Goal: Task Accomplishment & Management: Manage account settings

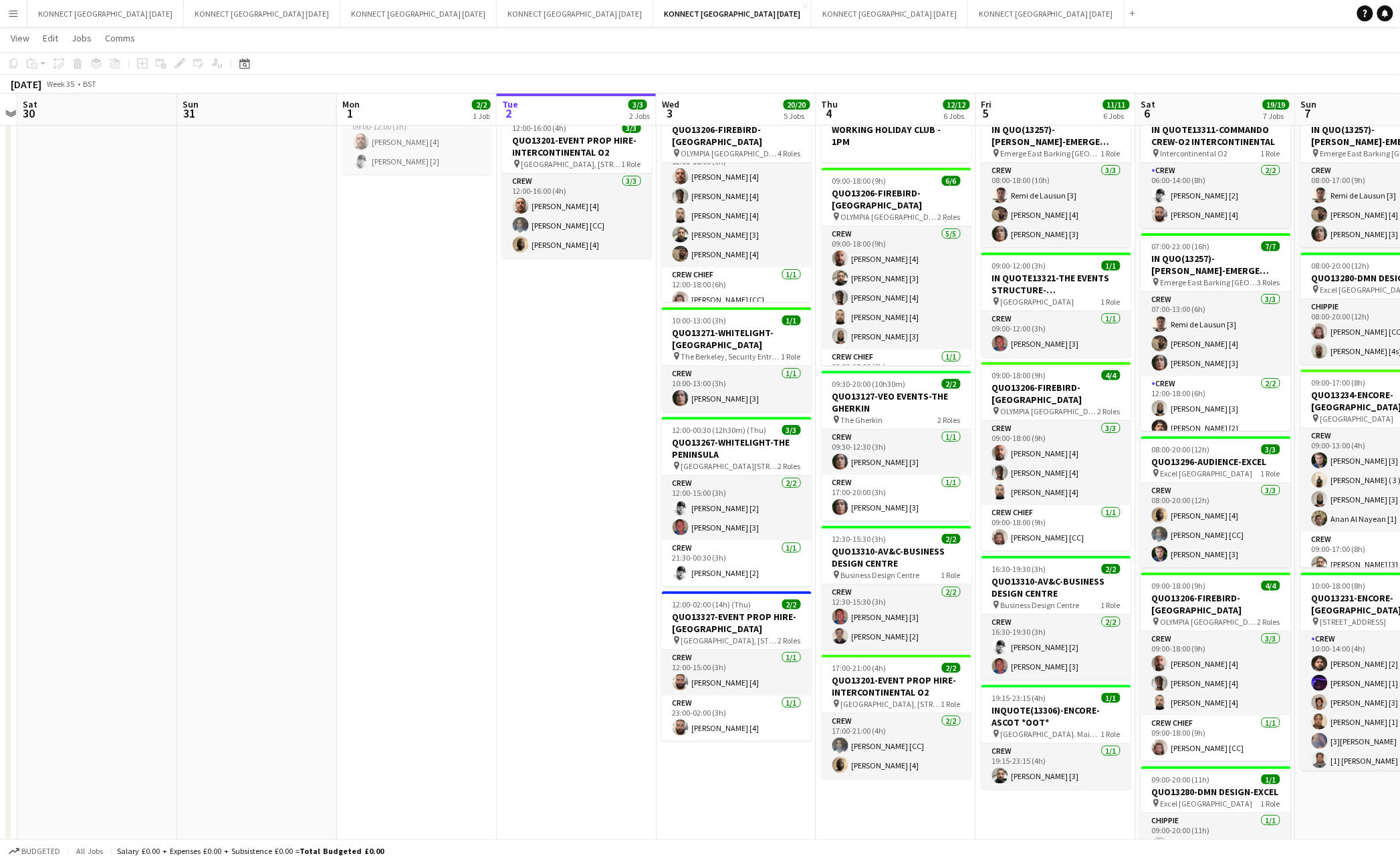
scroll to position [119, 0]
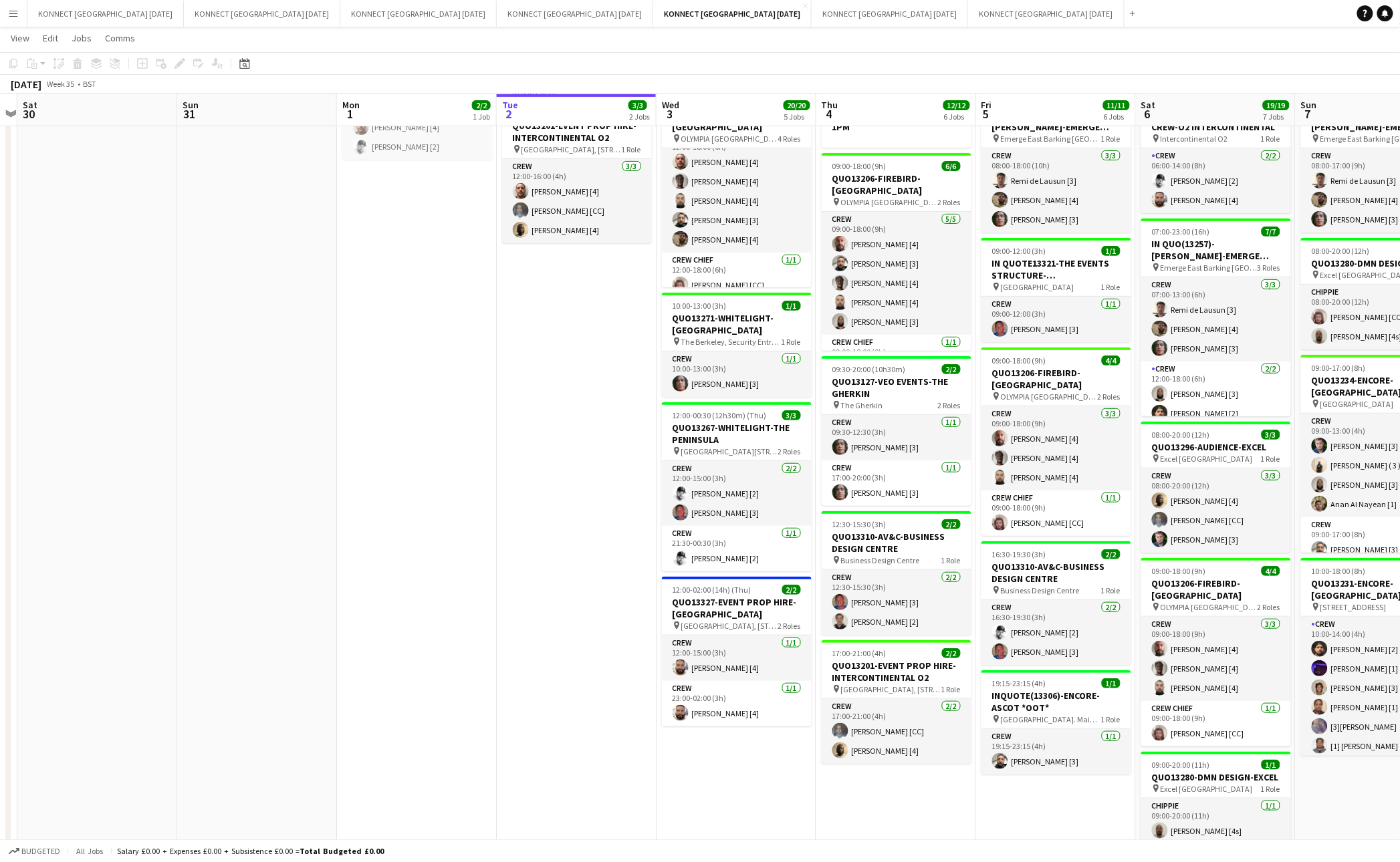
click at [578, 376] on app-date-cell "HAN OFF In progress 12:00-16:00 (4h) 3/3 QUO13201-EVENT PROP HIRE-INTERCONTINEN…" at bounding box center [576, 530] width 160 height 998
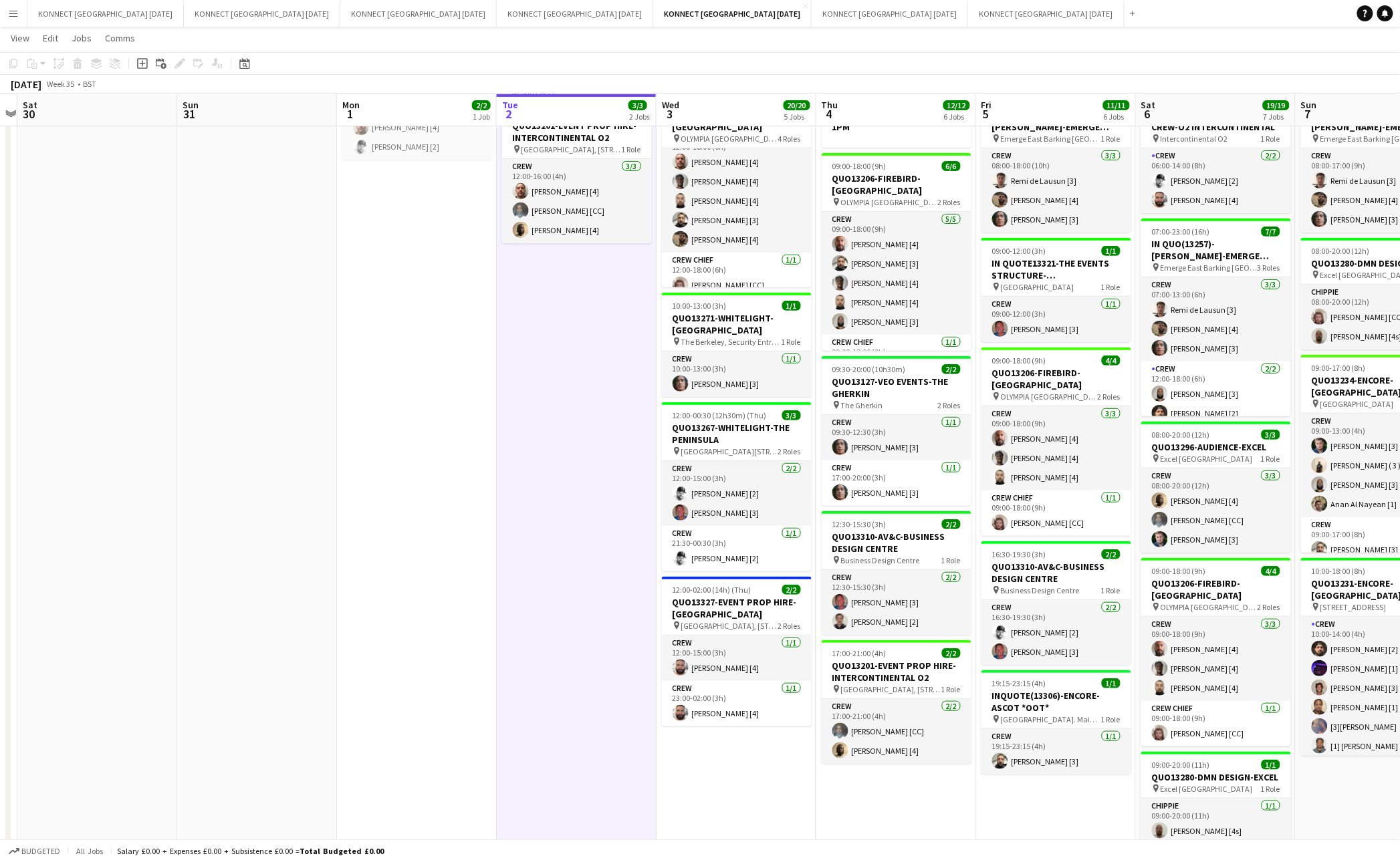
click at [578, 376] on app-date-cell "HAN OFF In progress 12:00-16:00 (4h) 3/3 QUO13201-EVENT PROP HIRE-INTERCONTINEN…" at bounding box center [576, 530] width 160 height 998
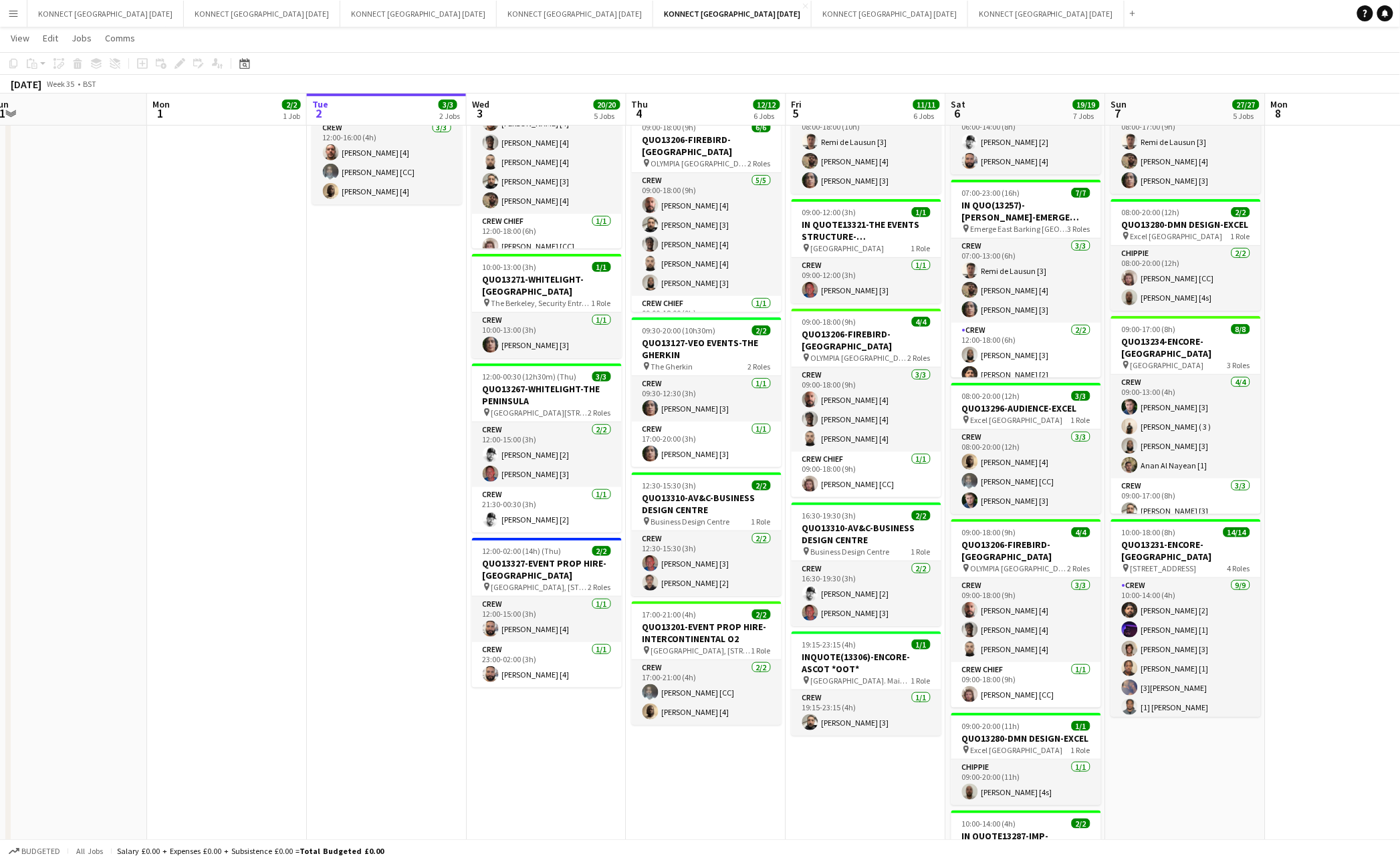
scroll to position [0, 0]
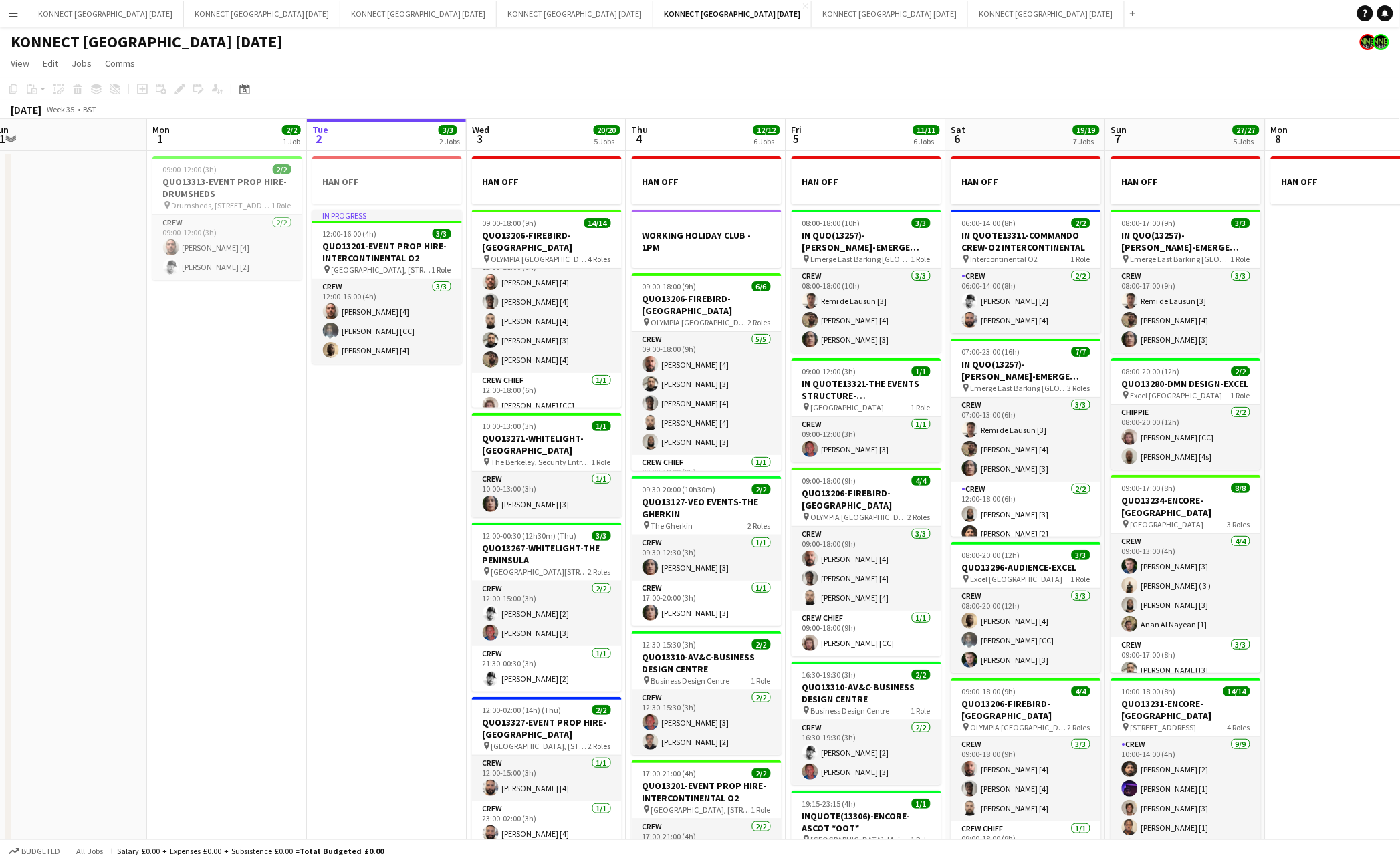
click at [408, 493] on app-date-cell "HAN OFF In progress 12:00-16:00 (4h) 3/3 QUO13201-EVENT PROP HIRE-INTERCONTINEN…" at bounding box center [386, 650] width 160 height 998
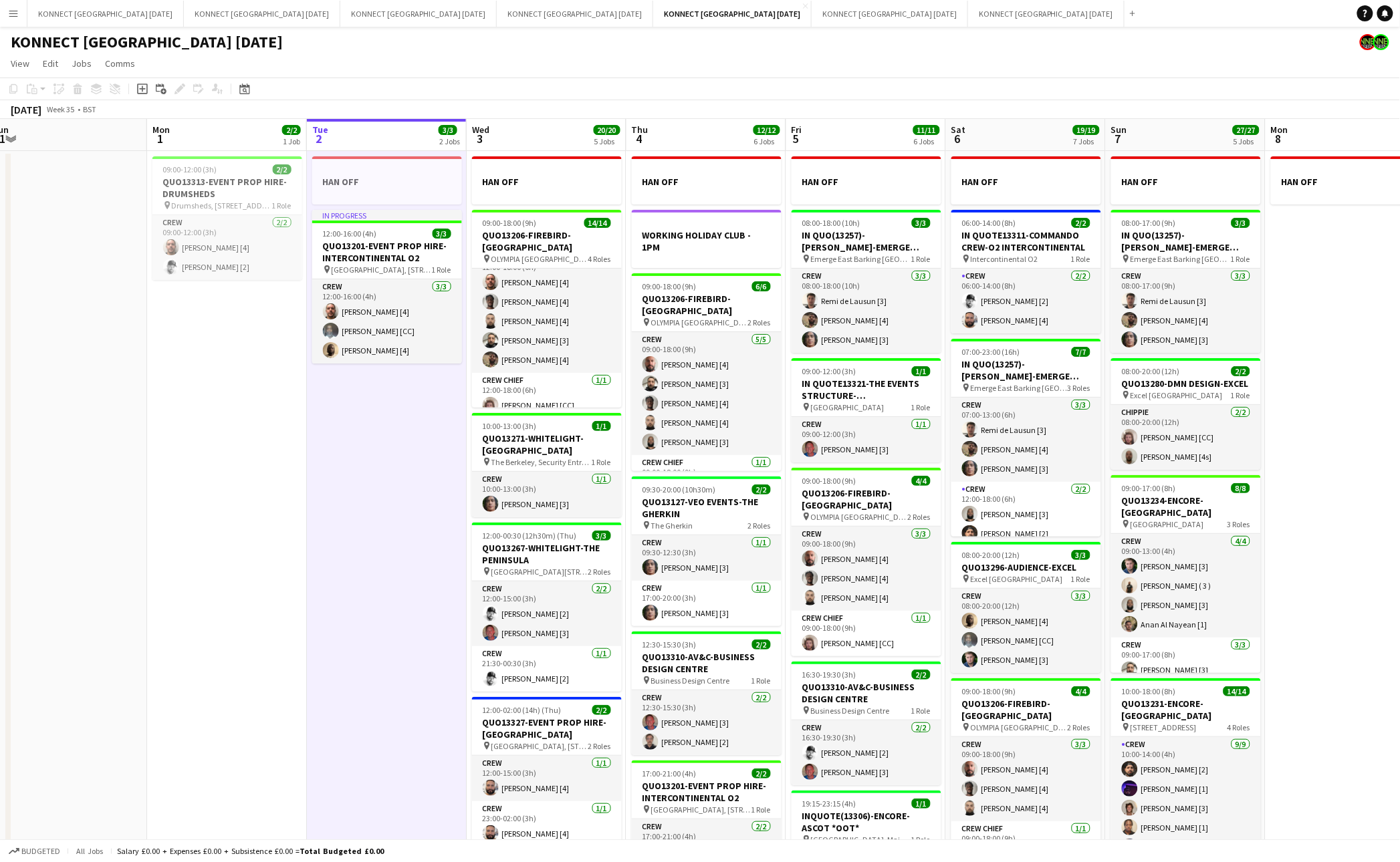
click at [408, 493] on app-date-cell "HAN OFF In progress 12:00-16:00 (4h) 3/3 QUO13201-EVENT PROP HIRE-INTERCONTINEN…" at bounding box center [386, 650] width 160 height 998
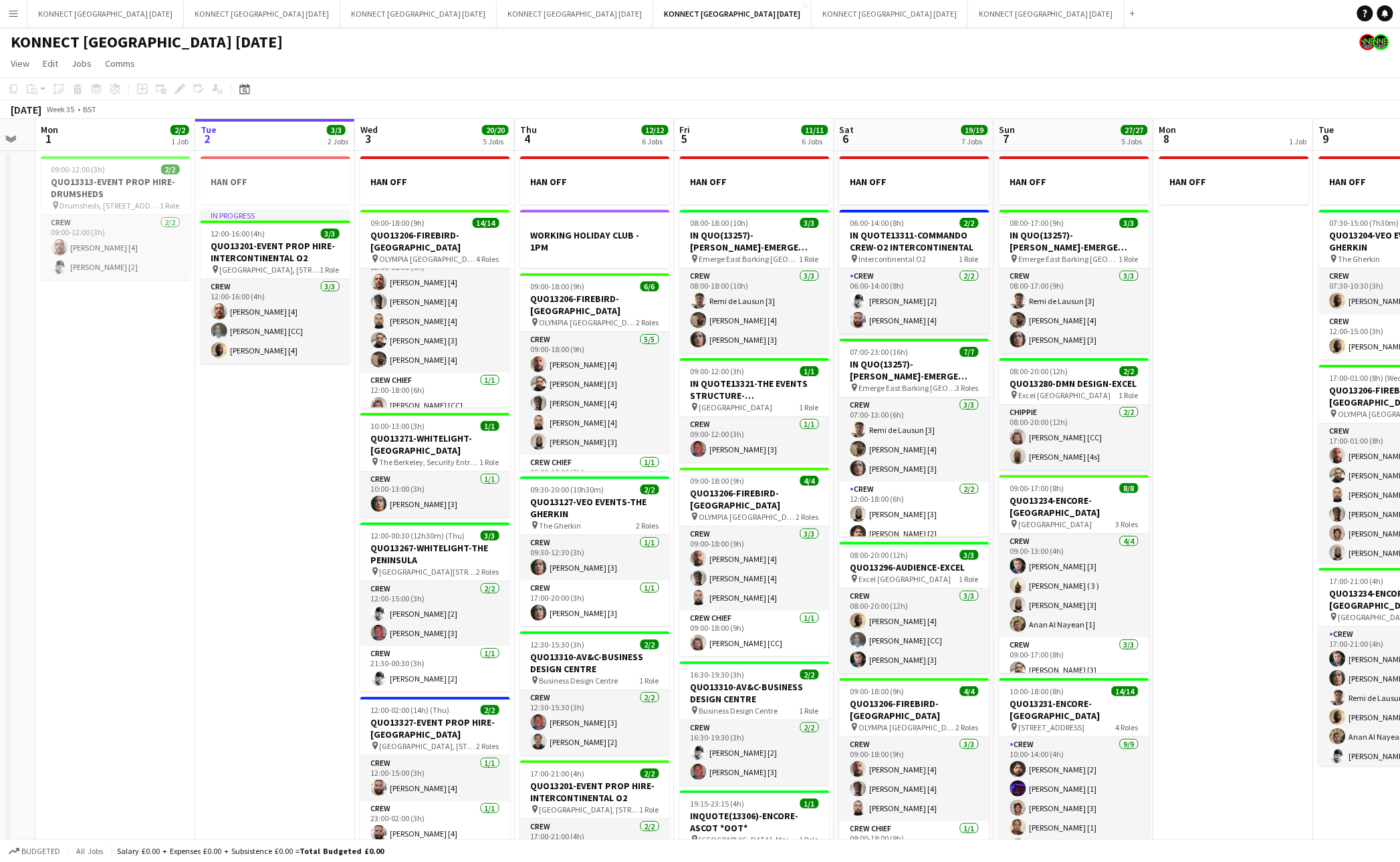
scroll to position [0, 470]
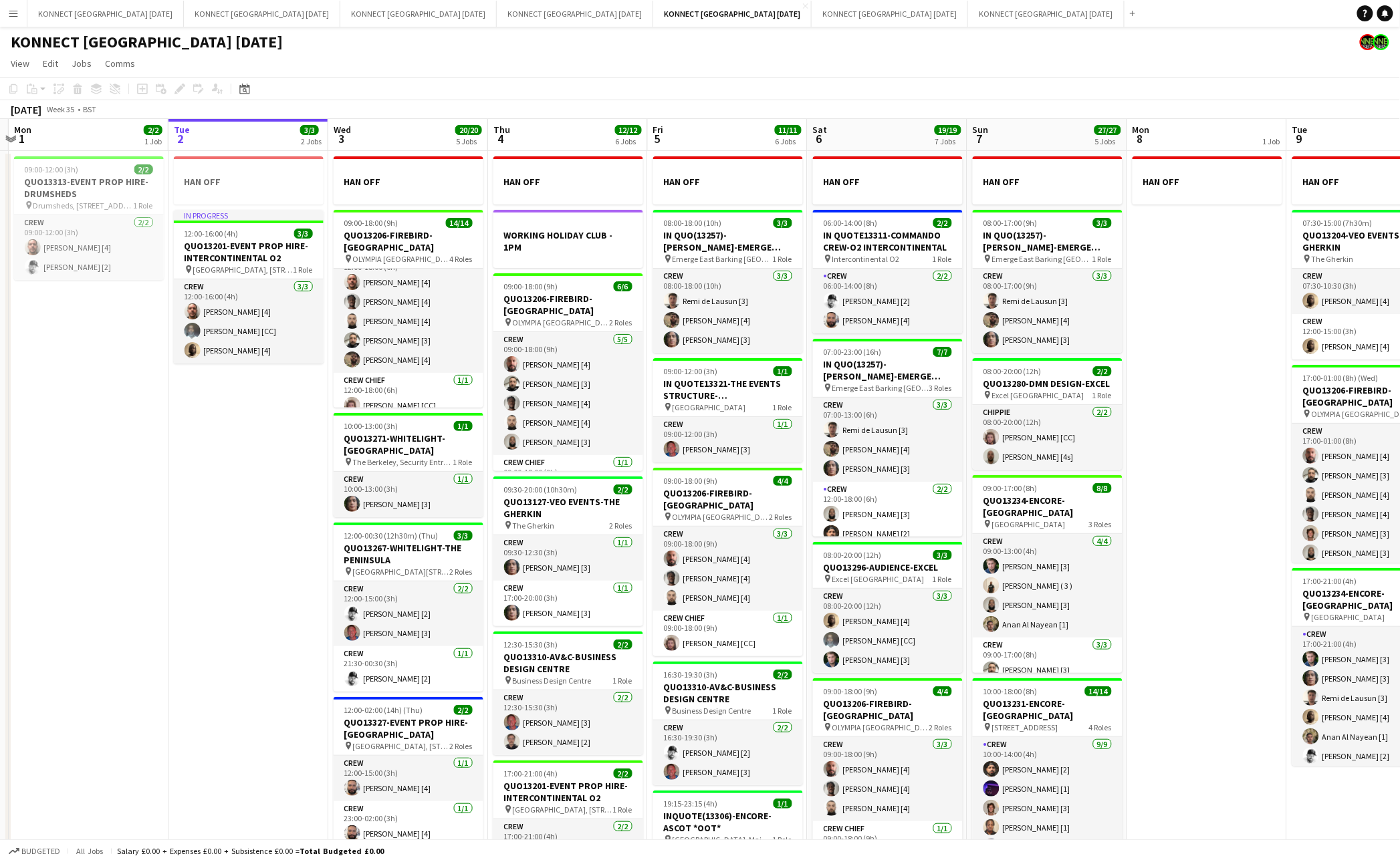
click at [488, 304] on app-date-cell "HAN OFF WORKING HOLIDAY CLUB - 1PM 09:00-18:00 (9h) 6/6 QUO13206-FIREBIRD-OLYMP…" at bounding box center [568, 650] width 160 height 998
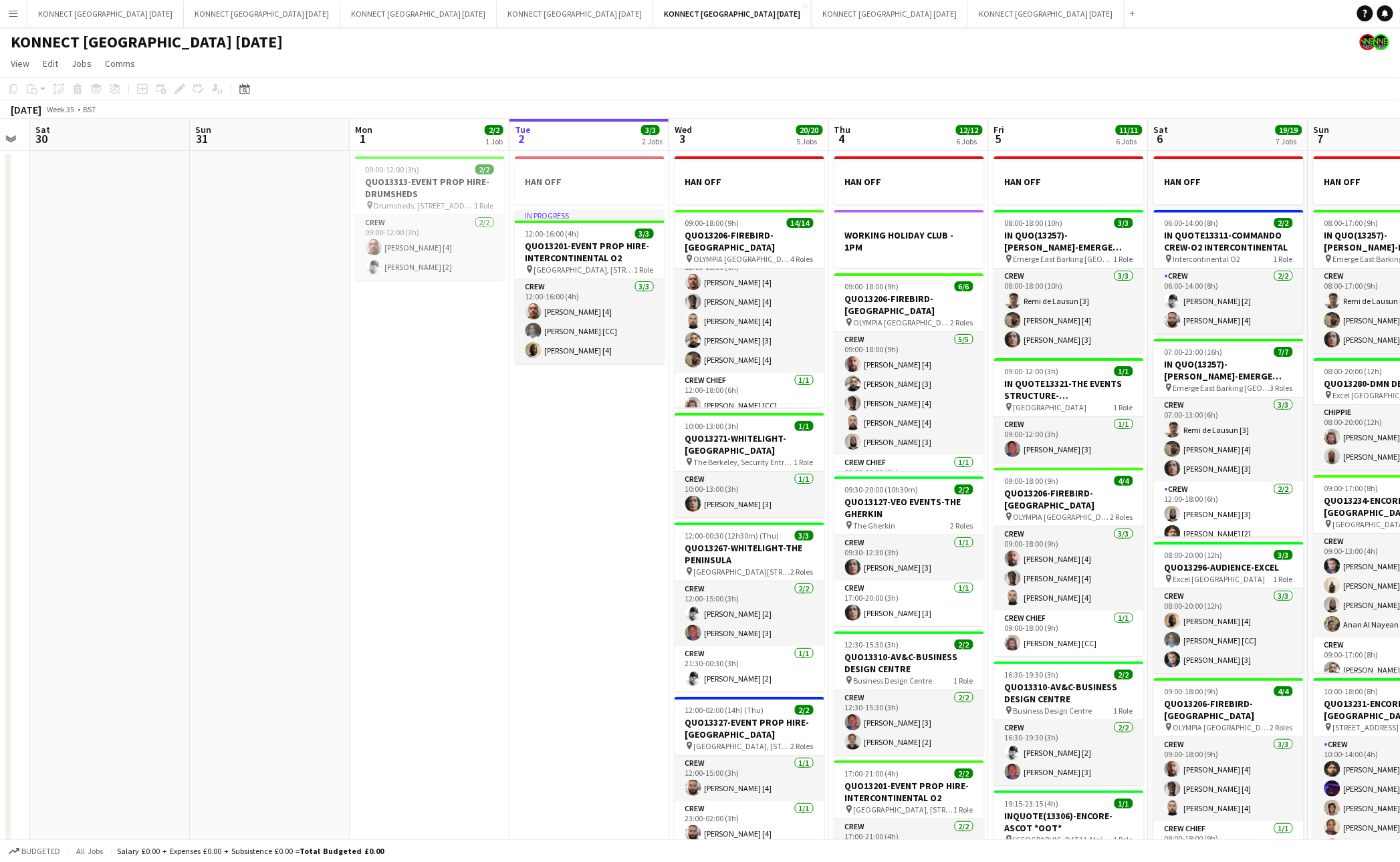
scroll to position [0, 394]
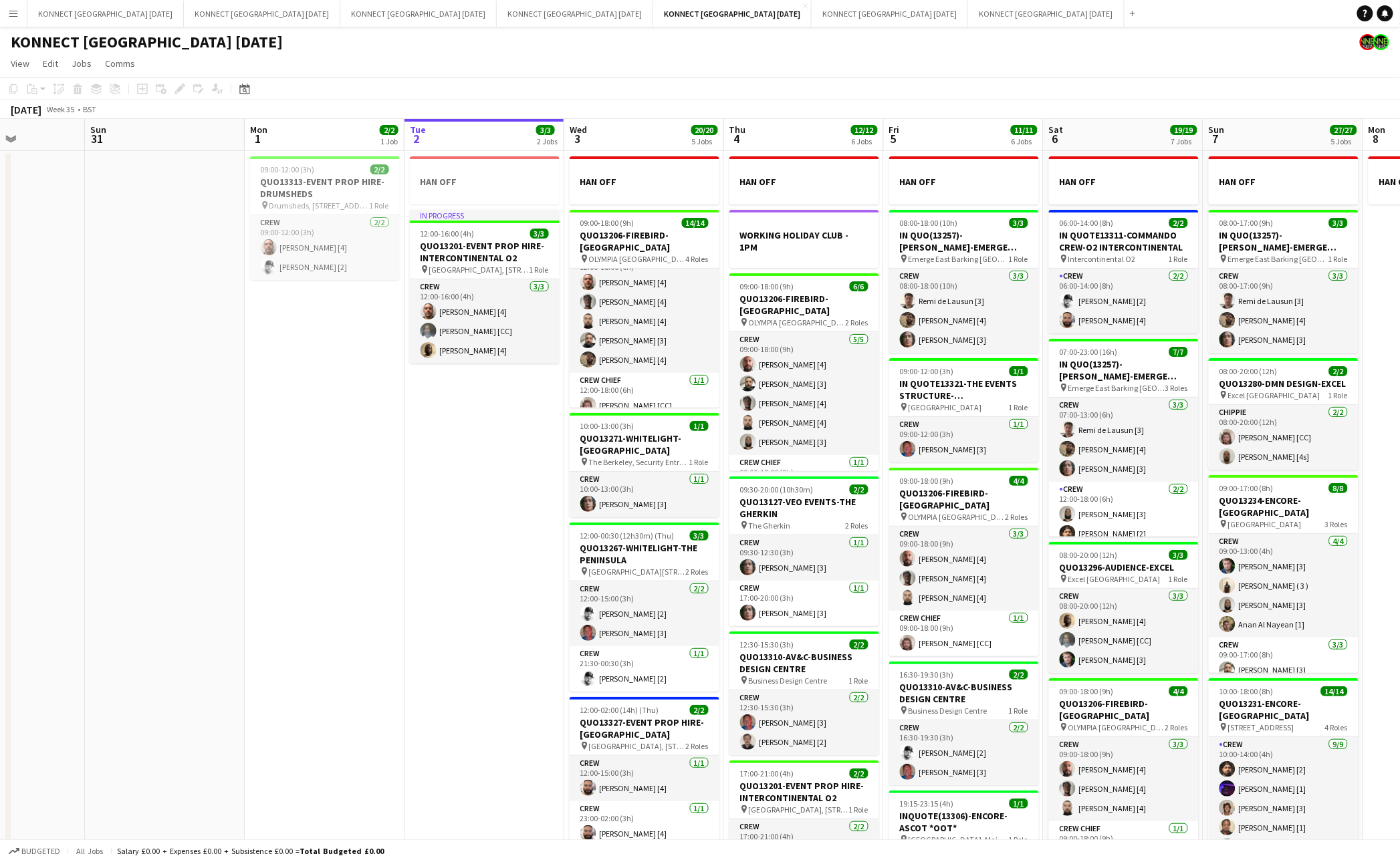
click at [501, 458] on app-date-cell "HAN OFF In progress 12:00-16:00 (4h) 3/3 QUO13201-EVENT PROP HIRE-INTERCONTINEN…" at bounding box center [484, 650] width 160 height 998
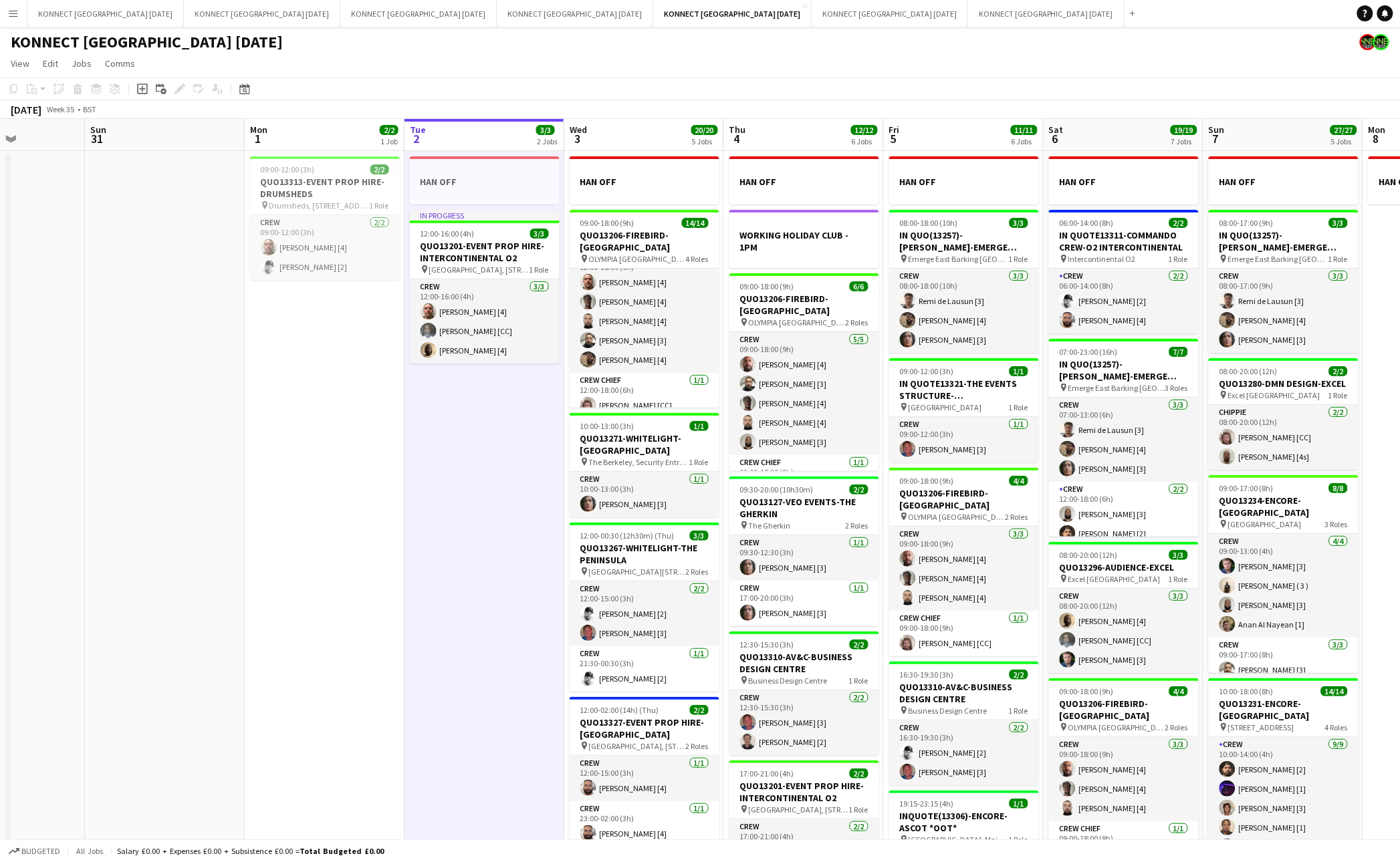
click at [501, 458] on app-date-cell "HAN OFF In progress 12:00-16:00 (4h) 3/3 QUO13201-EVENT PROP HIRE-INTERCONTINEN…" at bounding box center [484, 650] width 160 height 998
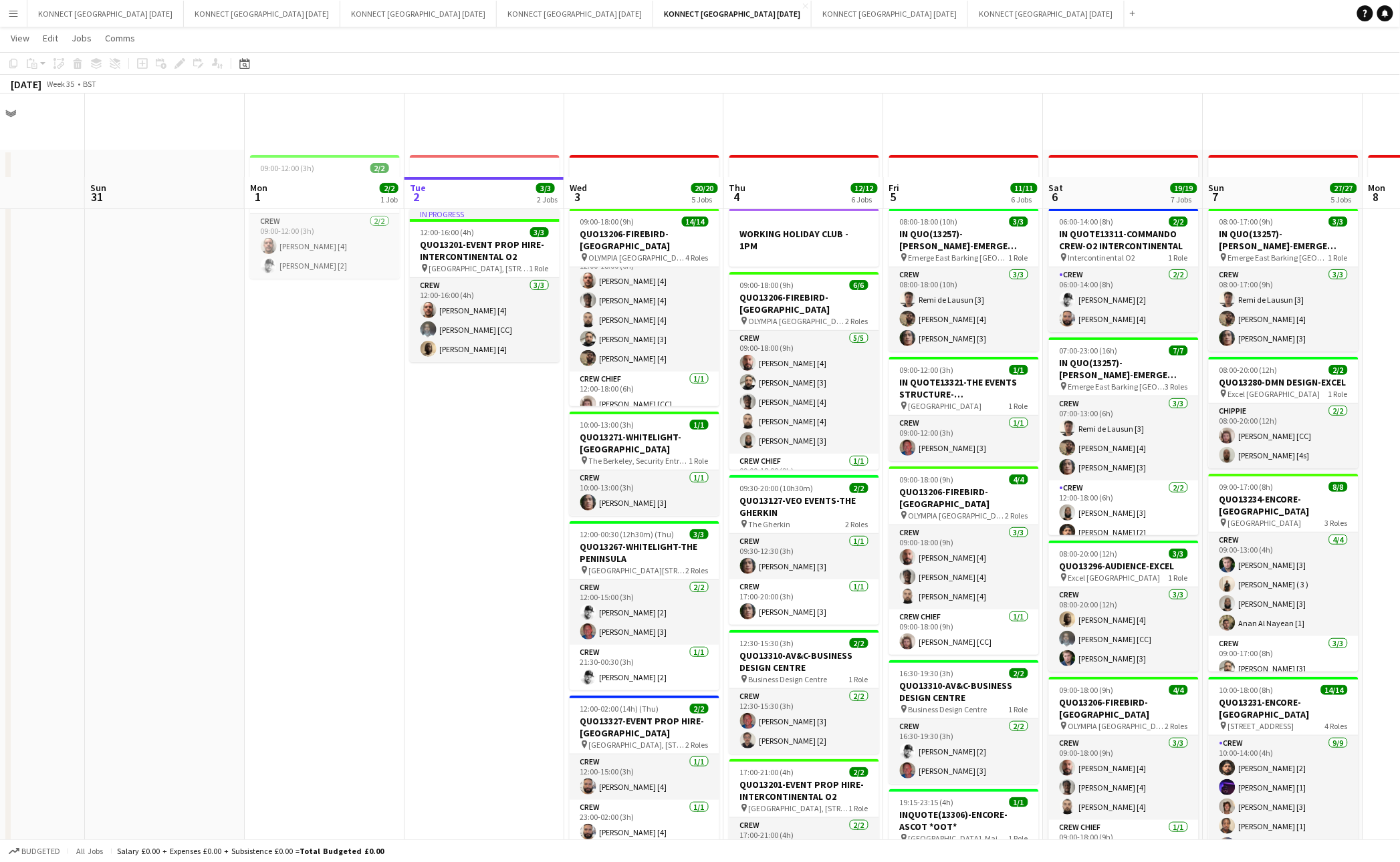
scroll to position [110, 0]
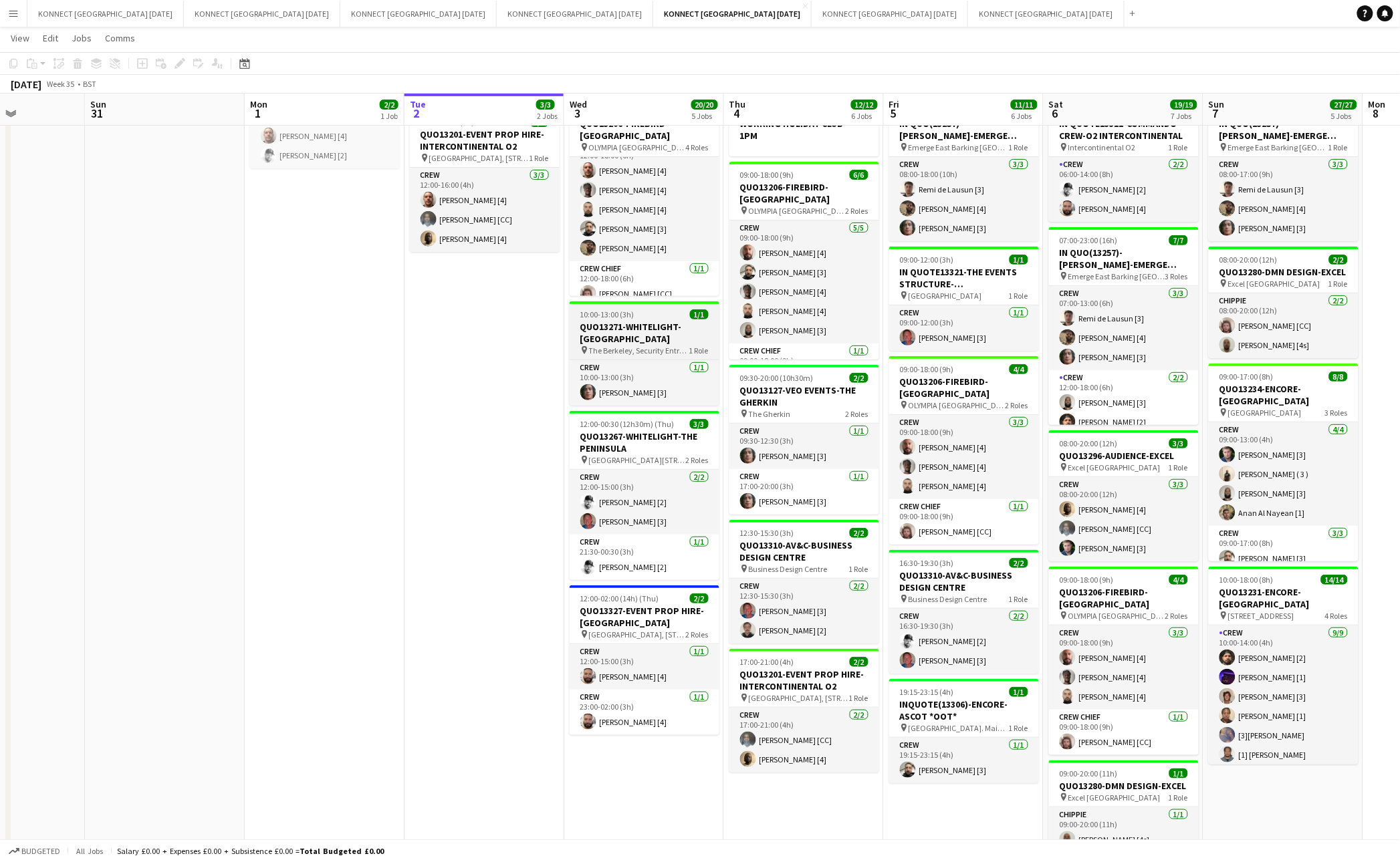
click at [605, 312] on span "10:00-13:00 (3h)" at bounding box center [607, 314] width 54 height 10
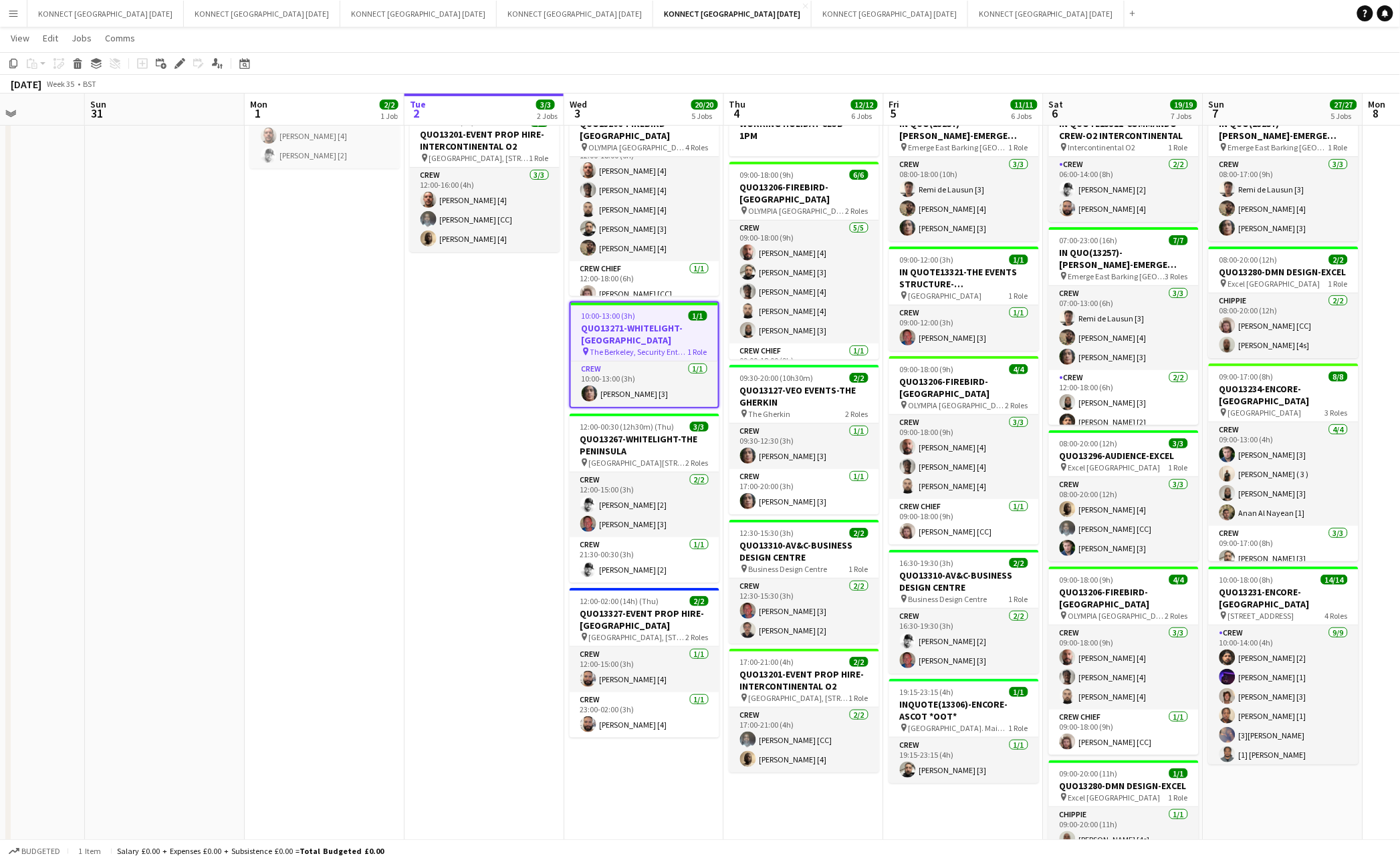
click at [638, 305] on app-job-card "10:00-13:00 (3h) 1/1 QUO13271-WHITELIGHT-[GEOGRAPHIC_DATA] pin The Berkeley, Se…" at bounding box center [644, 355] width 150 height 107
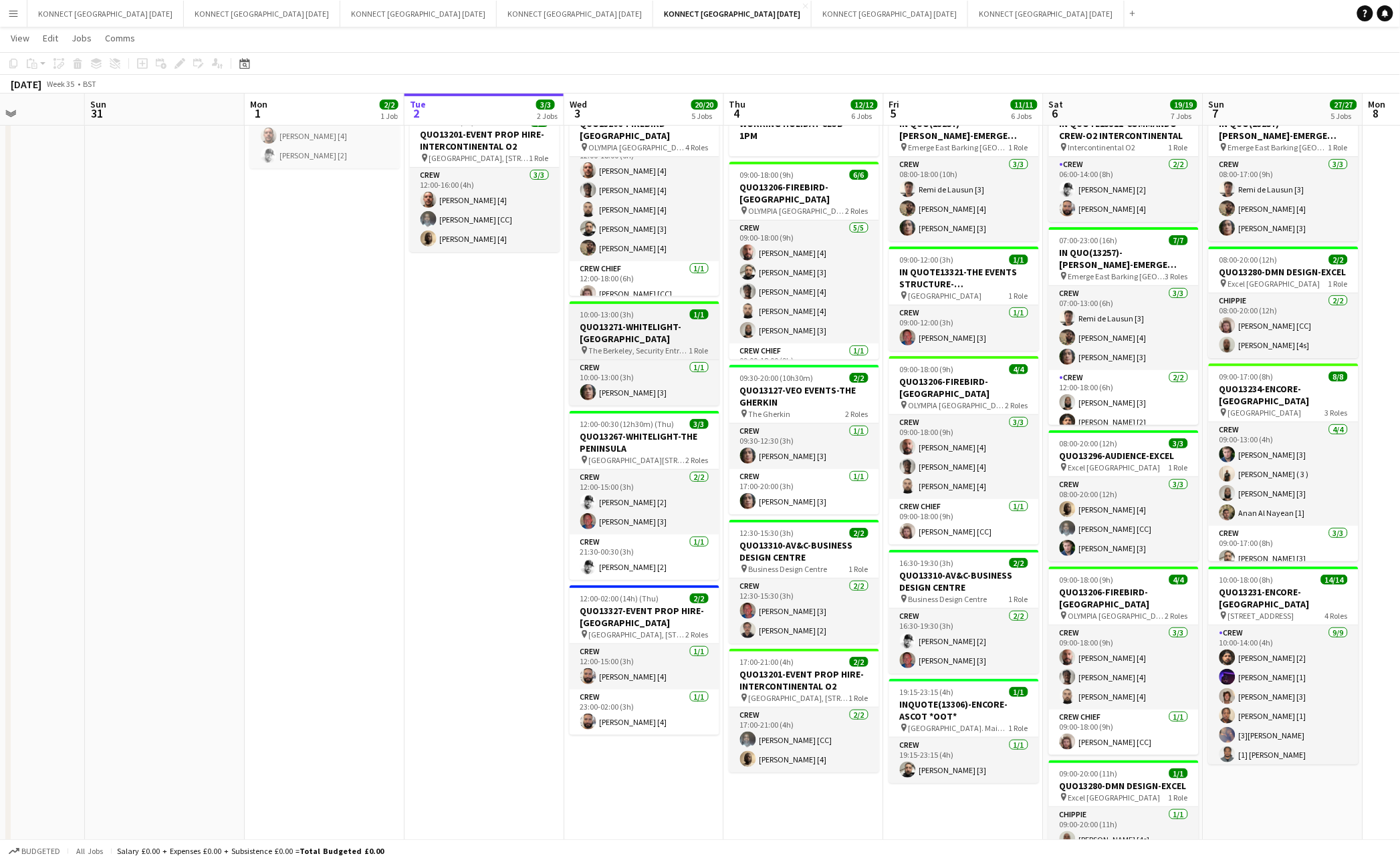
click at [651, 325] on h3 "QUO13271-WHITELIGHT-[GEOGRAPHIC_DATA]" at bounding box center [644, 332] width 150 height 24
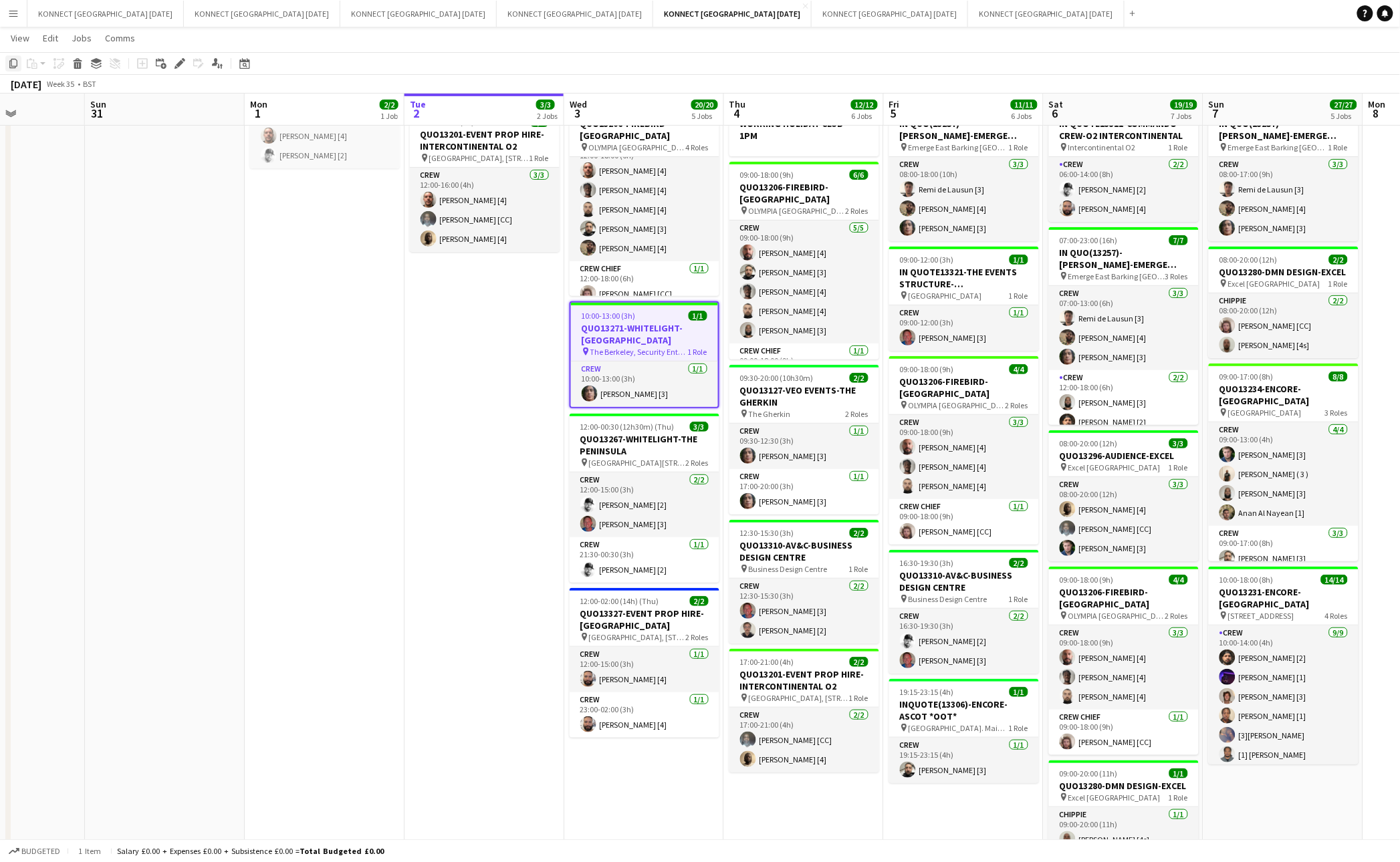
click at [14, 65] on icon "Copy" at bounding box center [14, 63] width 11 height 11
click at [471, 361] on app-date-cell "HAN OFF In progress 12:00-16:00 (4h) 3/3 QUO13201-EVENT PROP HIRE-INTERCONTINEN…" at bounding box center [484, 539] width 160 height 998
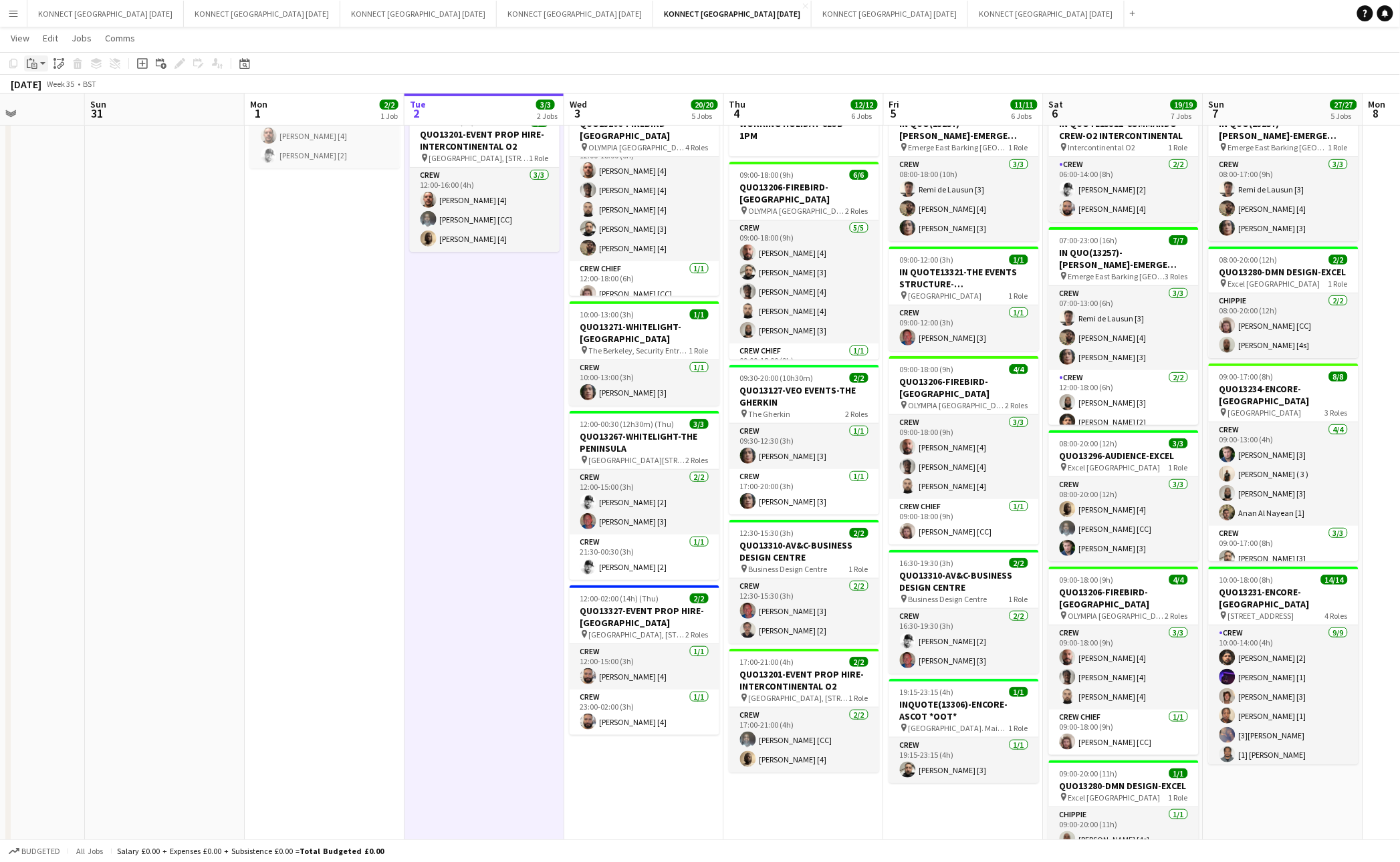
click at [41, 60] on app-action-btn "Paste" at bounding box center [36, 63] width 24 height 16
click at [45, 88] on link "Paste Command V" at bounding box center [88, 88] width 106 height 12
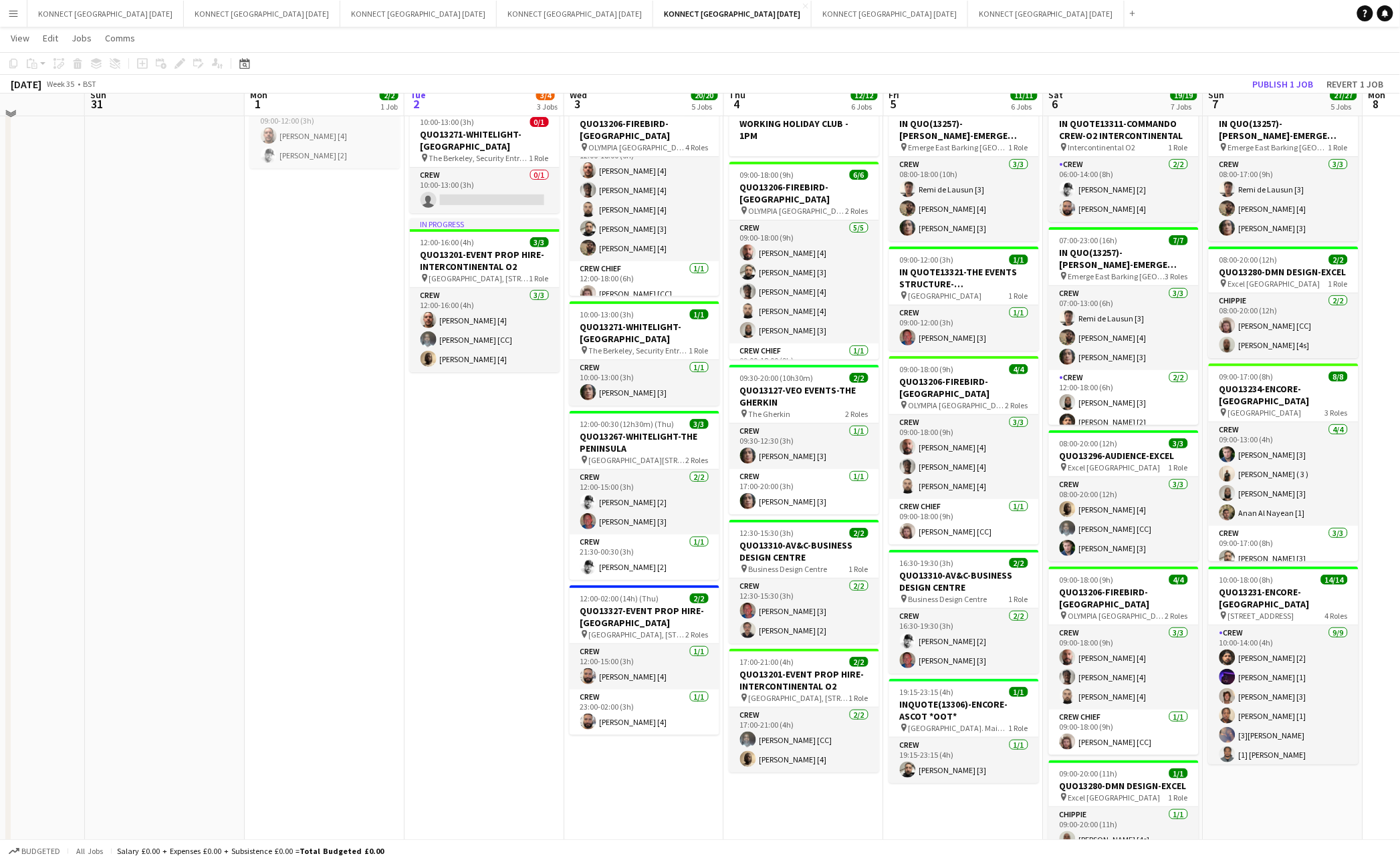
scroll to position [0, 0]
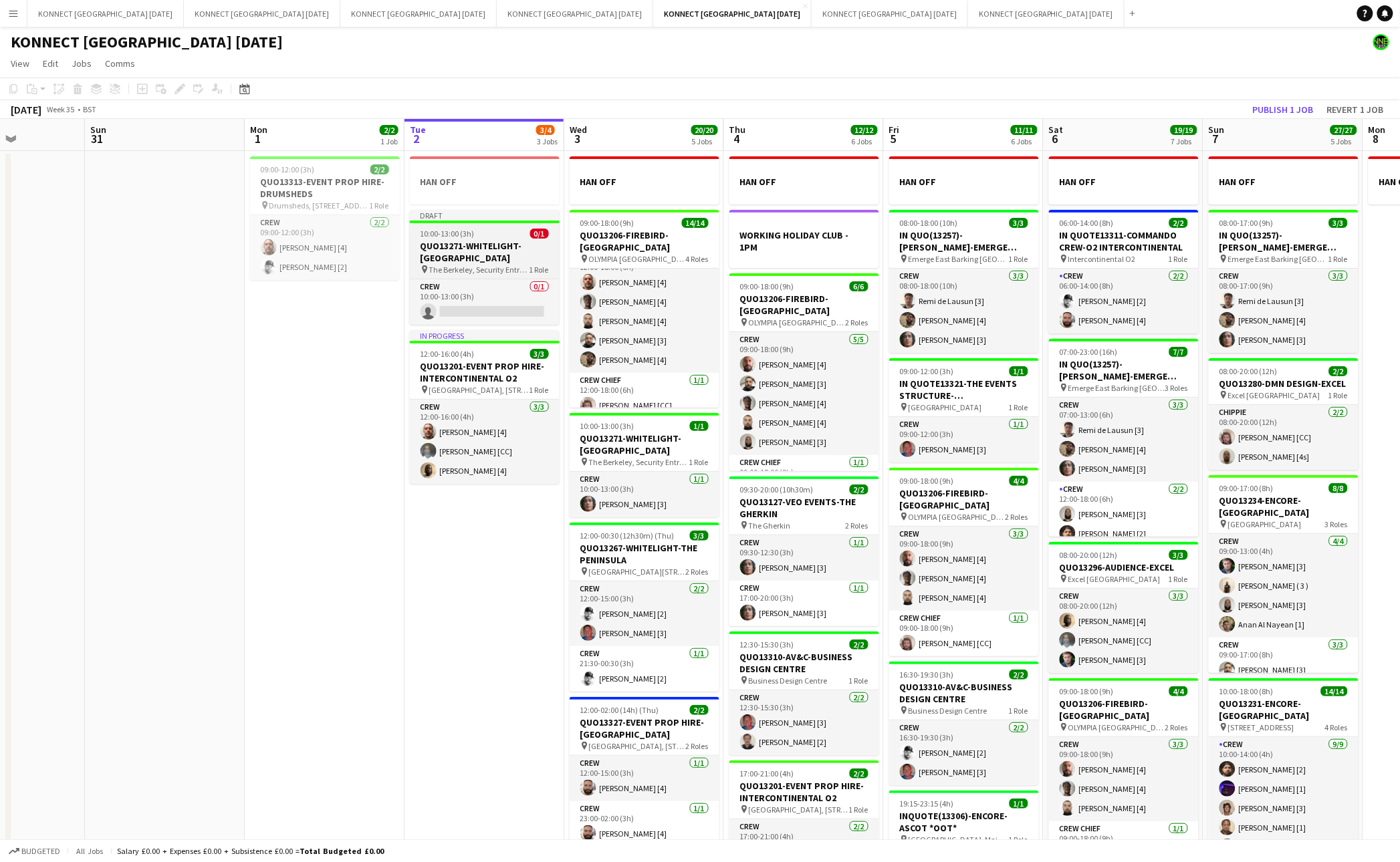
click at [476, 233] on div "10:00-13:00 (3h) 0/1" at bounding box center [485, 233] width 150 height 10
click at [181, 87] on icon at bounding box center [180, 89] width 7 height 7
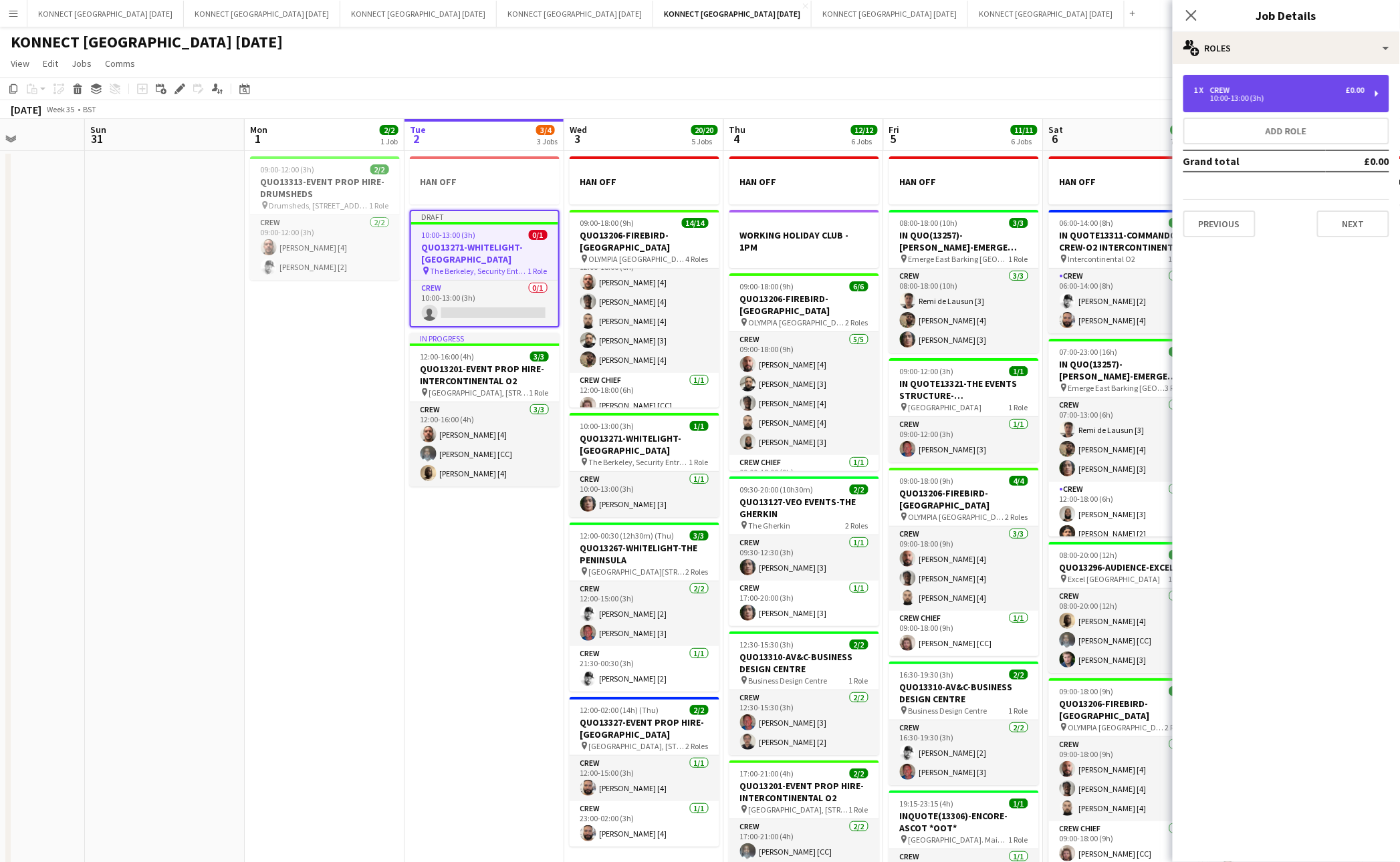
click at [1233, 81] on div "1 x Crew £0.00 10:00-13:00 (3h)" at bounding box center [1286, 93] width 206 height 37
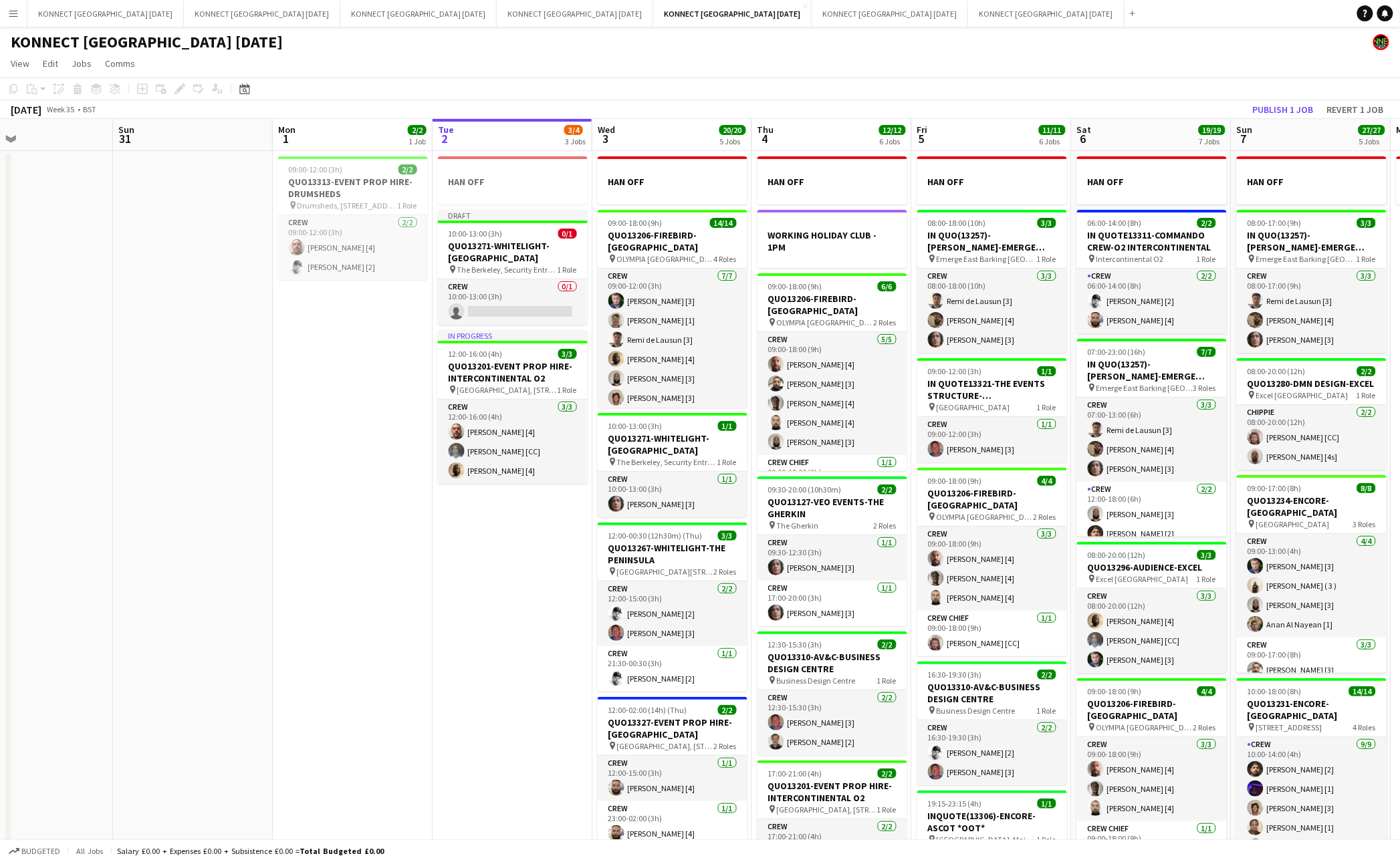
scroll to position [0, 341]
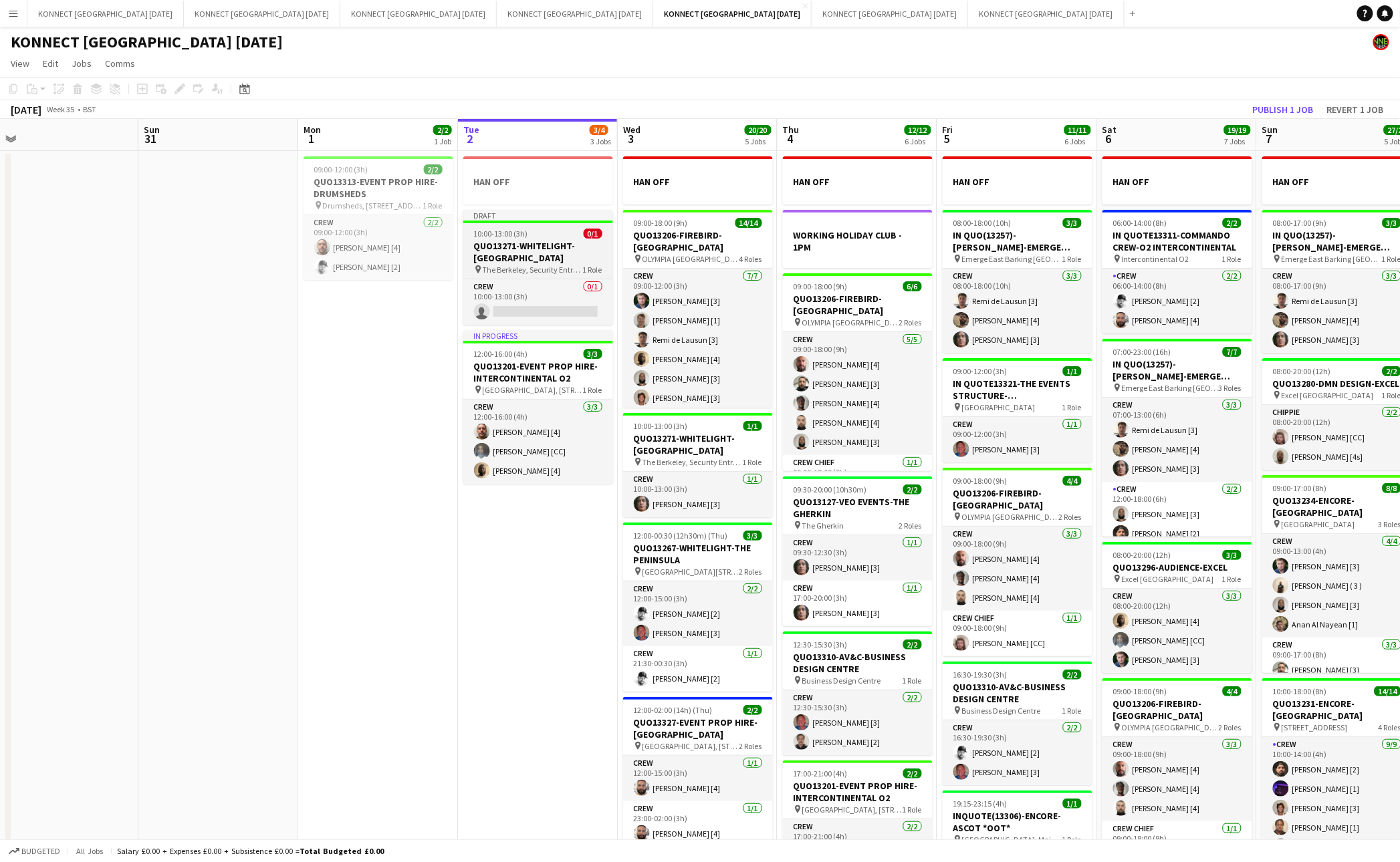
click at [537, 256] on h3 "QUO13271-WHITELIGHT-[GEOGRAPHIC_DATA]" at bounding box center [538, 252] width 150 height 24
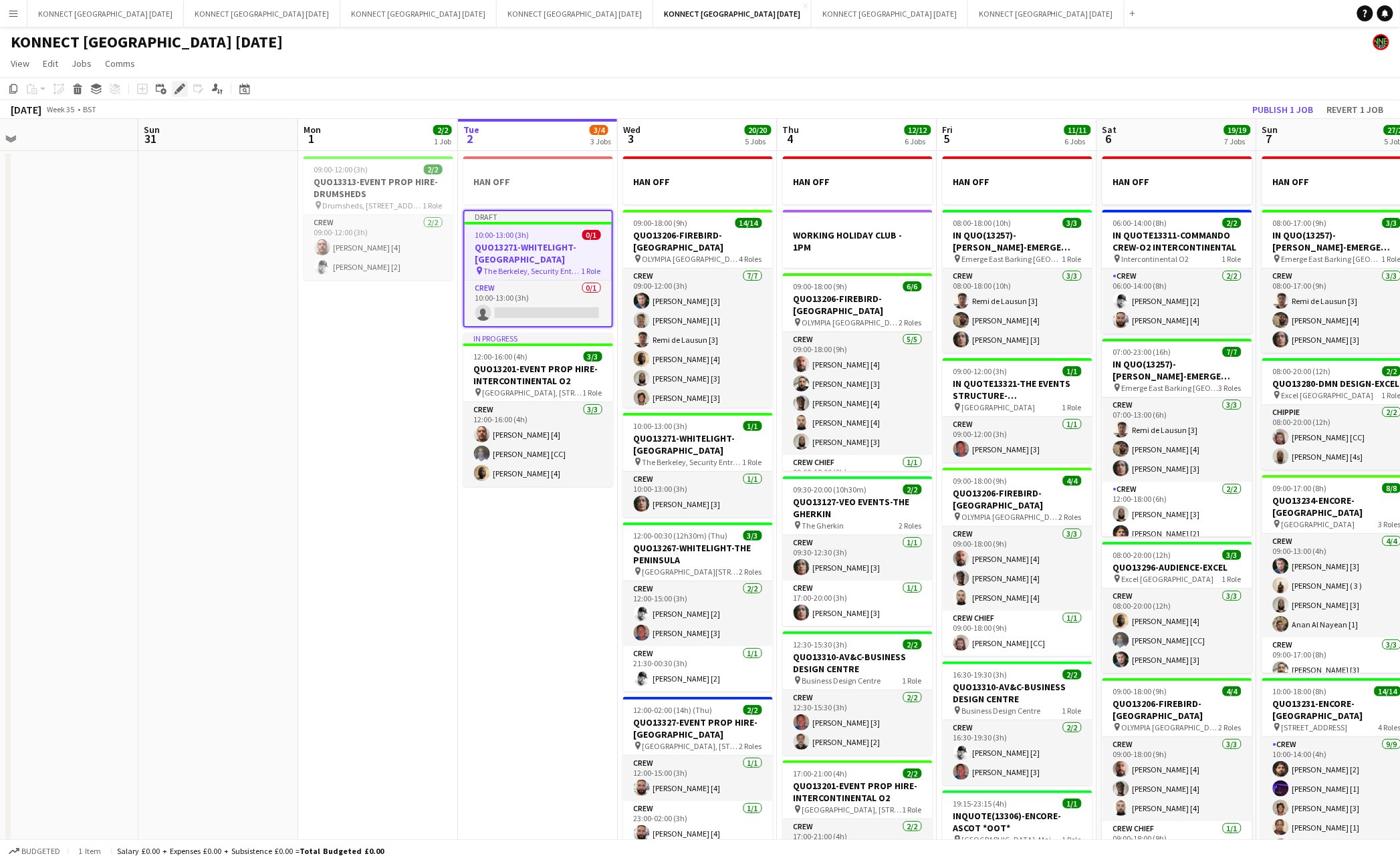
click at [179, 87] on icon at bounding box center [180, 89] width 7 height 7
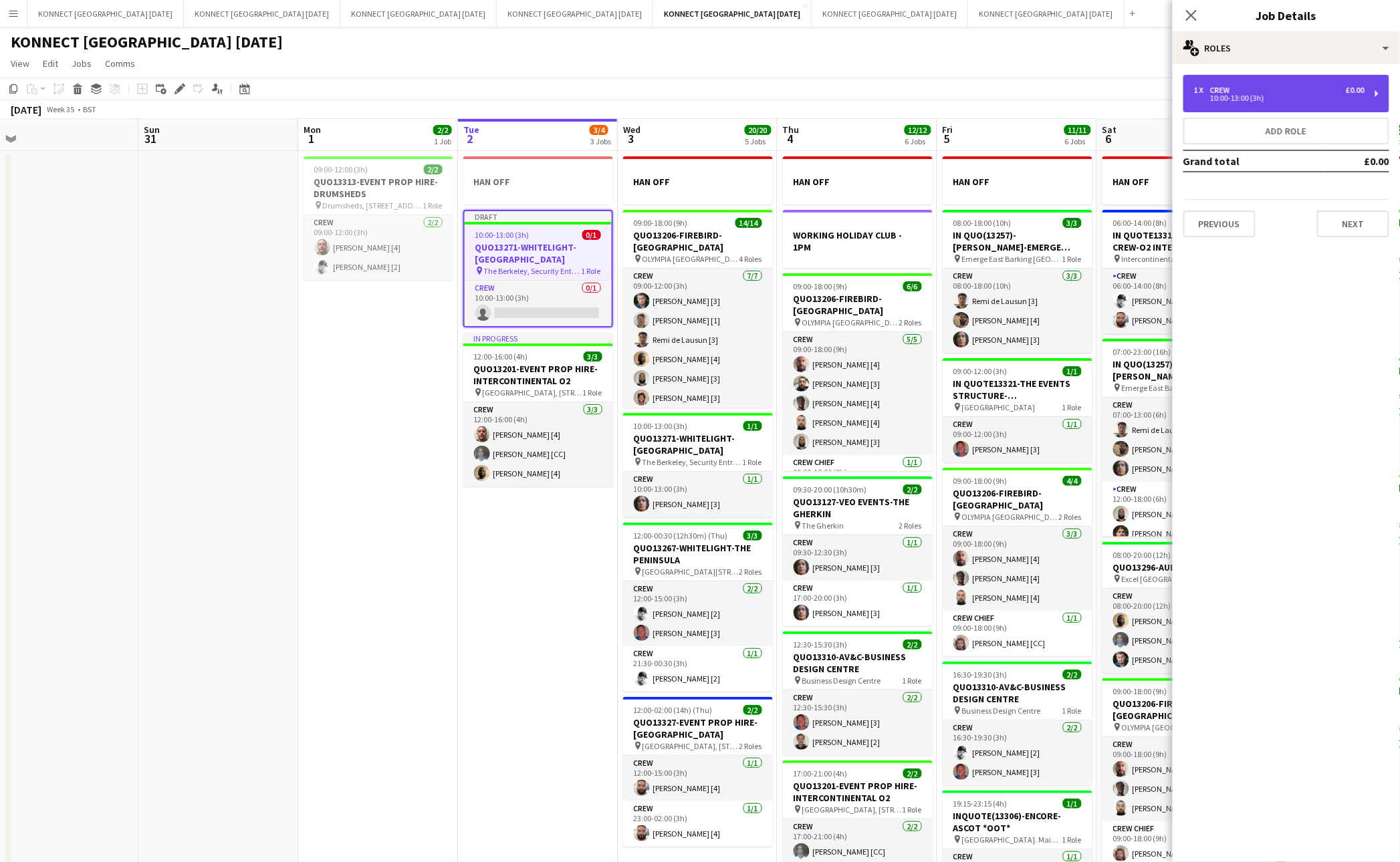
click at [1285, 95] on div "10:00-13:00 (3h)" at bounding box center [1279, 97] width 171 height 6
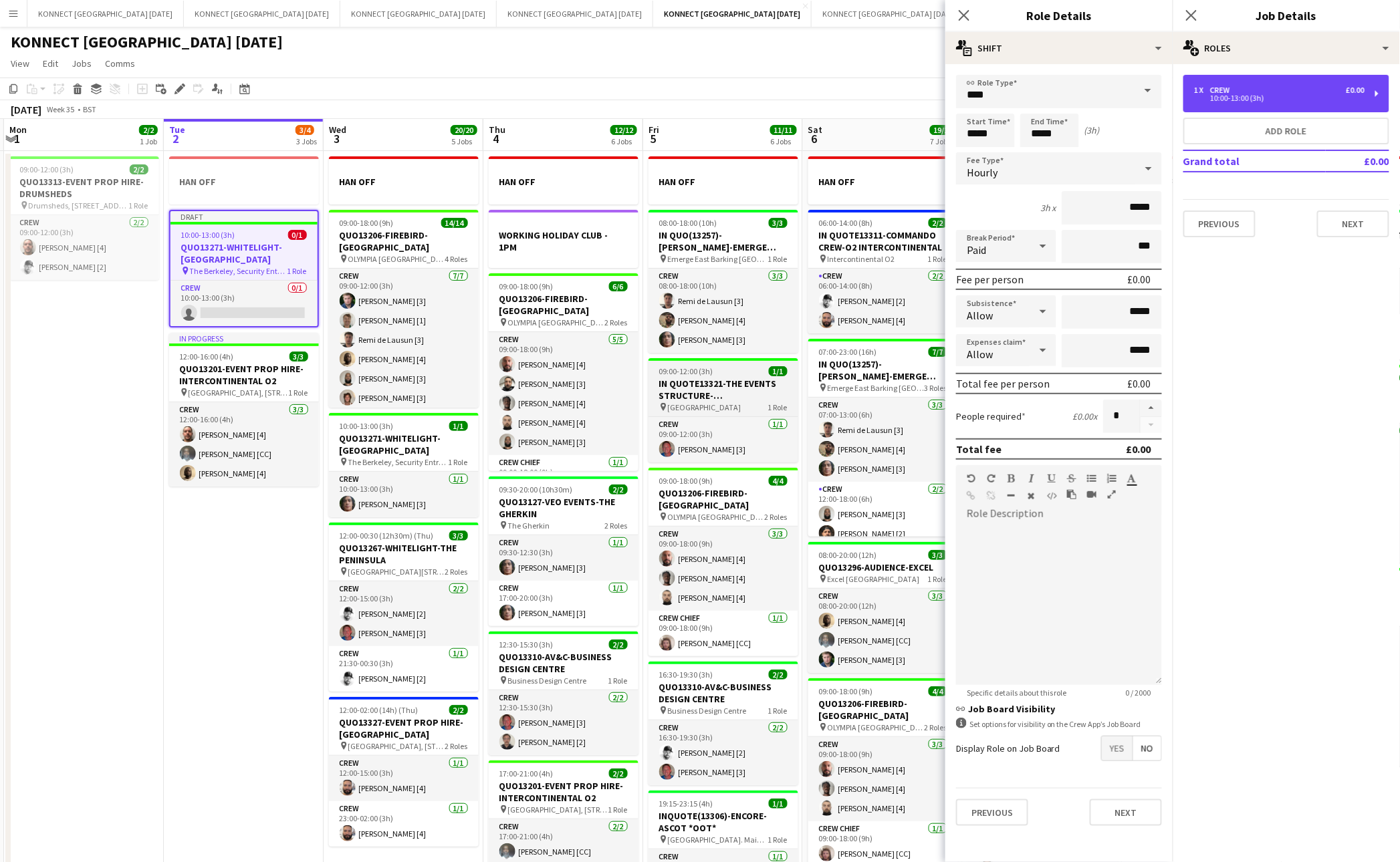
scroll to position [0, 413]
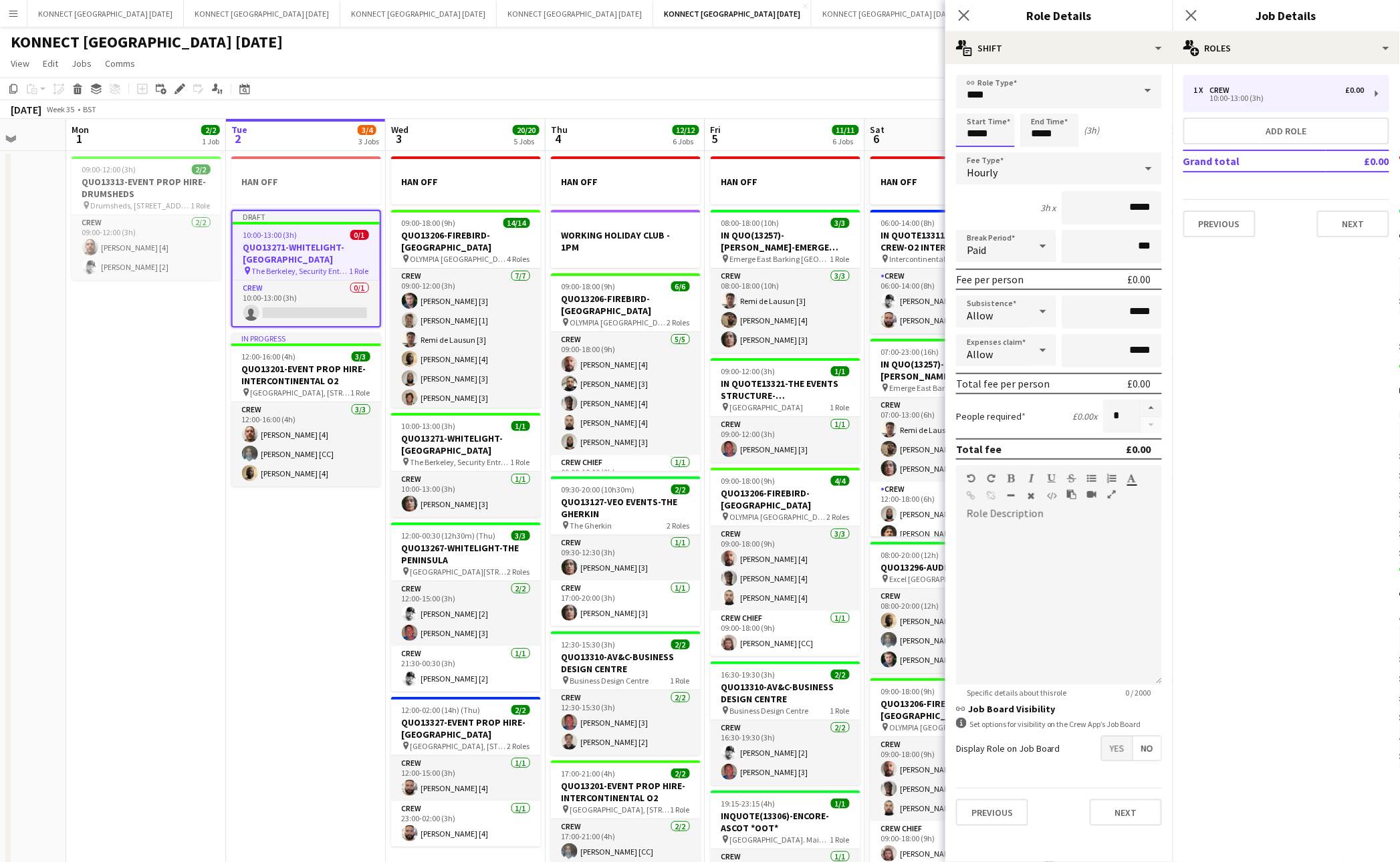
click at [978, 135] on input "*****" at bounding box center [985, 130] width 59 height 33
type input "*****"
click at [1041, 130] on input "*****" at bounding box center [1049, 130] width 59 height 33
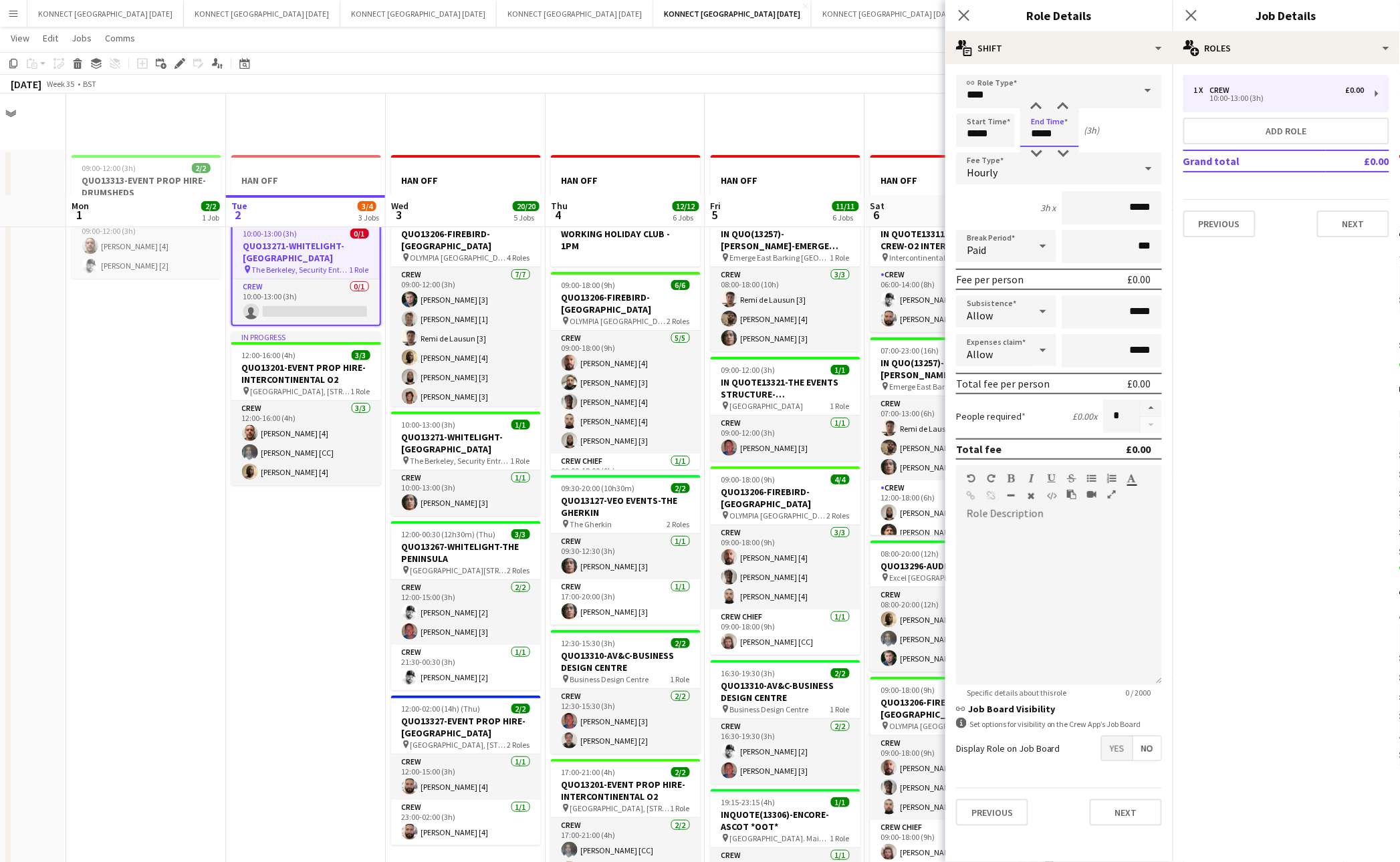
scroll to position [308, 0]
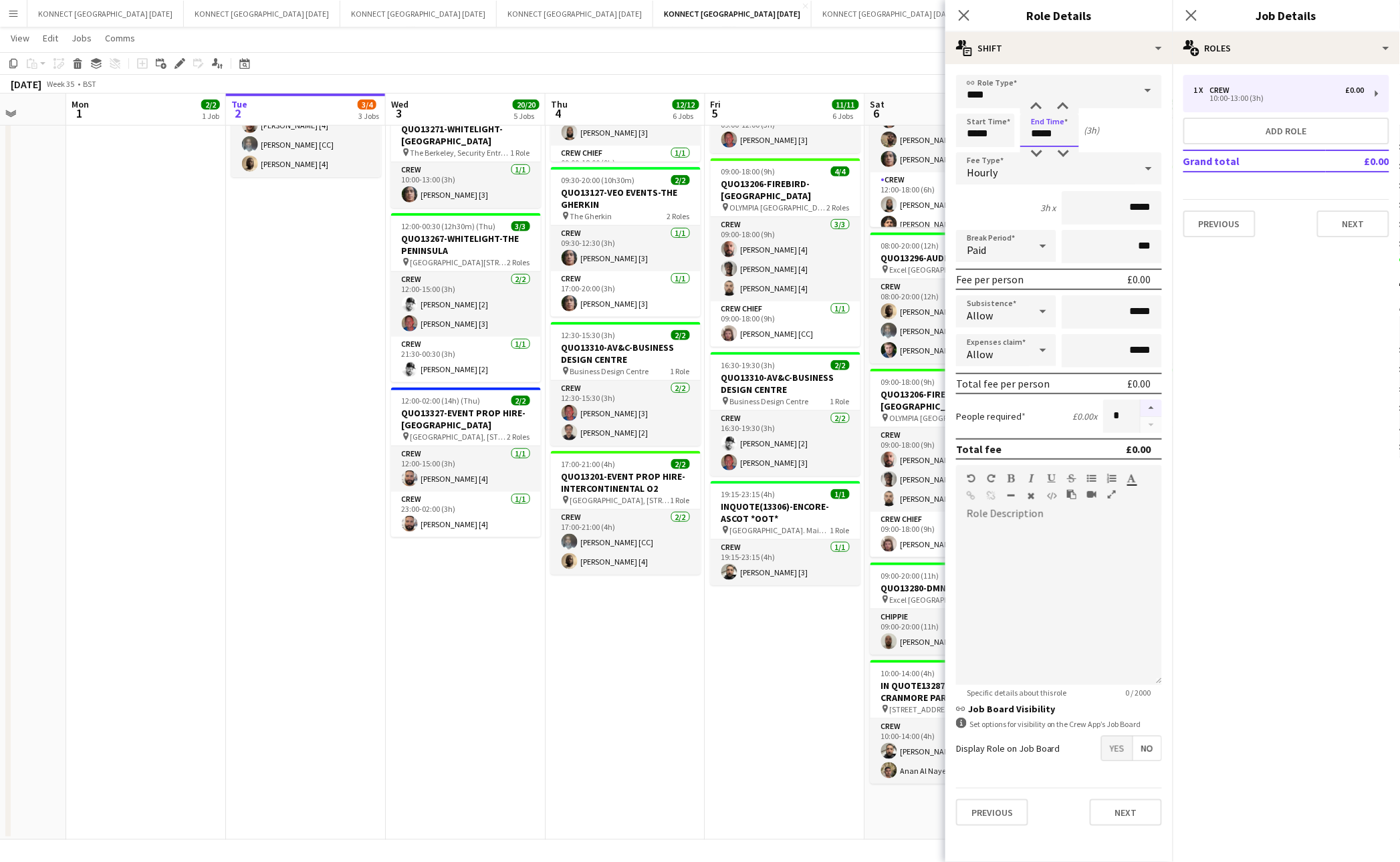
type input "*****"
click at [1151, 403] on button "button" at bounding box center [1151, 408] width 22 height 17
type input "*"
click at [1136, 802] on button "Next" at bounding box center [1126, 813] width 72 height 27
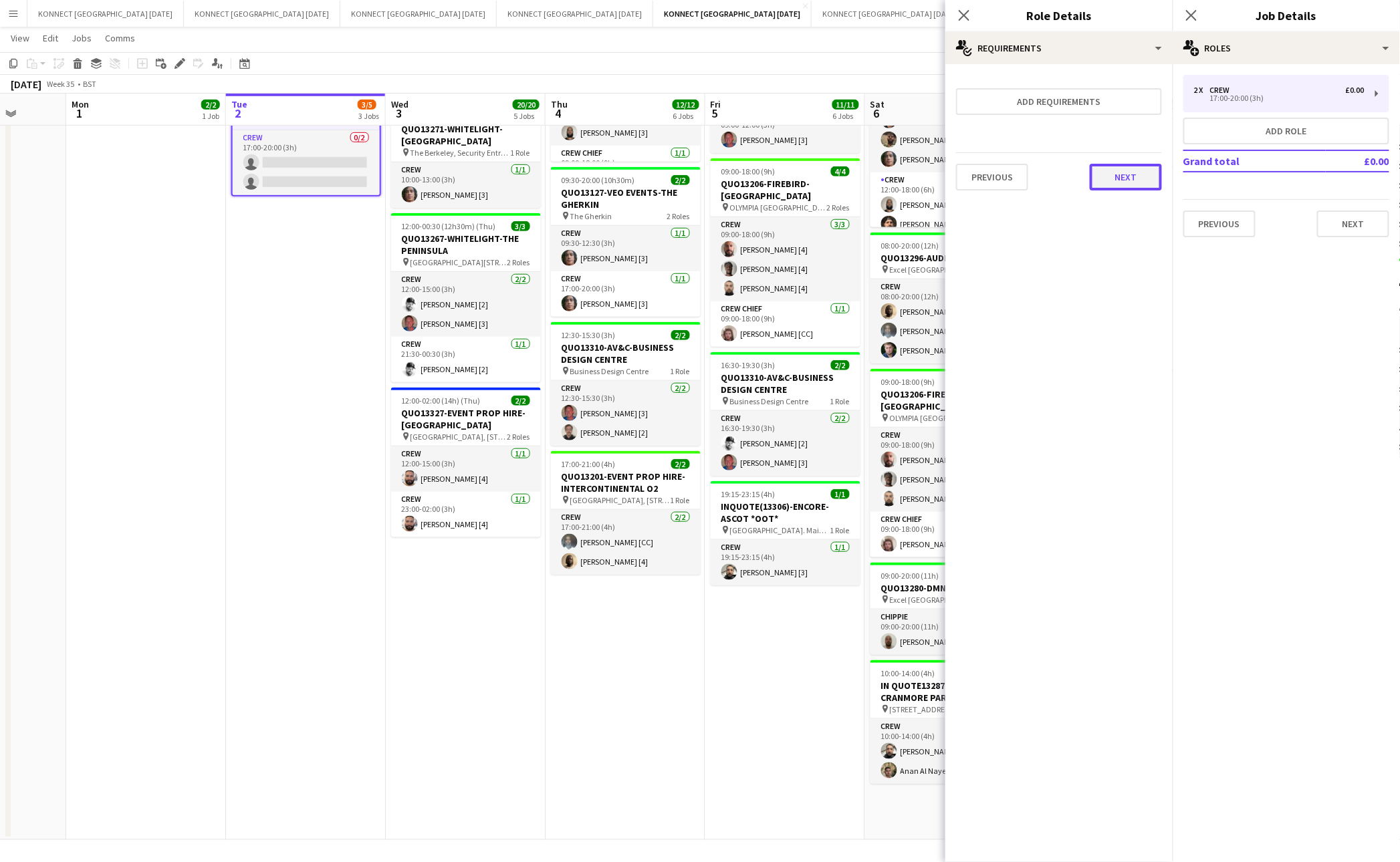
click at [1140, 182] on button "Next" at bounding box center [1126, 177] width 72 height 27
click at [1140, 182] on button "Finish" at bounding box center [1137, 180] width 51 height 27
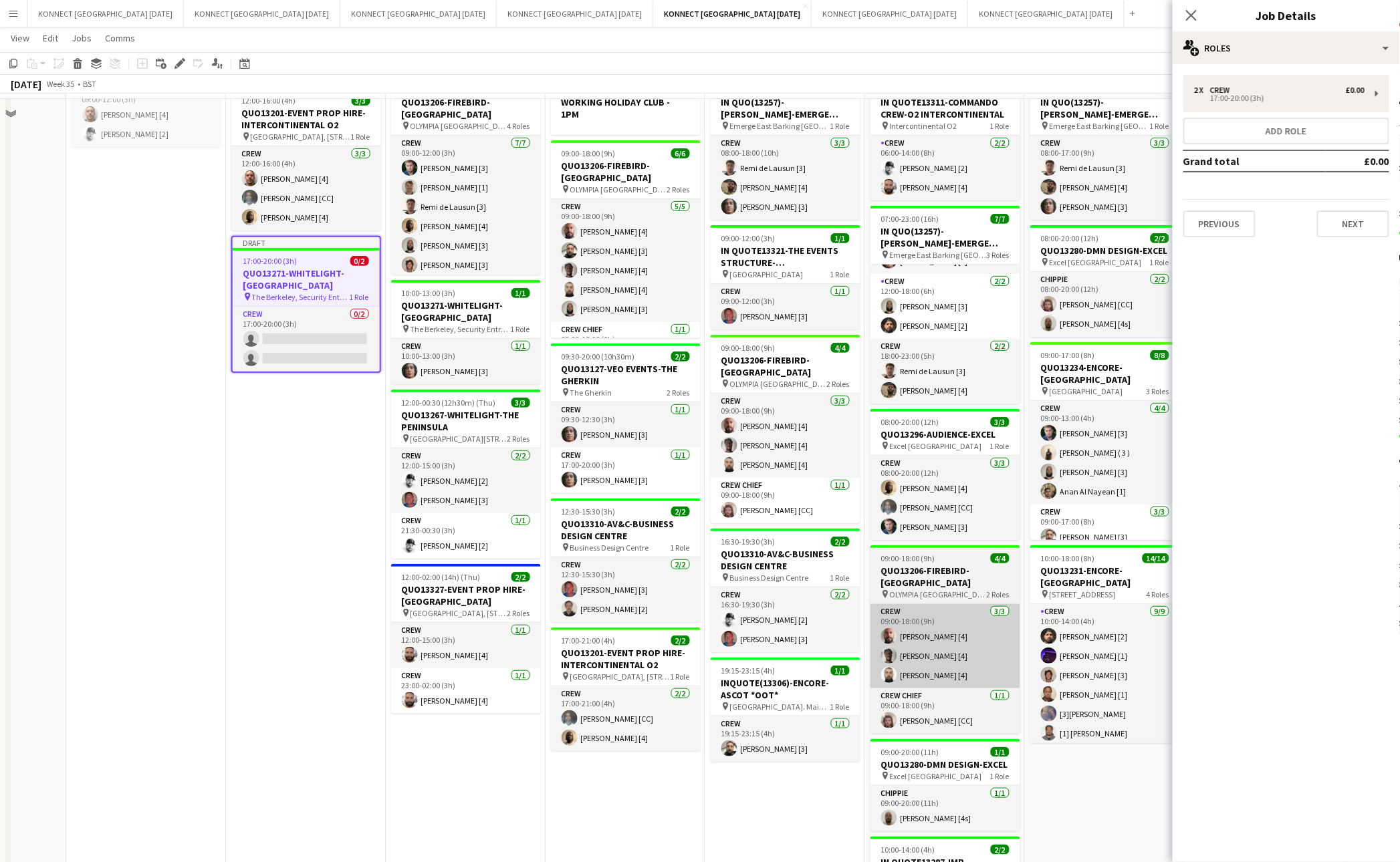
scroll to position [169, 0]
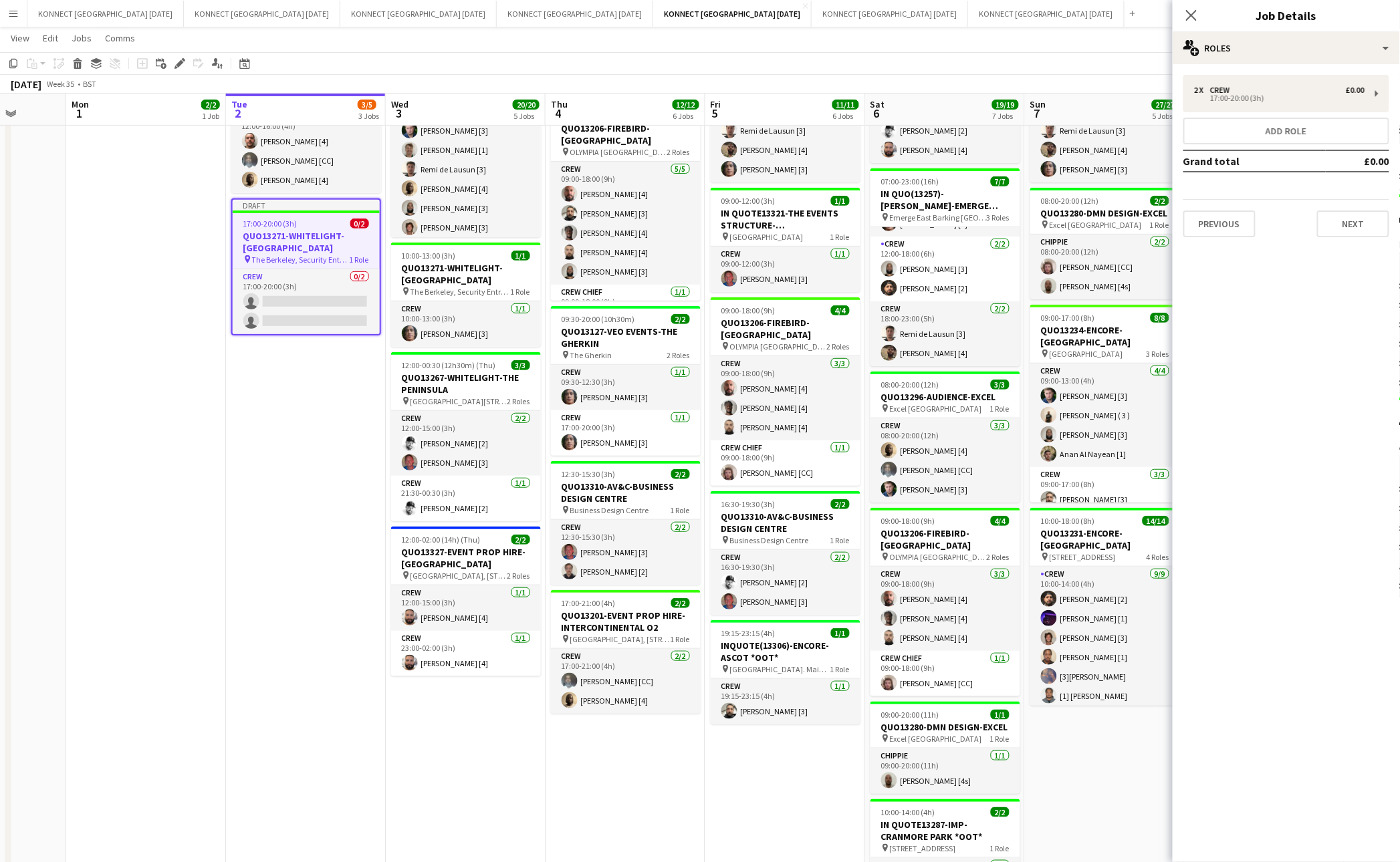
click at [323, 235] on h3 "QUO13271-WHITELIGHT-[GEOGRAPHIC_DATA]" at bounding box center [306, 242] width 147 height 24
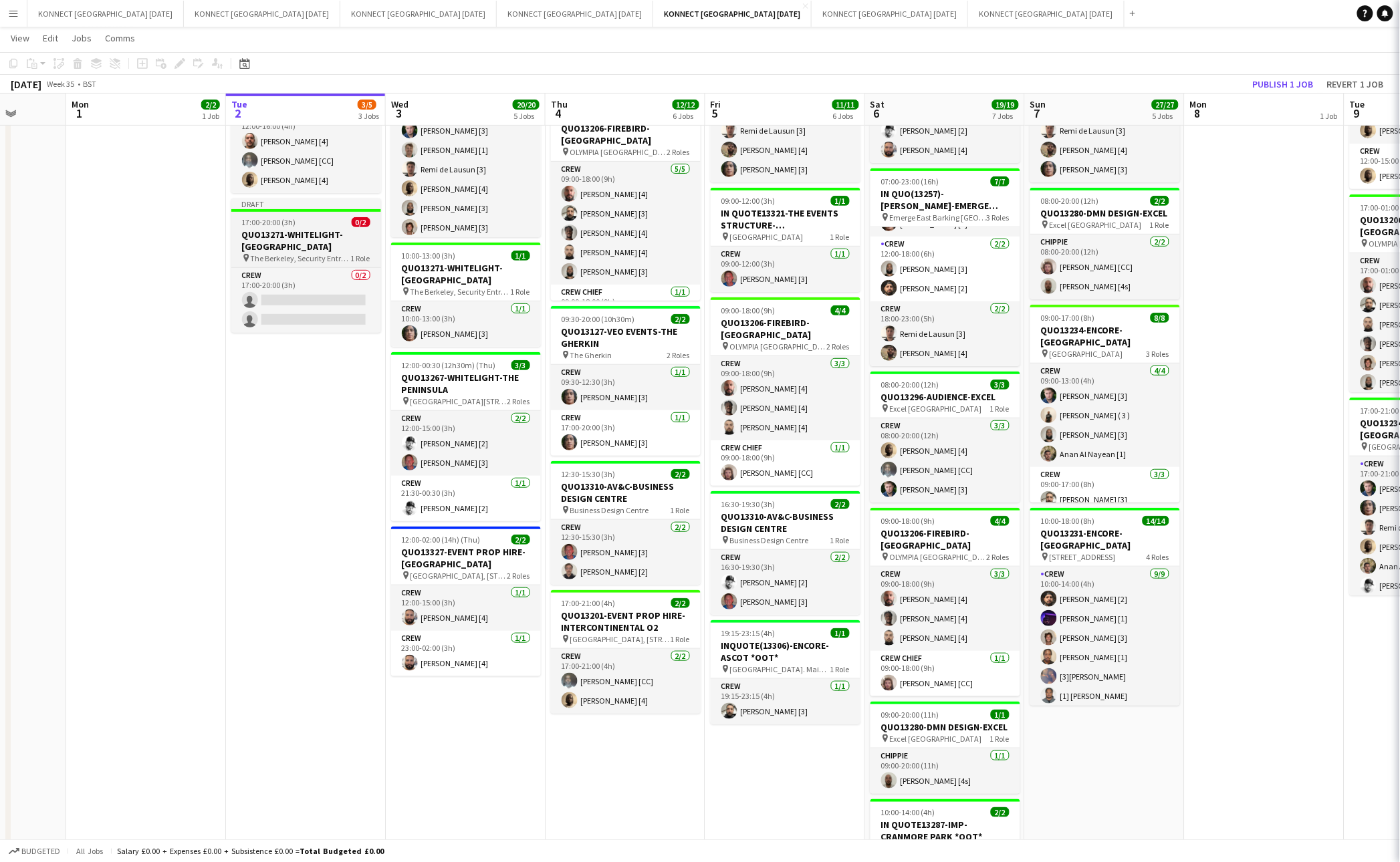
click at [287, 227] on span "17:00-20:00 (3h)" at bounding box center [269, 222] width 54 height 10
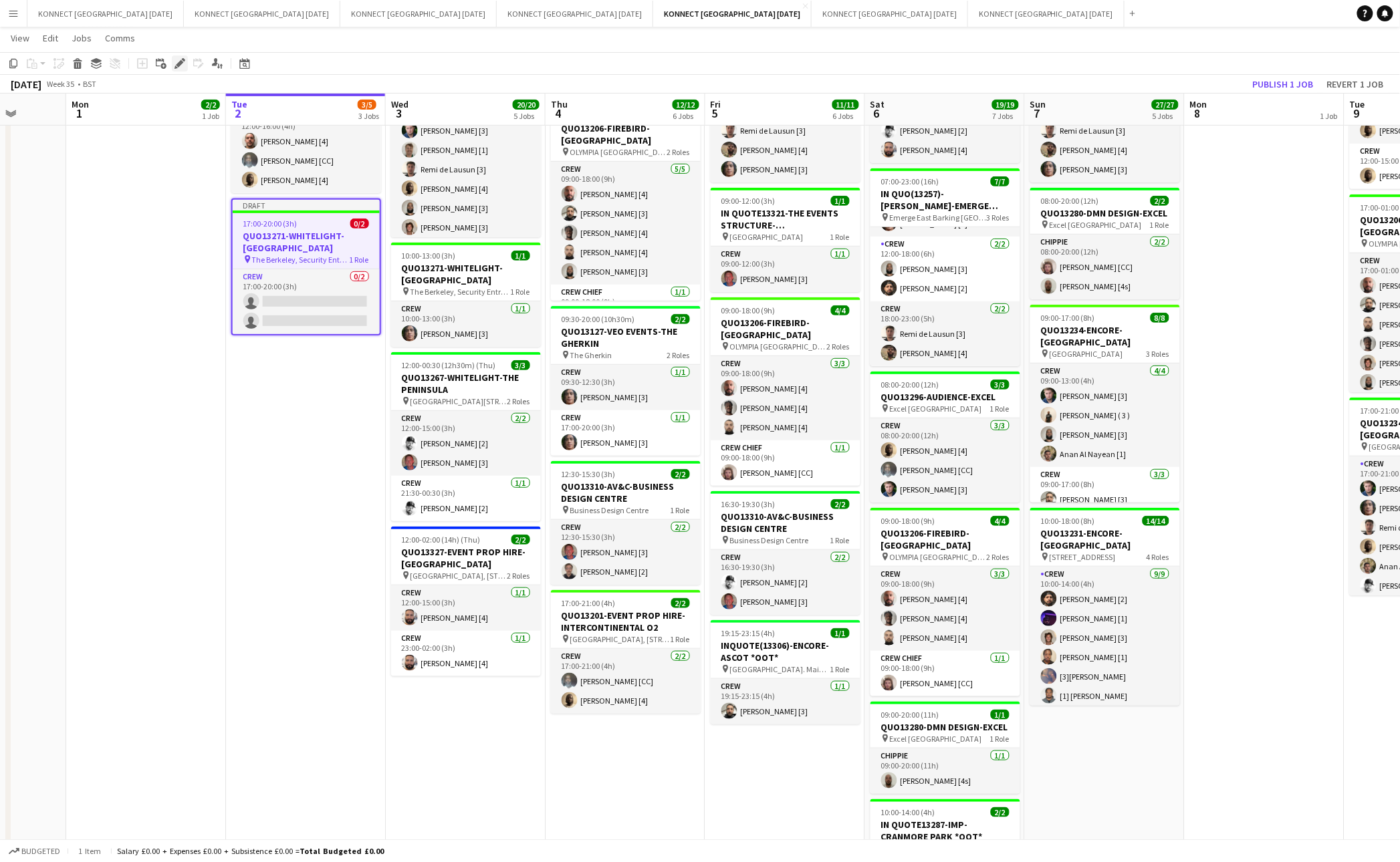
click at [179, 64] on icon at bounding box center [180, 64] width 7 height 7
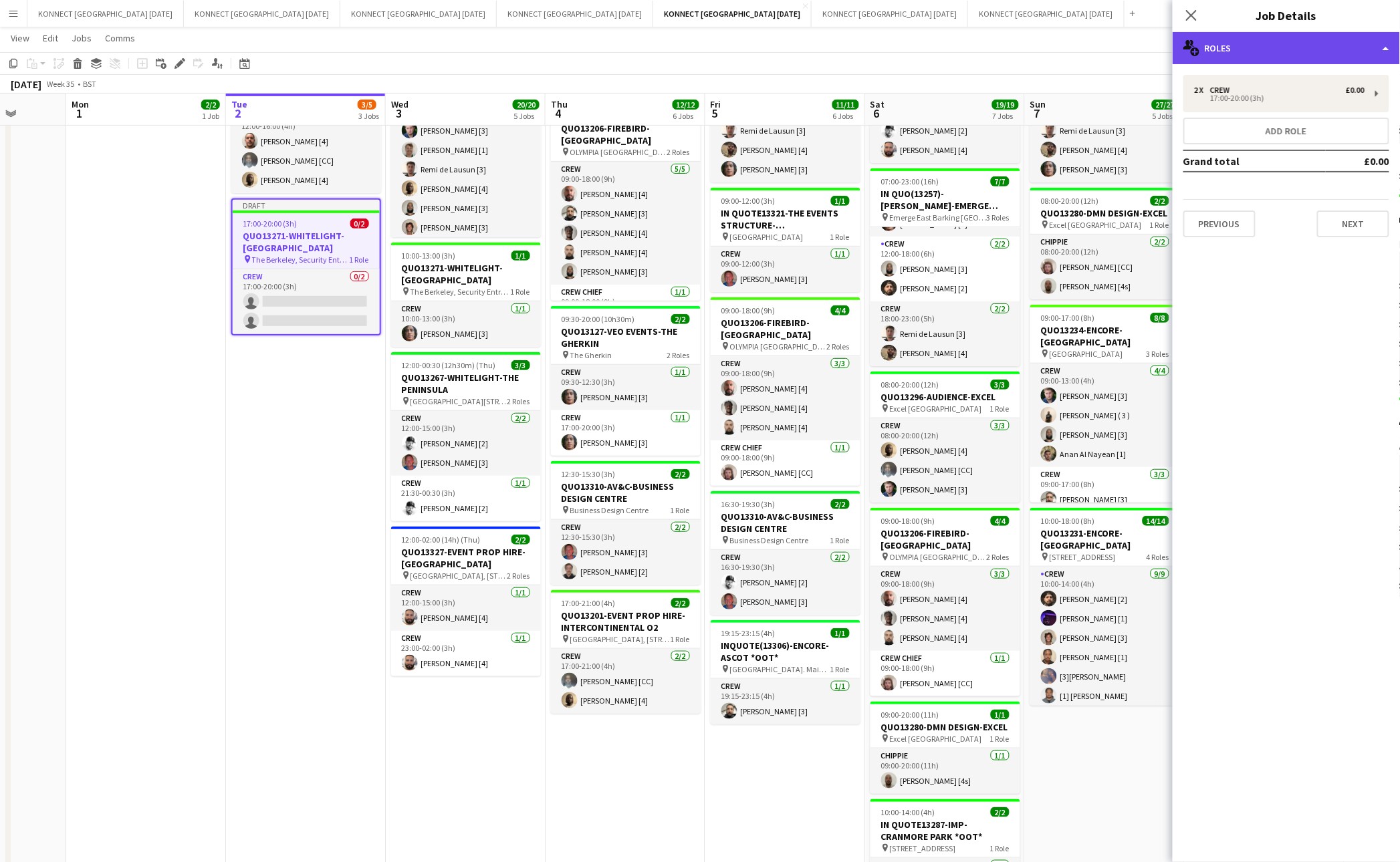
click at [1276, 43] on div "multiple-users-add Roles" at bounding box center [1286, 49] width 227 height 32
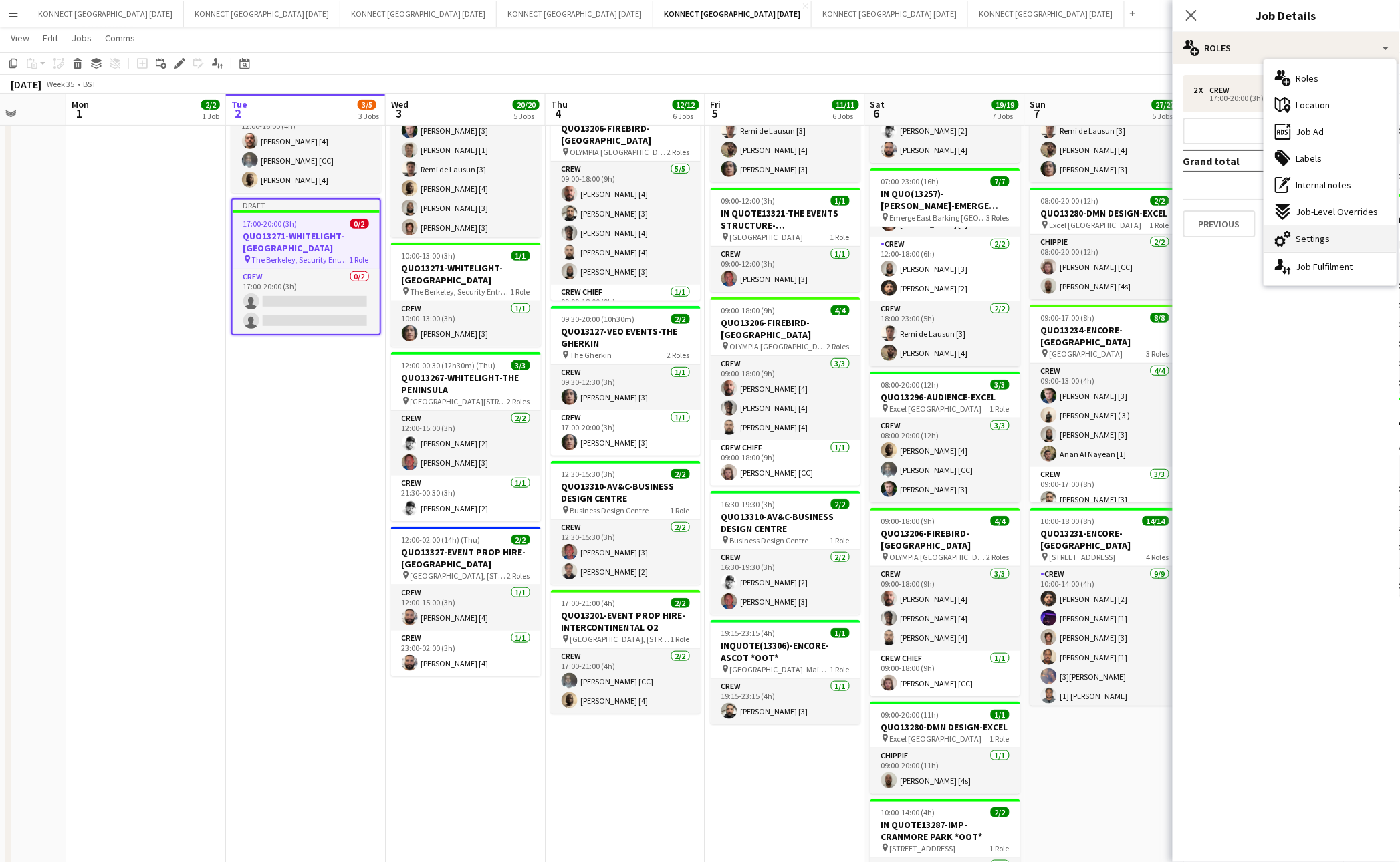
click at [1318, 233] on span "Settings" at bounding box center [1313, 238] width 34 height 12
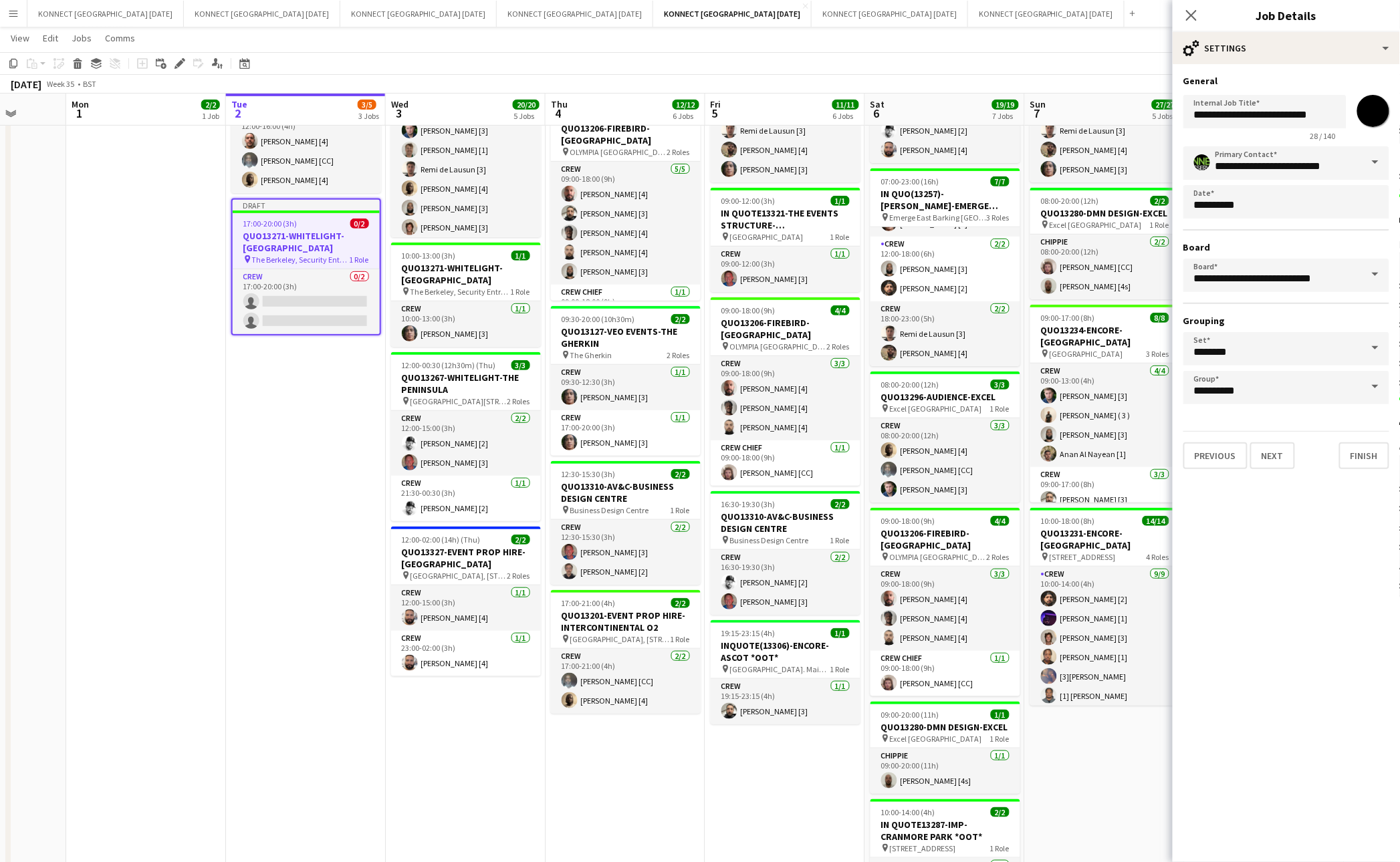
click at [1377, 117] on input "*******" at bounding box center [1372, 110] width 48 height 48
type input "*******"
click at [1275, 452] on button "Next" at bounding box center [1273, 456] width 45 height 27
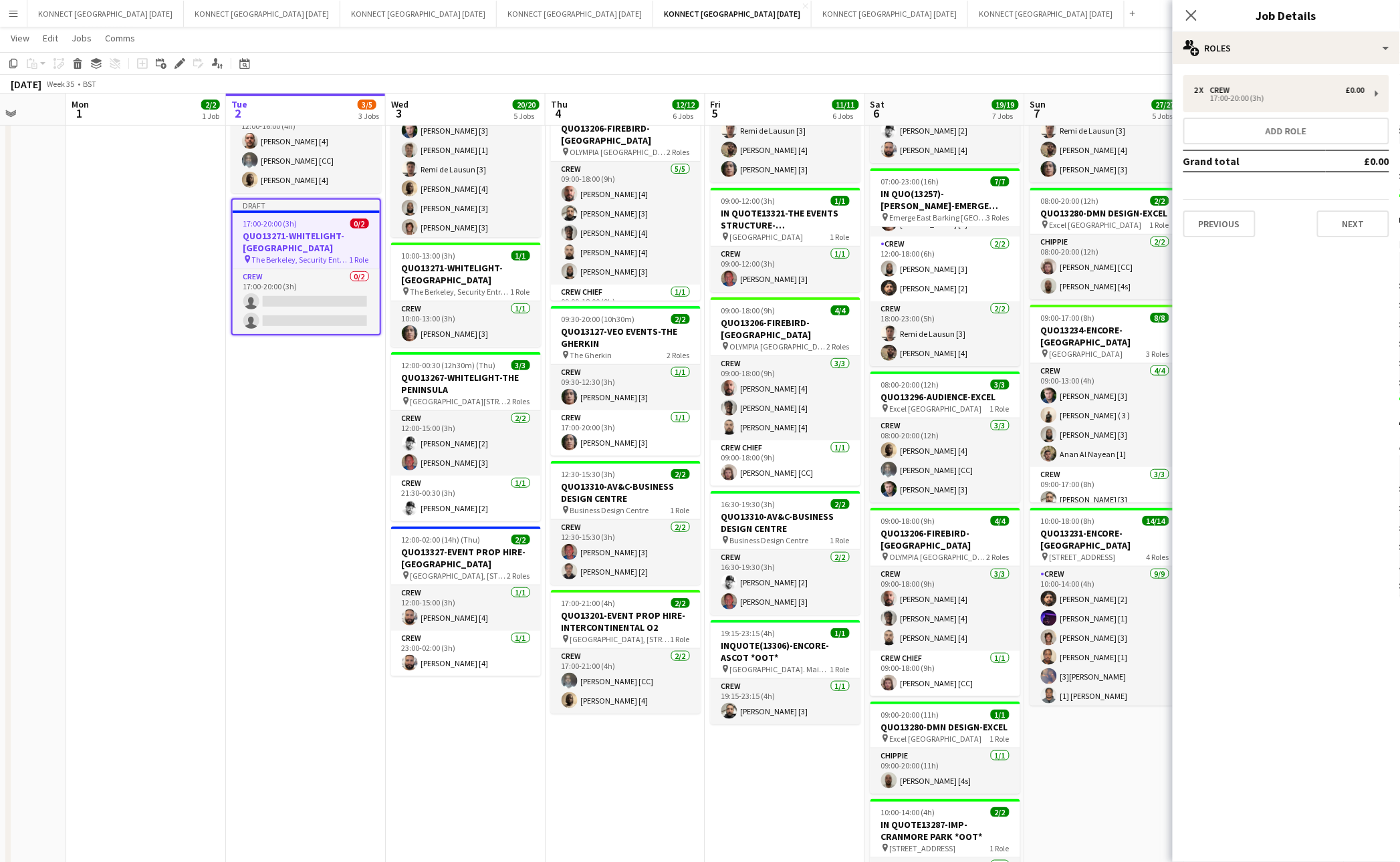
click at [388, 409] on app-date-cell "HAN OFF 09:00-18:00 (9h) 14/14 QUO13206-FIREBIRD-OLYMPIA pin OLYMPIA LONDON 4 R…" at bounding box center [465, 480] width 160 height 998
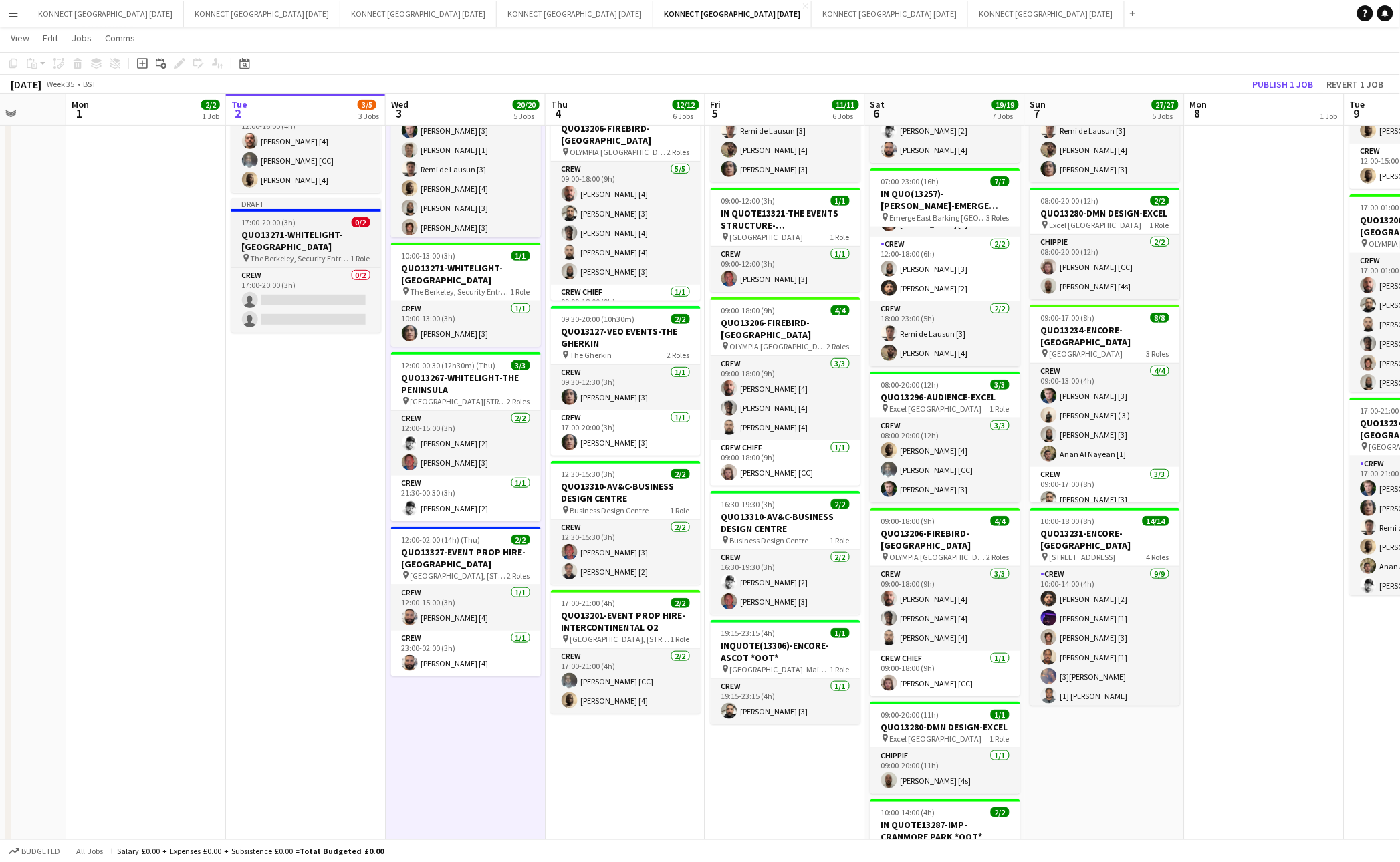
click at [312, 234] on h3 "QUO13271-WHITELIGHT-[GEOGRAPHIC_DATA]" at bounding box center [306, 240] width 150 height 24
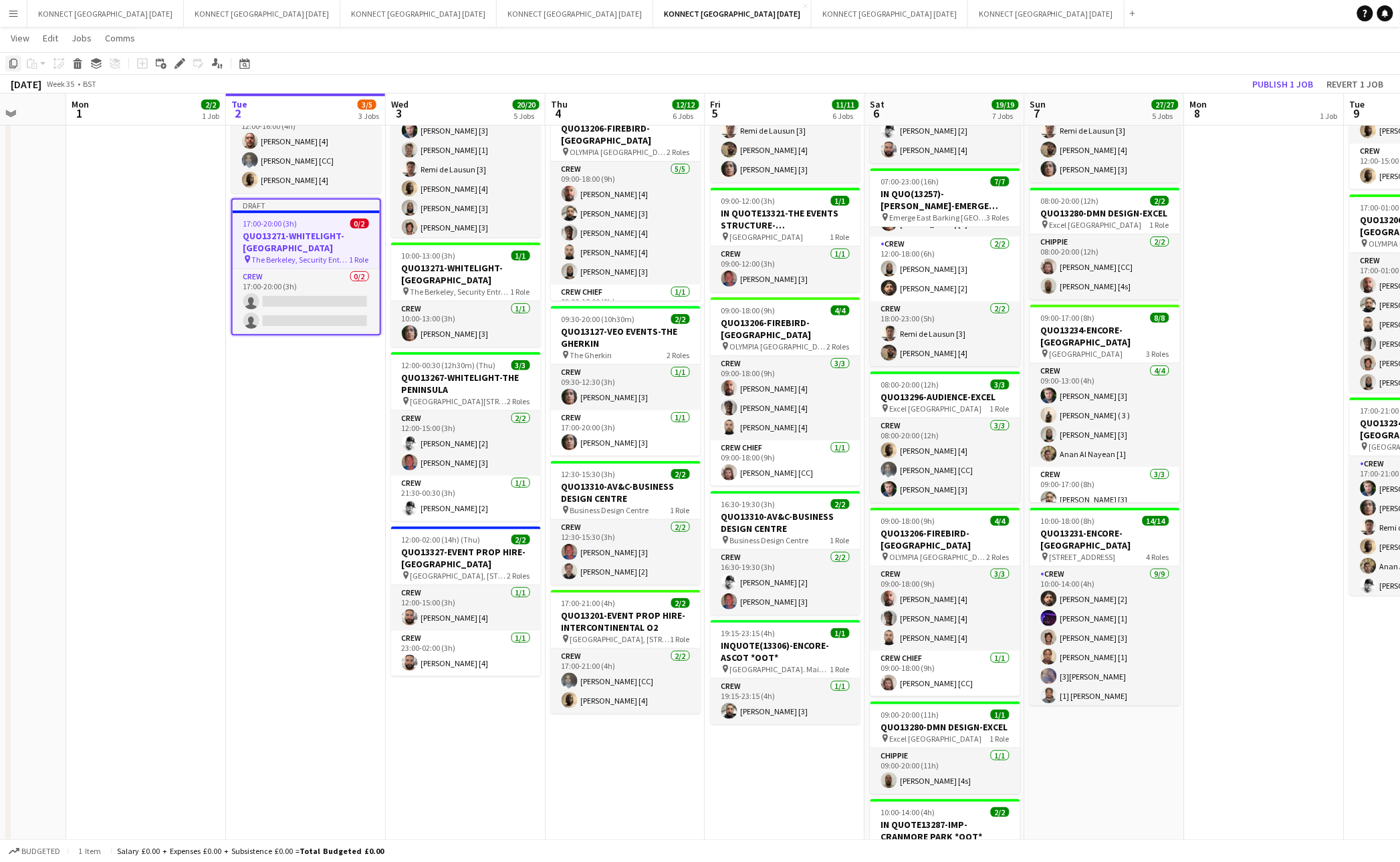
click at [12, 63] on icon at bounding box center [13, 63] width 8 height 9
click at [472, 746] on app-date-cell "HAN OFF 09:00-18:00 (9h) 14/14 QUO13206-FIREBIRD-OLYMPIA pin OLYMPIA LONDON 4 R…" at bounding box center [465, 480] width 160 height 998
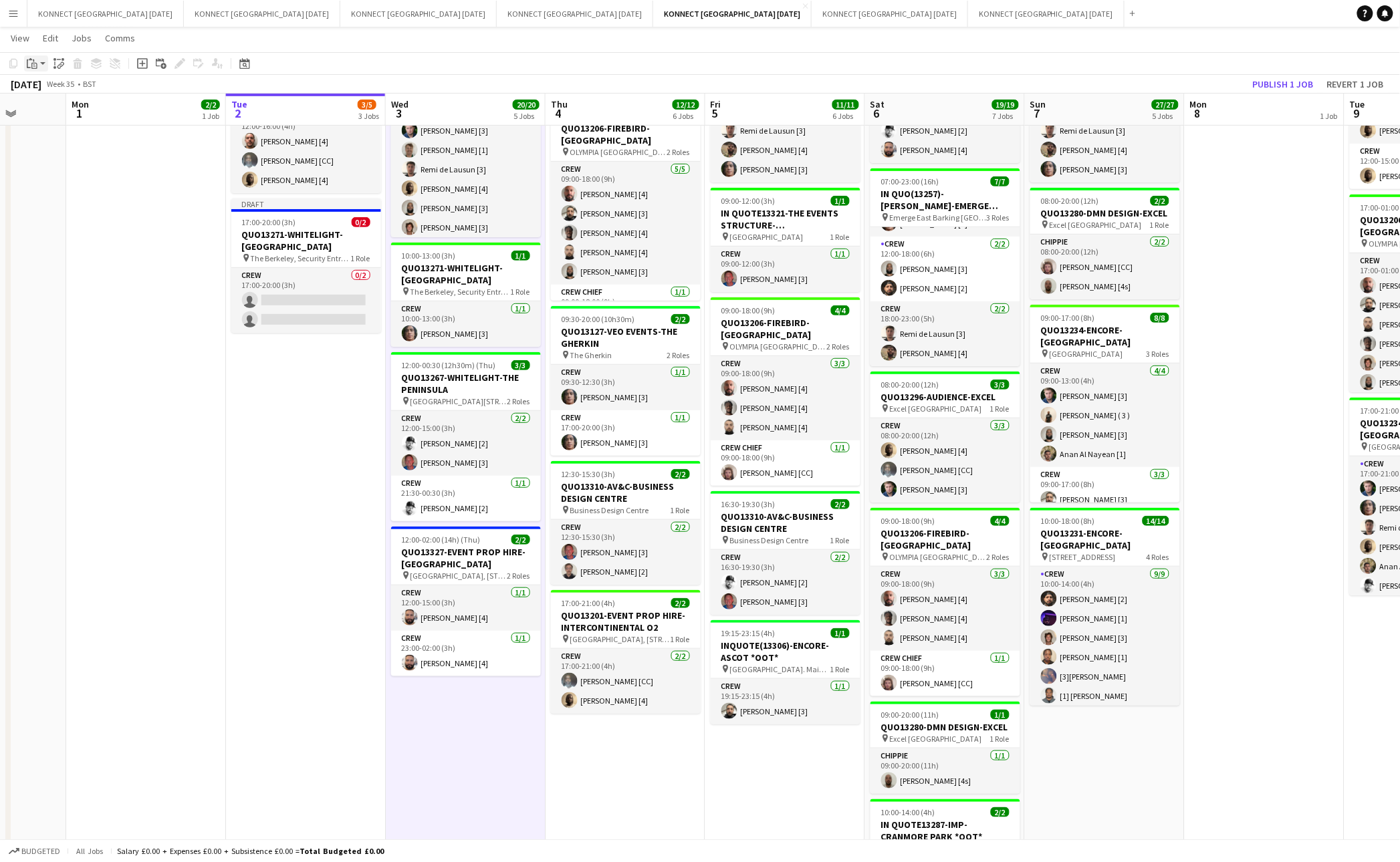
click at [37, 62] on div "Paste" at bounding box center [32, 63] width 16 height 16
click at [62, 87] on link "Paste Command V" at bounding box center [88, 88] width 106 height 12
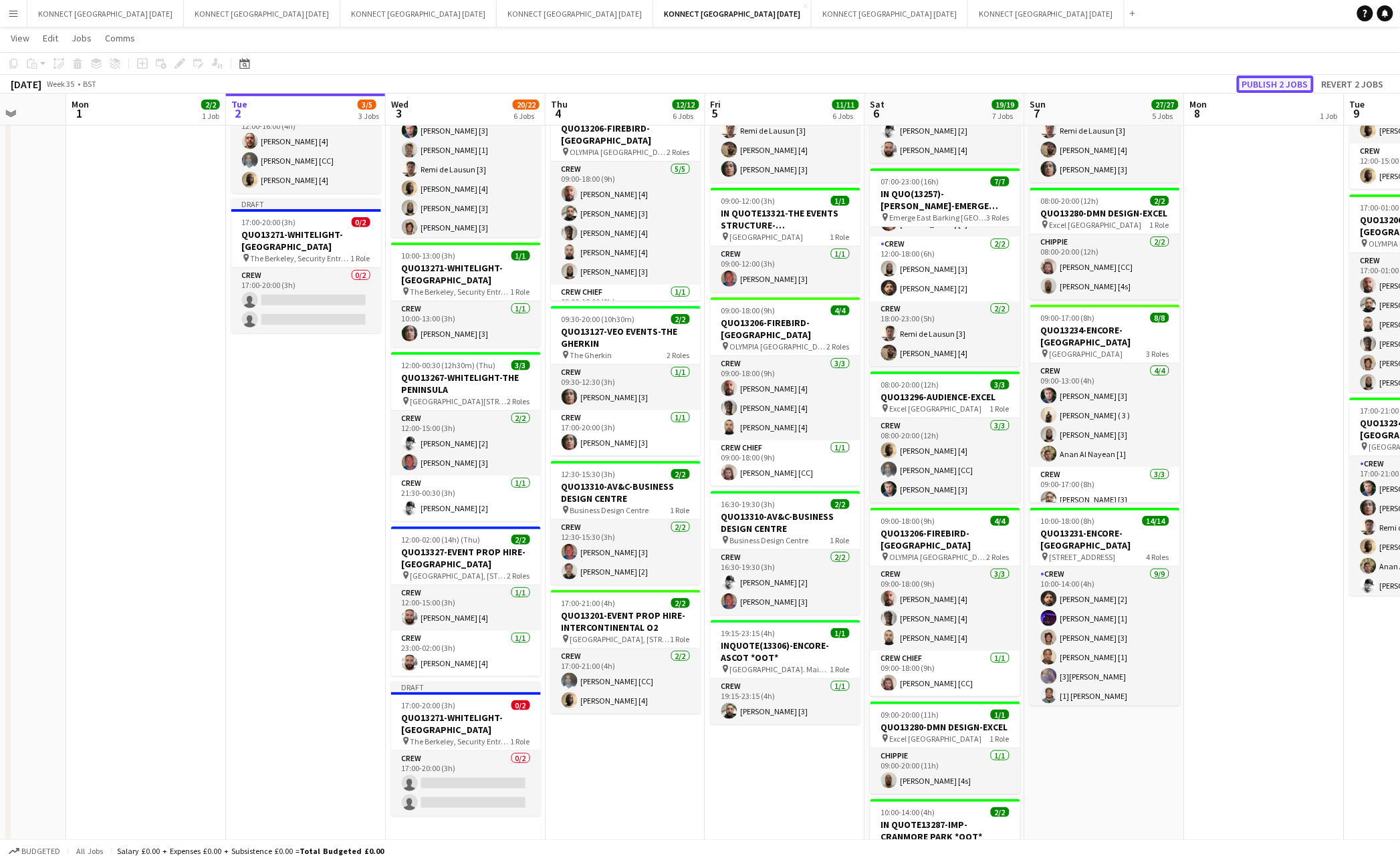
click at [1248, 87] on button "Publish 2 jobs" at bounding box center [1275, 84] width 77 height 17
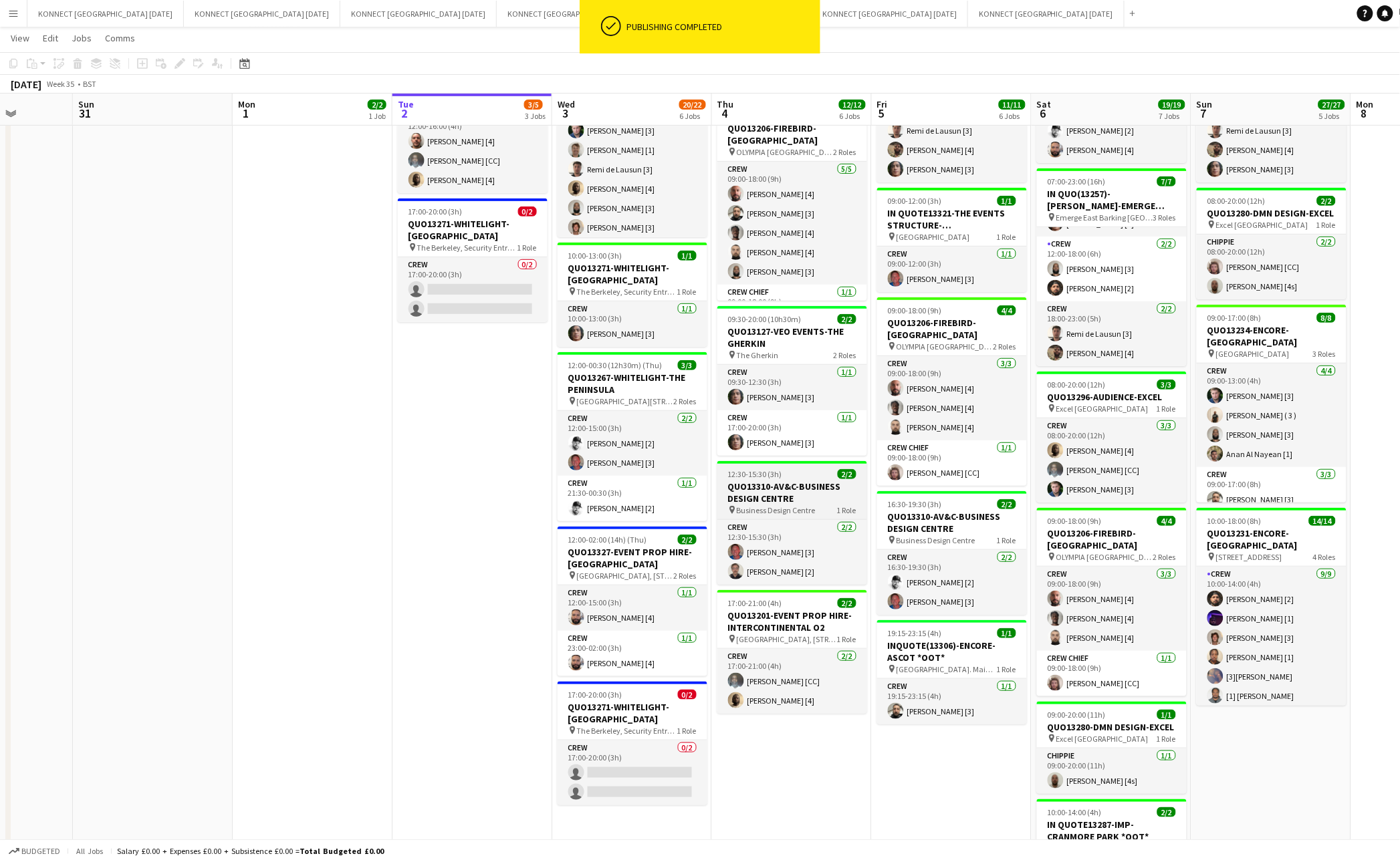
scroll to position [0, 402]
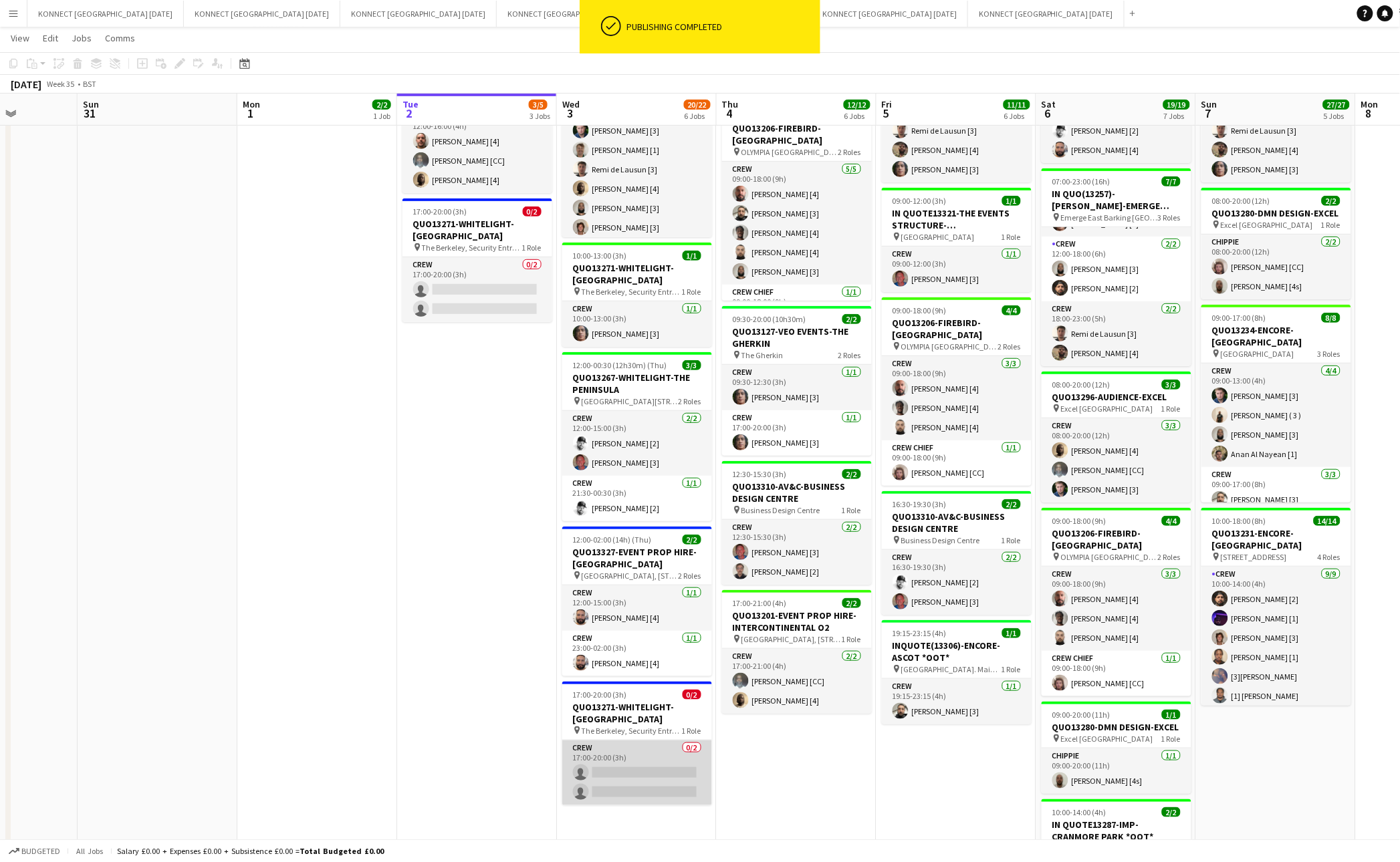
click at [602, 766] on app-card-role "Crew 0/2 17:00-20:00 (3h) single-neutral-actions single-neutral-actions" at bounding box center [637, 774] width 150 height 65
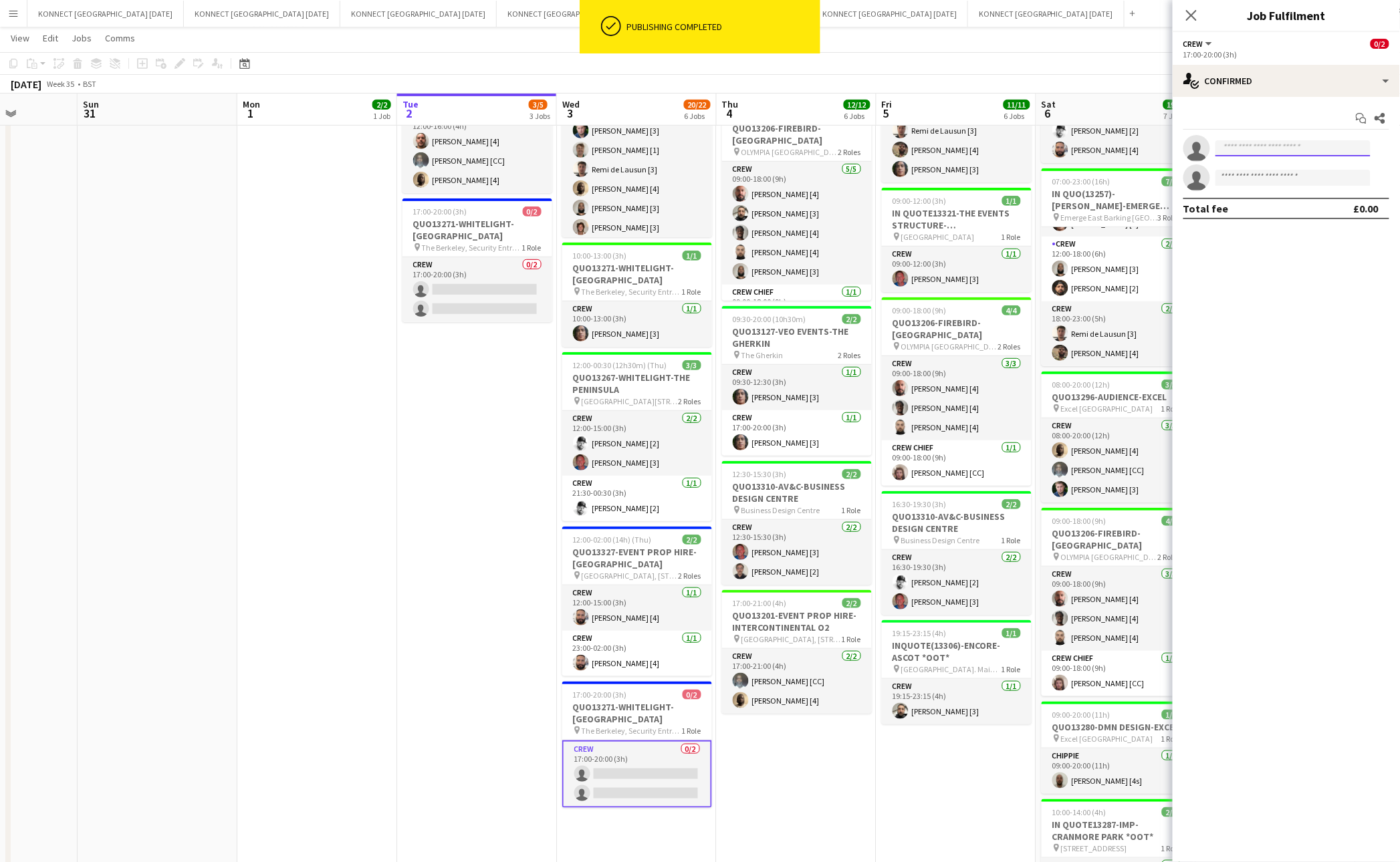
click at [1258, 153] on input at bounding box center [1293, 149] width 155 height 16
click at [1251, 151] on input "****" at bounding box center [1293, 149] width 155 height 16
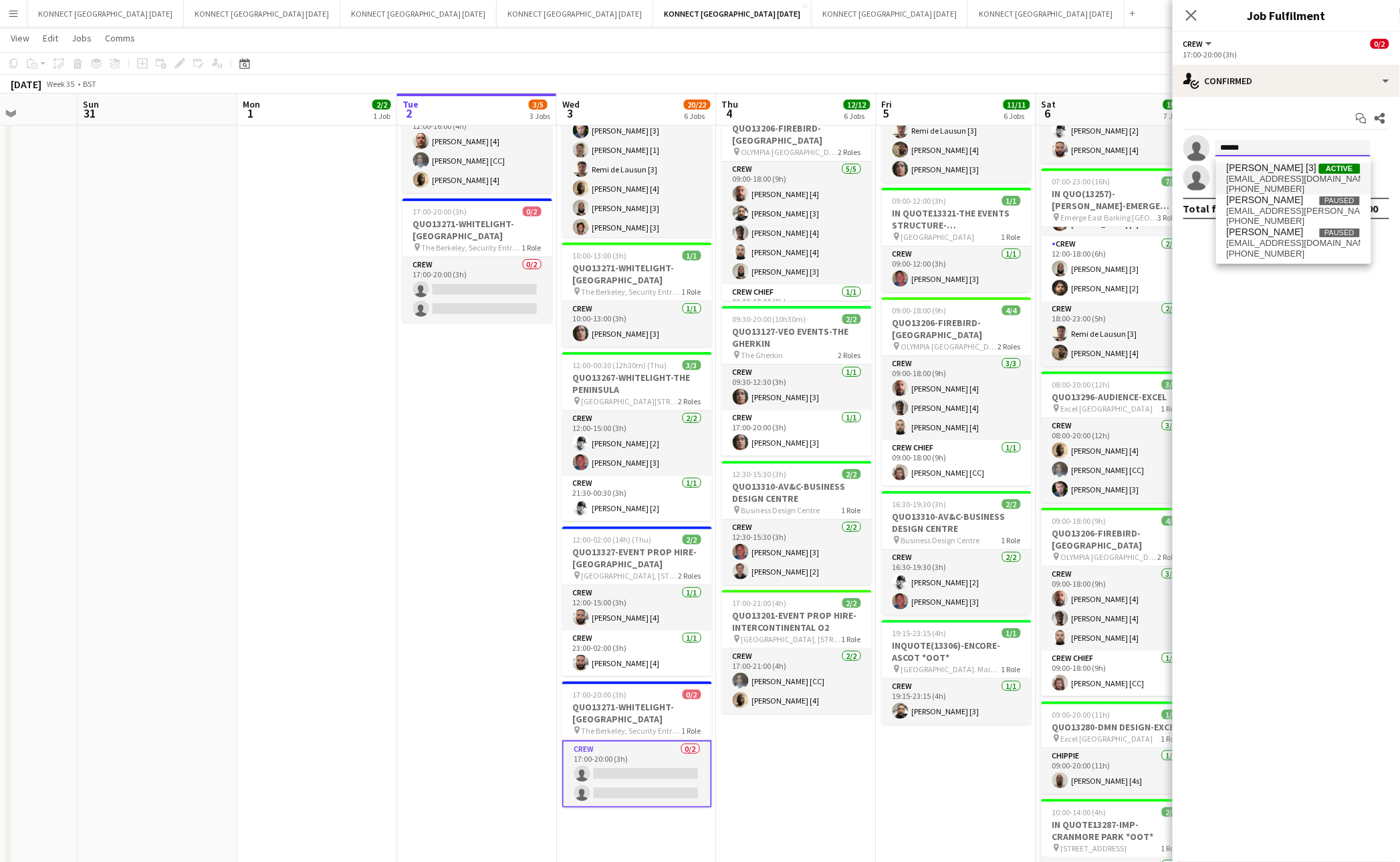
type input "******"
click at [1240, 171] on span "[PERSON_NAME] [3]" at bounding box center [1272, 168] width 90 height 12
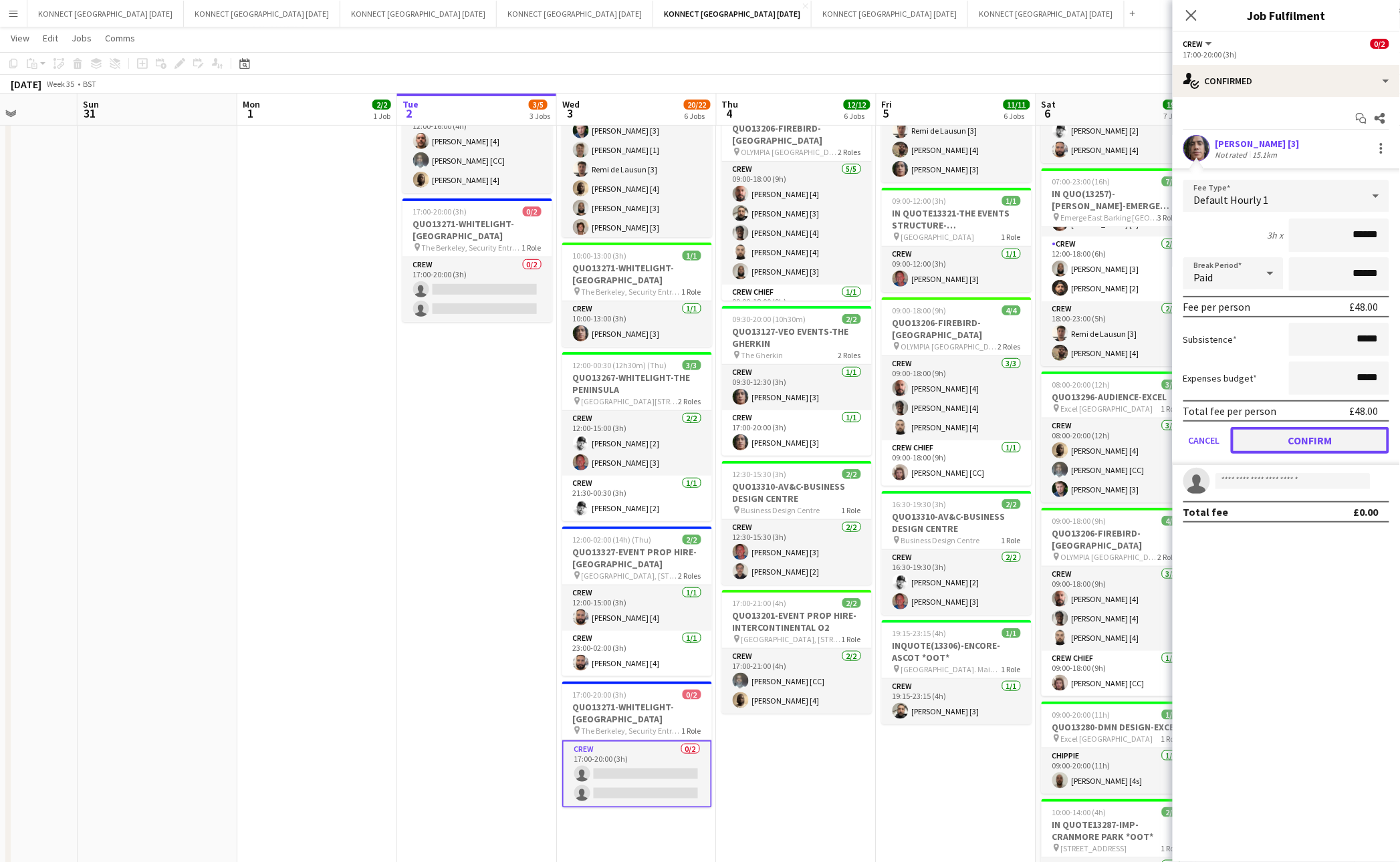
click at [1317, 444] on button "Confirm" at bounding box center [1310, 440] width 159 height 27
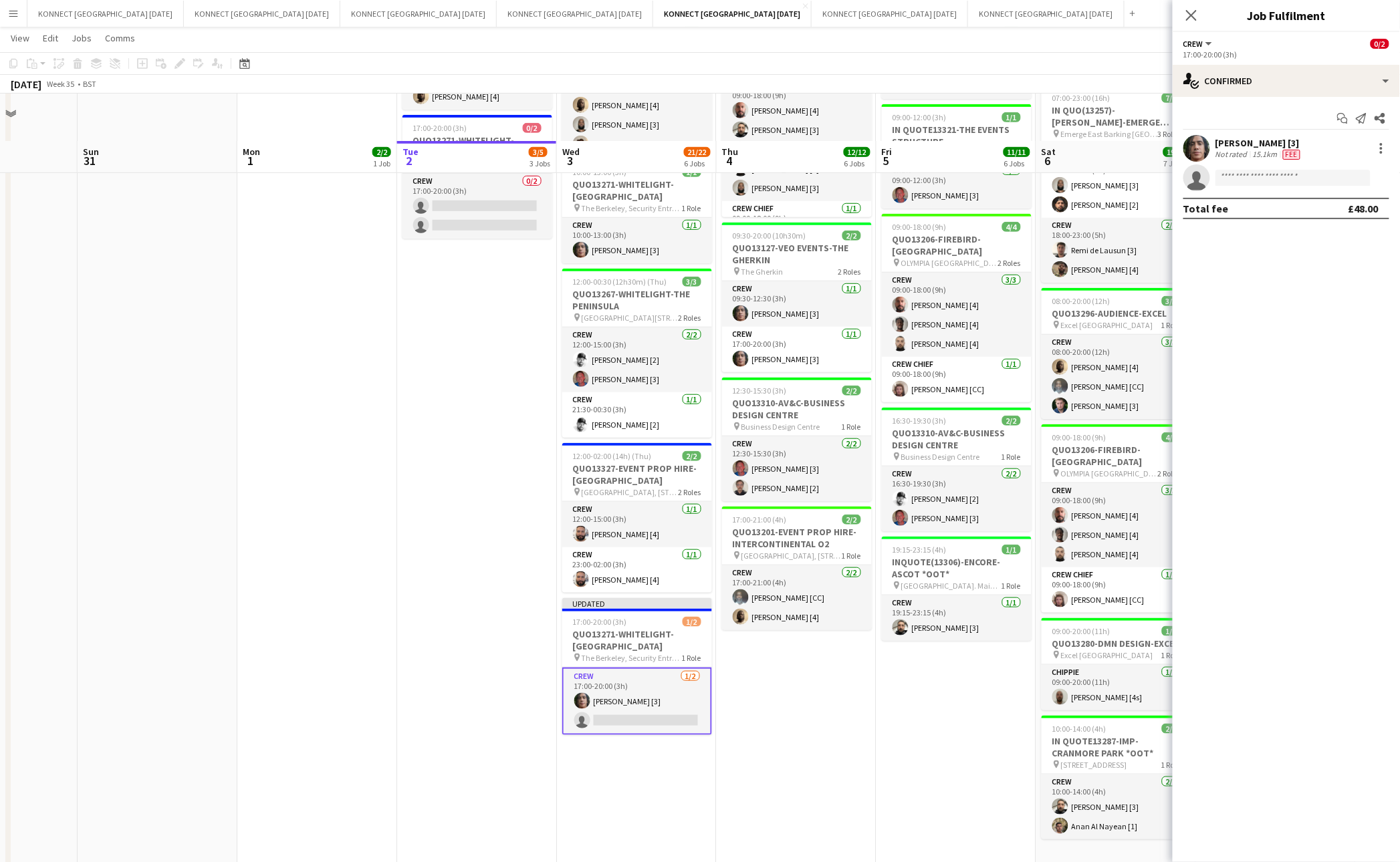
scroll to position [301, 0]
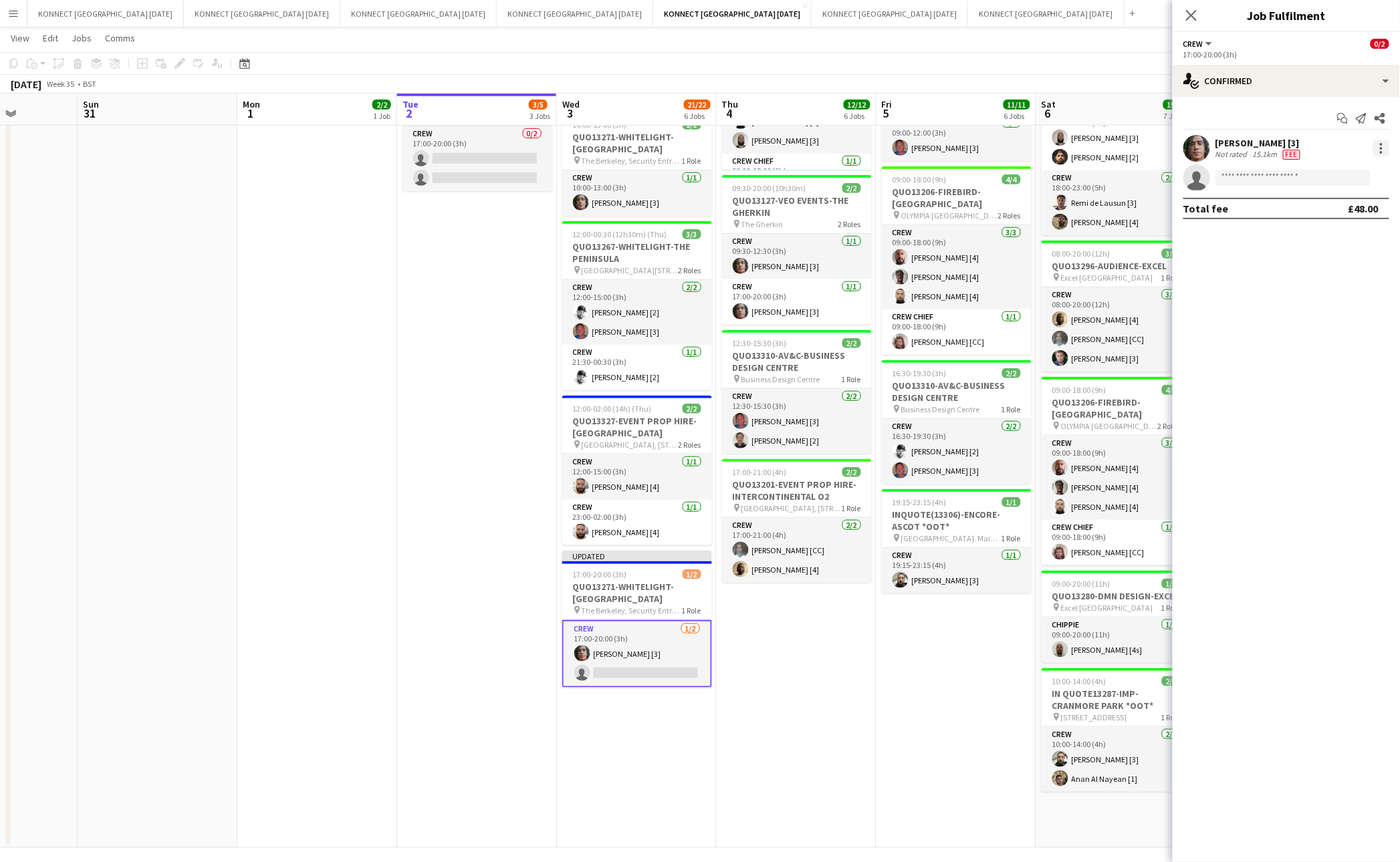
click at [1381, 147] on div at bounding box center [1381, 148] width 3 height 3
click at [1331, 288] on button "Remove" at bounding box center [1338, 302] width 105 height 32
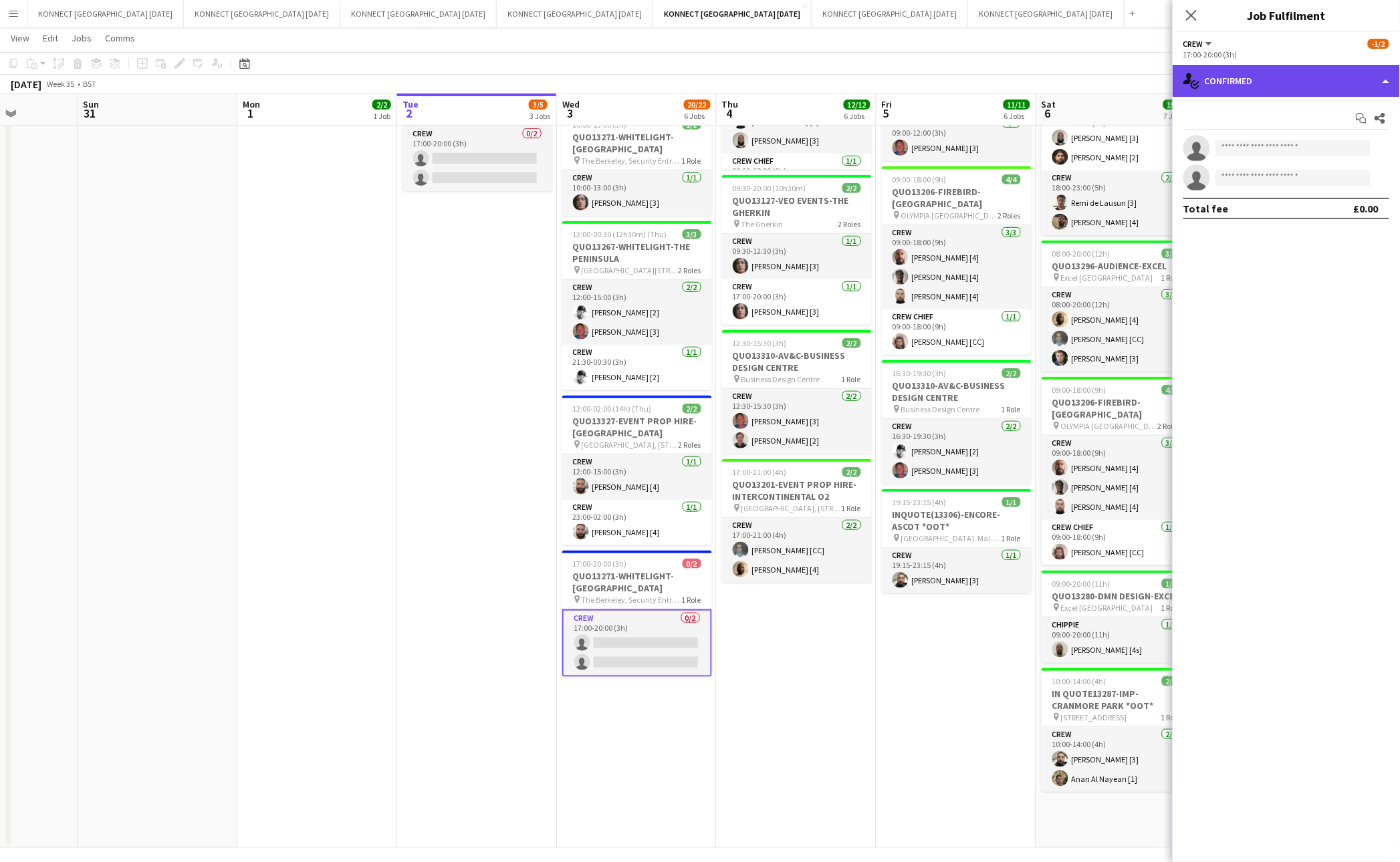
click at [1282, 80] on div "single-neutral-actions-check-2 Confirmed" at bounding box center [1286, 81] width 227 height 32
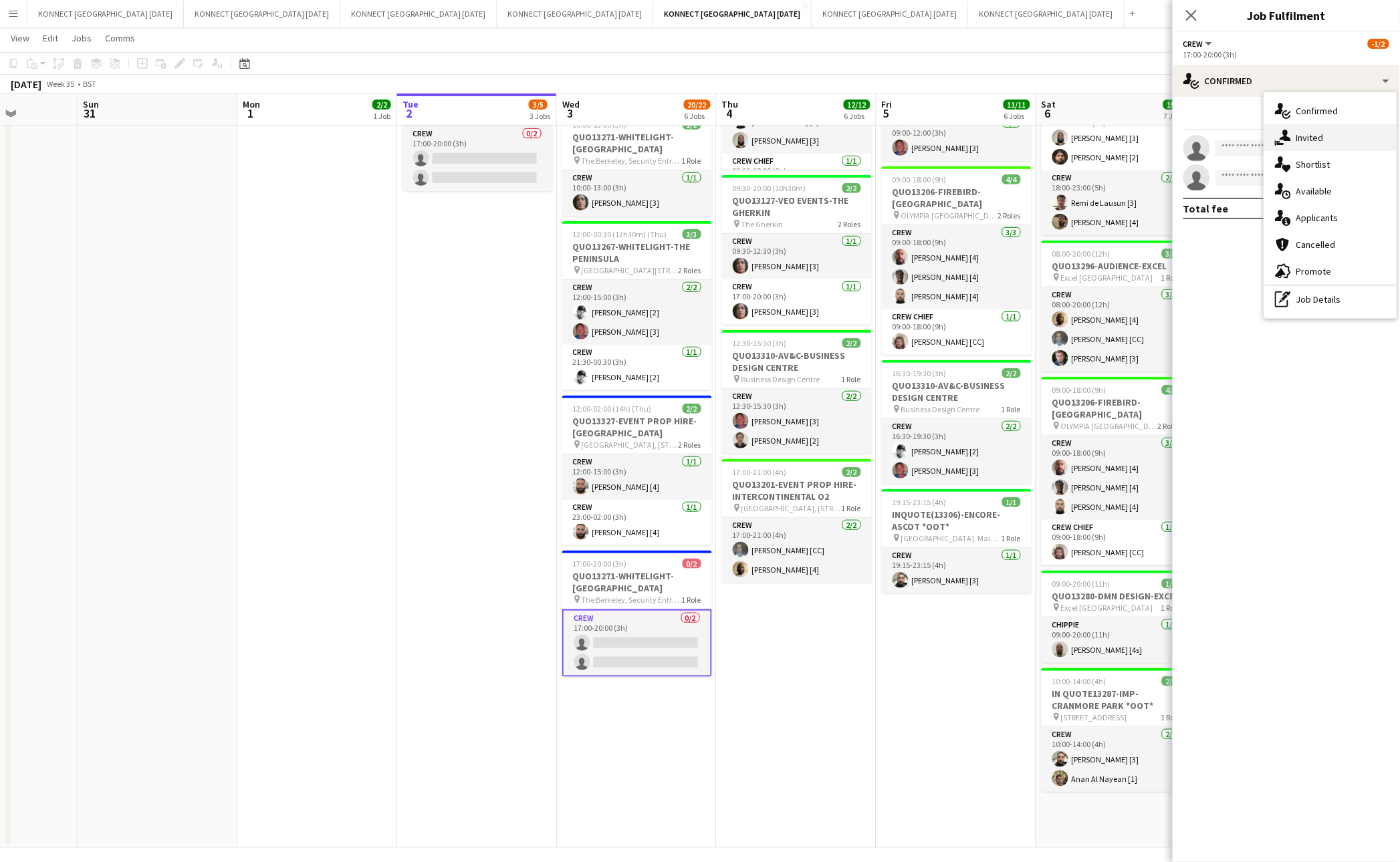
click at [1318, 130] on div "single-neutral-actions-share-1 Invited" at bounding box center [1330, 138] width 133 height 27
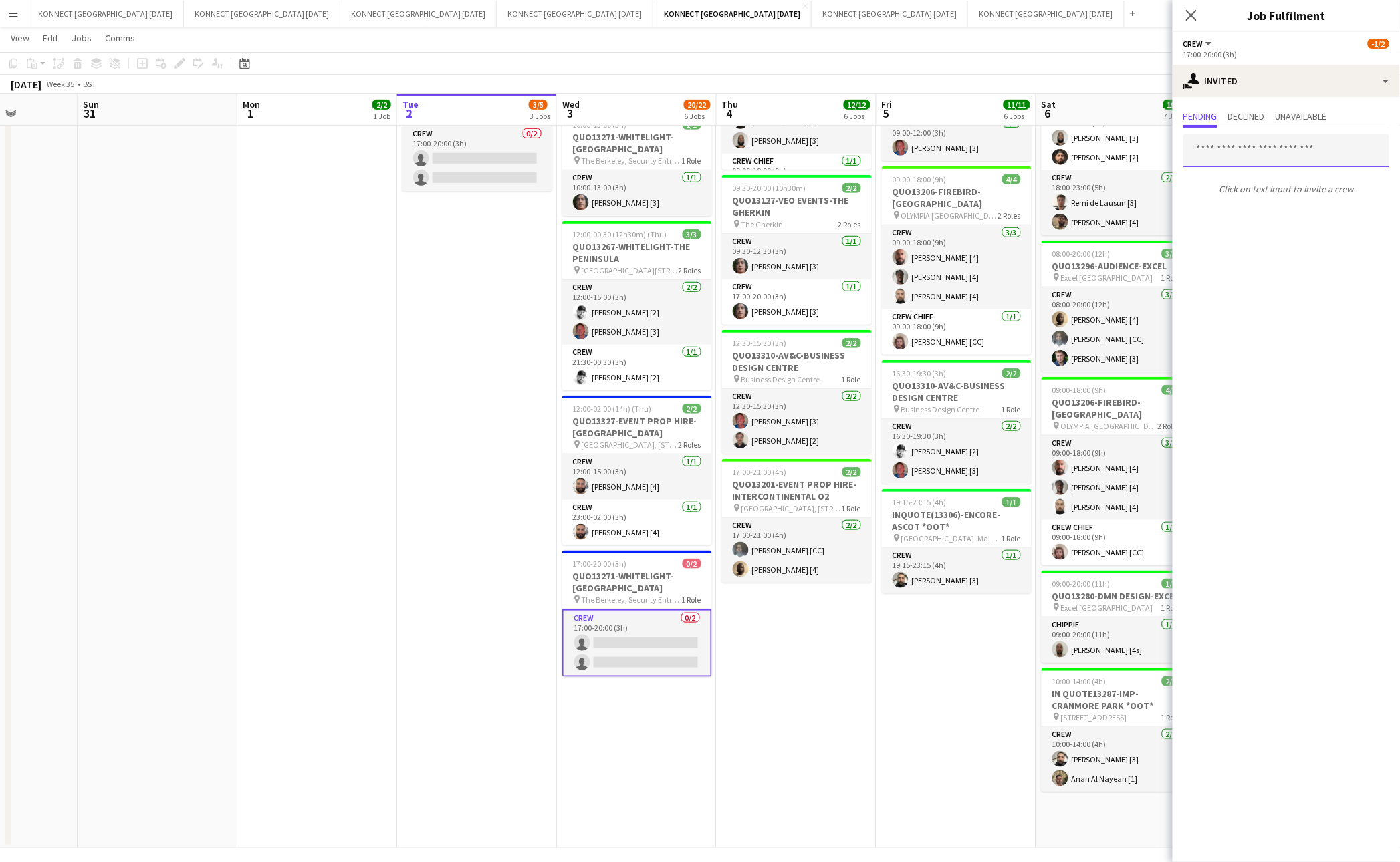
click at [1278, 154] on input "text" at bounding box center [1286, 150] width 206 height 33
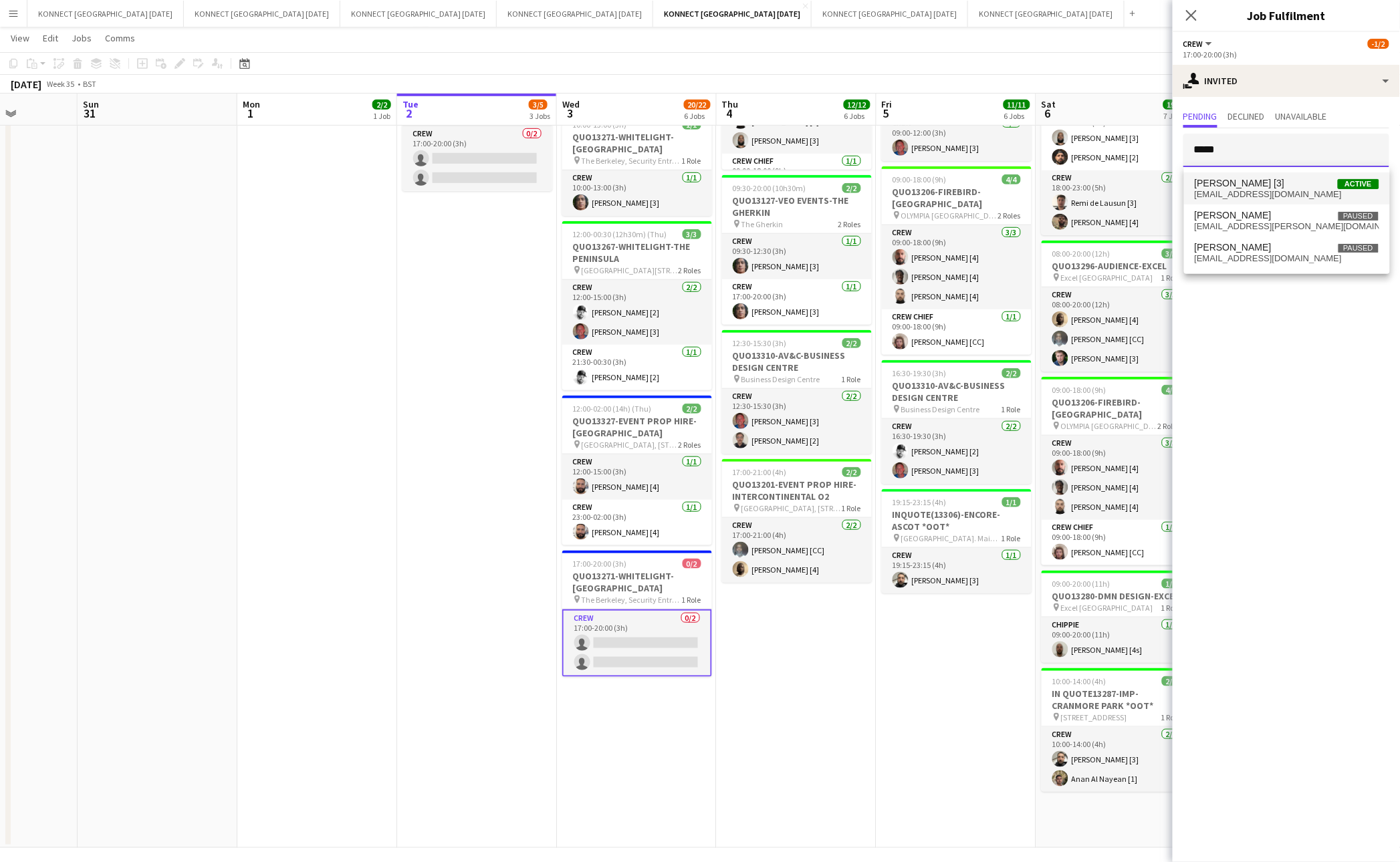
type input "*****"
click at [1264, 184] on span "[PERSON_NAME] [3] Active" at bounding box center [1286, 183] width 184 height 12
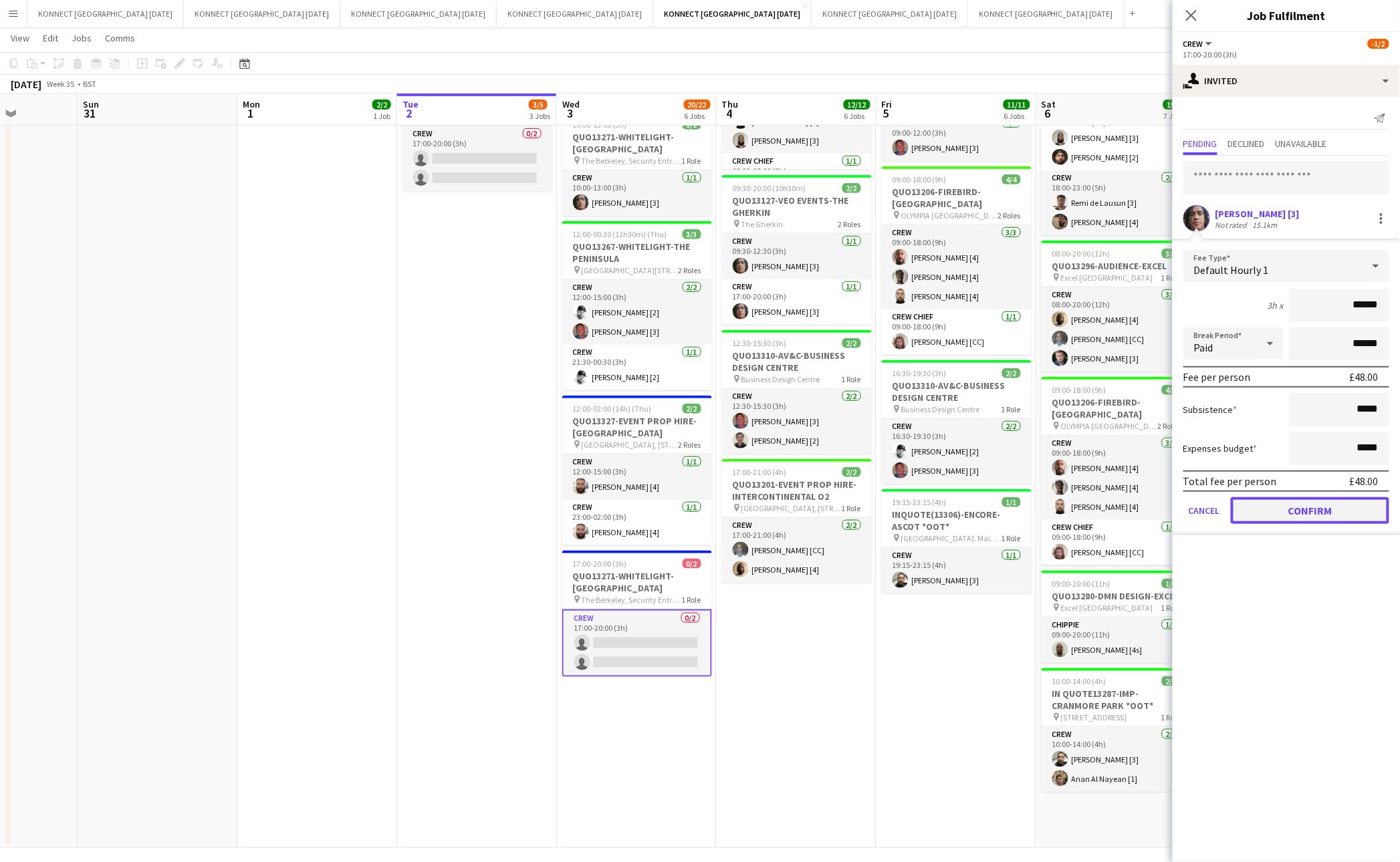
click at [1273, 506] on button "Confirm" at bounding box center [1310, 511] width 159 height 27
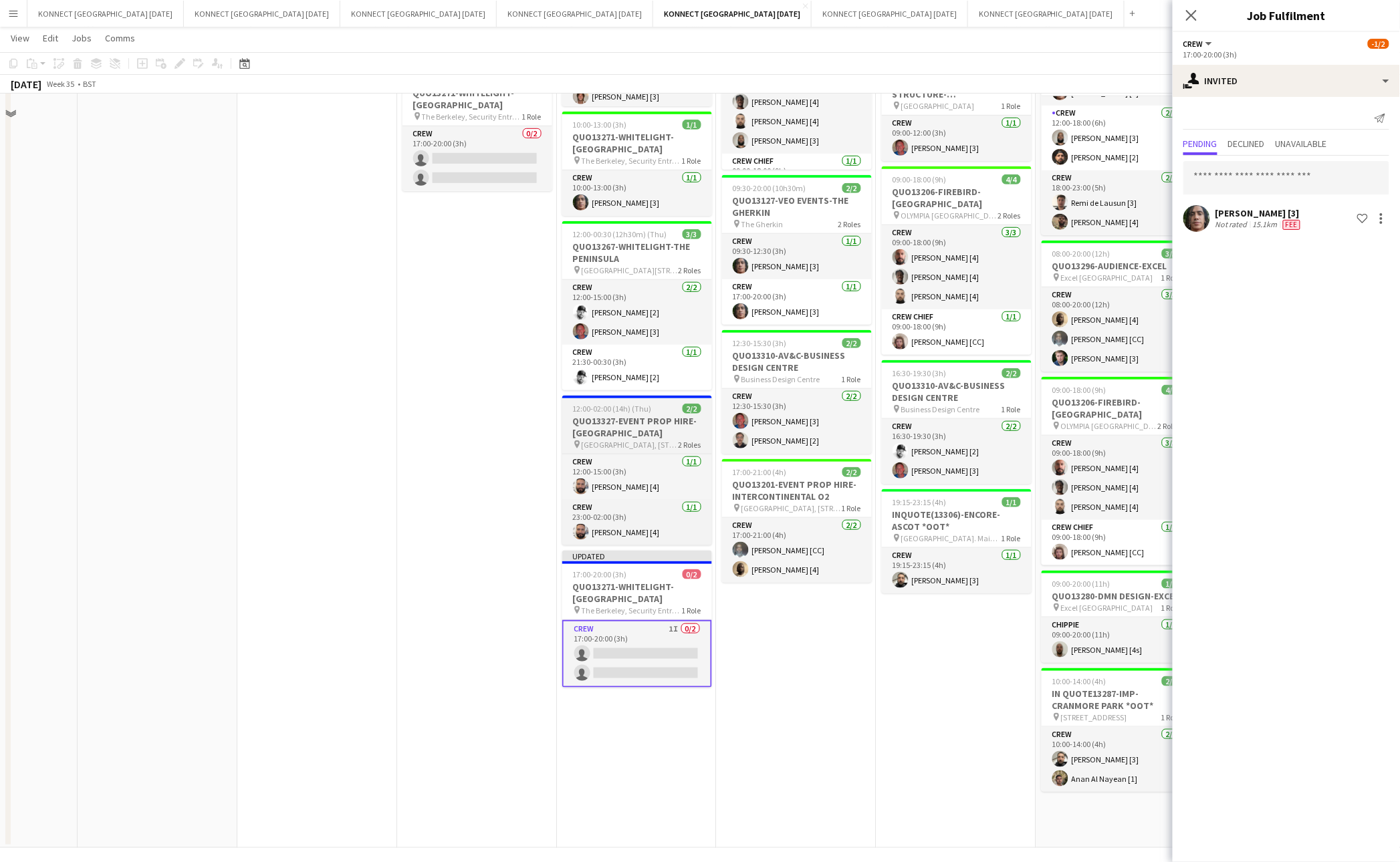
scroll to position [0, 0]
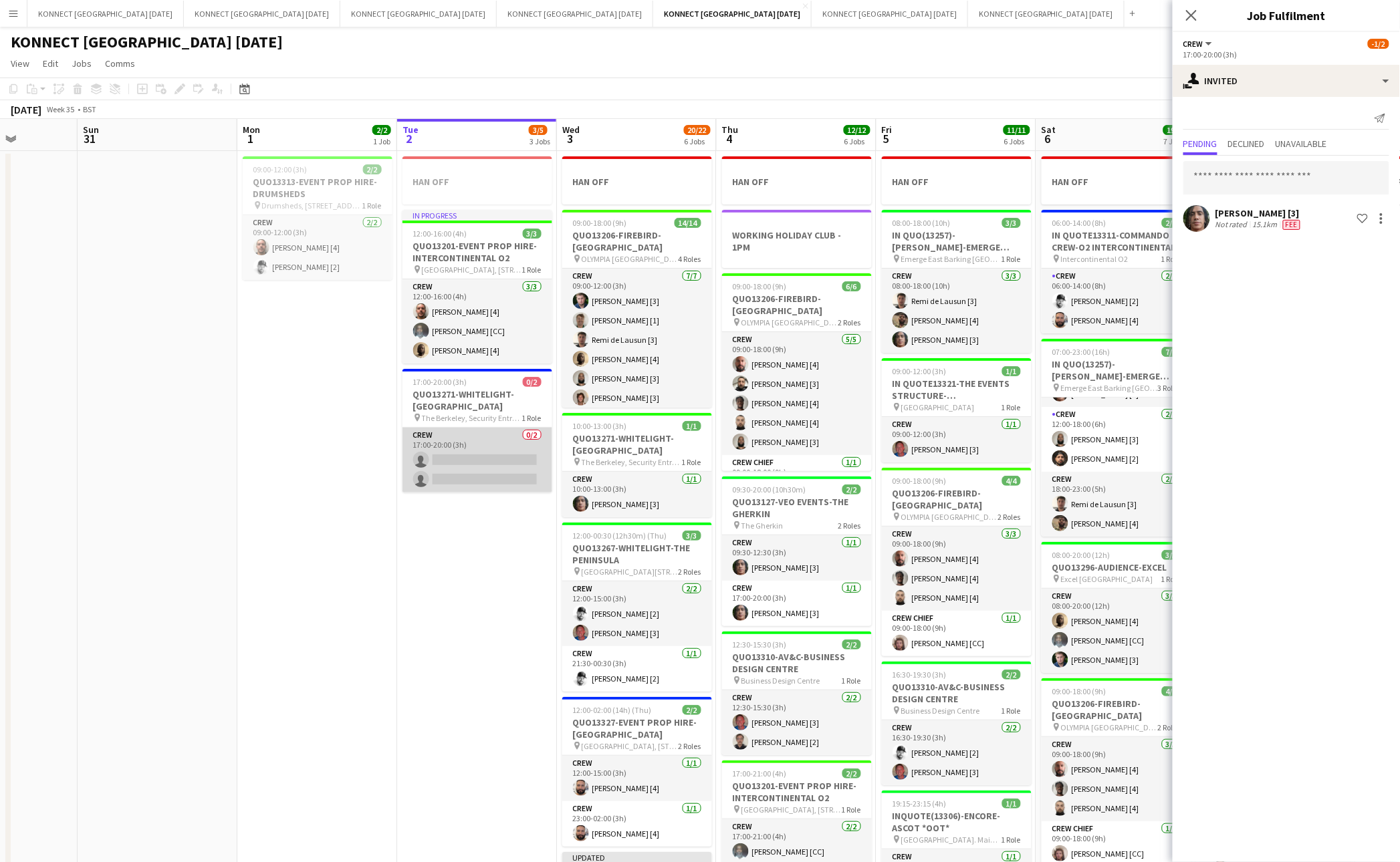
click at [498, 454] on app-card-role "Crew 0/2 17:00-20:00 (3h) single-neutral-actions single-neutral-actions" at bounding box center [477, 460] width 150 height 65
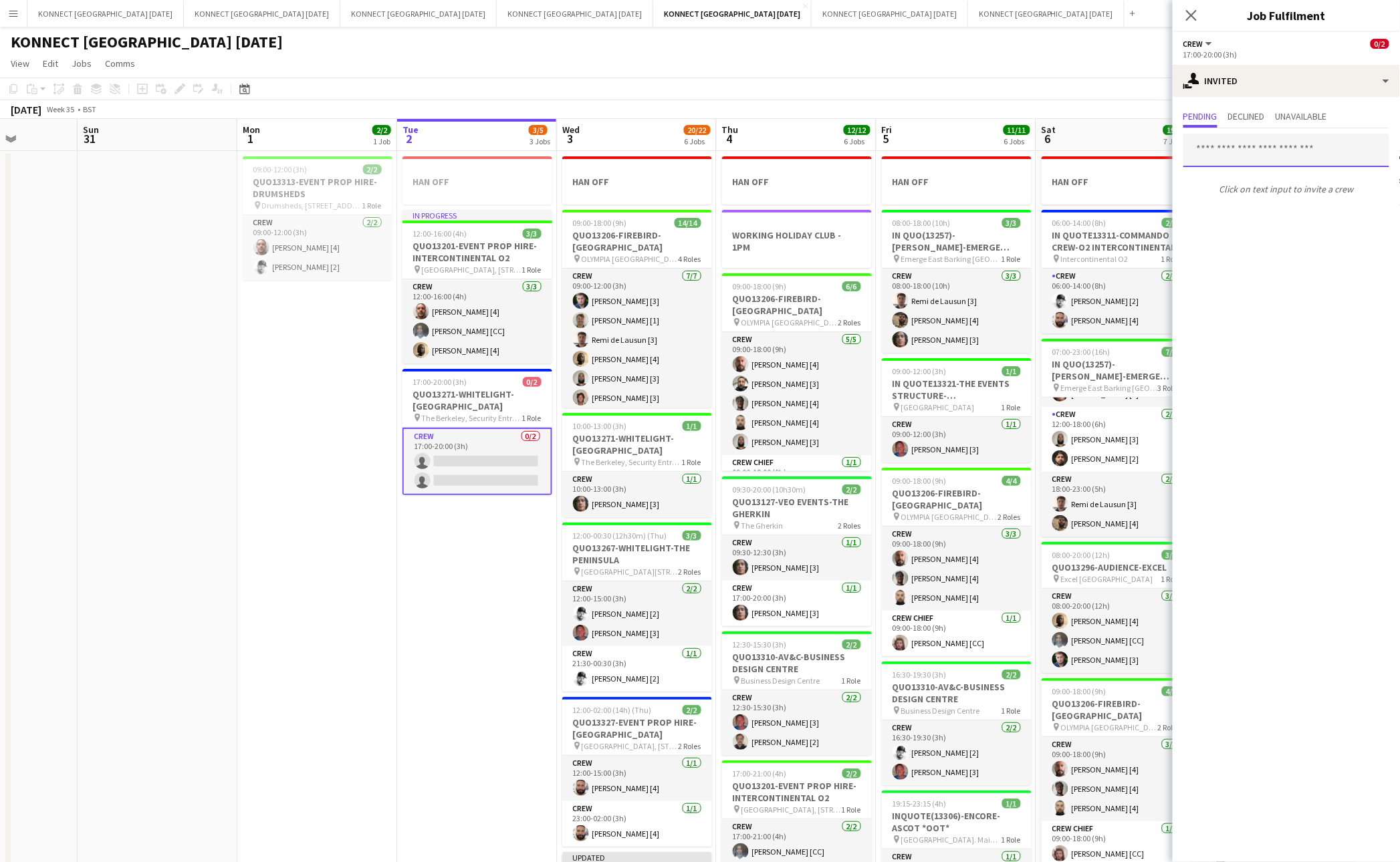
click at [1270, 151] on input "text" at bounding box center [1286, 150] width 206 height 33
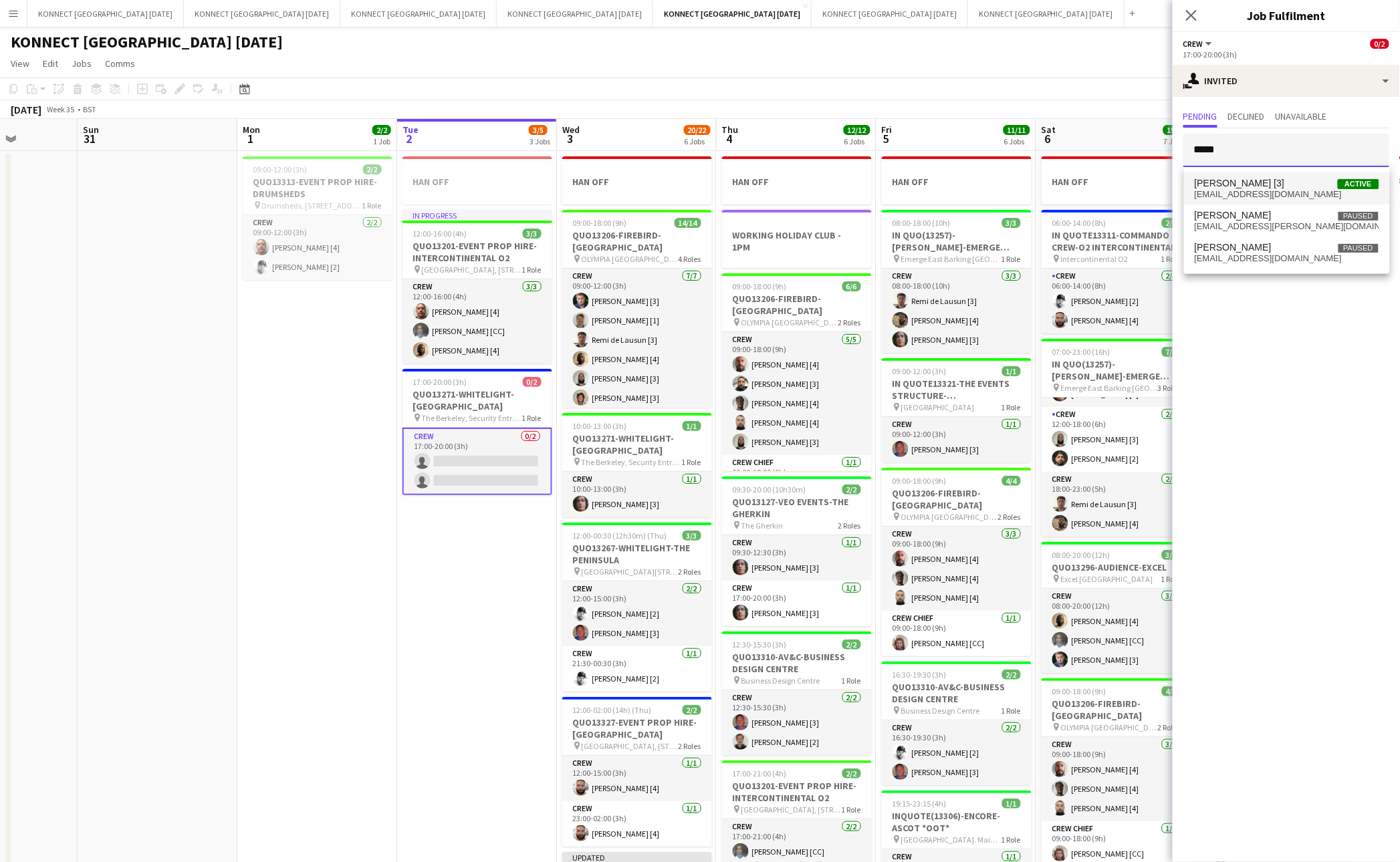
type input "*****"
click at [1279, 191] on span "[EMAIL_ADDRESS][DOMAIN_NAME]" at bounding box center [1286, 195] width 184 height 11
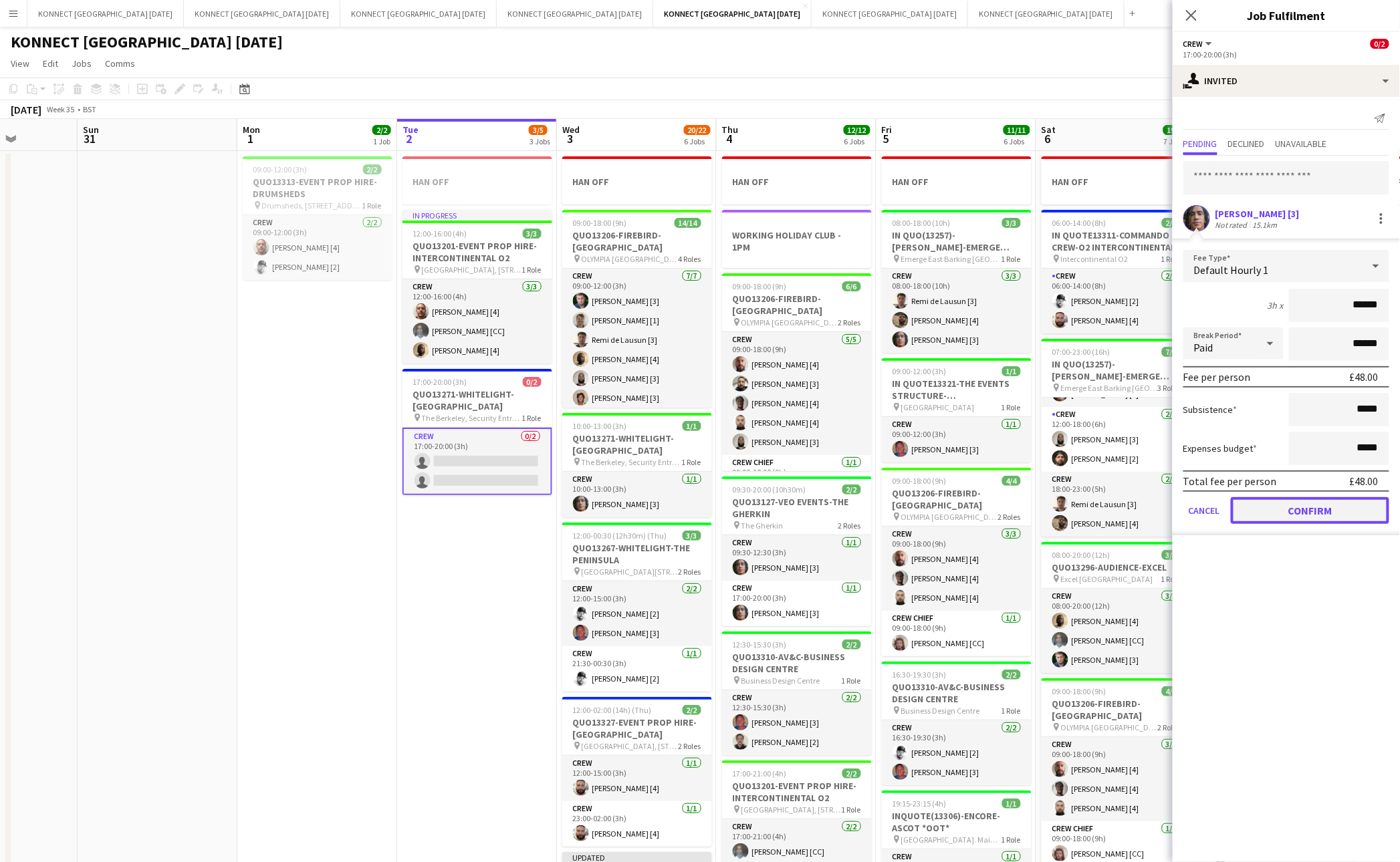
click at [1293, 512] on button "Confirm" at bounding box center [1310, 511] width 159 height 27
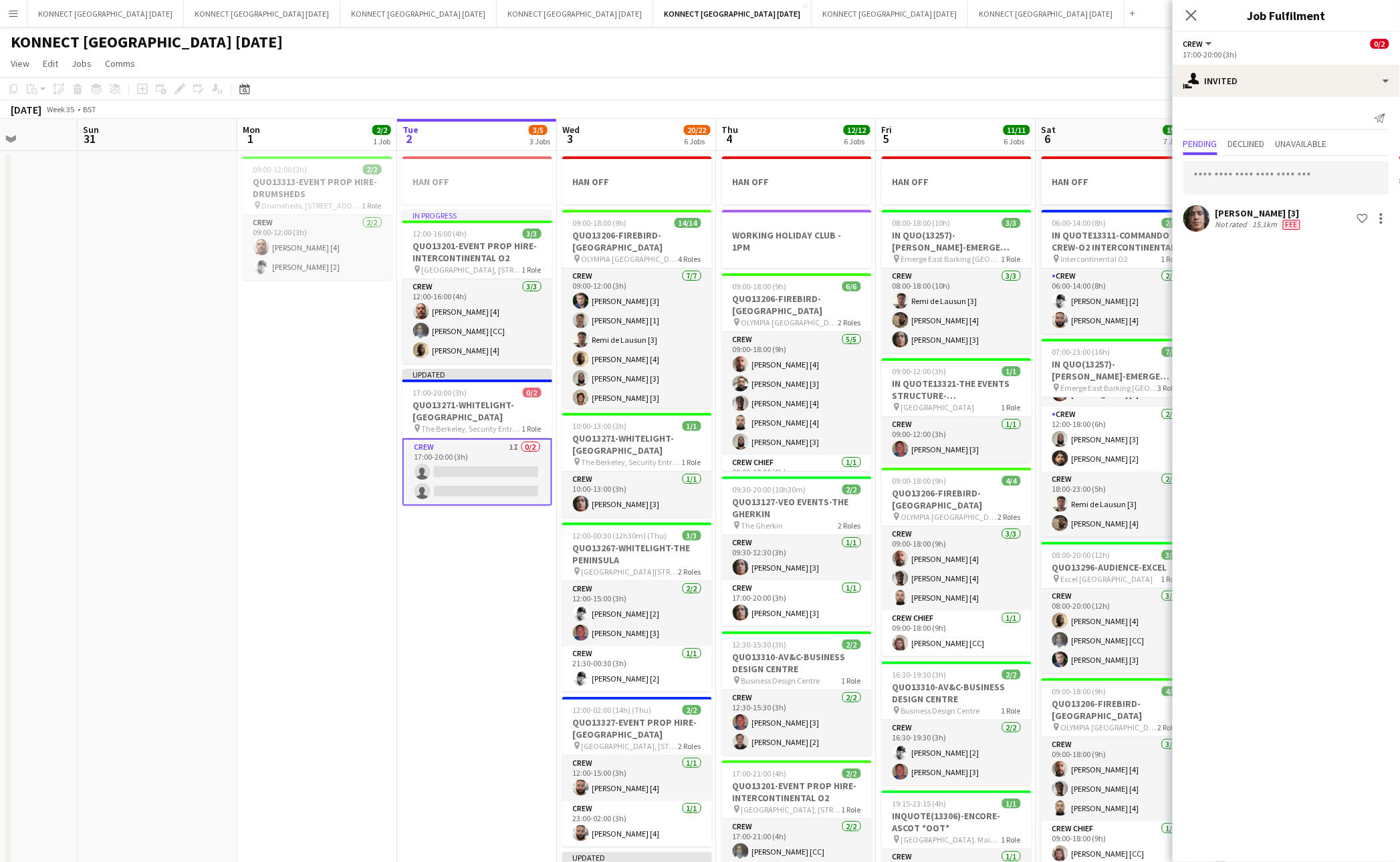
click at [1086, 38] on div "KONNECT [GEOGRAPHIC_DATA] [DATE]" at bounding box center [700, 40] width 1400 height 25
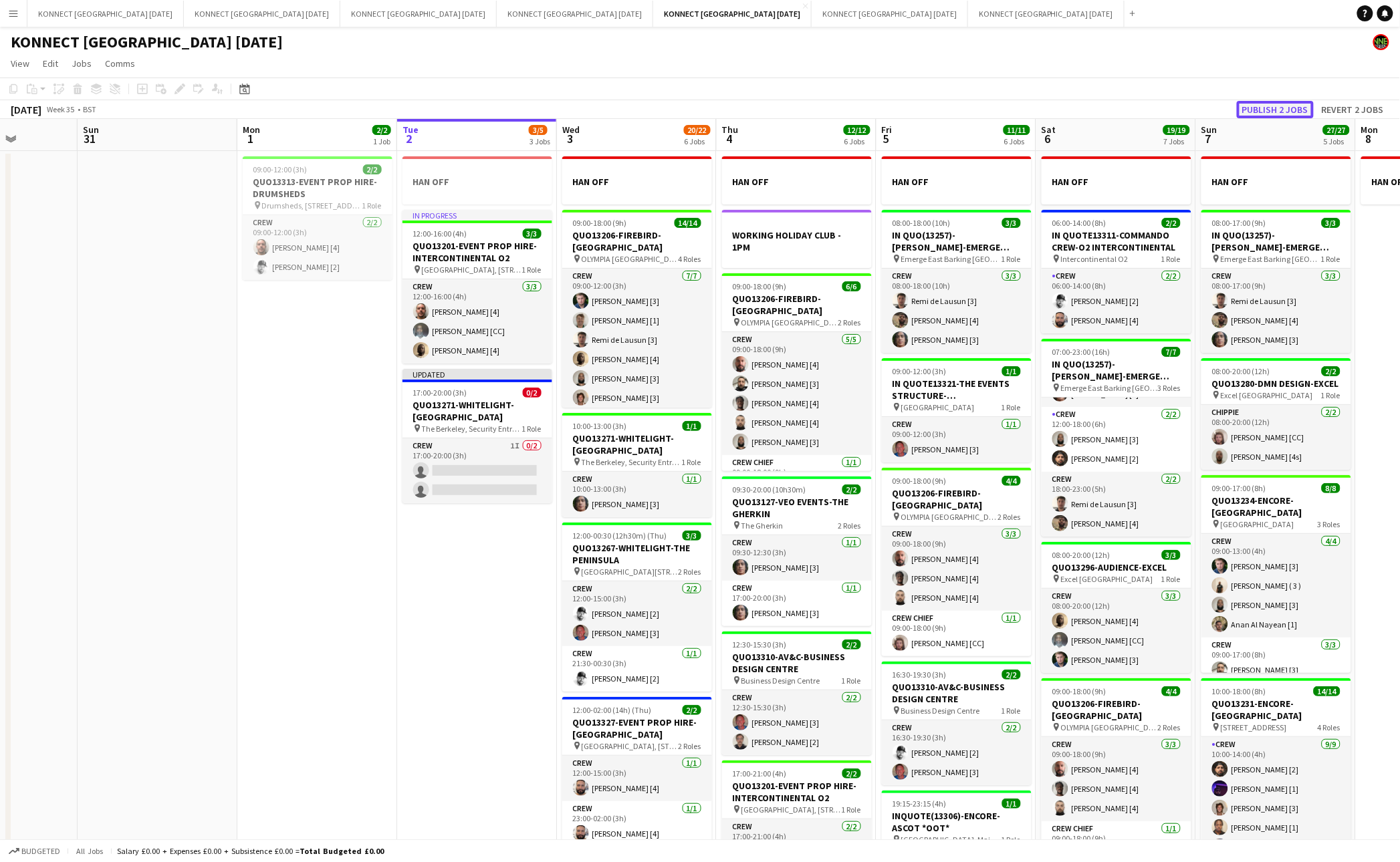
click at [1278, 103] on button "Publish 2 jobs" at bounding box center [1275, 109] width 77 height 17
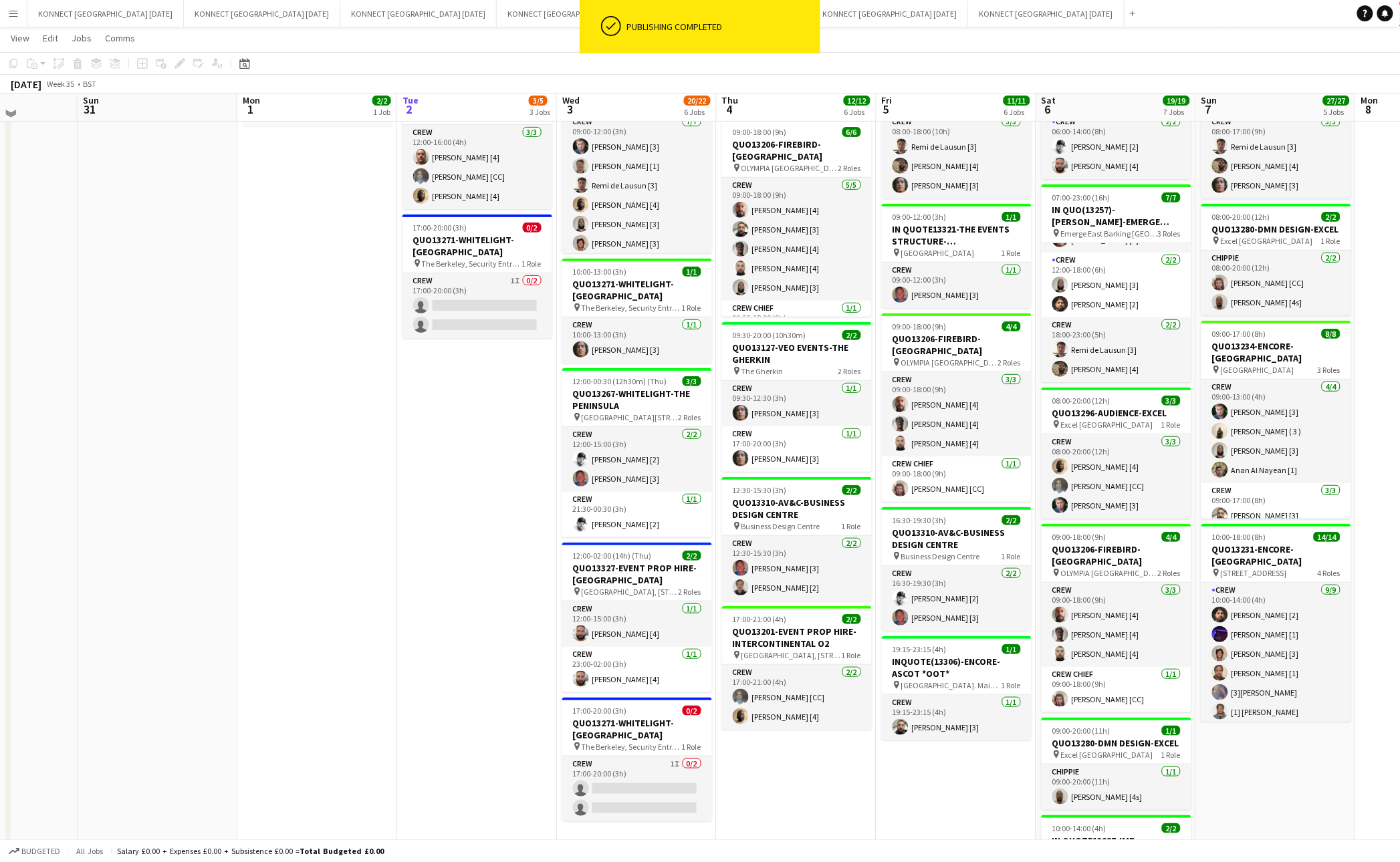
scroll to position [148, 0]
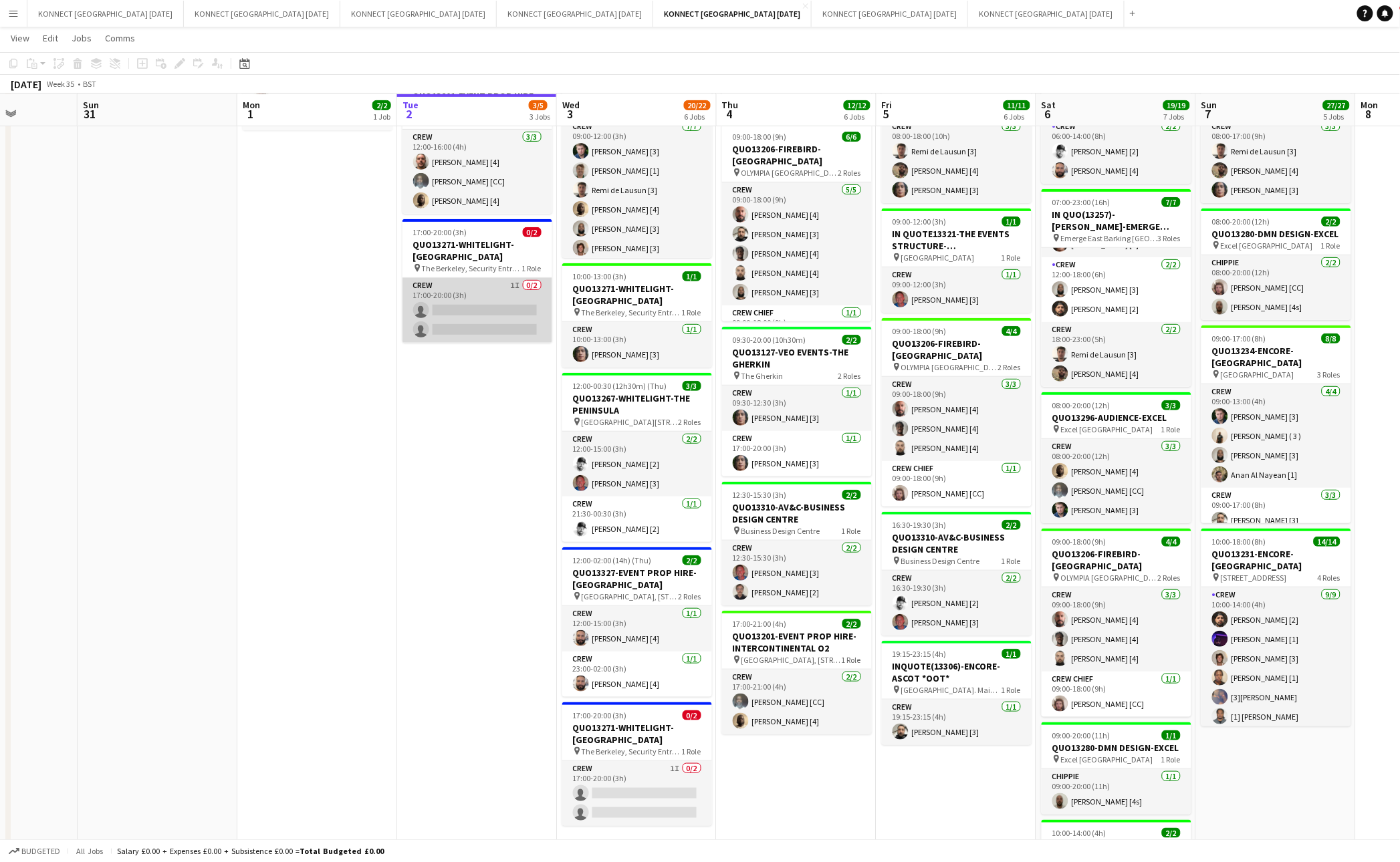
click at [455, 315] on app-card-role "Crew 1I 0/2 17:00-20:00 (3h) single-neutral-actions single-neutral-actions" at bounding box center [477, 311] width 150 height 65
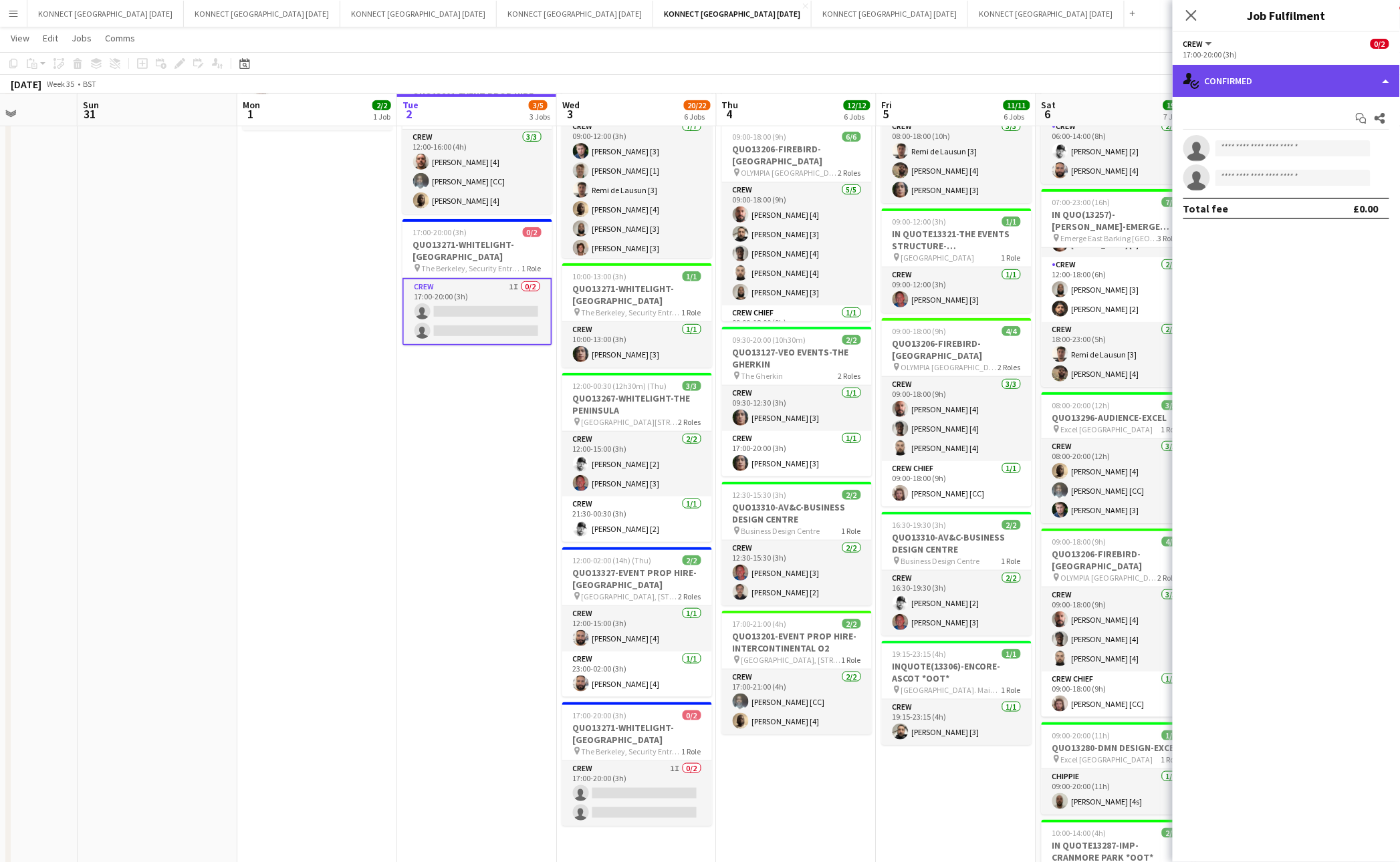
click at [1302, 72] on div "single-neutral-actions-check-2 Confirmed" at bounding box center [1286, 81] width 227 height 32
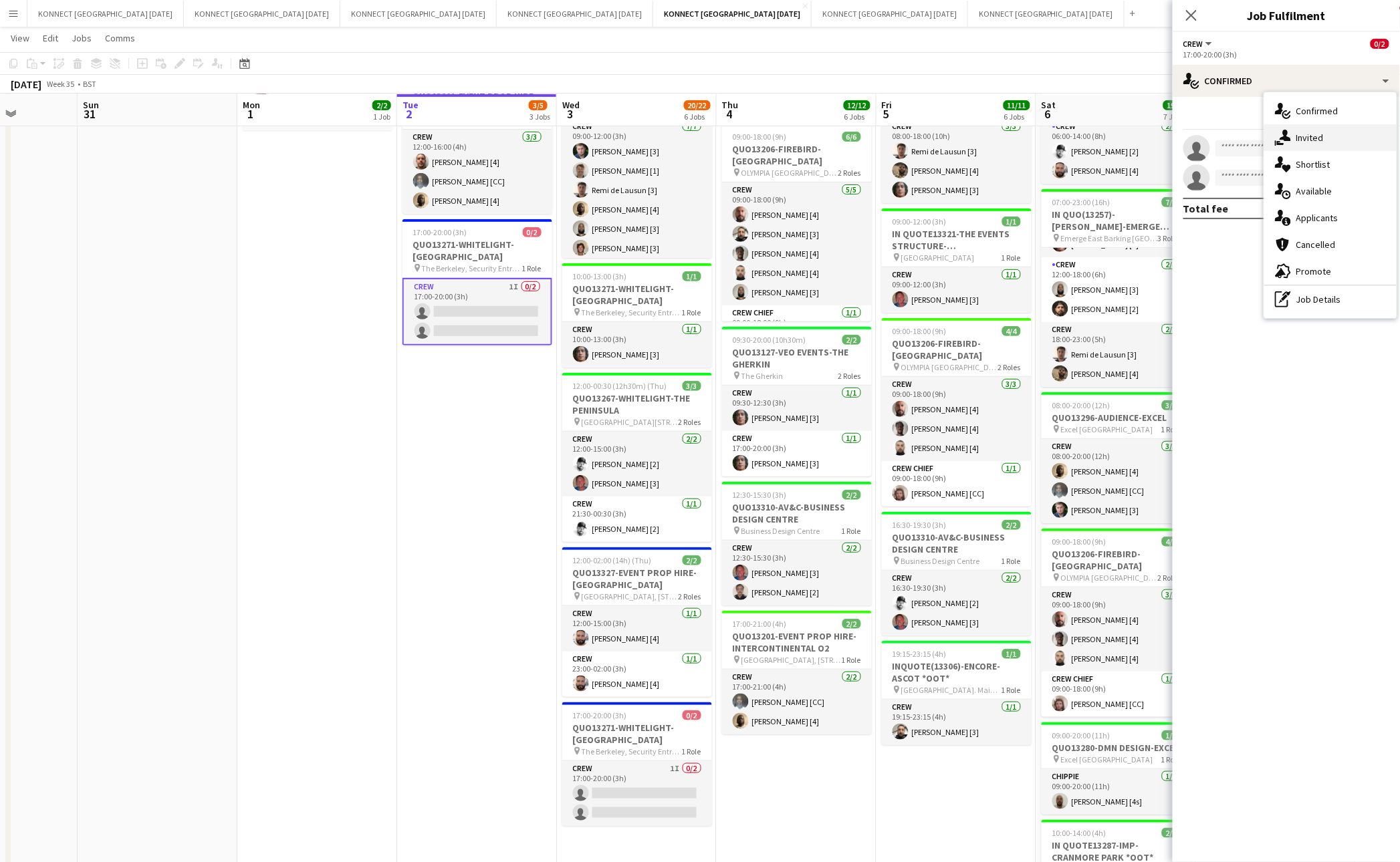
click at [1328, 136] on div "single-neutral-actions-share-1 Invited" at bounding box center [1330, 138] width 133 height 27
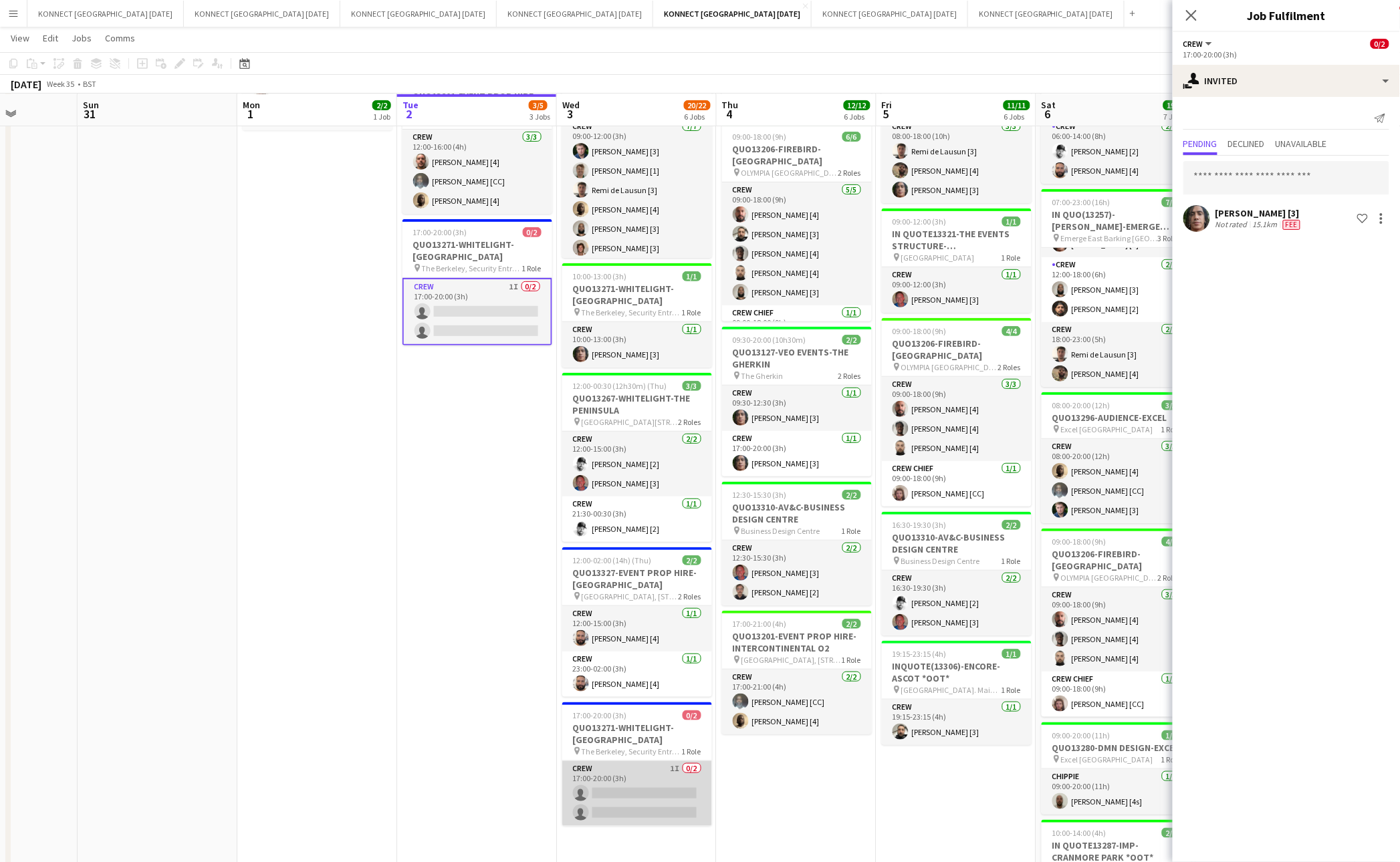
click at [622, 787] on app-card-role "Crew 1I 0/2 17:00-20:00 (3h) single-neutral-actions single-neutral-actions" at bounding box center [637, 793] width 150 height 65
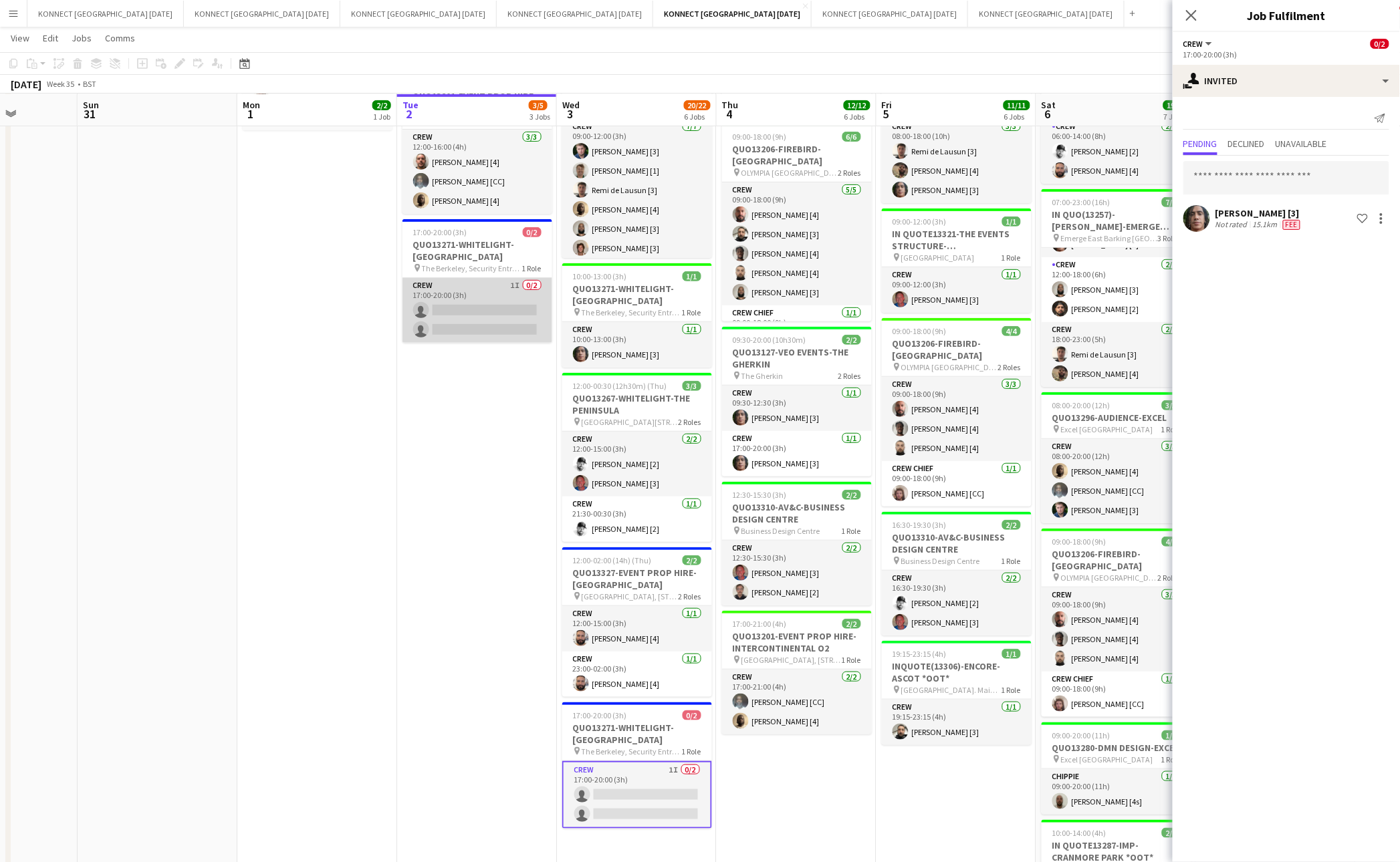
click at [460, 326] on app-card-role "Crew 1I 0/2 17:00-20:00 (3h) single-neutral-actions single-neutral-actions" at bounding box center [477, 311] width 150 height 65
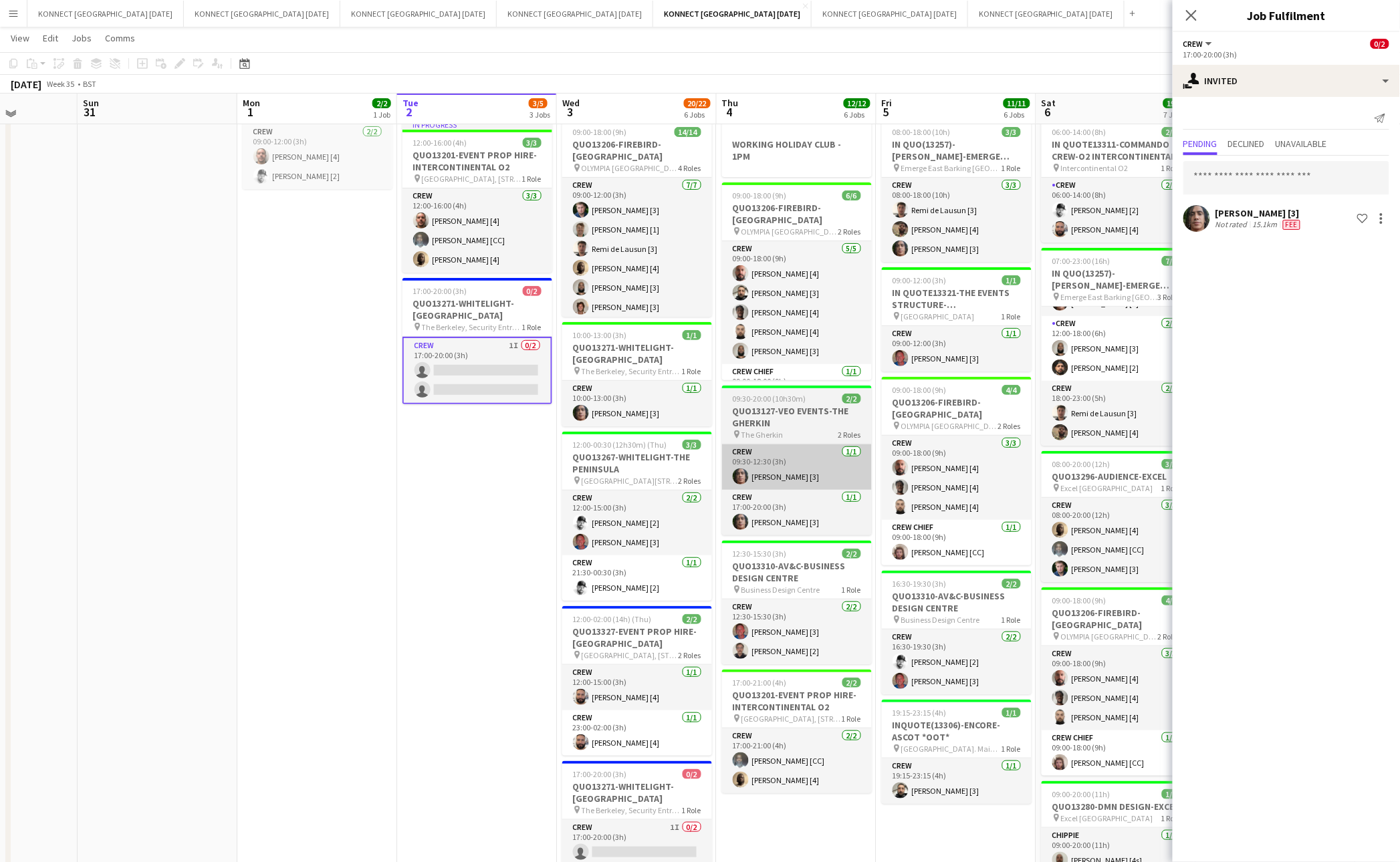
scroll to position [91, 0]
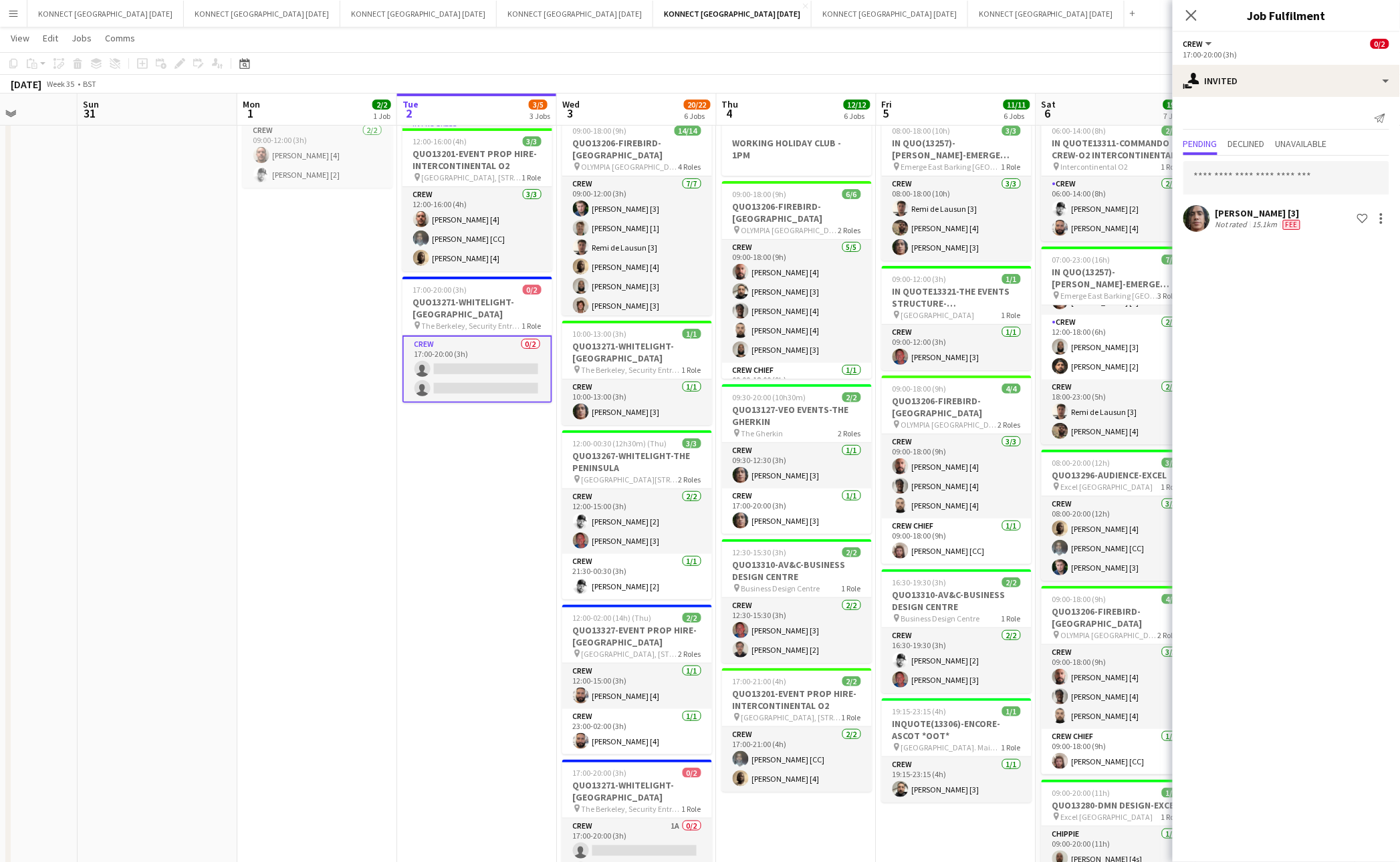
click at [858, 77] on div "[DATE] Week 35 • BST" at bounding box center [700, 84] width 1400 height 19
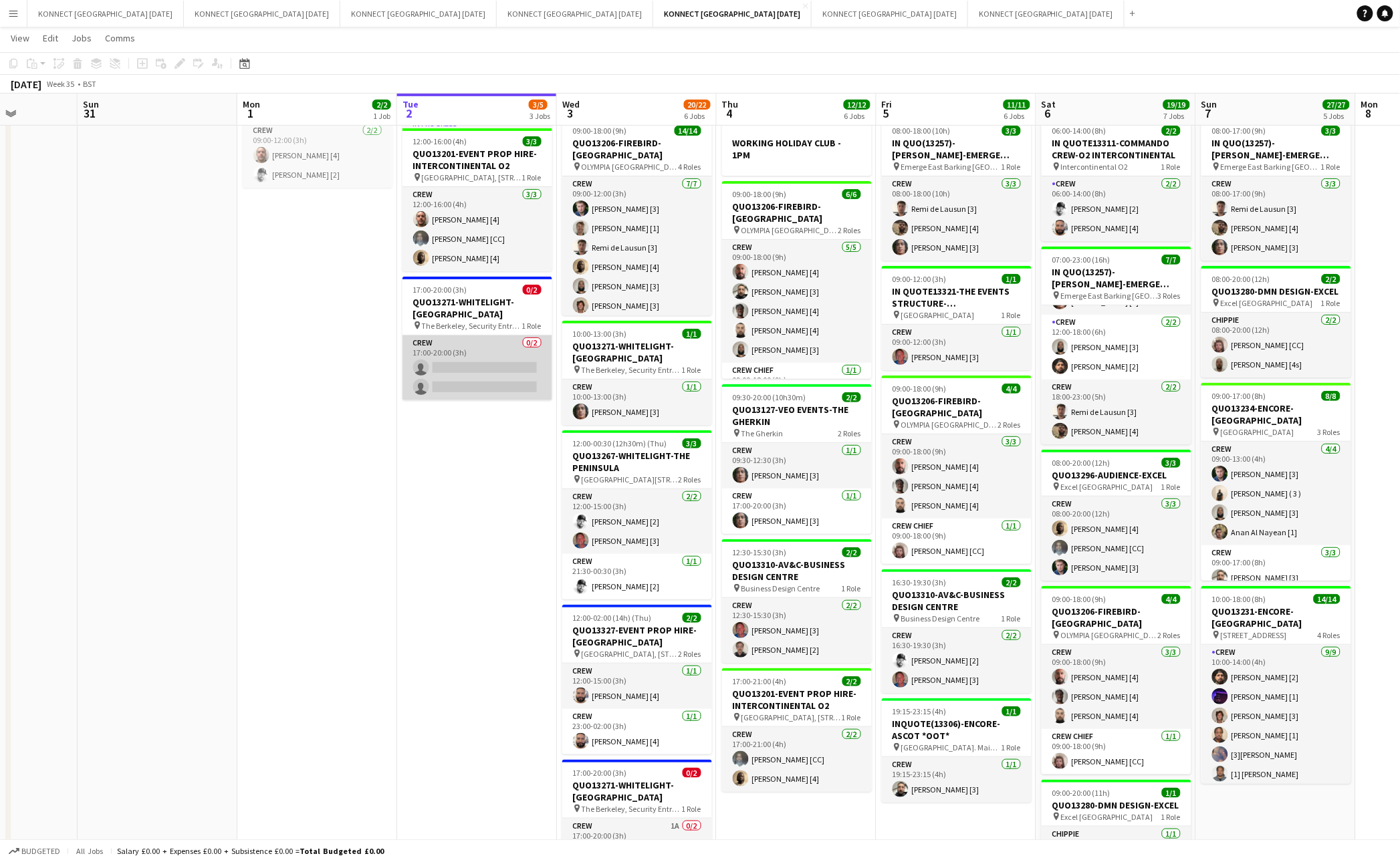
click at [489, 364] on app-card-role "Crew 0/2 17:00-20:00 (3h) single-neutral-actions single-neutral-actions" at bounding box center [477, 368] width 150 height 65
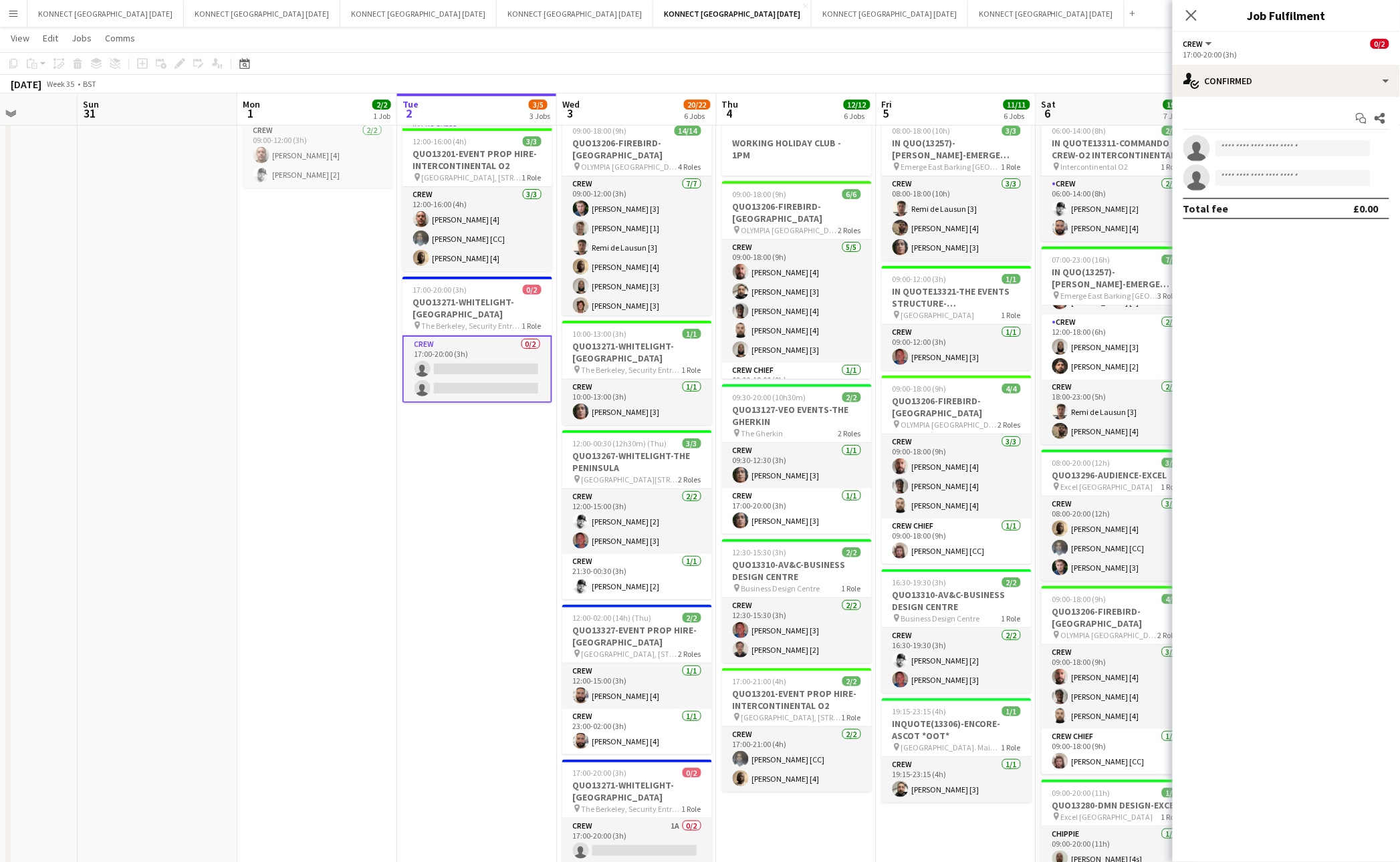
click at [477, 540] on app-date-cell "HAN OFF In progress 12:00-16:00 (4h) 3/3 QUO13201-EVENT PROP HIRE-INTERCONTINEN…" at bounding box center [477, 558] width 160 height 998
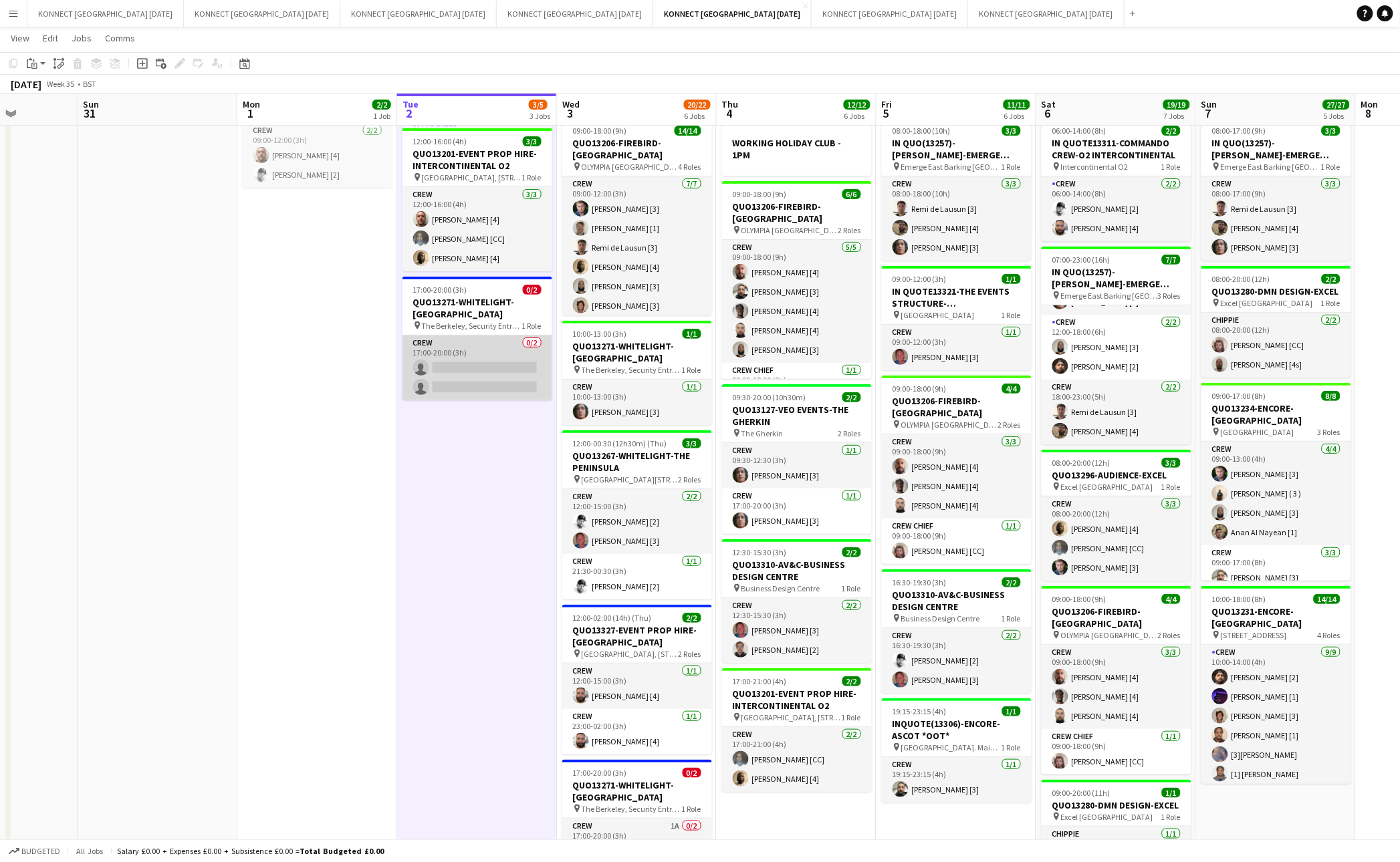
click at [460, 376] on app-card-role "Crew 0/2 17:00-20:00 (3h) single-neutral-actions single-neutral-actions" at bounding box center [477, 368] width 150 height 65
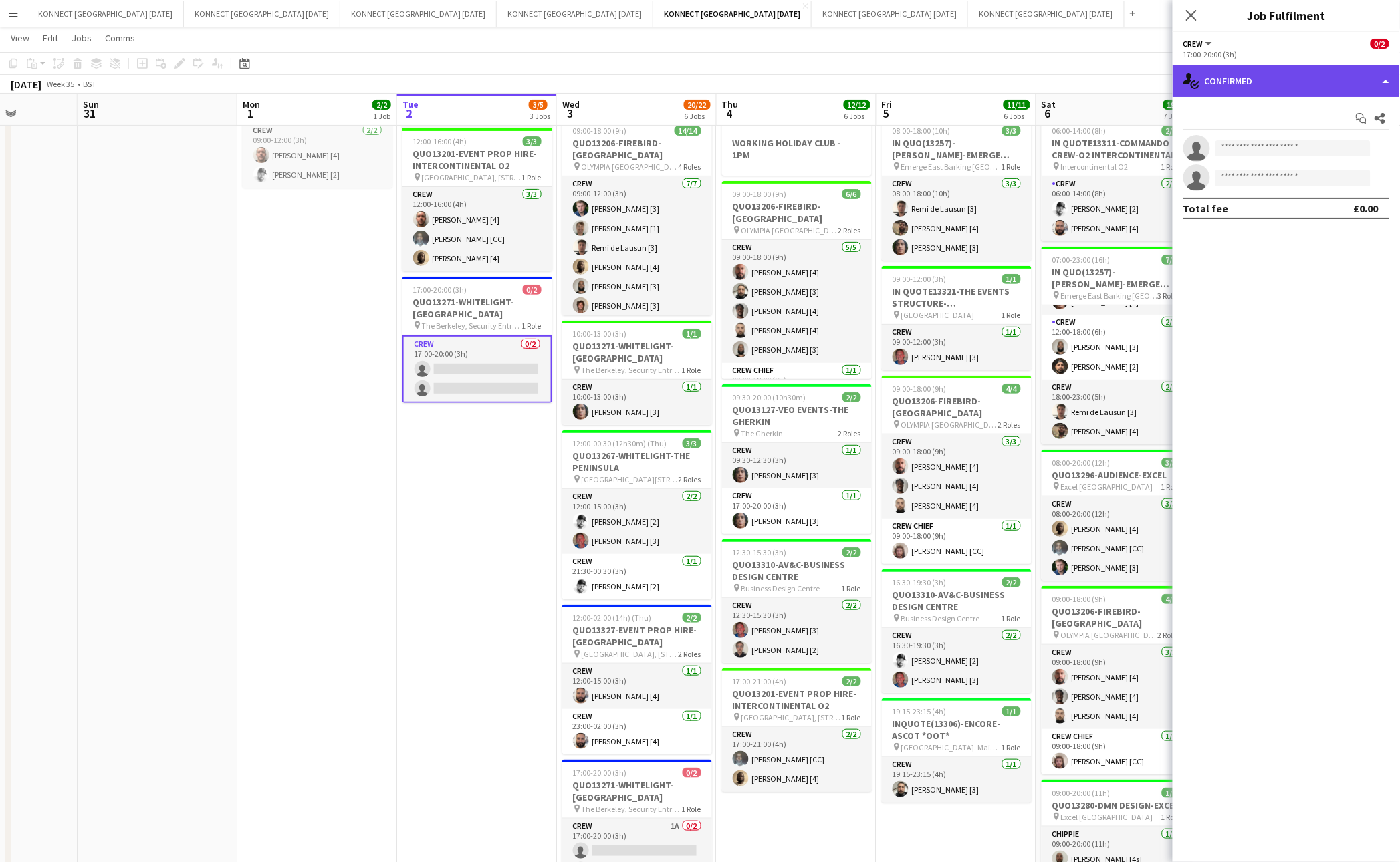
click at [1254, 76] on div "single-neutral-actions-check-2 Confirmed" at bounding box center [1286, 81] width 227 height 32
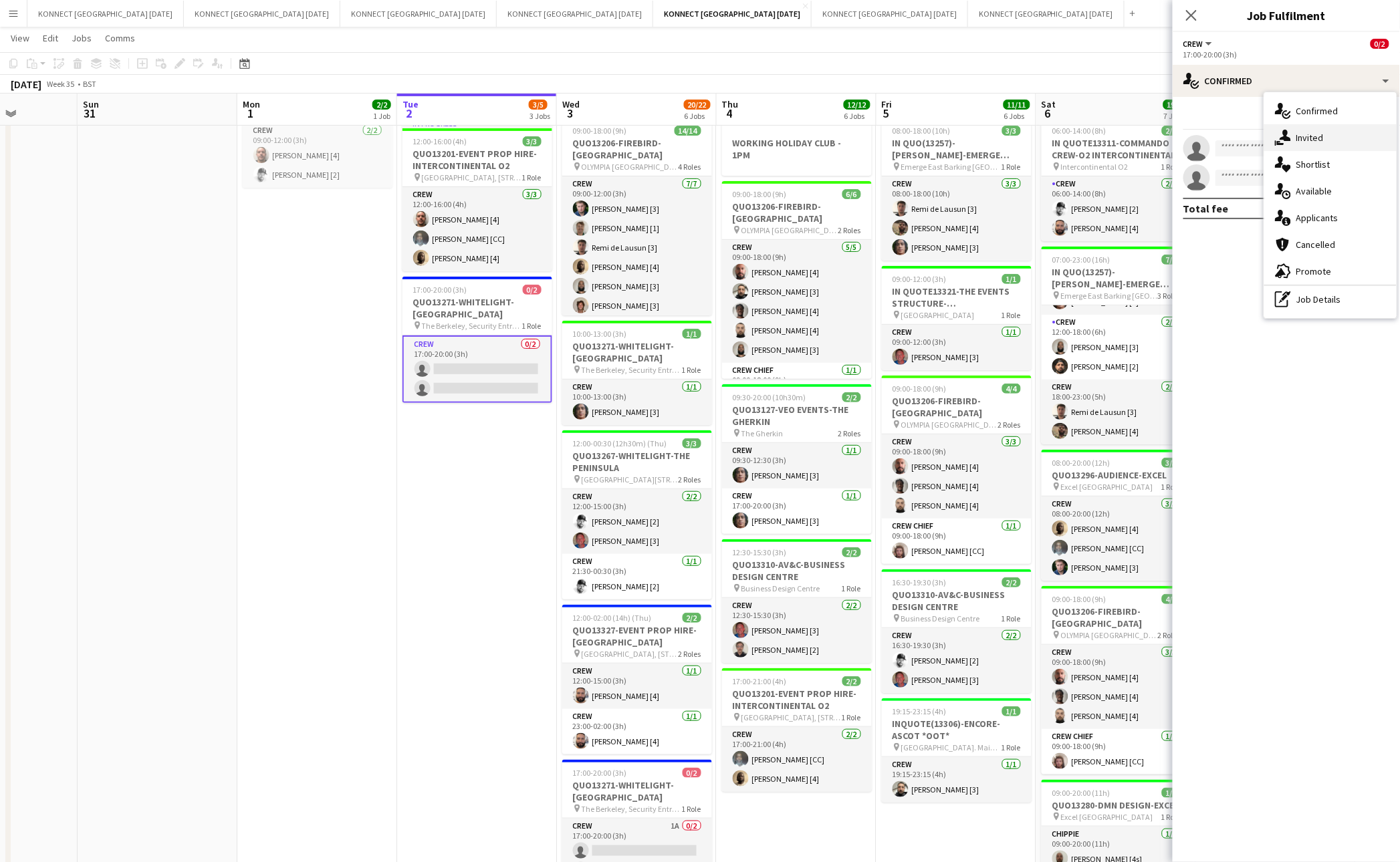
click at [1312, 143] on span "Invited" at bounding box center [1310, 137] width 27 height 12
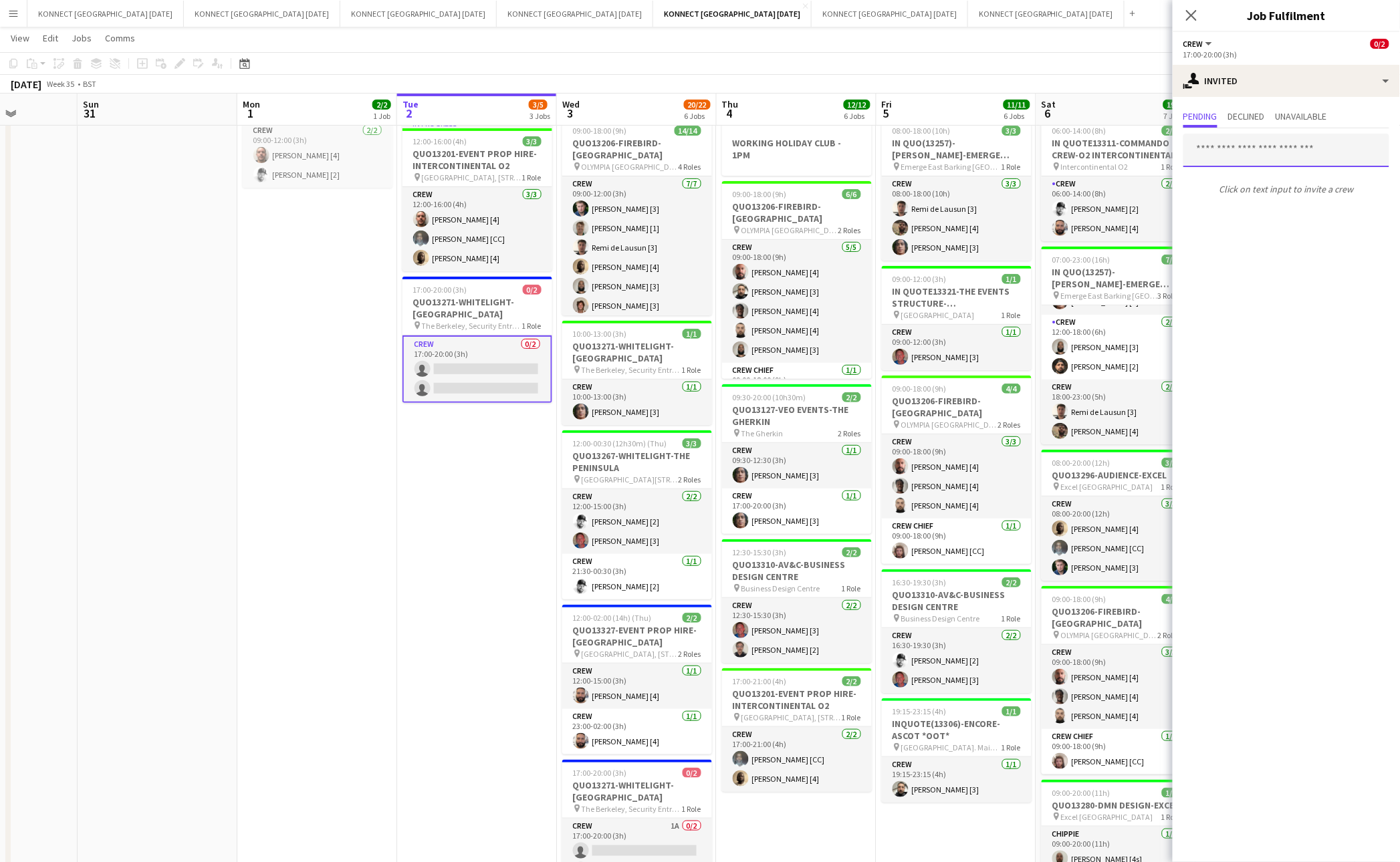
click at [1273, 148] on input "text" at bounding box center [1286, 150] width 206 height 33
click at [1261, 153] on input "*****" at bounding box center [1286, 150] width 206 height 33
type input "****"
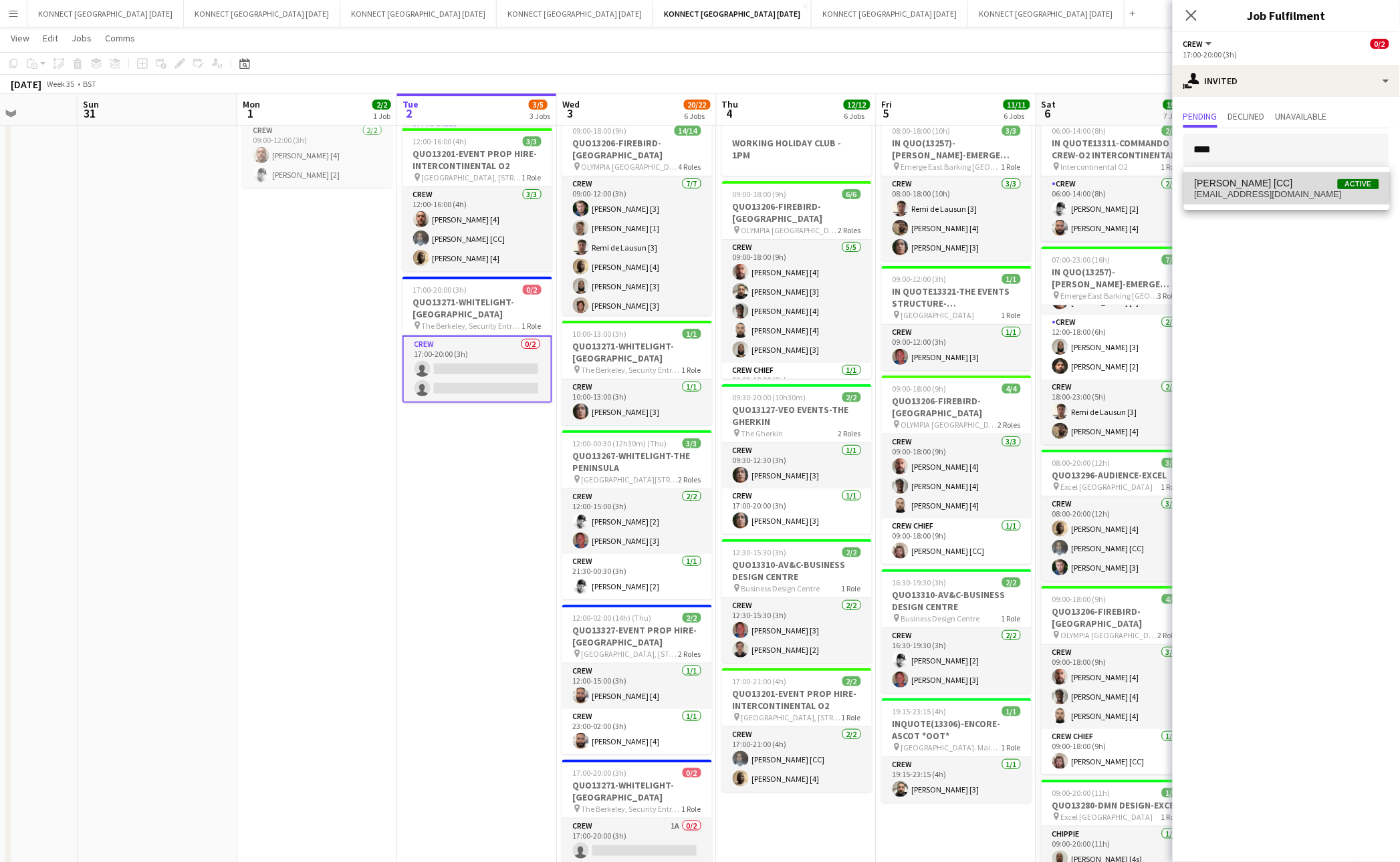
click at [1240, 179] on span "[PERSON_NAME] [CC]" at bounding box center [1243, 183] width 98 height 12
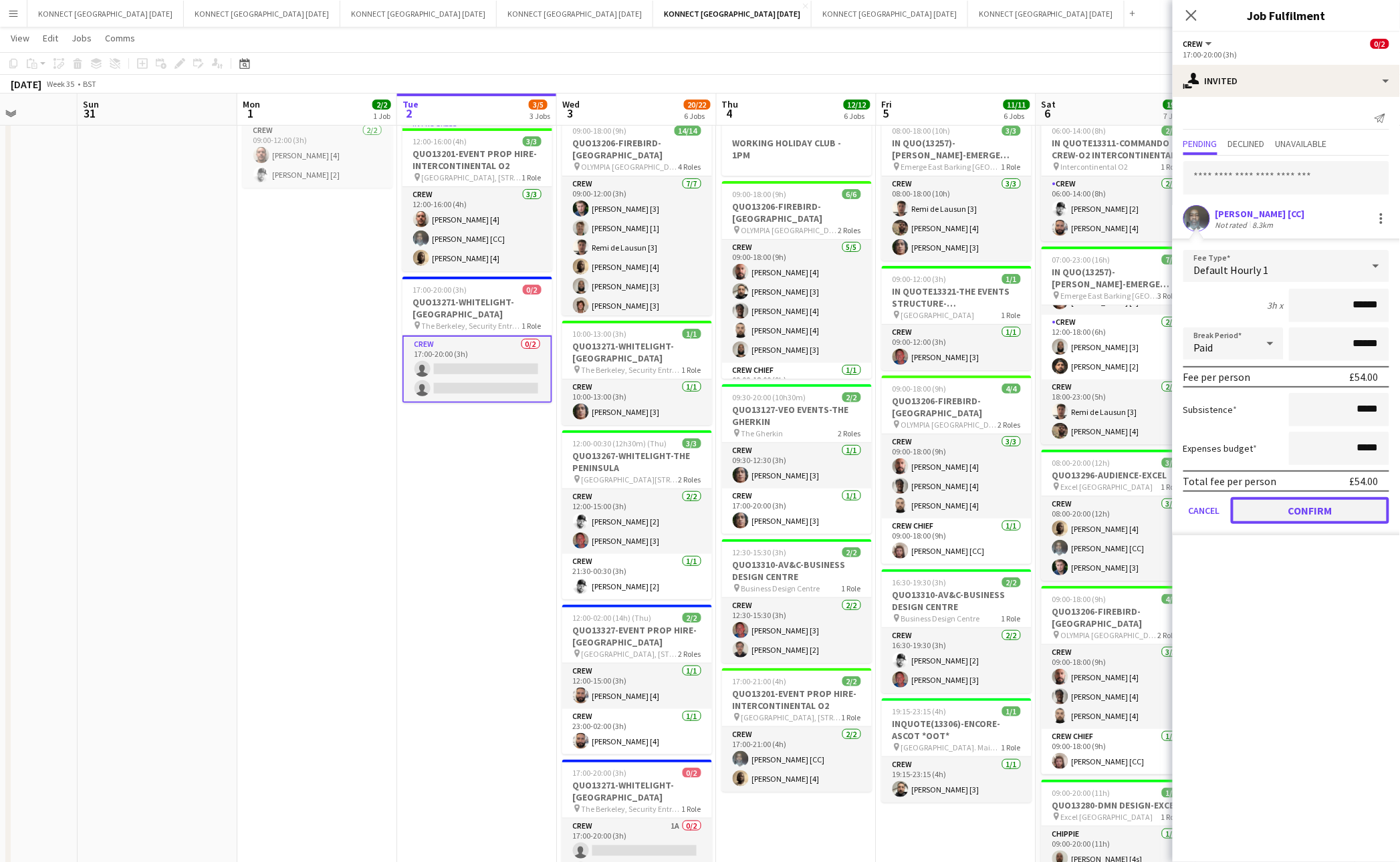
click at [1266, 510] on button "Confirm" at bounding box center [1310, 511] width 159 height 27
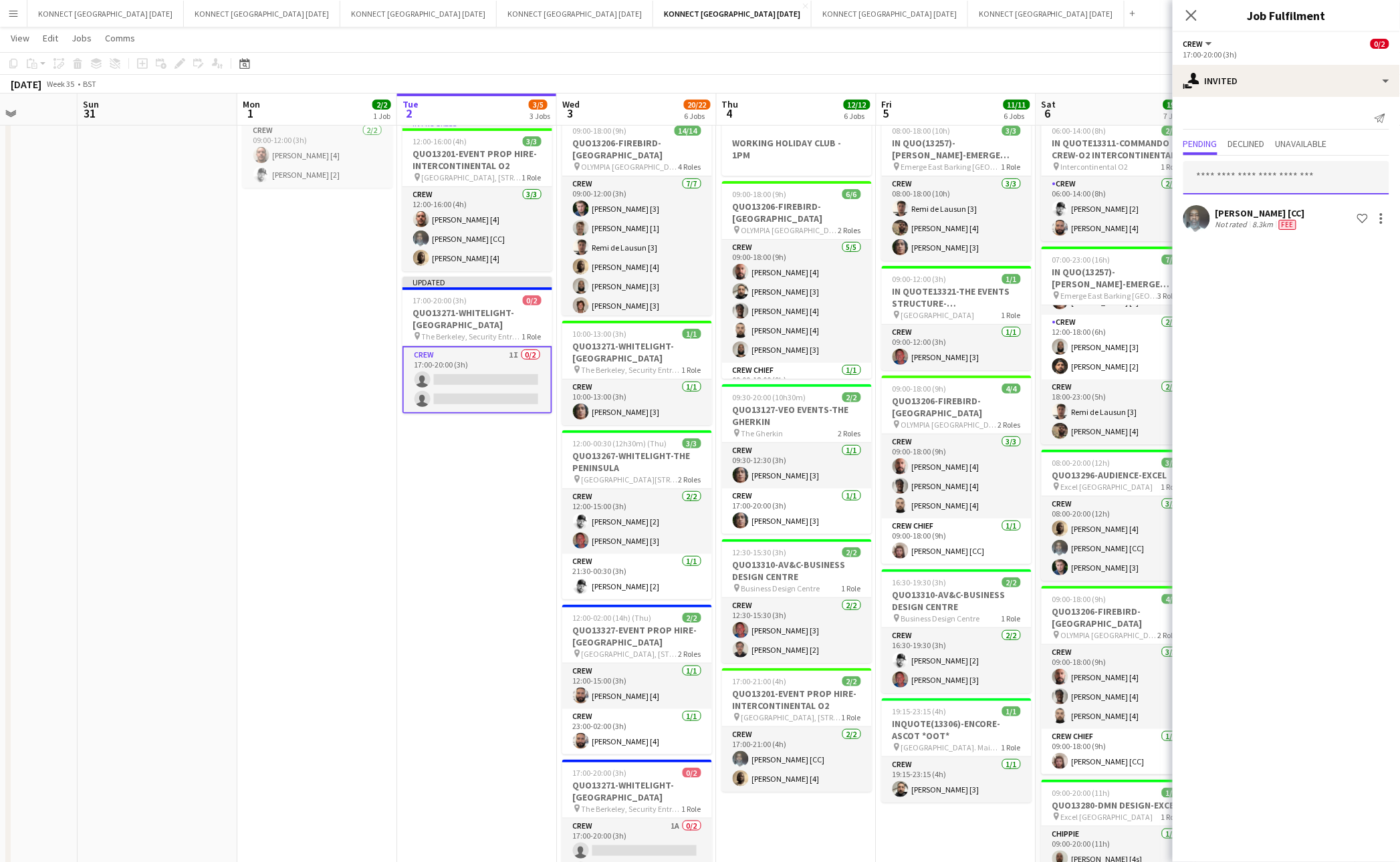
click at [1275, 174] on input "text" at bounding box center [1286, 177] width 206 height 33
click at [1254, 184] on input "*******" at bounding box center [1286, 177] width 206 height 33
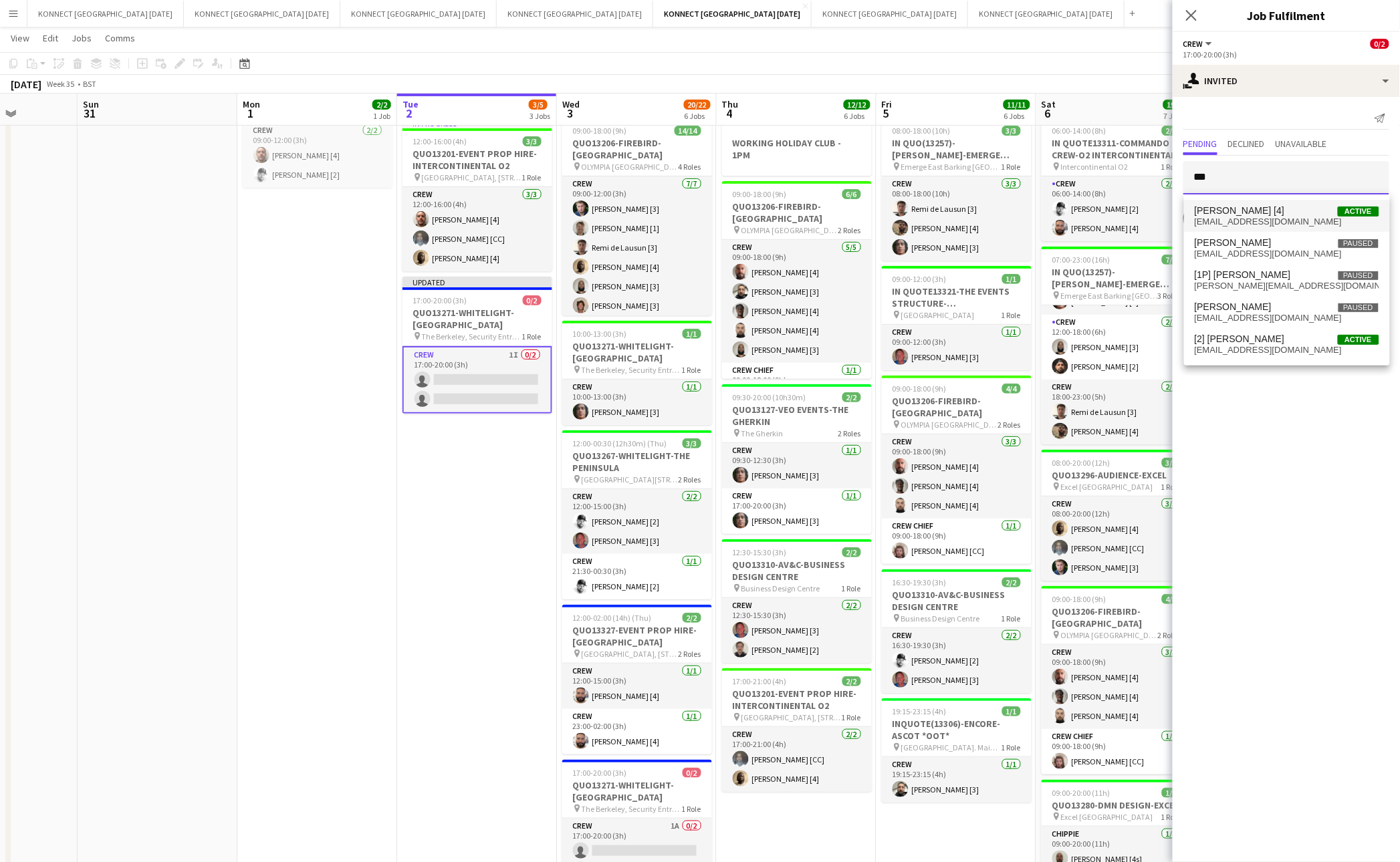
type input "***"
click at [1238, 217] on span "[EMAIL_ADDRESS][DOMAIN_NAME]" at bounding box center [1286, 222] width 184 height 11
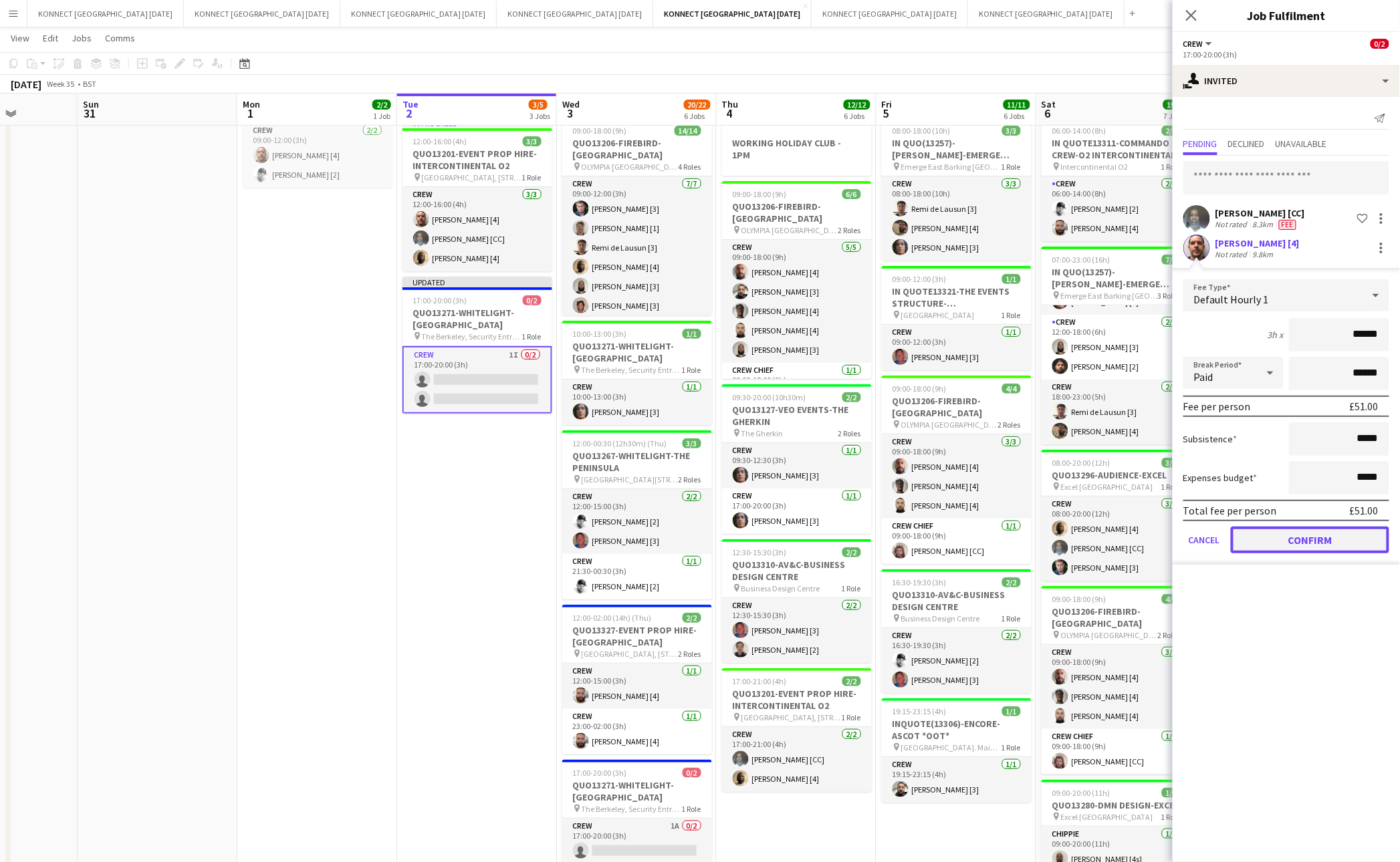
click at [1303, 533] on button "Confirm" at bounding box center [1310, 541] width 159 height 27
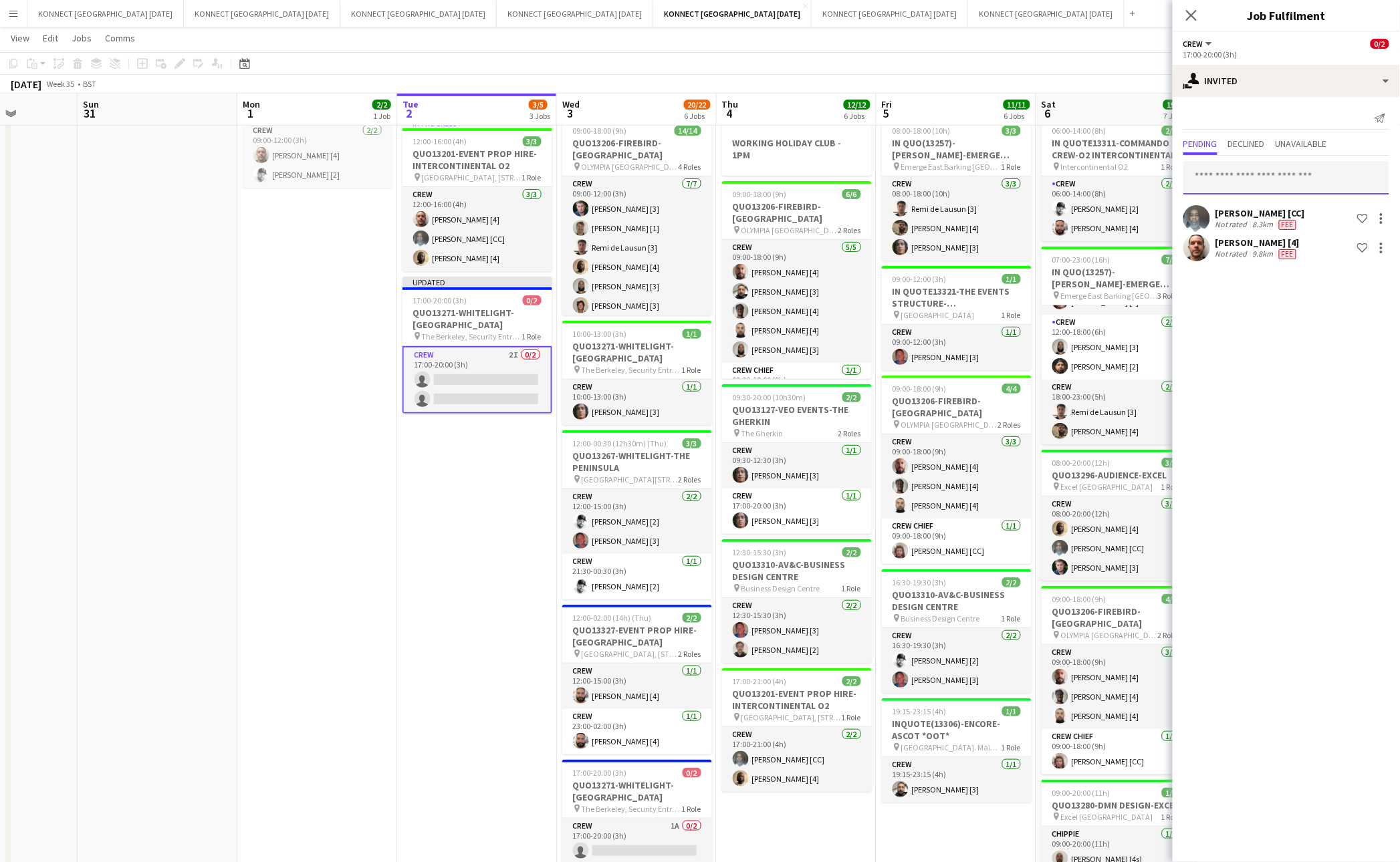
click at [1258, 173] on input "text" at bounding box center [1286, 177] width 206 height 33
type input "****"
click at [1246, 212] on span "[PERSON_NAME] [4]" at bounding box center [1239, 210] width 90 height 12
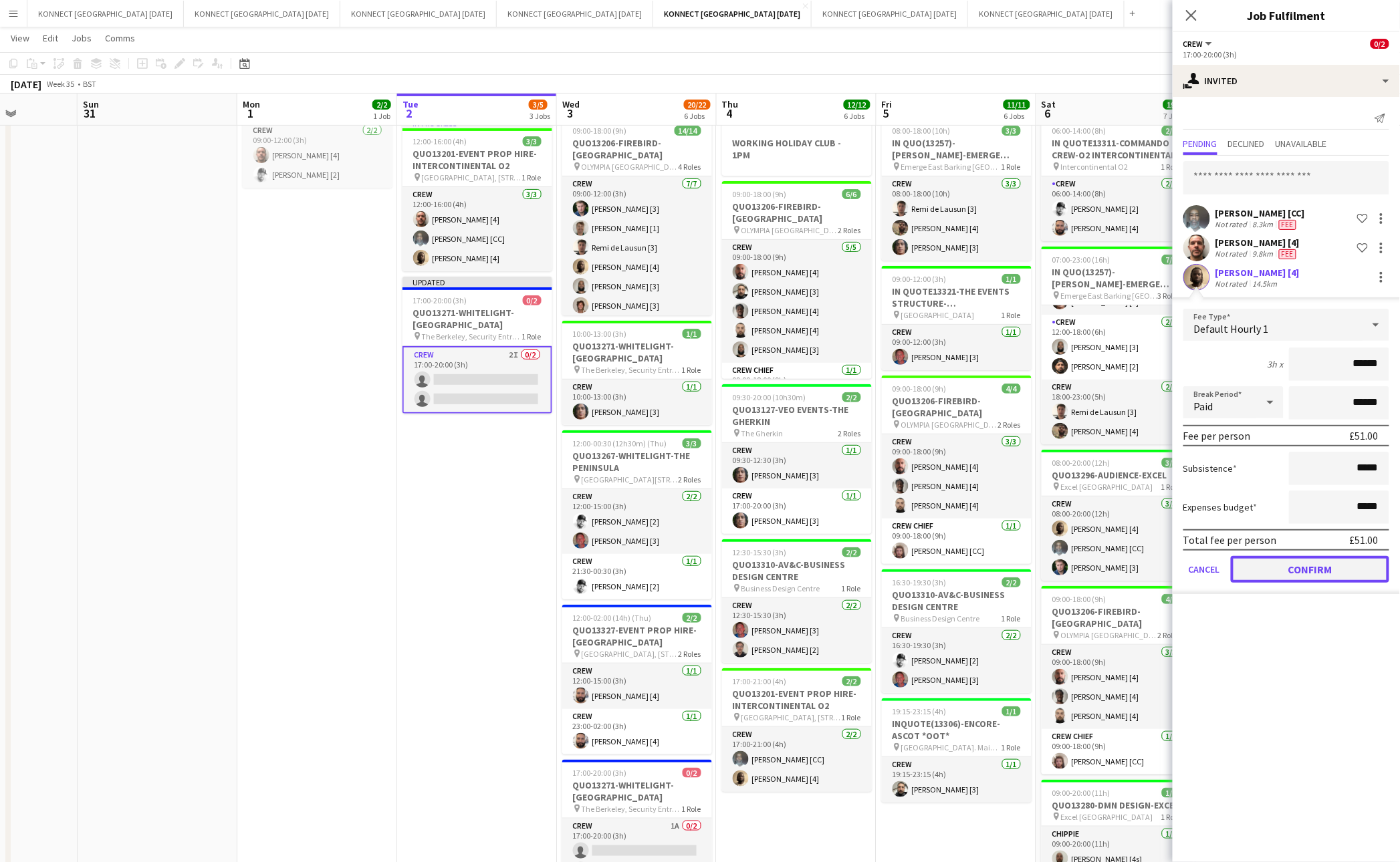
click at [1300, 568] on button "Confirm" at bounding box center [1310, 570] width 159 height 27
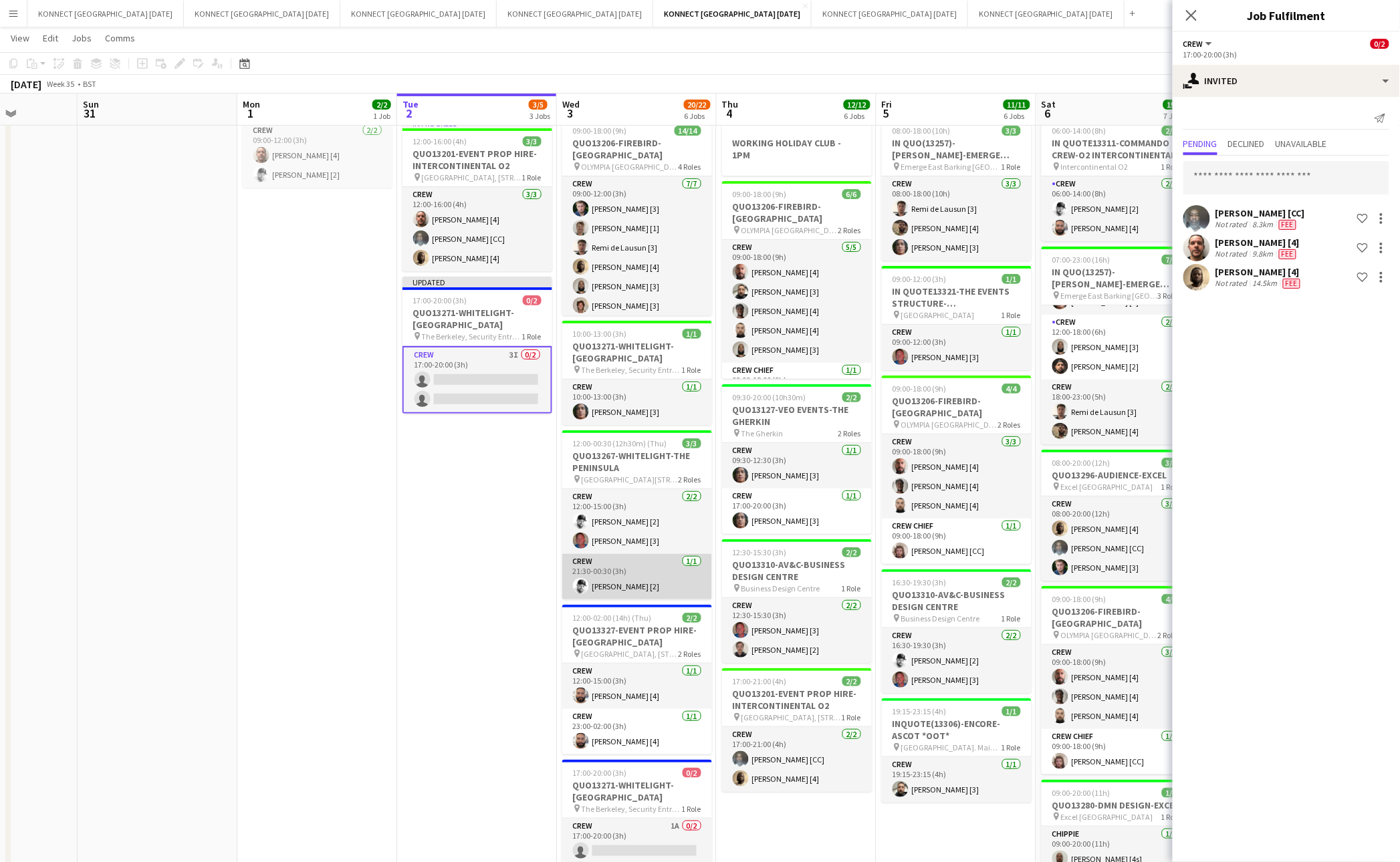
click at [591, 575] on app-card-role "Crew [DATE] 21:30-00:30 (3h) [PERSON_NAME] [2]" at bounding box center [637, 577] width 150 height 45
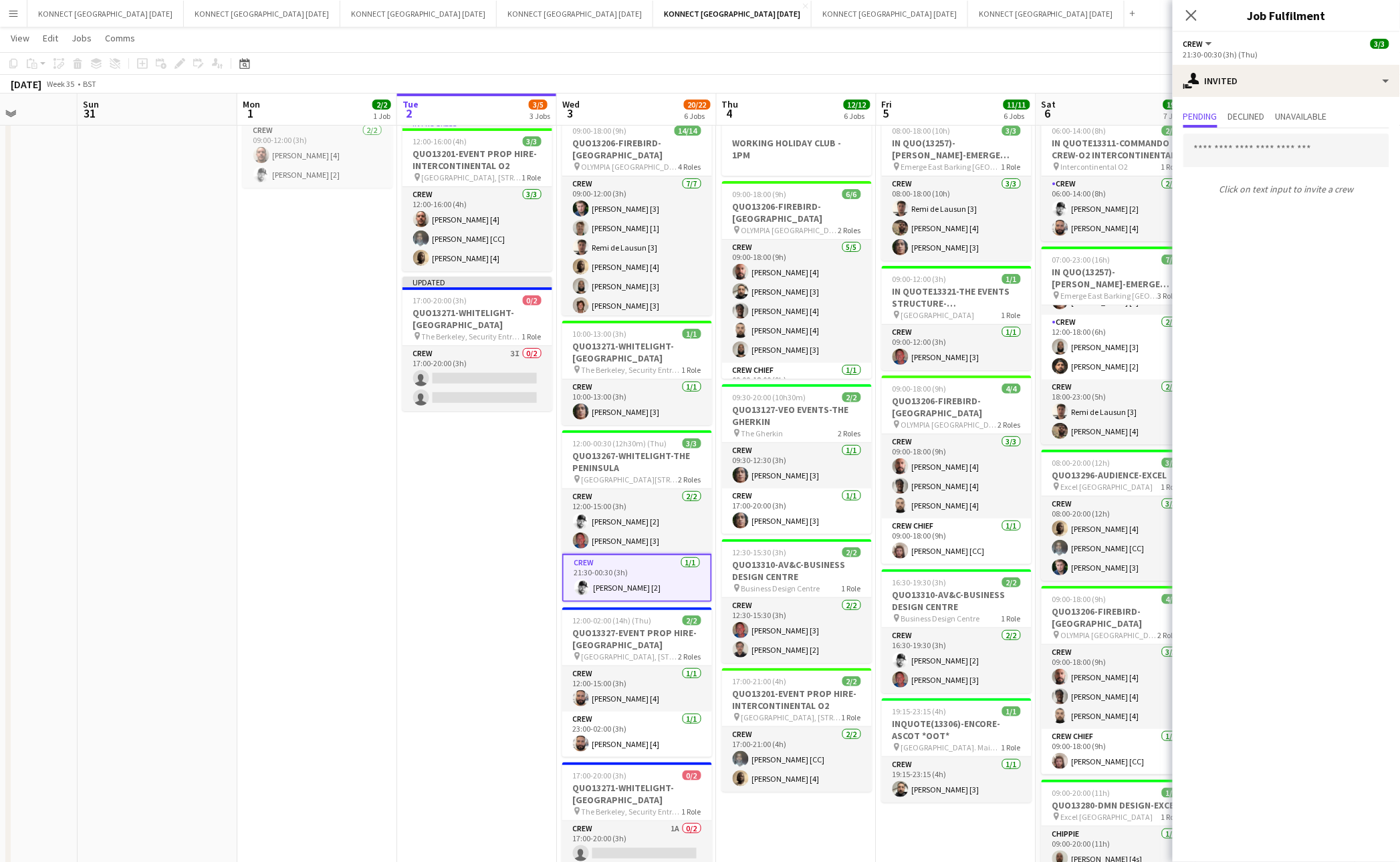
click at [941, 89] on div "[DATE] Week 35 • BST Publish 1 job Revert 1 job" at bounding box center [700, 84] width 1400 height 19
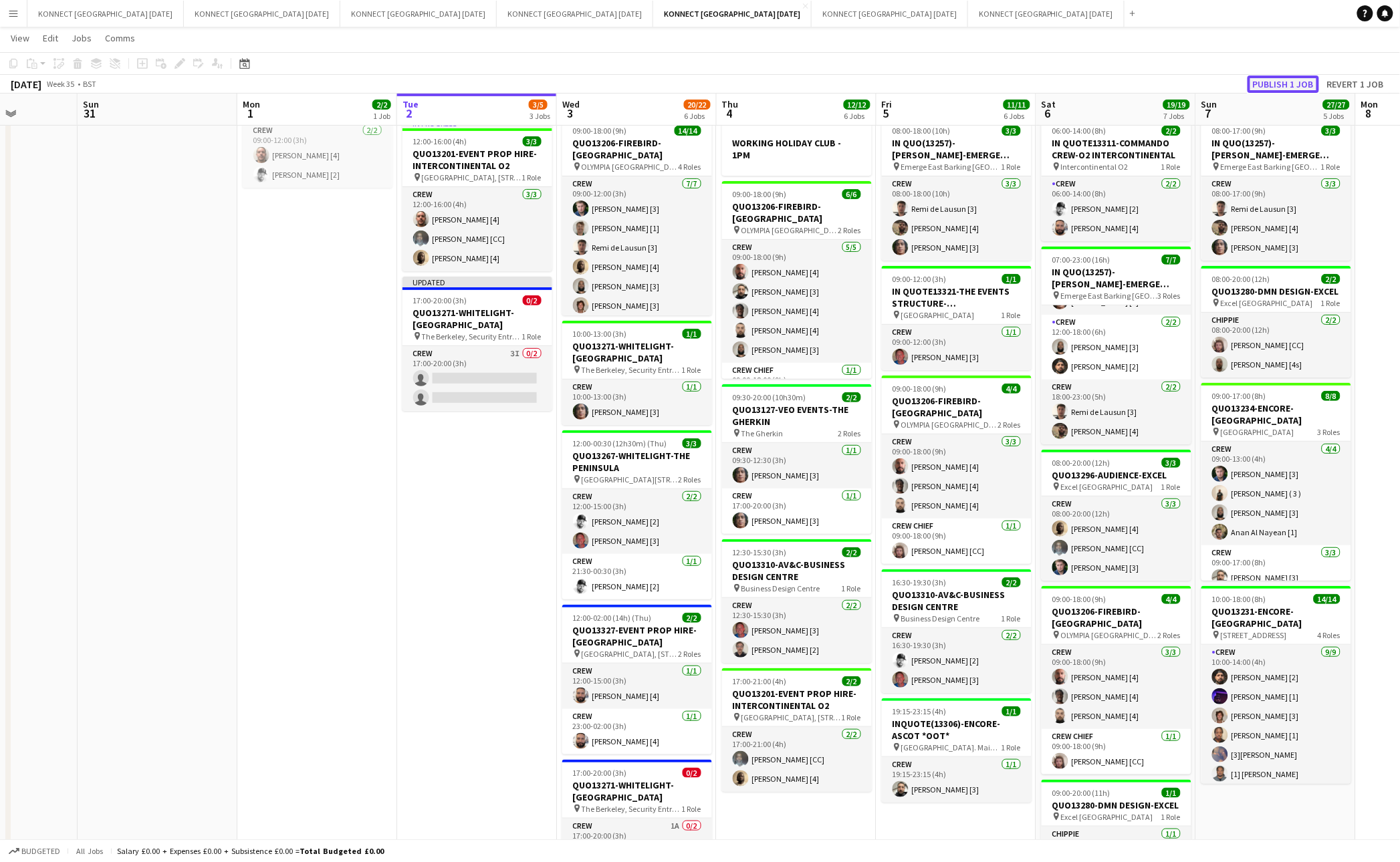
click at [1294, 90] on button "Publish 1 job" at bounding box center [1283, 84] width 71 height 17
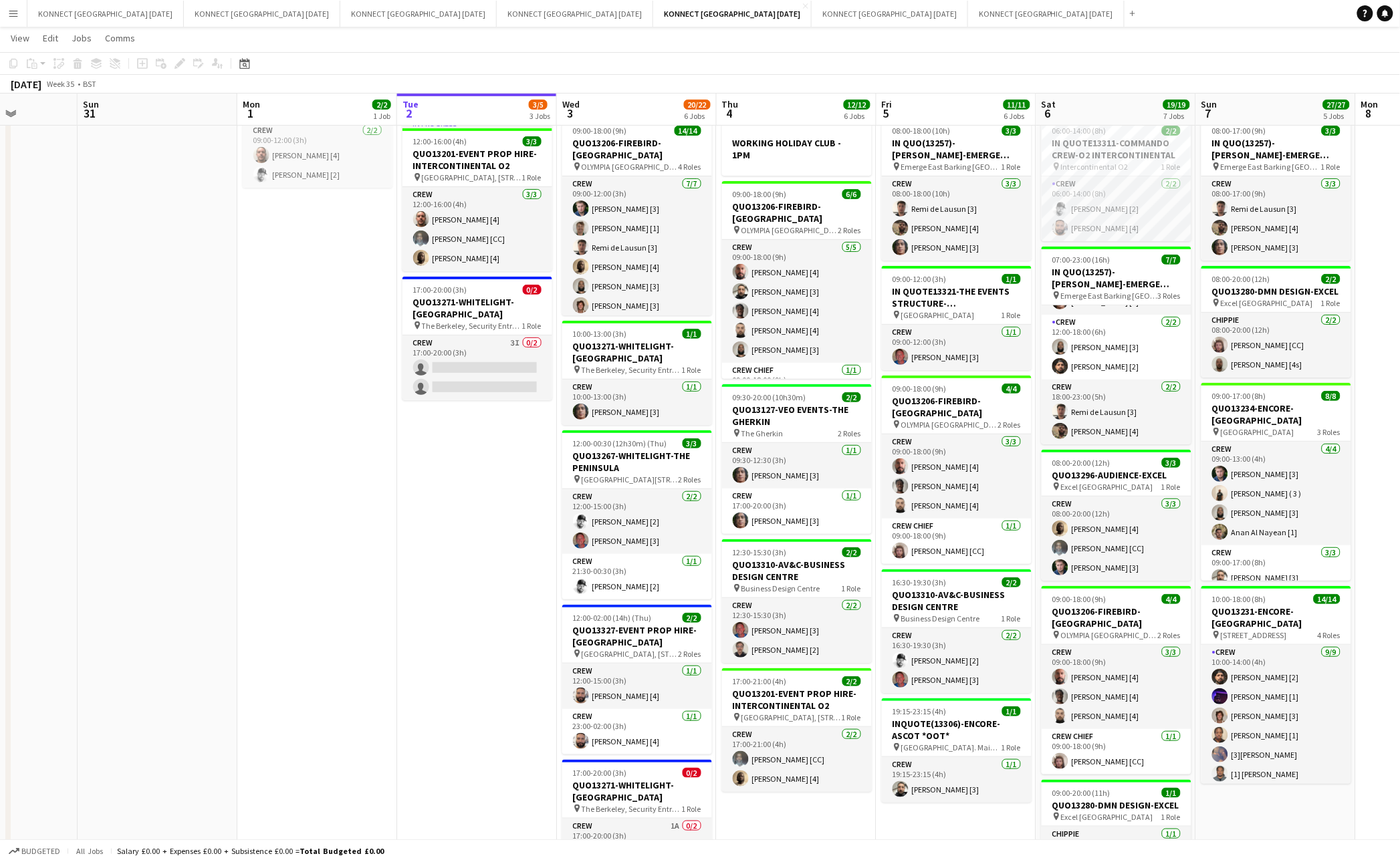
click at [525, 573] on app-date-cell "HAN OFF In progress 12:00-16:00 (4h) 3/3 QUO13201-EVENT PROP HIRE-INTERCONTINEN…" at bounding box center [477, 558] width 160 height 998
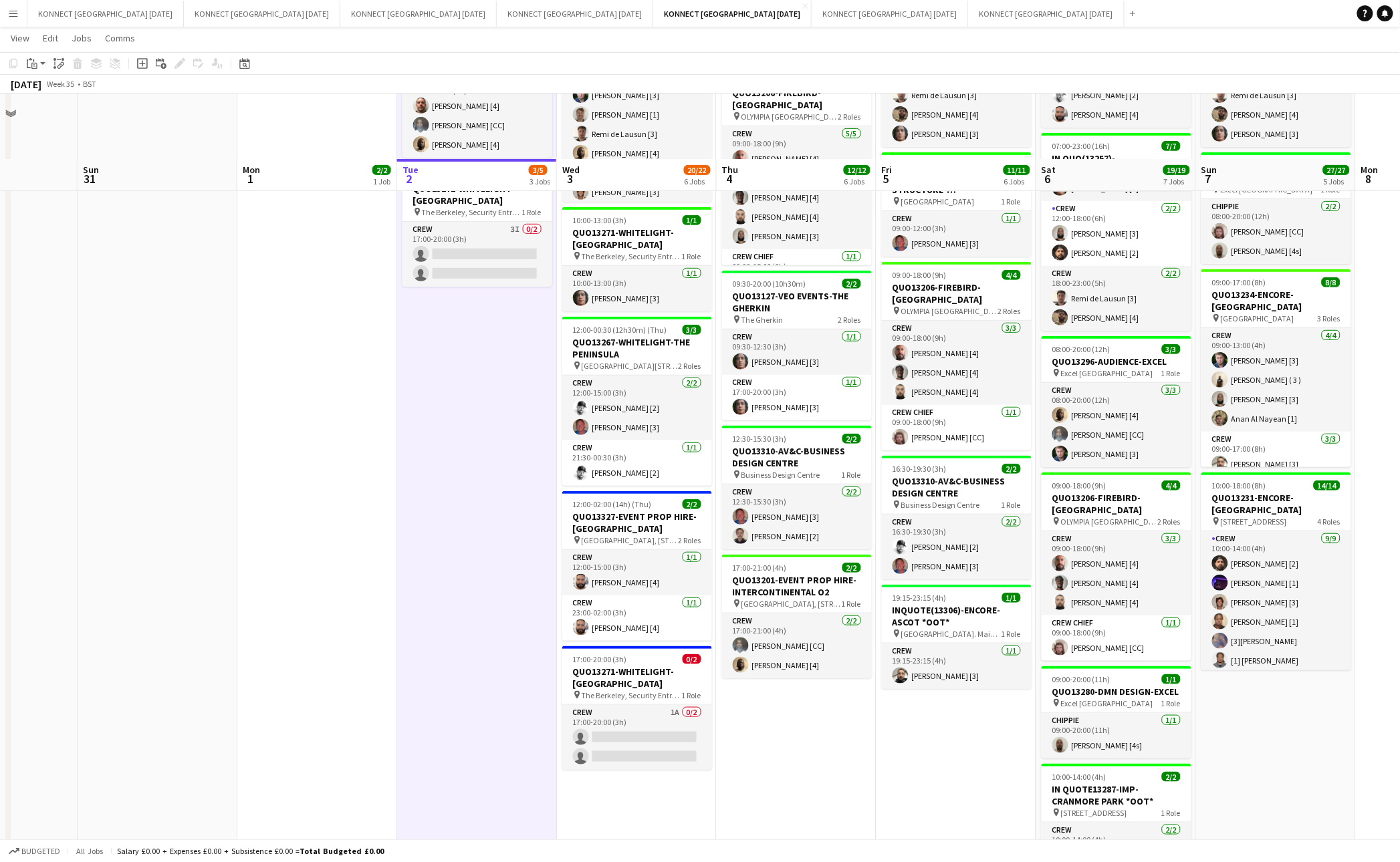
scroll to position [202, 0]
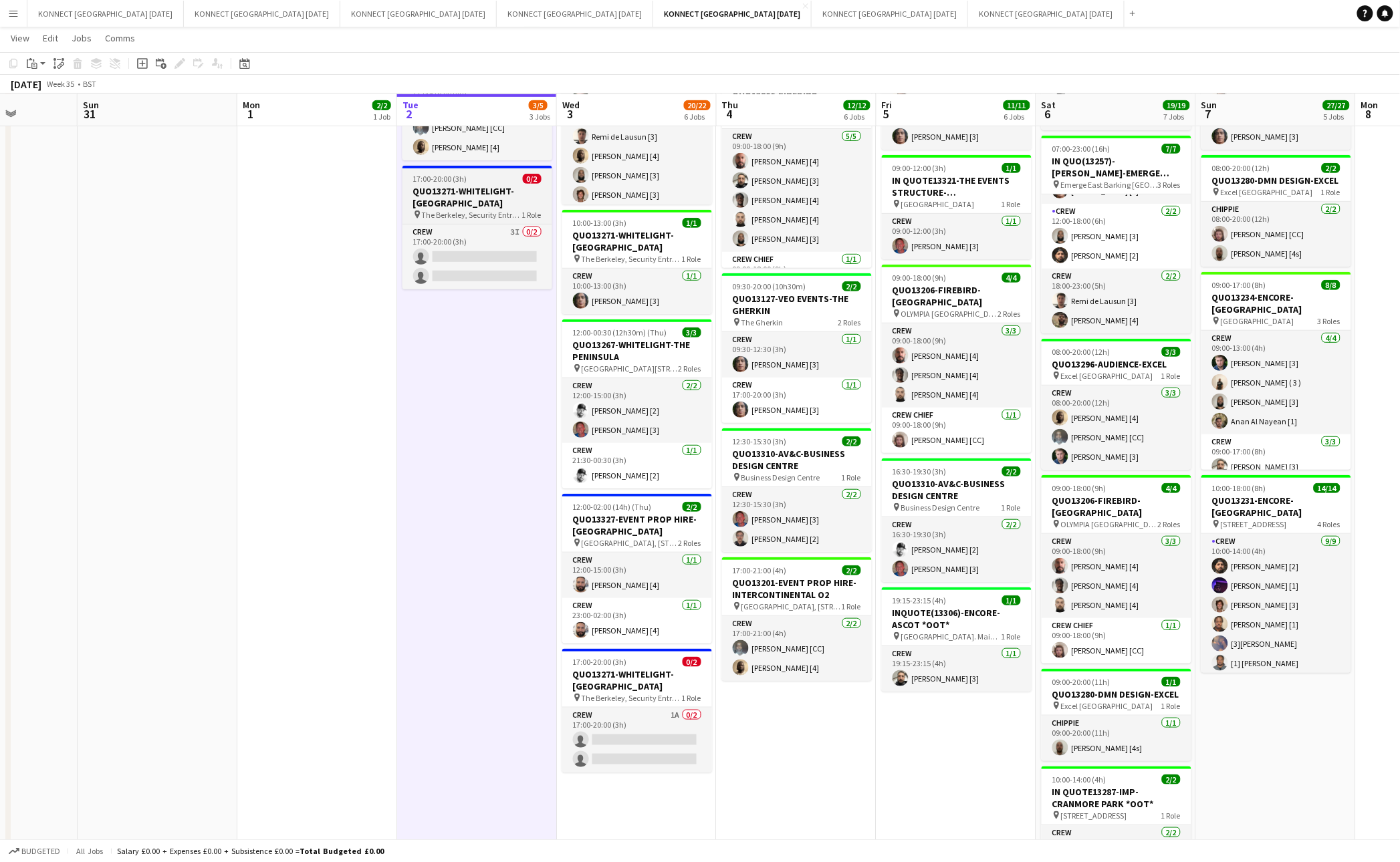
click at [466, 186] on h3 "QUO13271-WHITELIGHT-[GEOGRAPHIC_DATA]" at bounding box center [477, 197] width 150 height 24
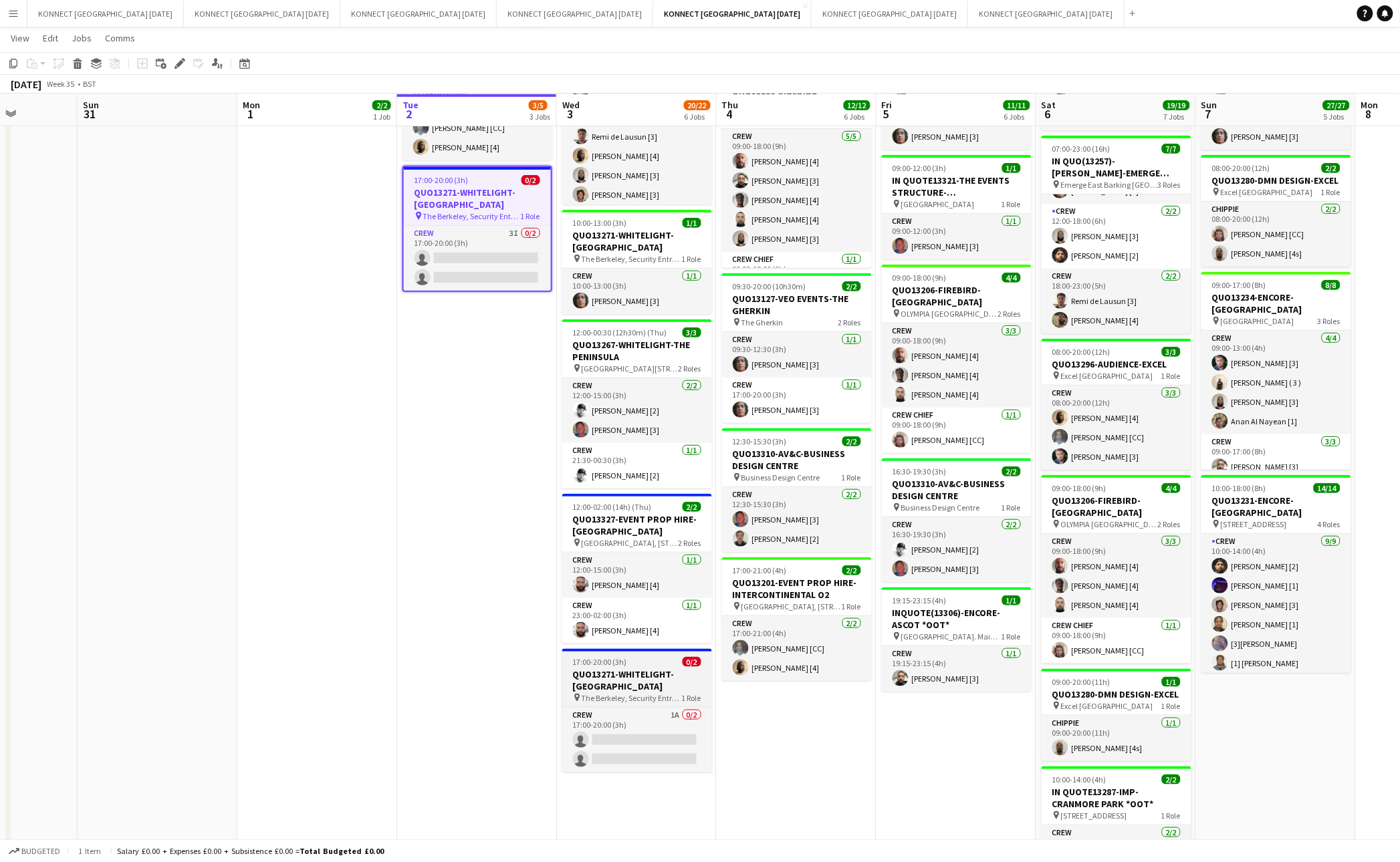
click at [668, 677] on h3 "QUO13271-WHITELIGHT-[GEOGRAPHIC_DATA]" at bounding box center [637, 681] width 150 height 24
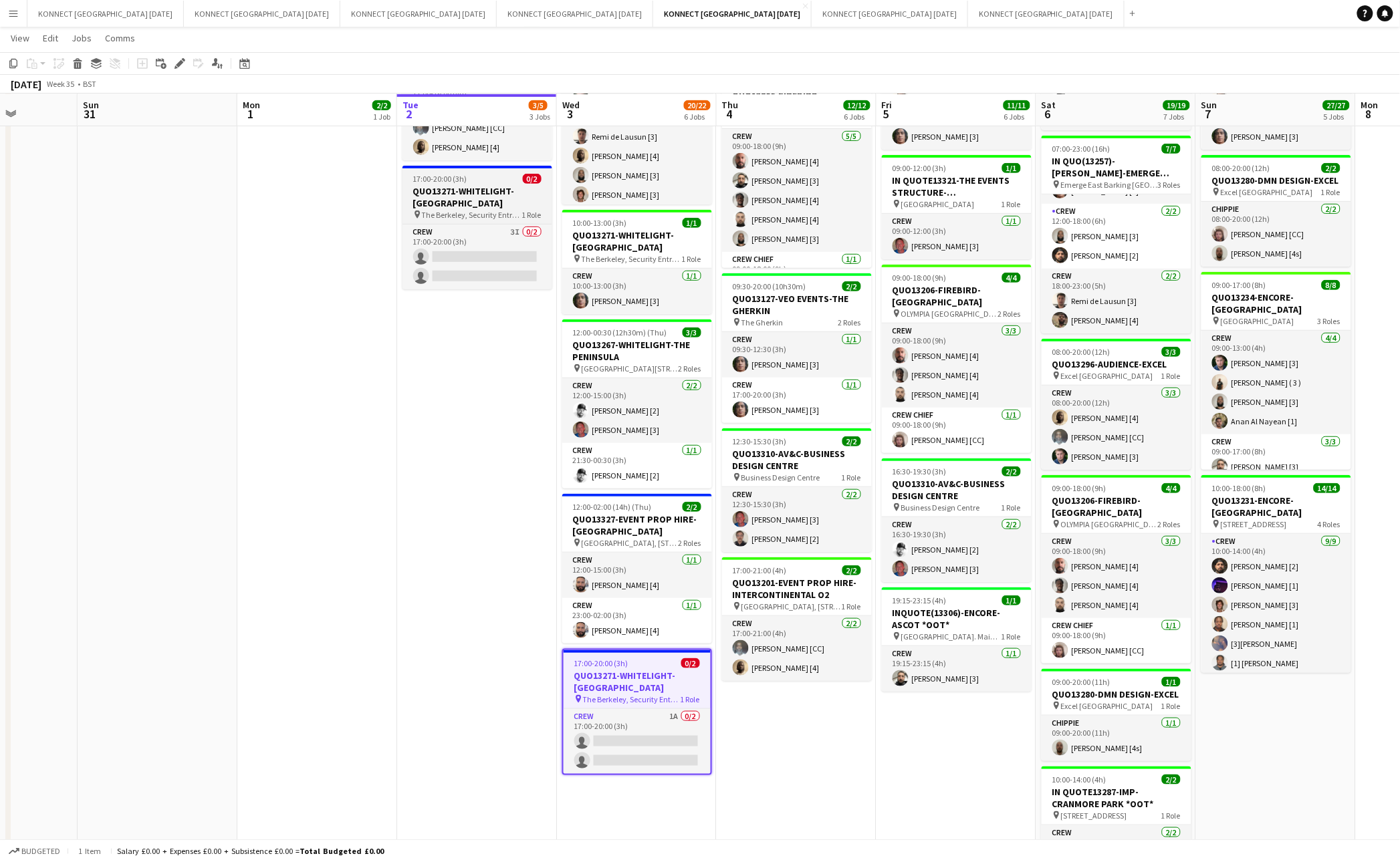
click at [515, 185] on h3 "QUO13271-WHITELIGHT-[GEOGRAPHIC_DATA]" at bounding box center [477, 197] width 150 height 24
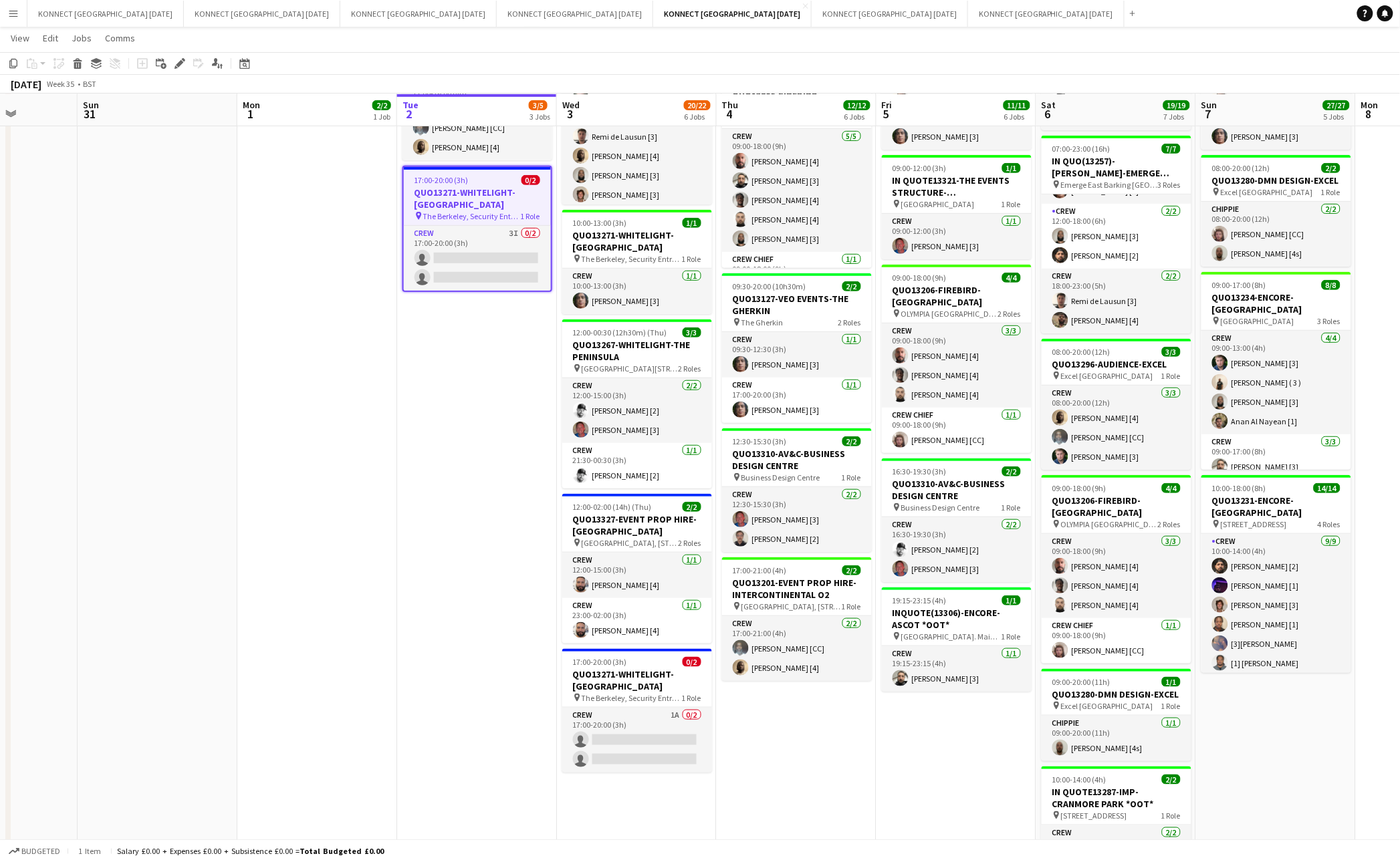
click at [445, 419] on app-date-cell "HAN OFF In progress 12:00-16:00 (4h) 3/3 QUO13201-EVENT PROP HIRE-INTERCONTINEN…" at bounding box center [477, 447] width 160 height 998
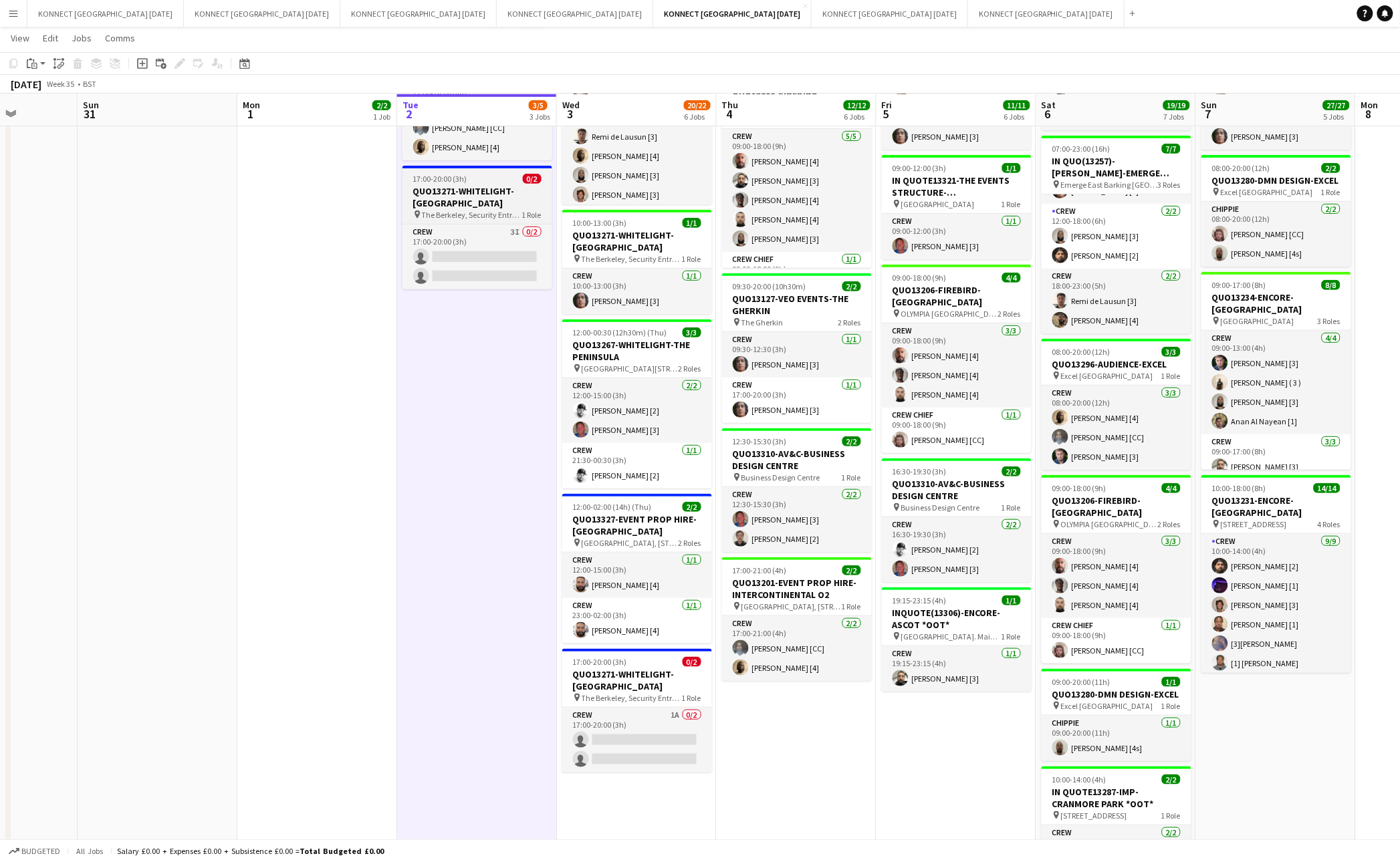
click at [473, 191] on h3 "QUO13271-WHITELIGHT-[GEOGRAPHIC_DATA]" at bounding box center [477, 197] width 150 height 24
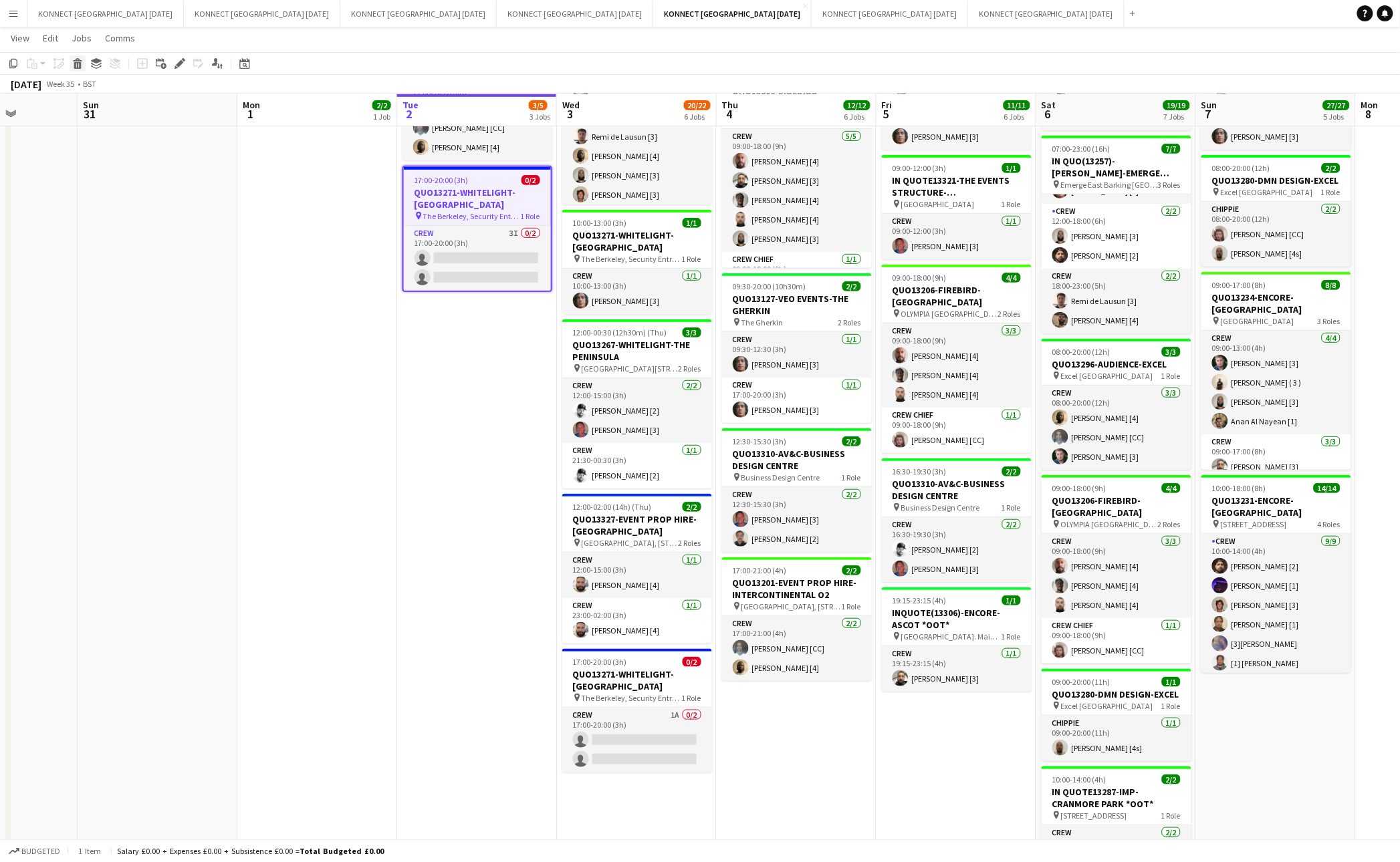
click at [81, 60] on icon "Delete" at bounding box center [78, 63] width 11 height 11
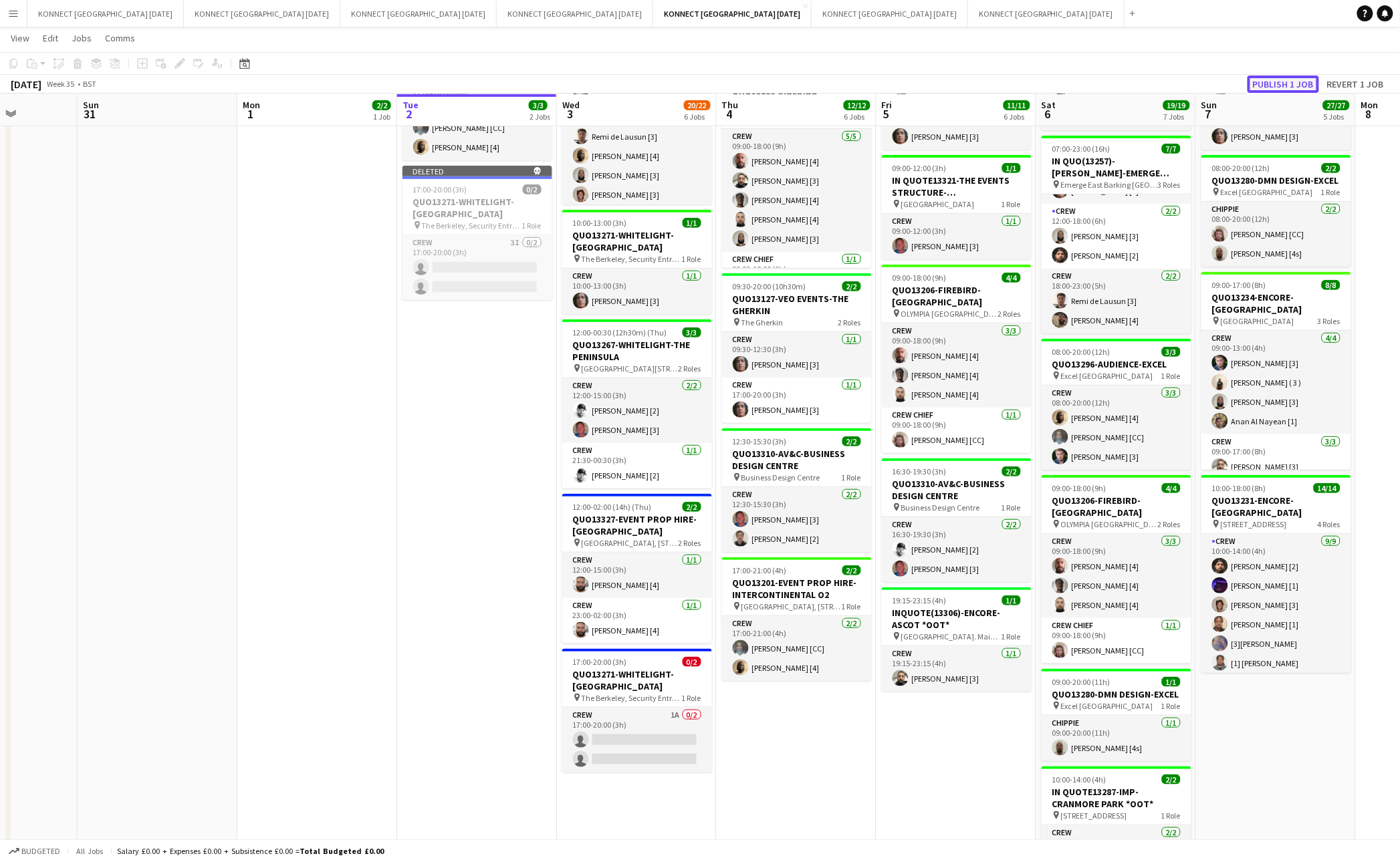
click at [1276, 88] on button "Publish 1 job" at bounding box center [1283, 84] width 71 height 17
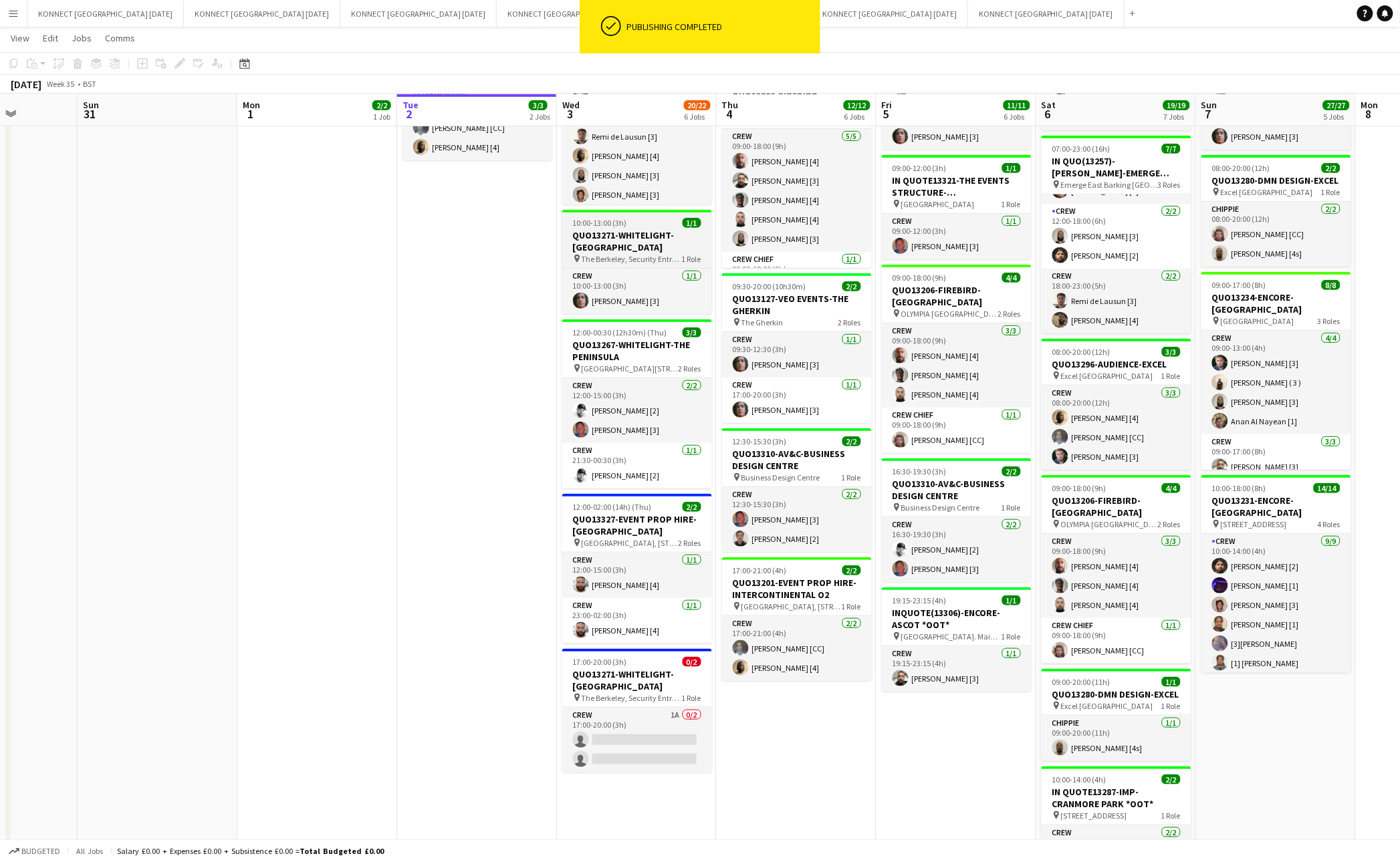
click at [627, 244] on h3 "QUO13271-WHITELIGHT-[GEOGRAPHIC_DATA]" at bounding box center [637, 241] width 150 height 24
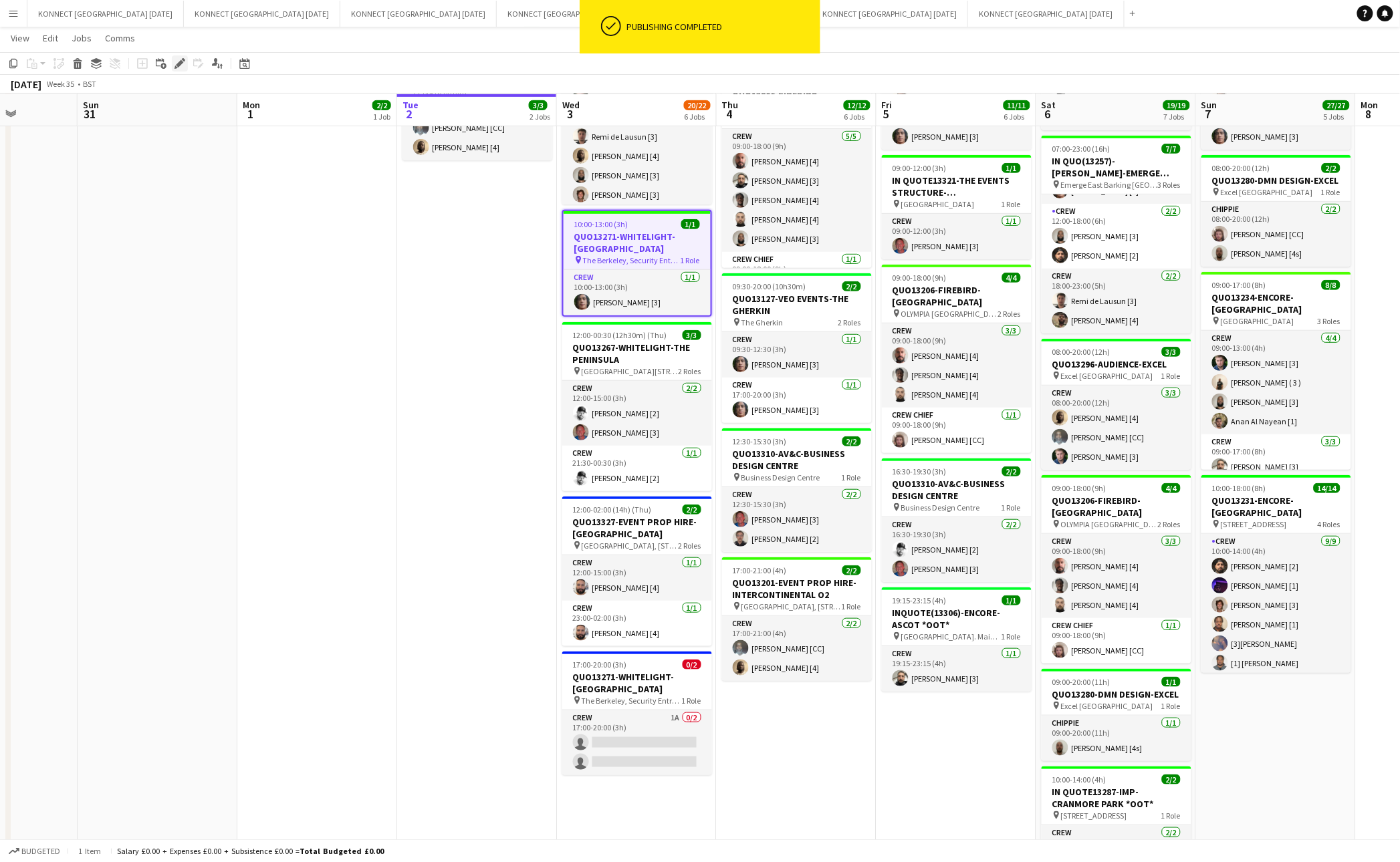
click at [181, 58] on icon at bounding box center [183, 60] width 4 height 4
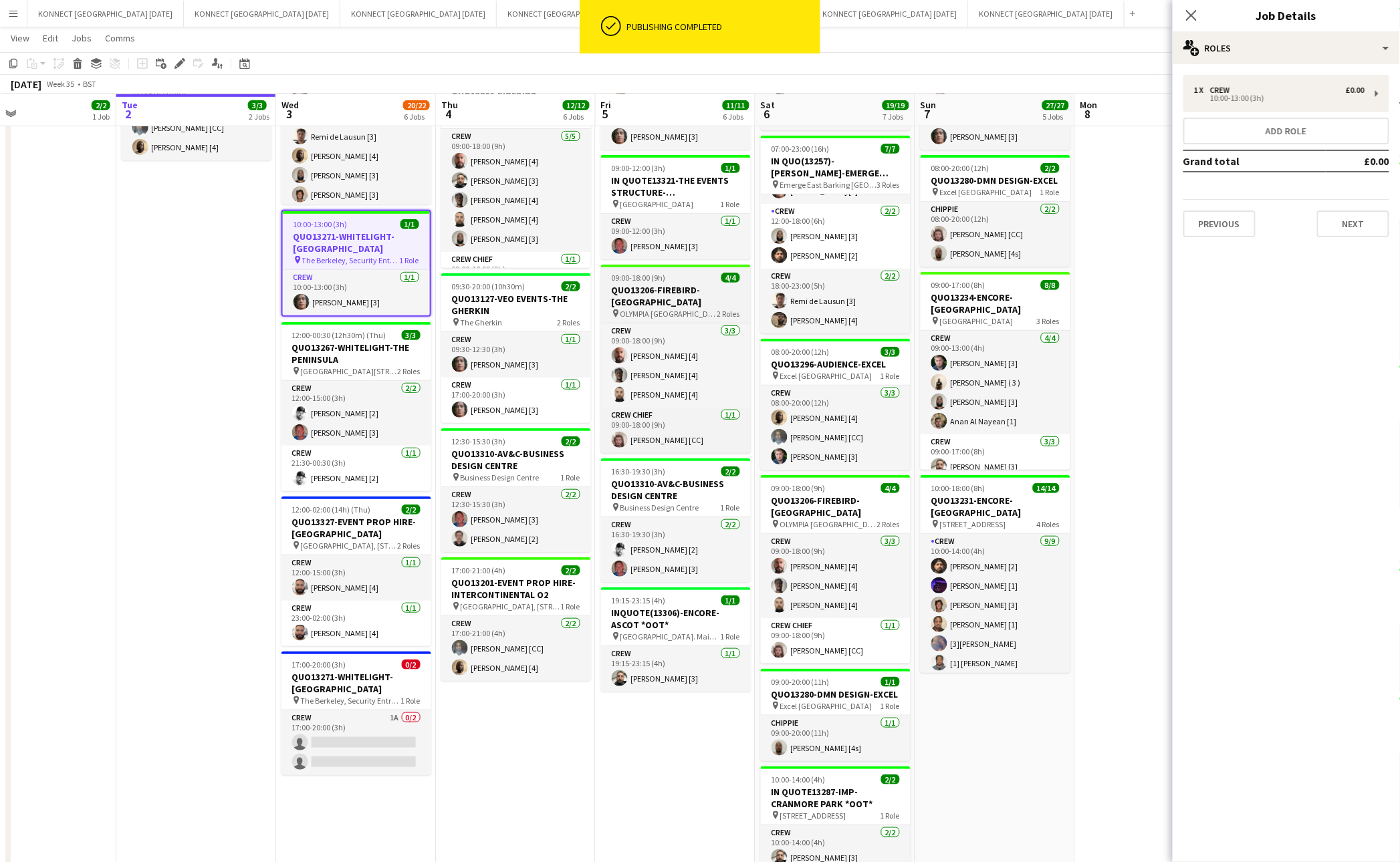
scroll to position [0, 440]
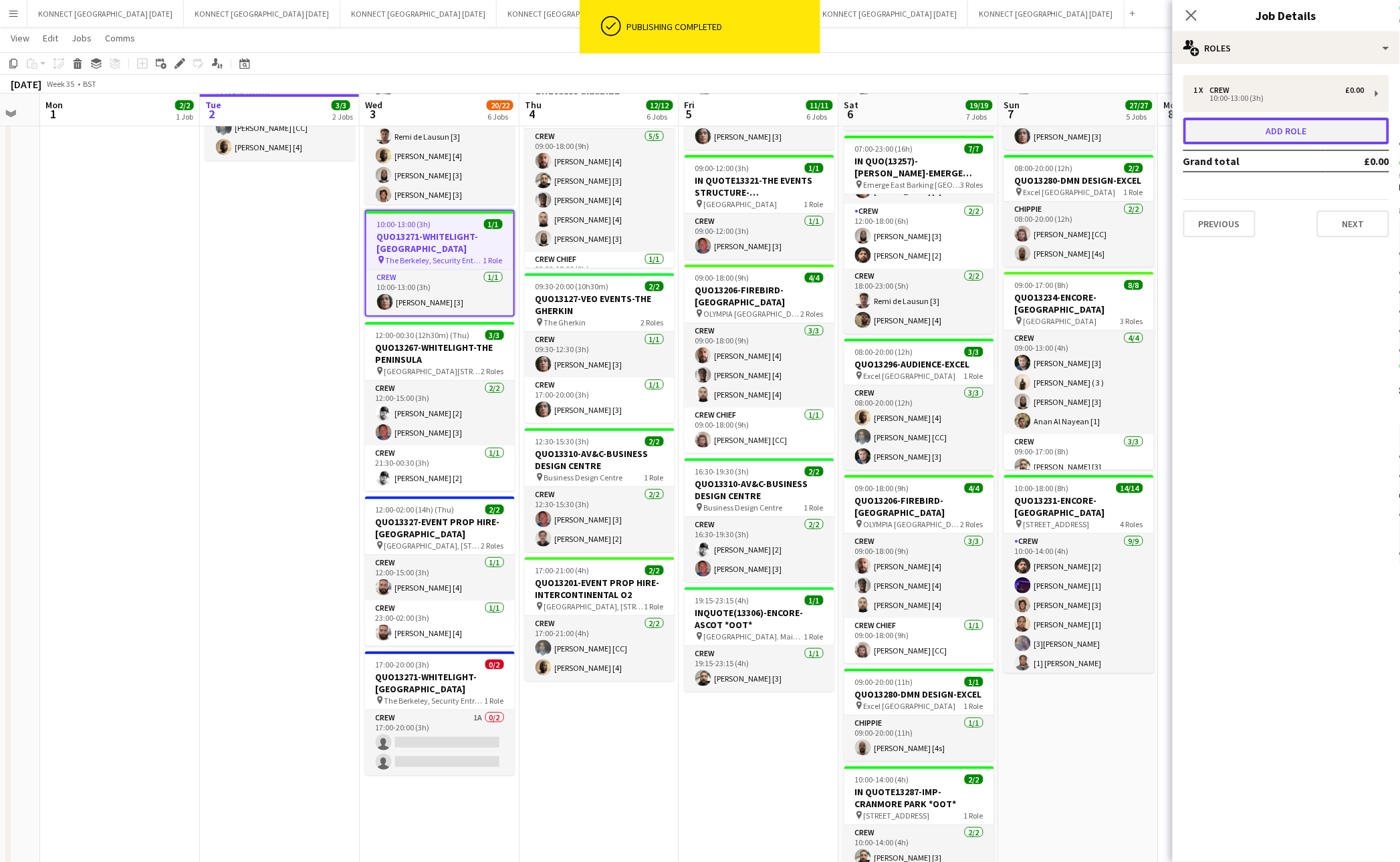
click at [1306, 117] on button "Add role" at bounding box center [1286, 131] width 206 height 27
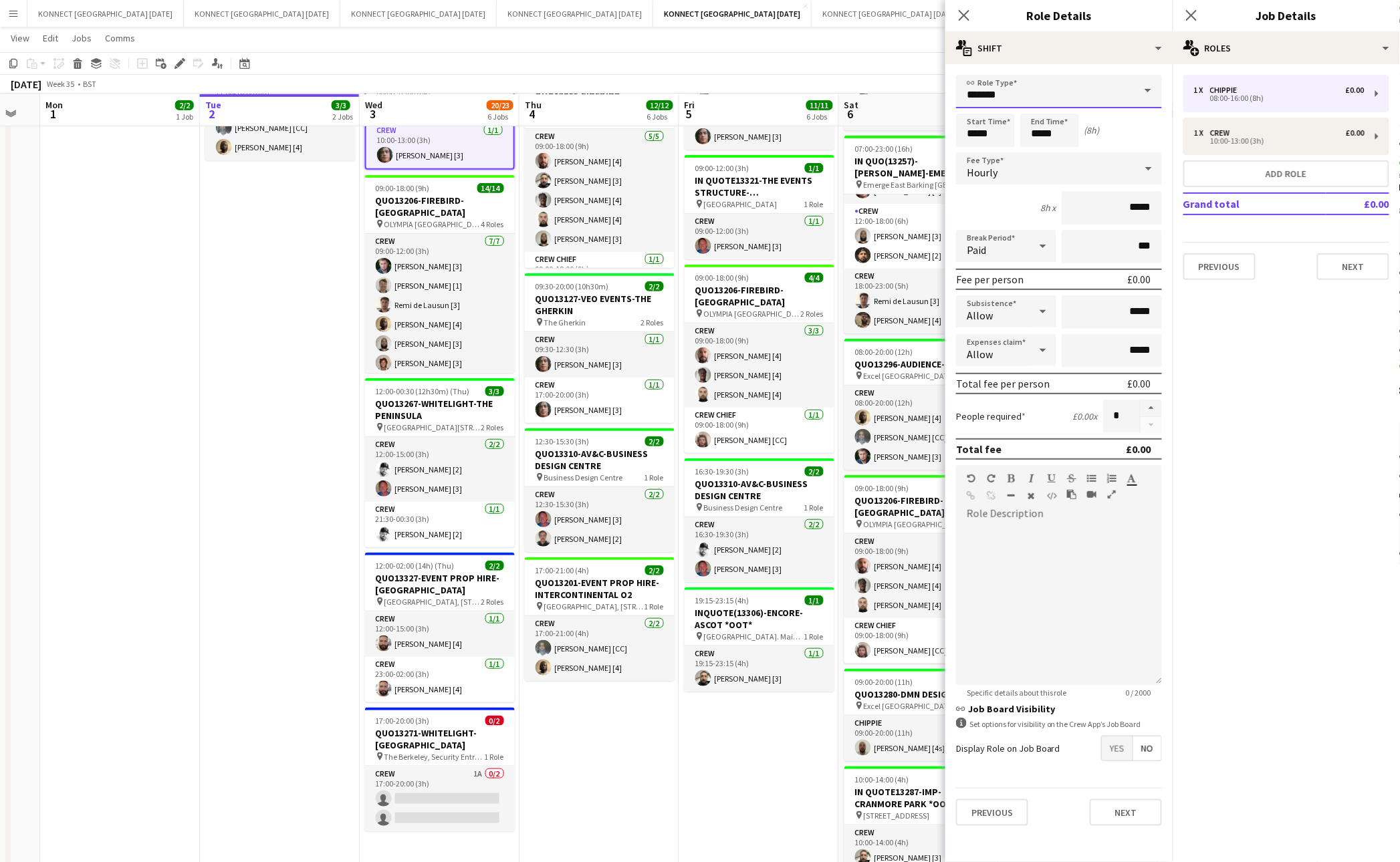
click at [1089, 80] on input "*******" at bounding box center [1059, 91] width 206 height 33
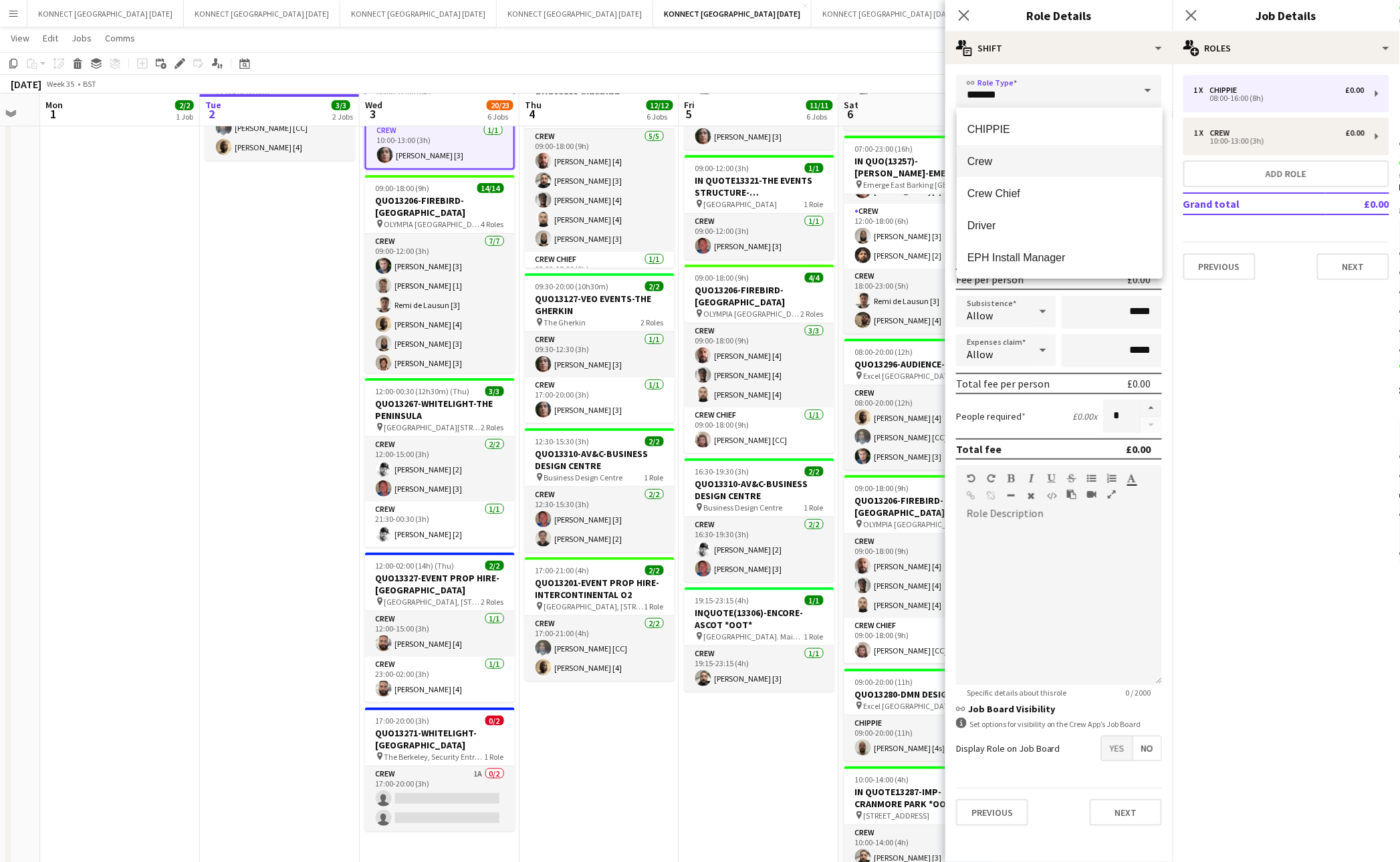
click at [965, 162] on mat-option "Crew" at bounding box center [1060, 162] width 206 height 32
type input "****"
click at [977, 134] on input "*****" at bounding box center [985, 130] width 59 height 33
type input "*****"
click at [1042, 131] on input "*****" at bounding box center [1049, 130] width 59 height 33
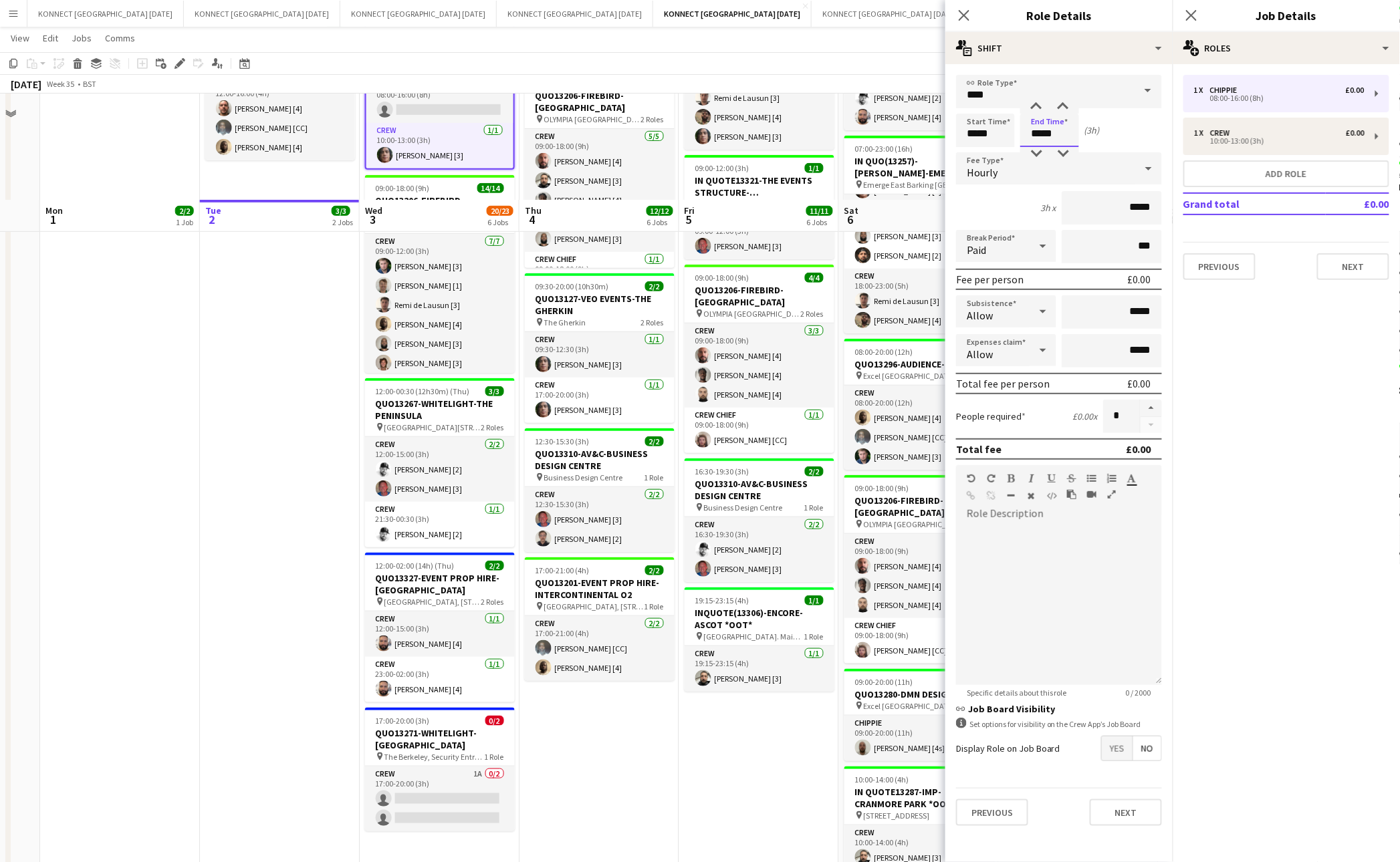
scroll to position [308, 0]
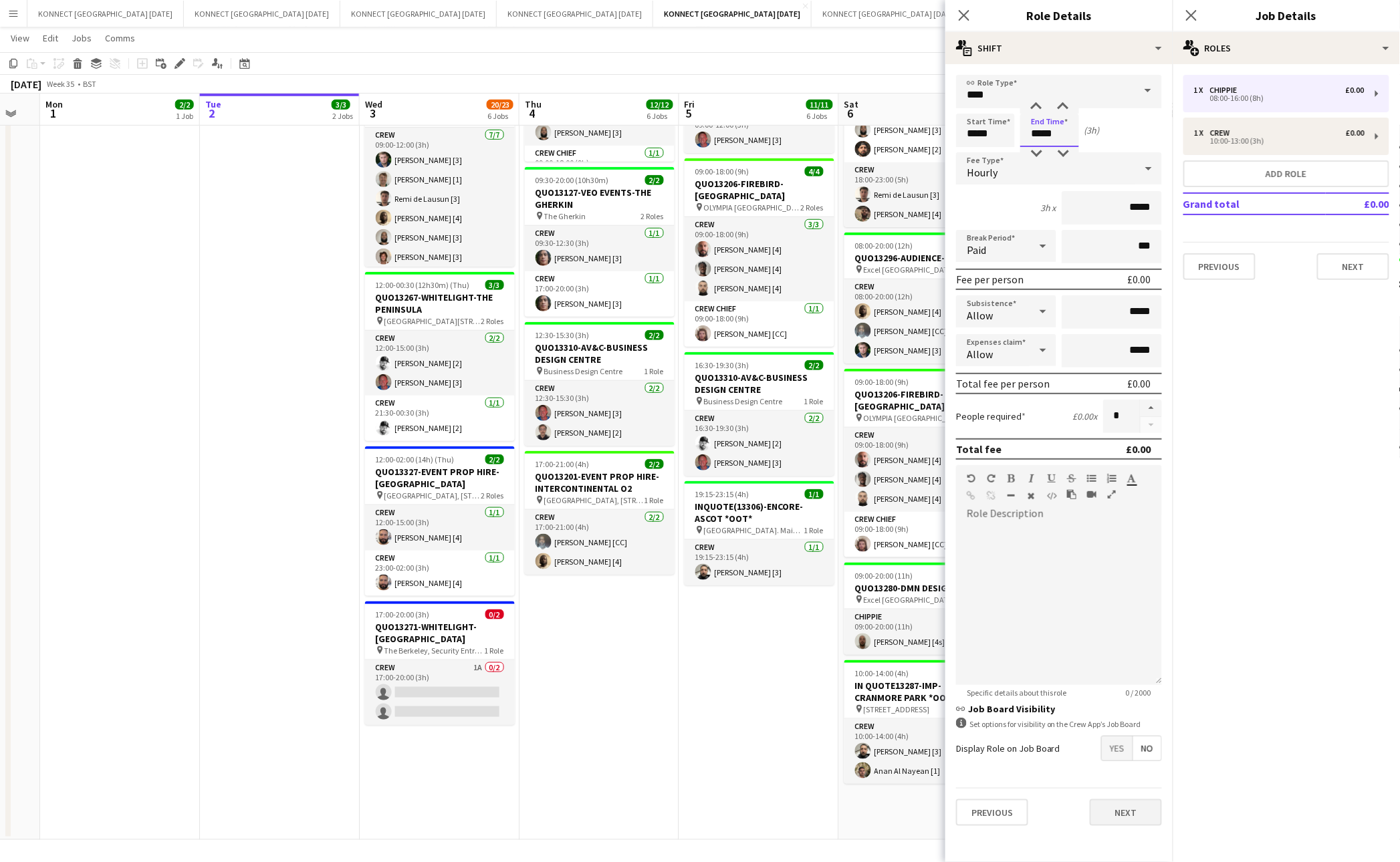
type input "*****"
click at [1119, 802] on button "Next" at bounding box center [1126, 813] width 72 height 27
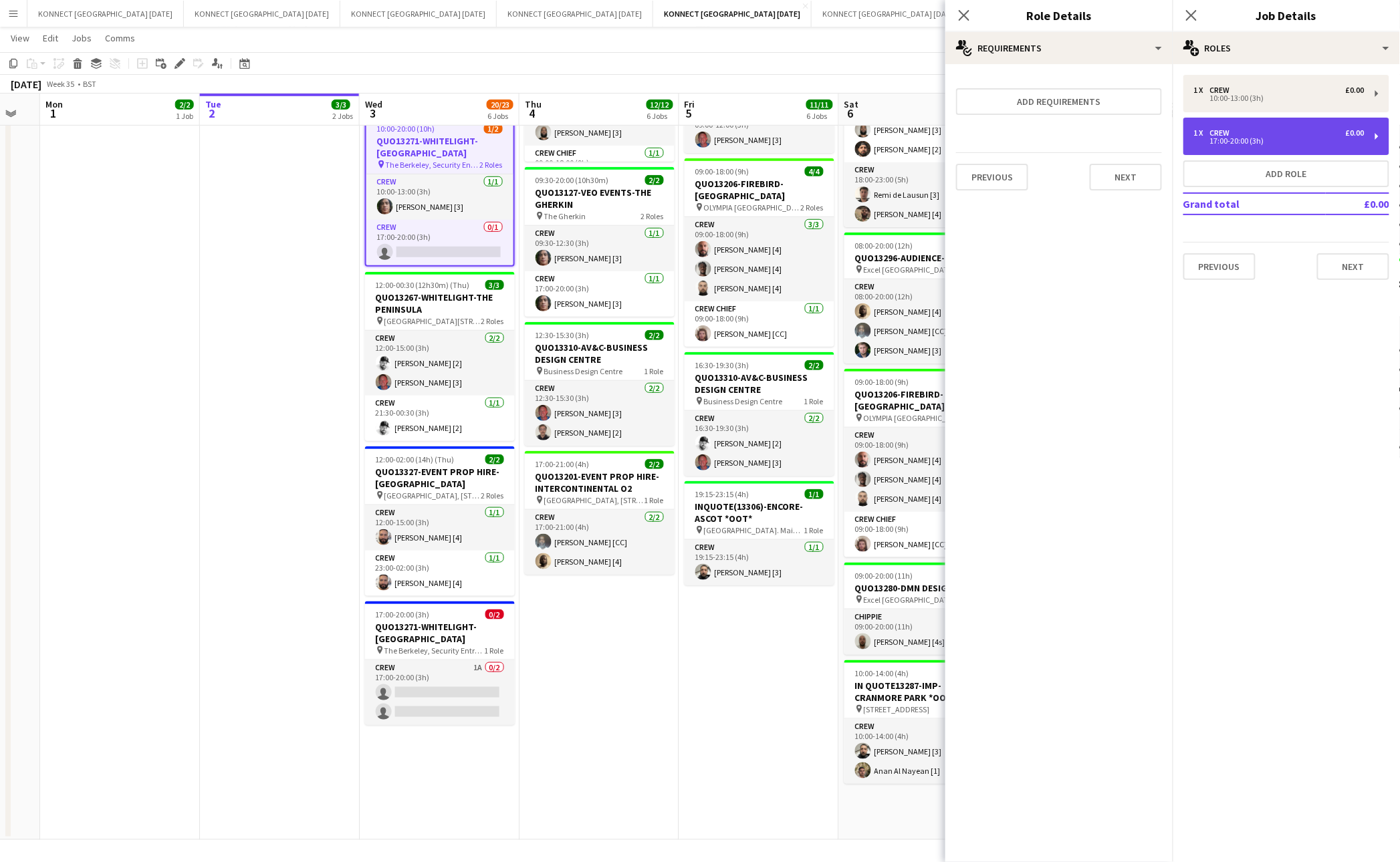
click at [1293, 133] on div "1 x Crew £0.00" at bounding box center [1279, 133] width 171 height 9
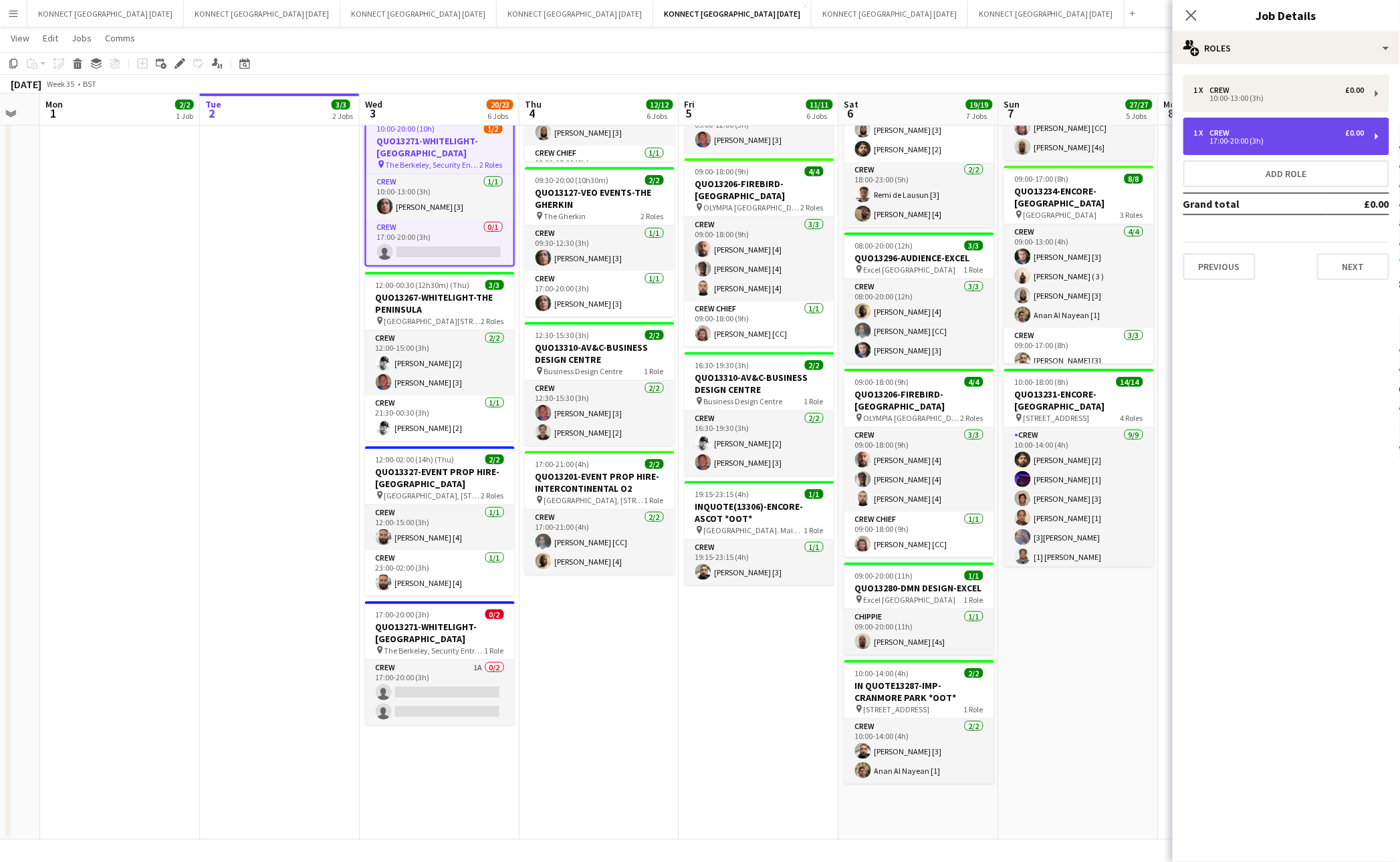
click at [1258, 134] on div "1 x Crew £0.00" at bounding box center [1279, 133] width 171 height 9
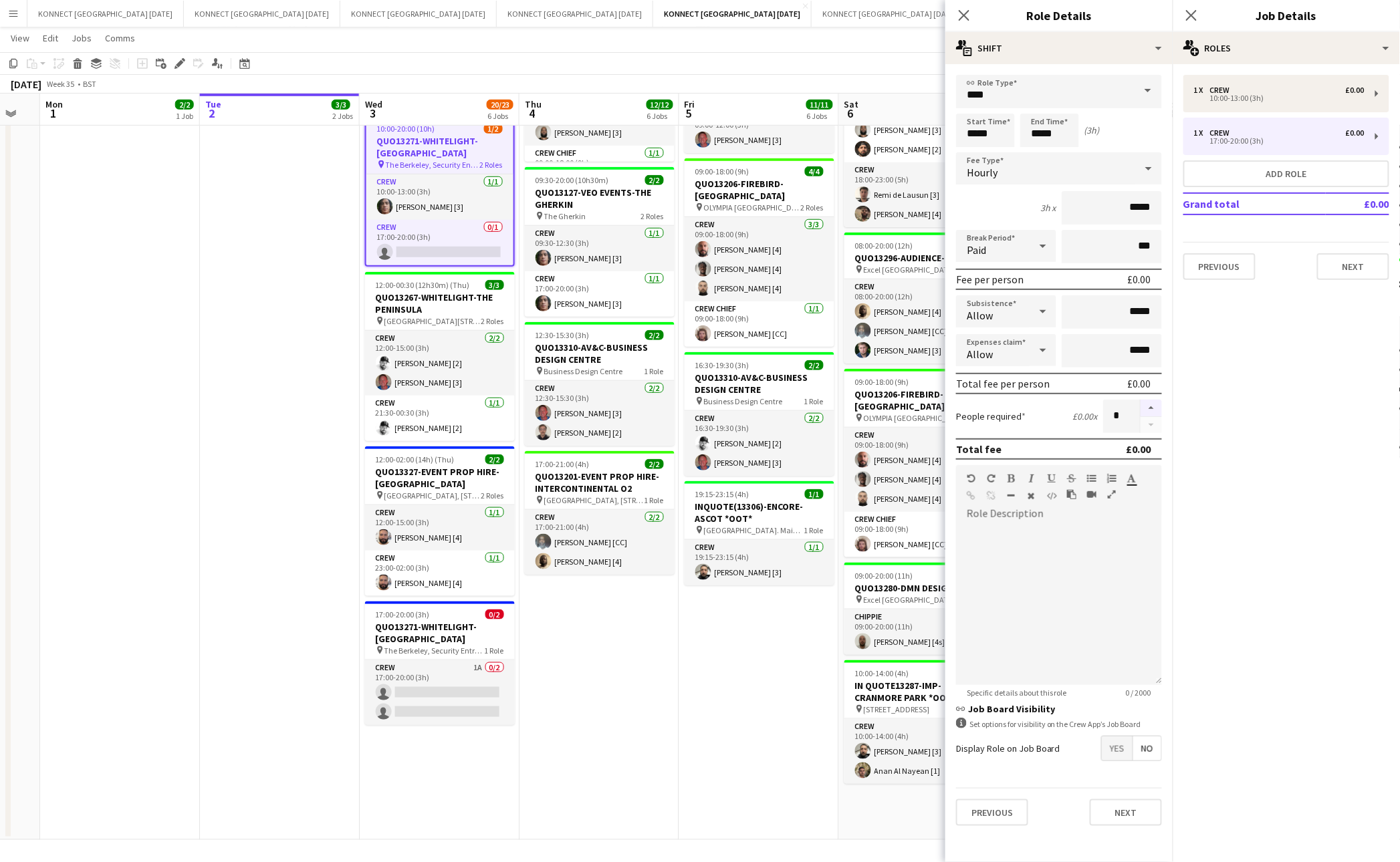
click at [1154, 401] on button "button" at bounding box center [1151, 408] width 22 height 17
type input "*"
click at [699, 667] on app-date-cell "HAN OFF 08:00-18:00 (10h) 3/3 IN QUO(13257)-[PERSON_NAME]-EMERGE EAST pin Emerg…" at bounding box center [758, 340] width 160 height 998
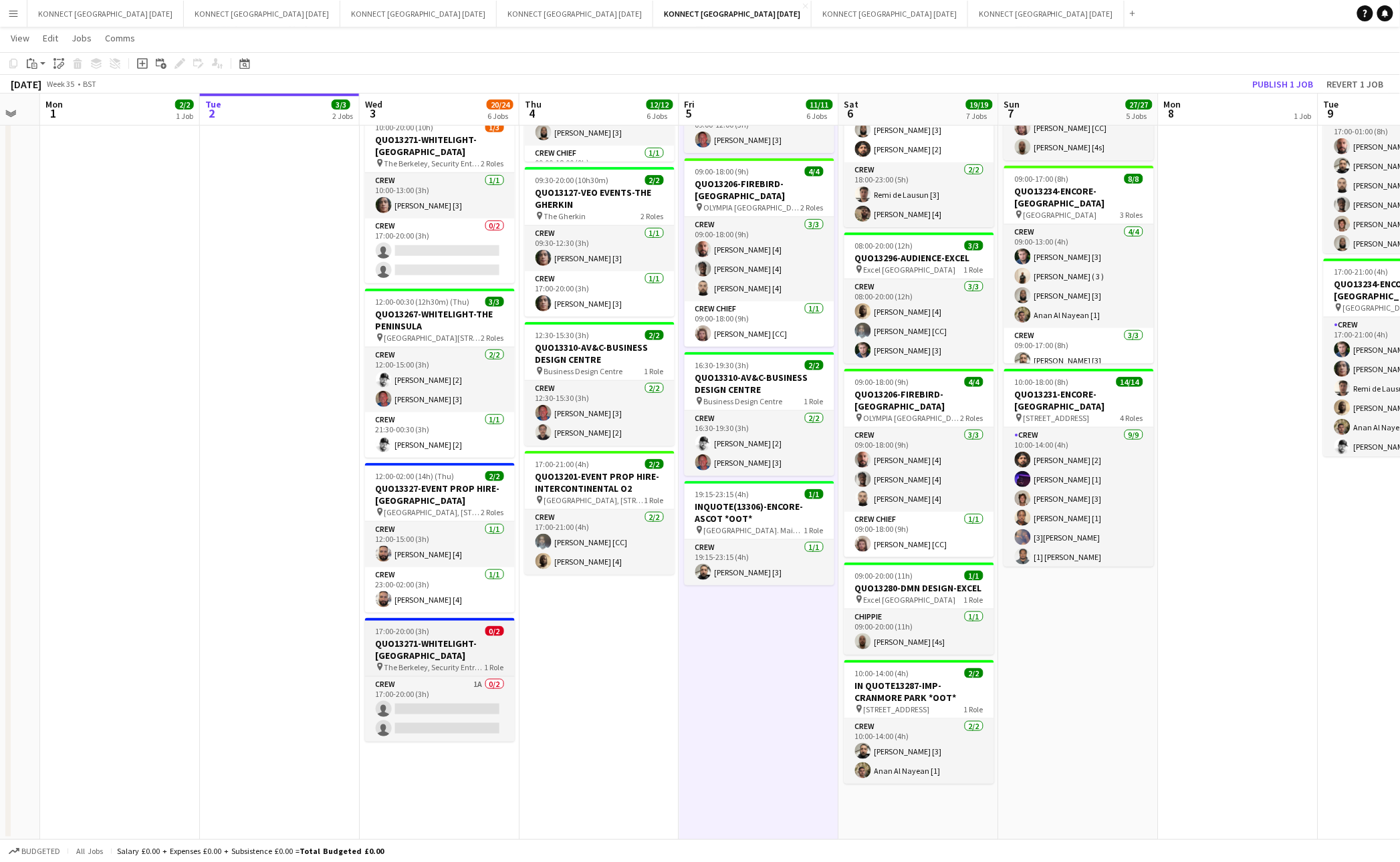
click at [442, 662] on h3 "QUO13271-WHITELIGHT-[GEOGRAPHIC_DATA]" at bounding box center [440, 649] width 150 height 24
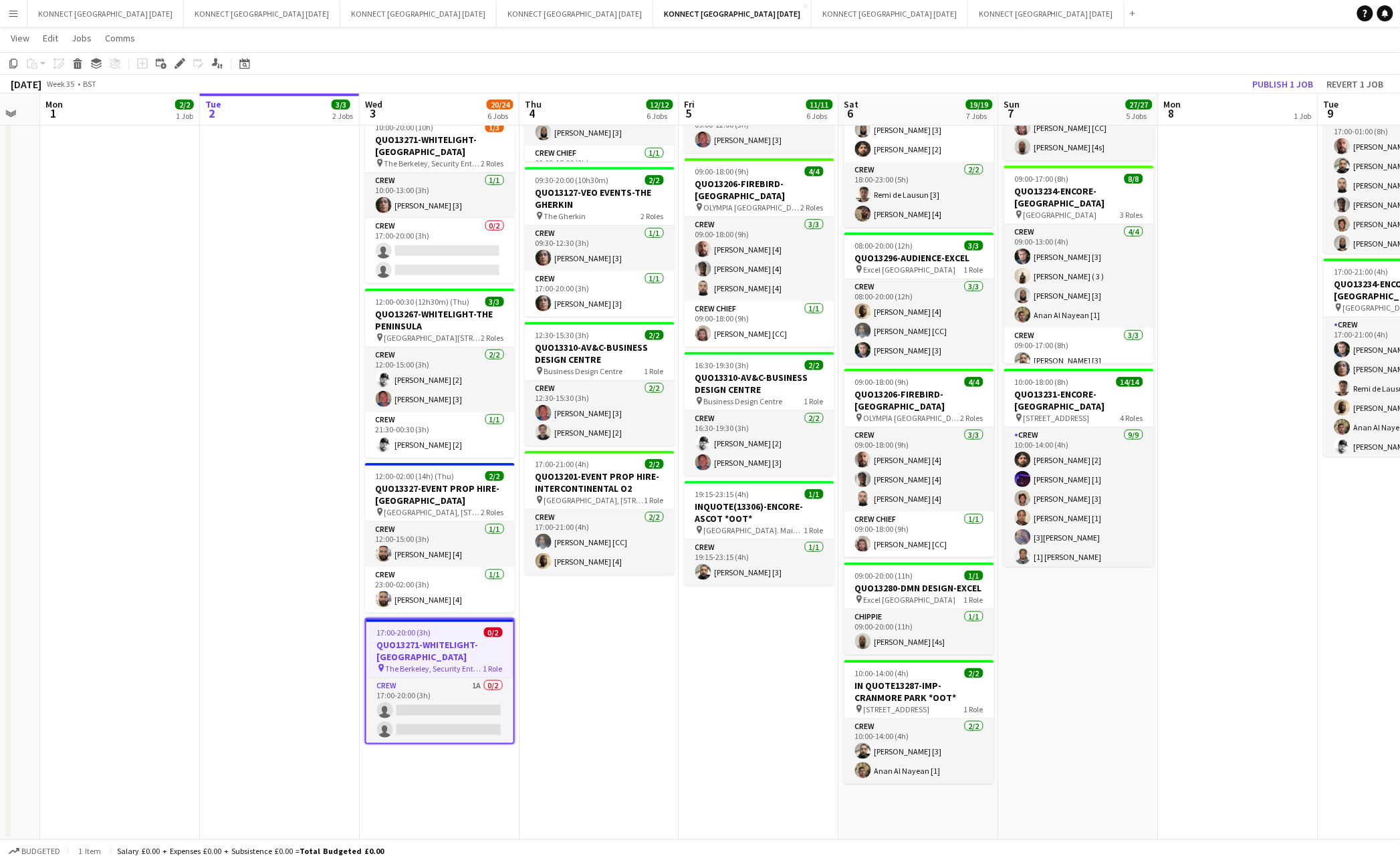
click at [585, 677] on app-date-cell "HAN OFF WORKING HOLIDAY CLUB - 1PM 09:00-18:00 (9h) 6/6 QUO13206-FIREBIRD-OLYMP…" at bounding box center [598, 340] width 160 height 998
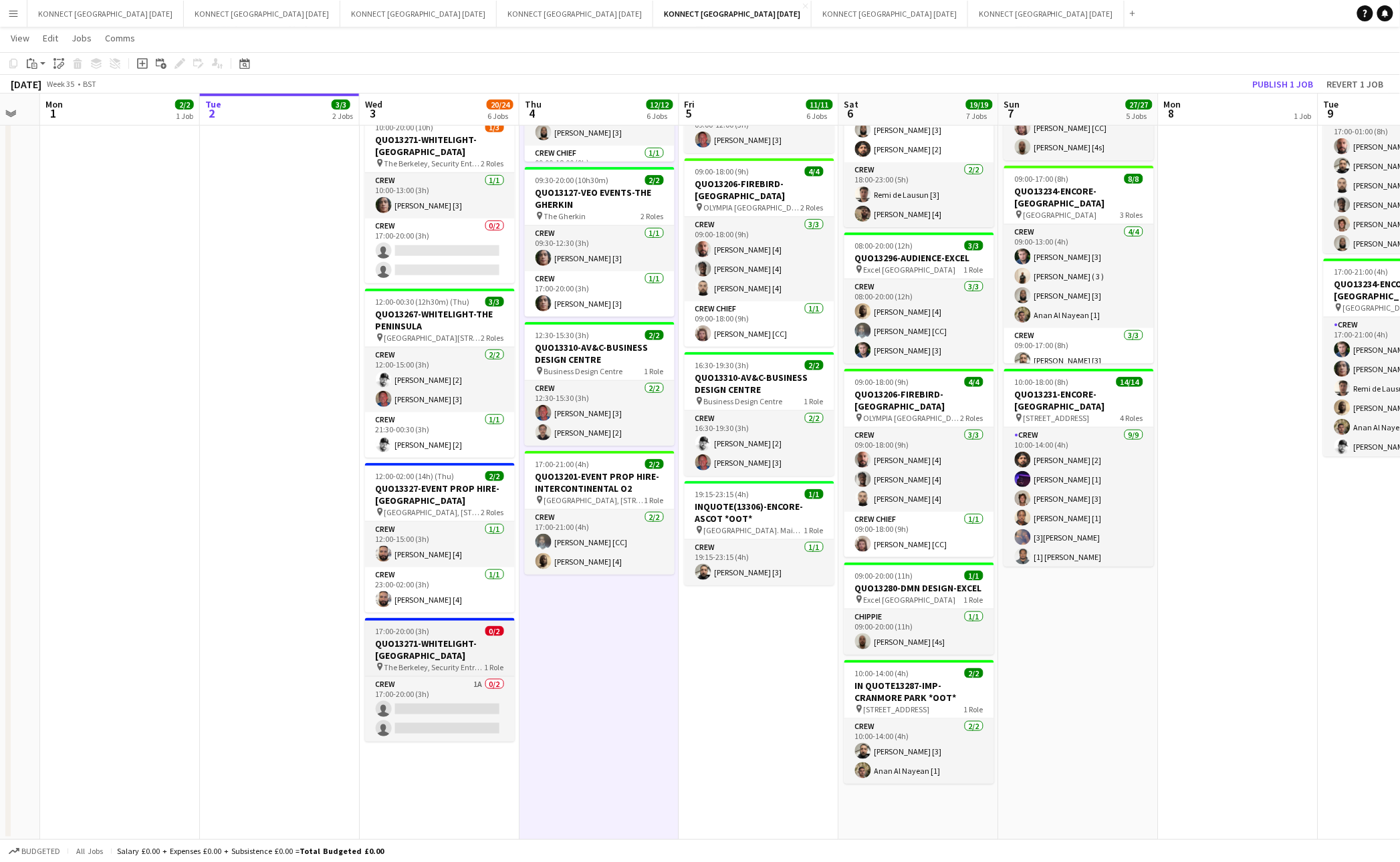
click at [473, 645] on h3 "QUO13271-WHITELIGHT-[GEOGRAPHIC_DATA]" at bounding box center [440, 649] width 150 height 24
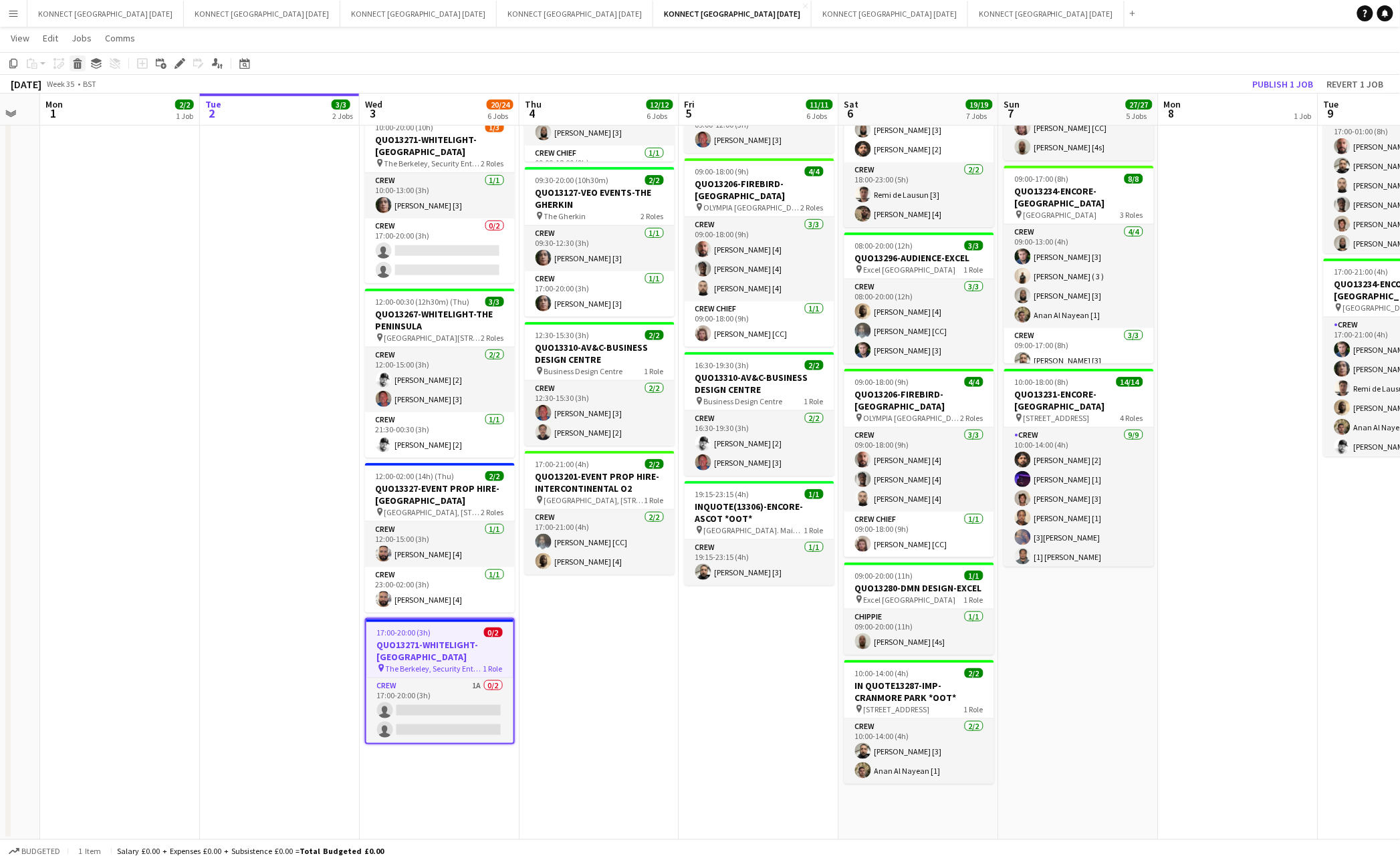
click at [76, 62] on icon at bounding box center [78, 65] width 7 height 6
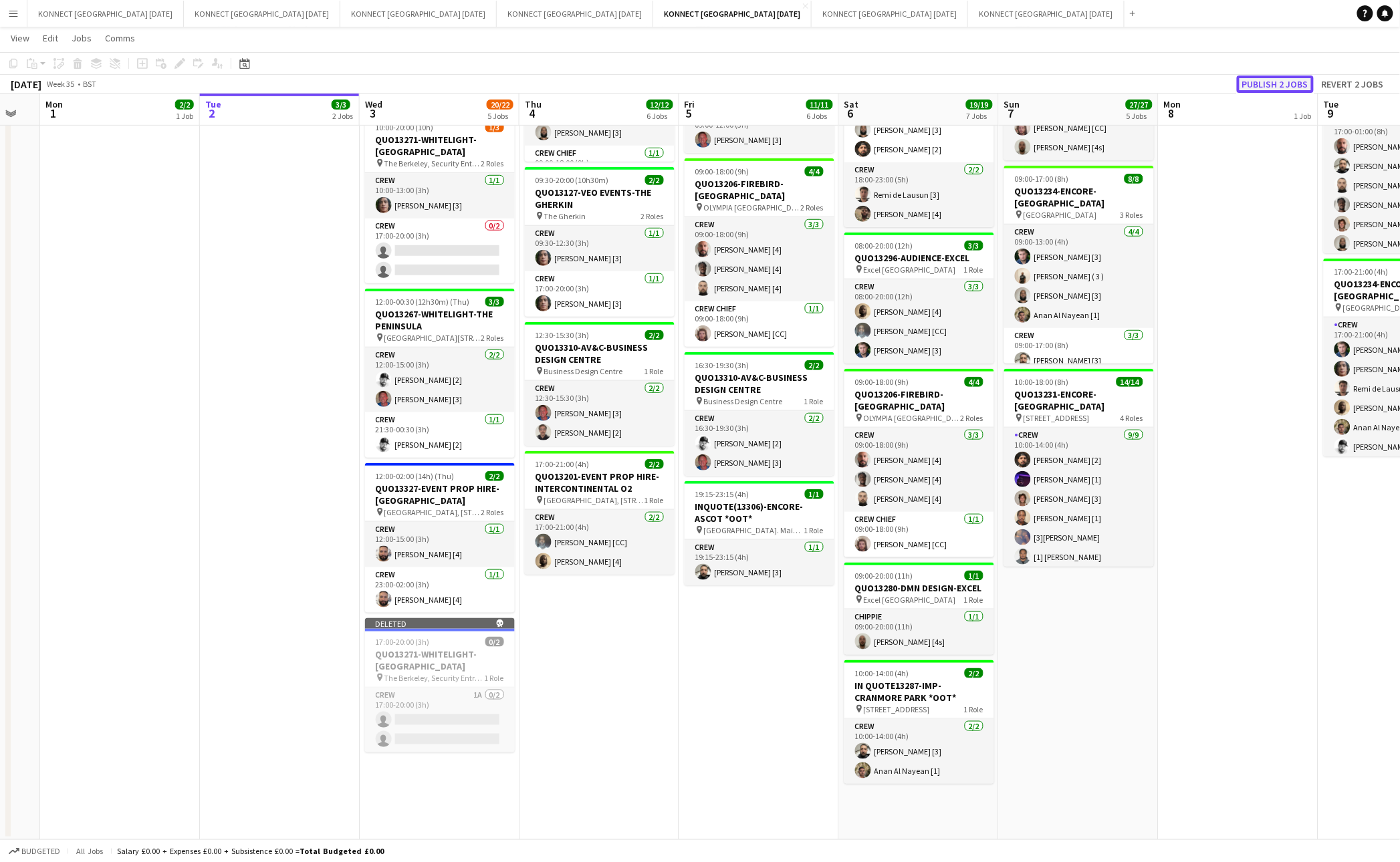
click at [1283, 79] on button "Publish 2 jobs" at bounding box center [1275, 84] width 77 height 17
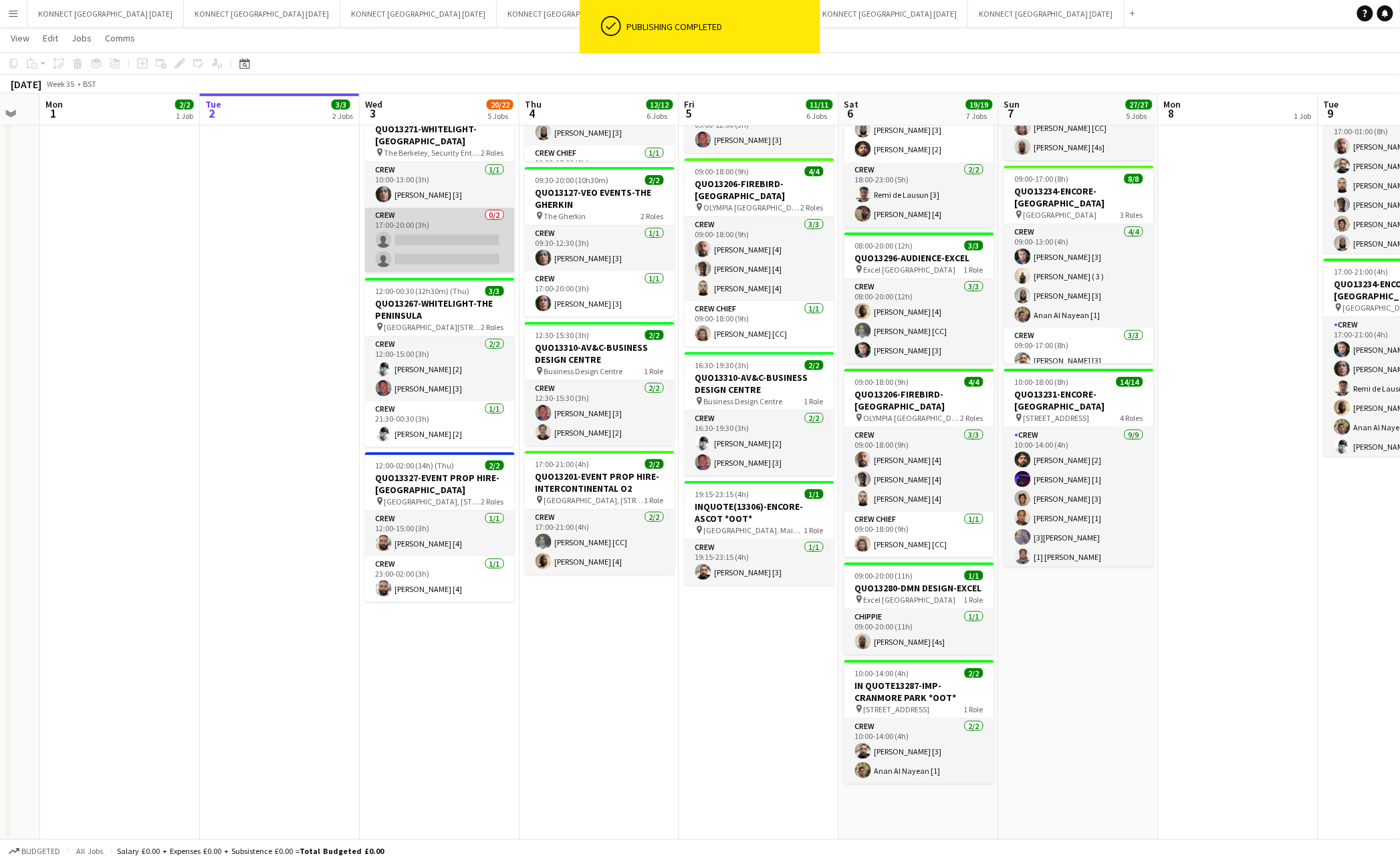
click at [452, 238] on app-card-role "Crew 0/2 17:00-20:00 (3h) single-neutral-actions single-neutral-actions" at bounding box center [440, 240] width 150 height 65
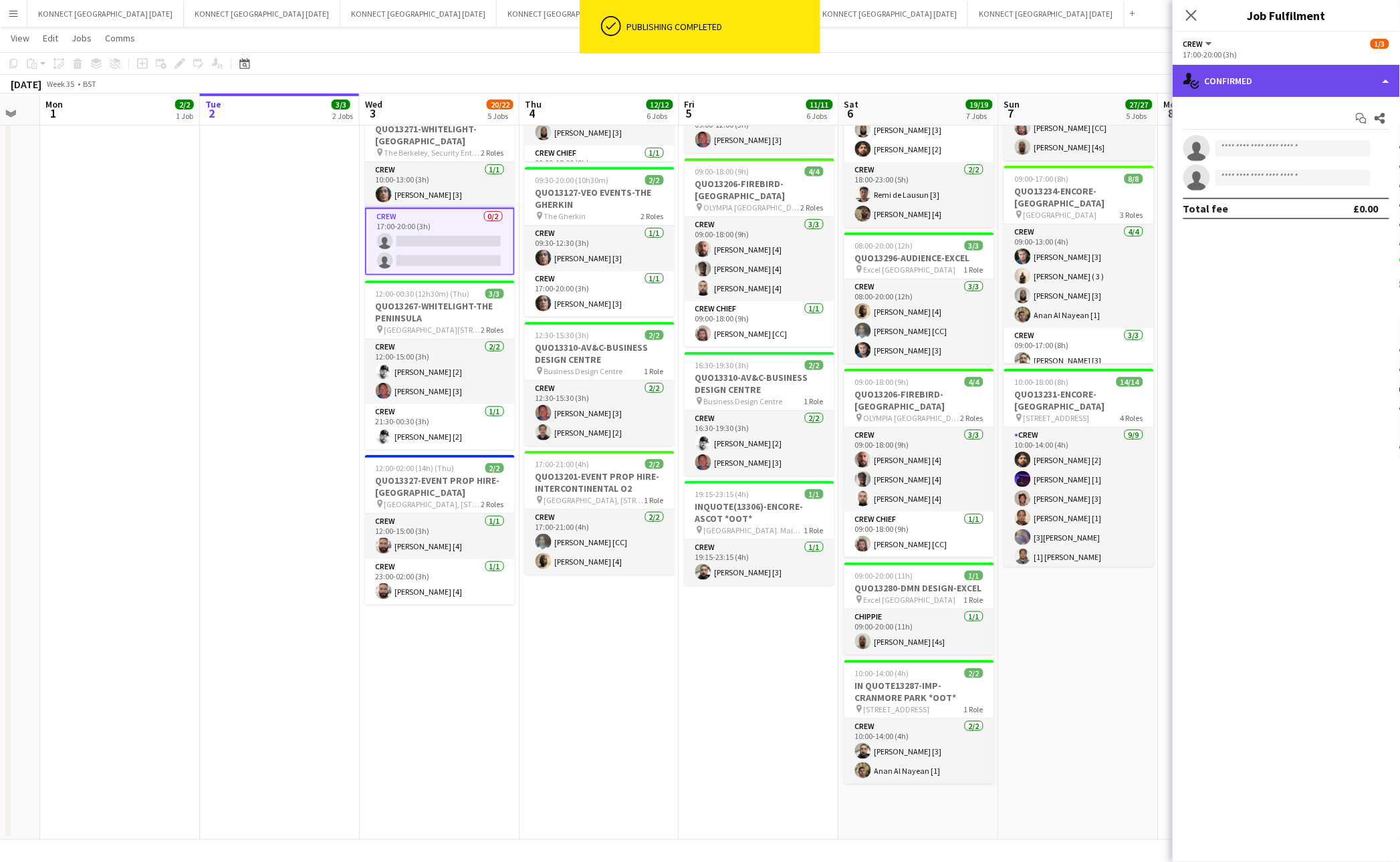
click at [1313, 83] on div "single-neutral-actions-check-2 Confirmed" at bounding box center [1286, 81] width 227 height 32
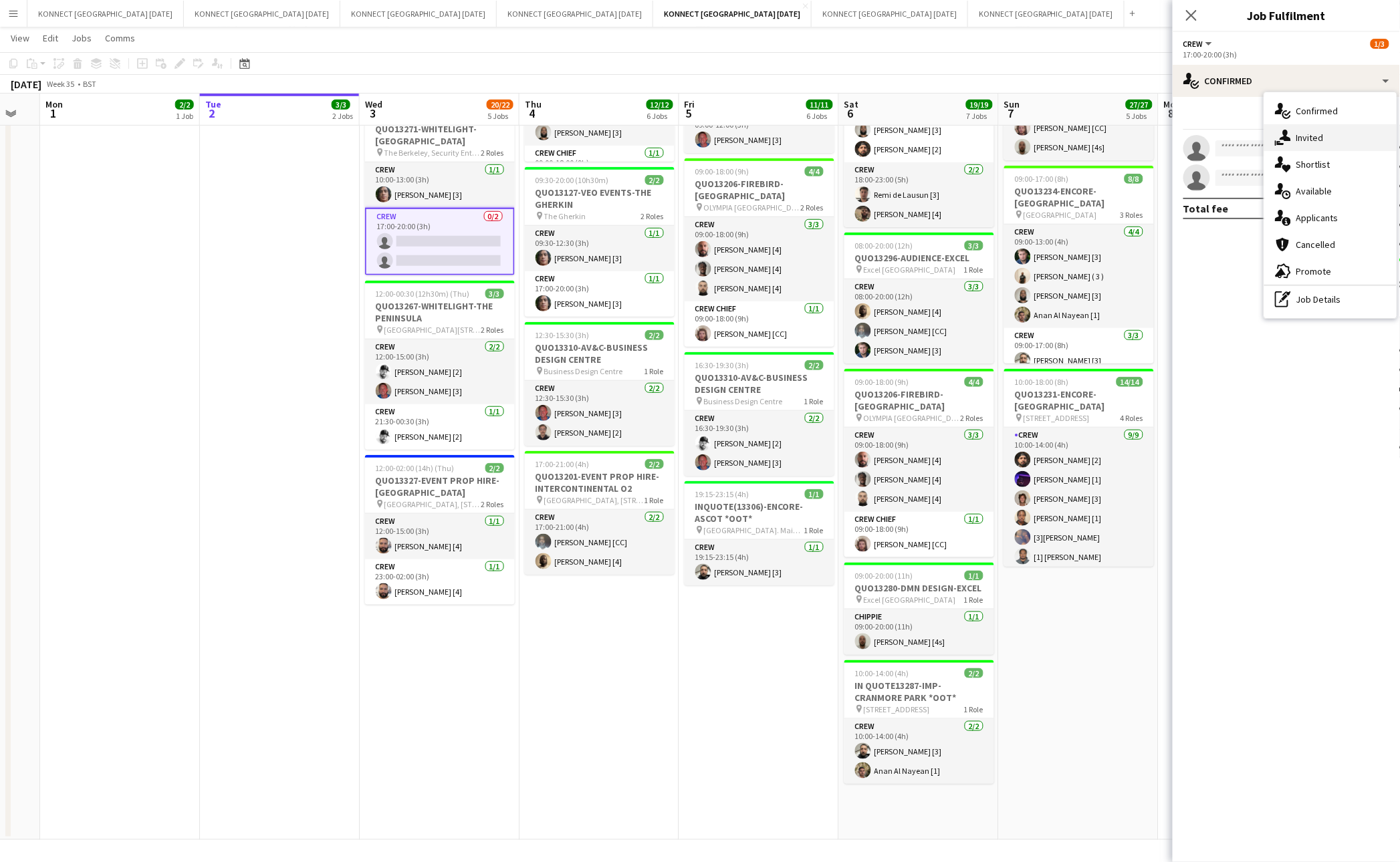
click at [1328, 127] on div "single-neutral-actions-share-1 Invited" at bounding box center [1330, 138] width 133 height 27
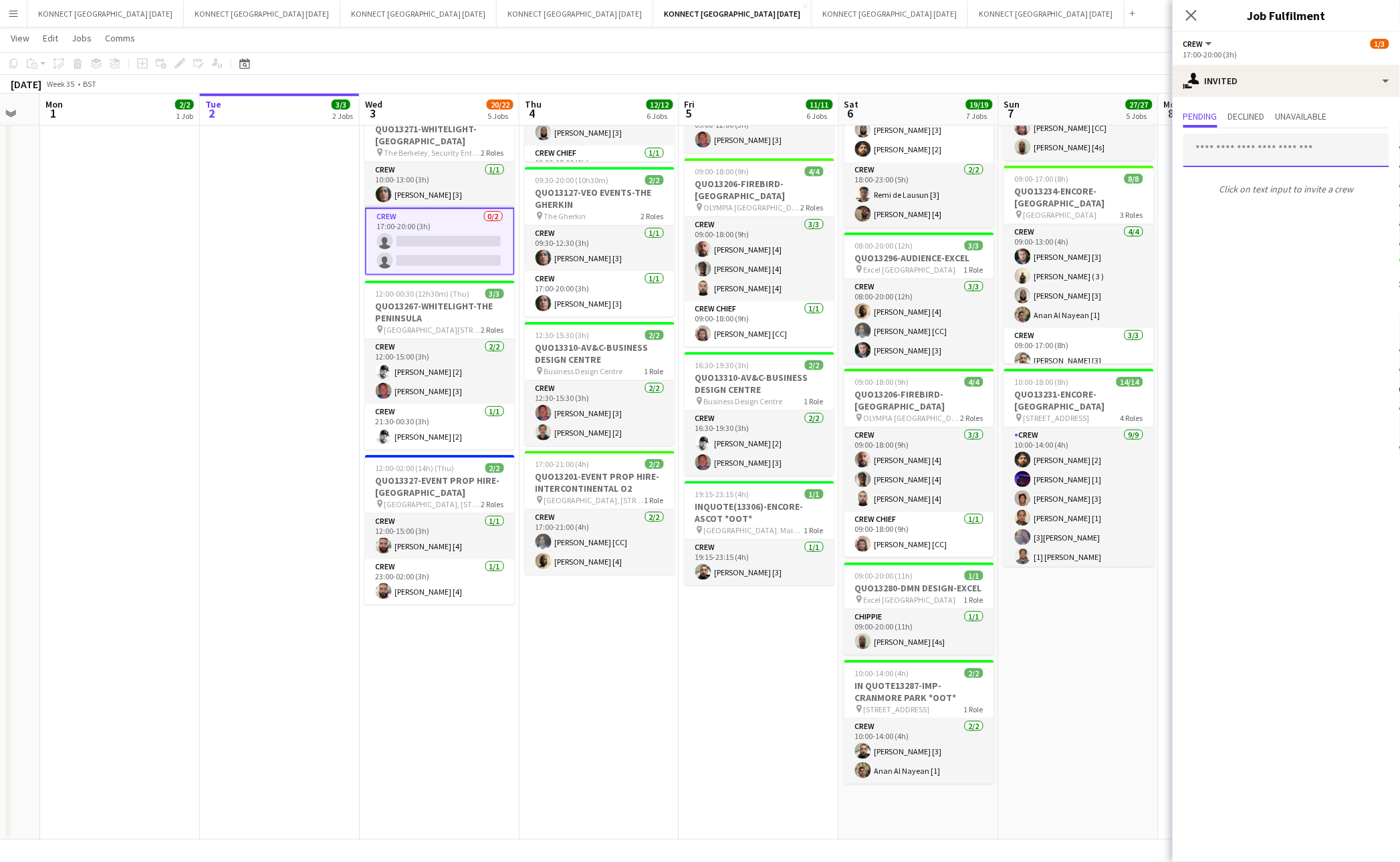
click at [1254, 153] on input "text" at bounding box center [1286, 150] width 206 height 33
click at [1247, 153] on input "****" at bounding box center [1286, 150] width 206 height 33
click at [1261, 154] on input "******" at bounding box center [1286, 150] width 206 height 33
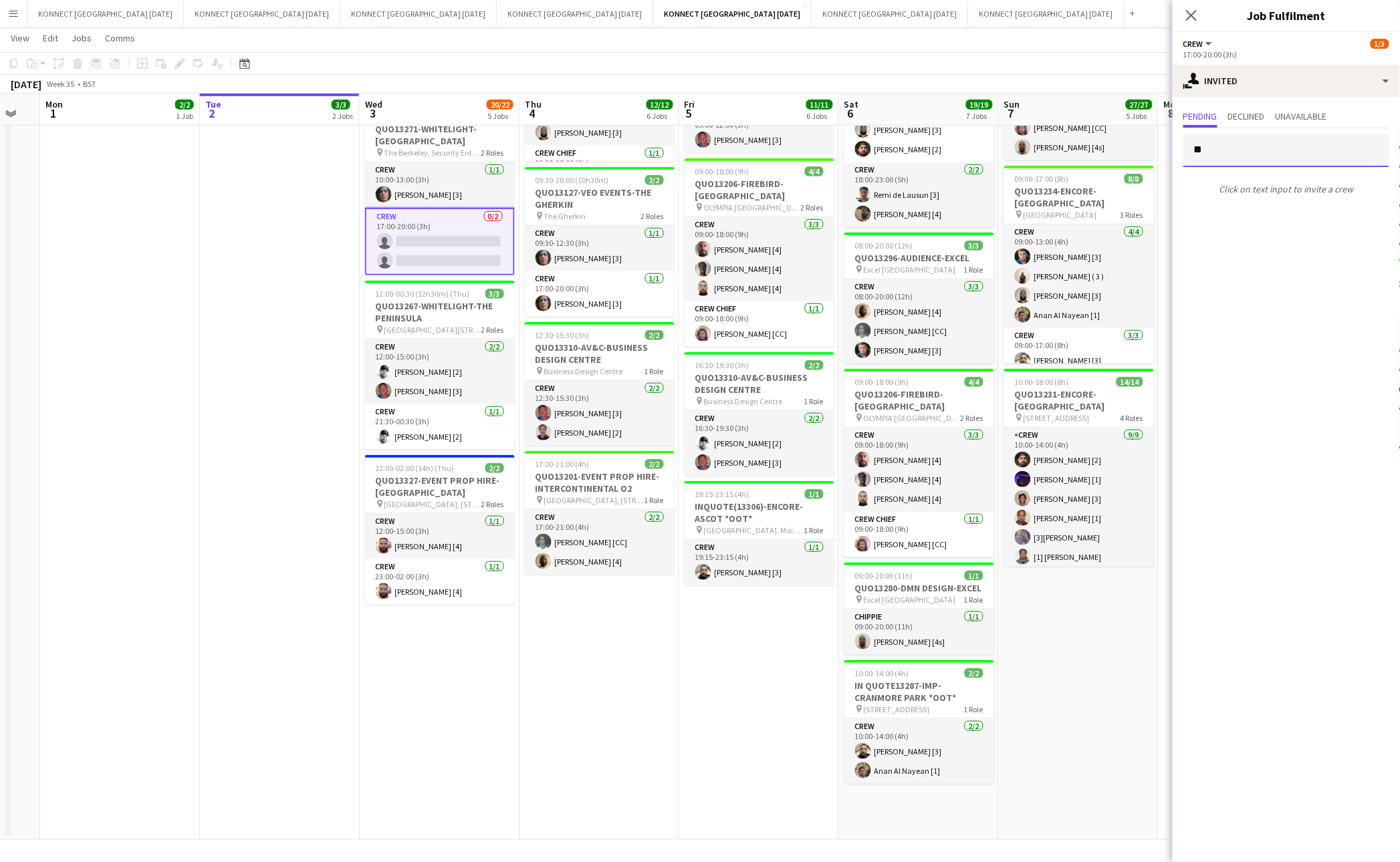
type input "*"
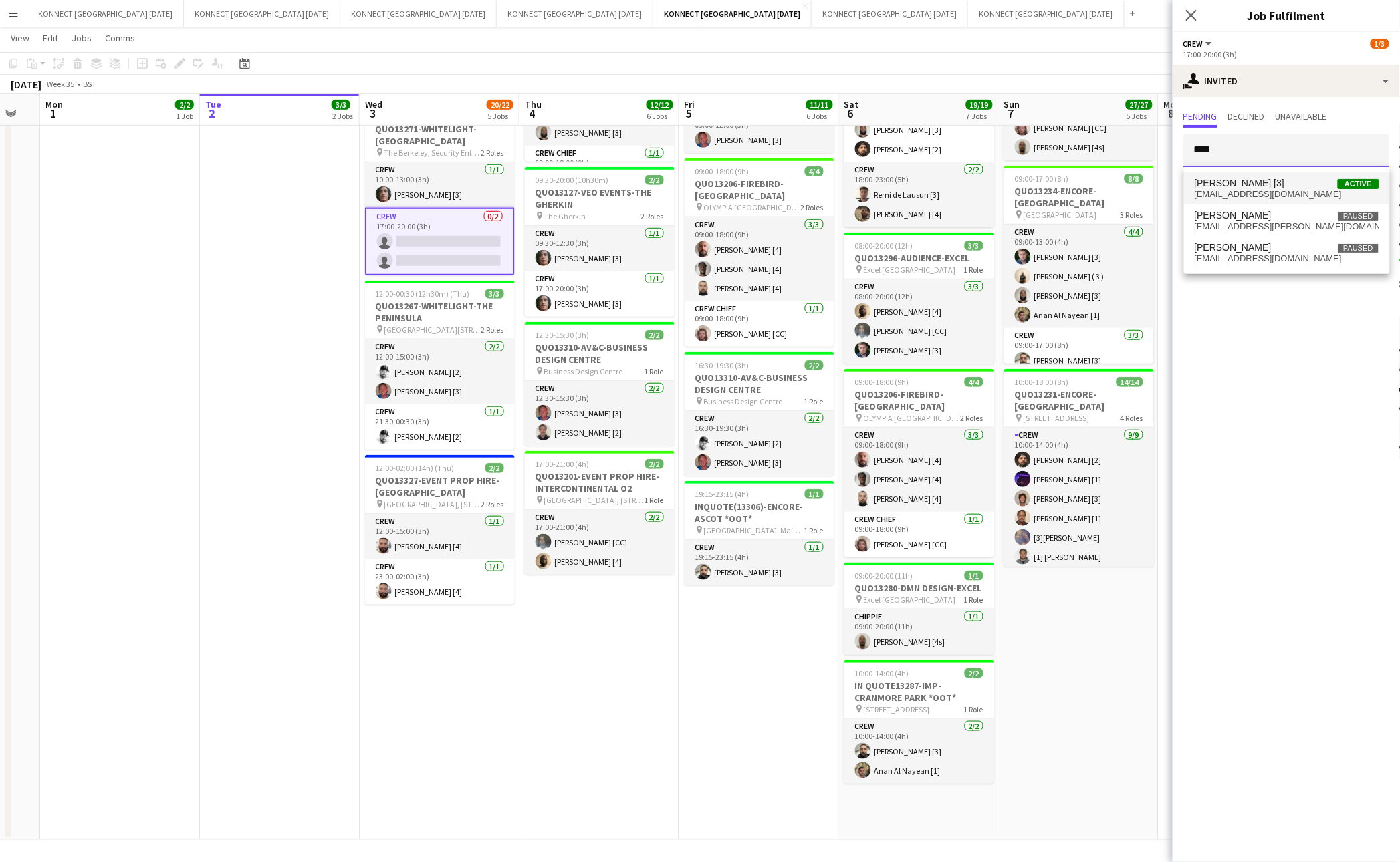
type input "****"
click at [1273, 190] on span "[EMAIL_ADDRESS][DOMAIN_NAME]" at bounding box center [1286, 195] width 184 height 11
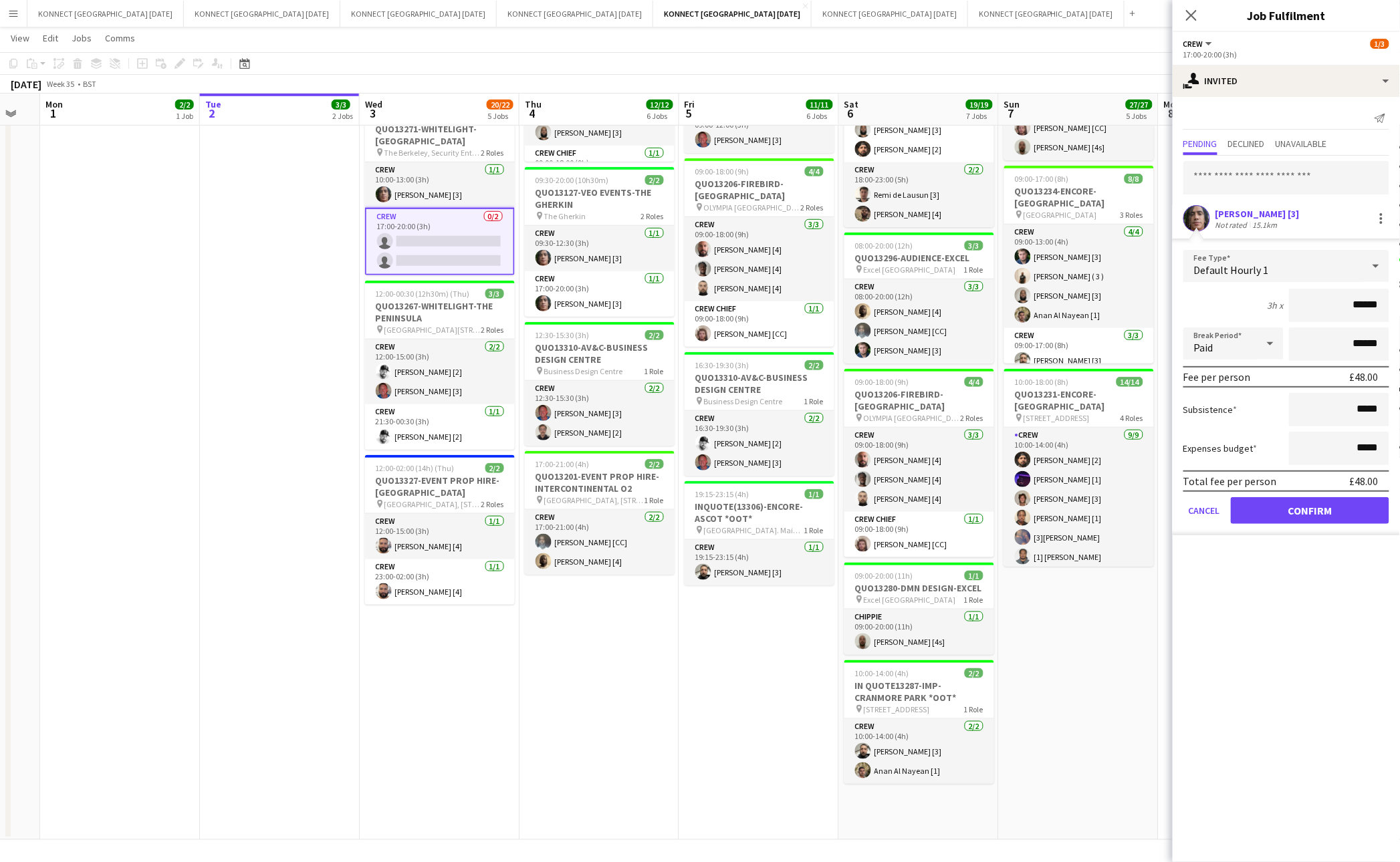
click at [1321, 524] on form "Fee Type Default Hourly 1 3h x ****** Break Period Paid ****** Fee per person £…" at bounding box center [1286, 393] width 227 height 285
click at [1319, 504] on button "Confirm" at bounding box center [1310, 511] width 159 height 27
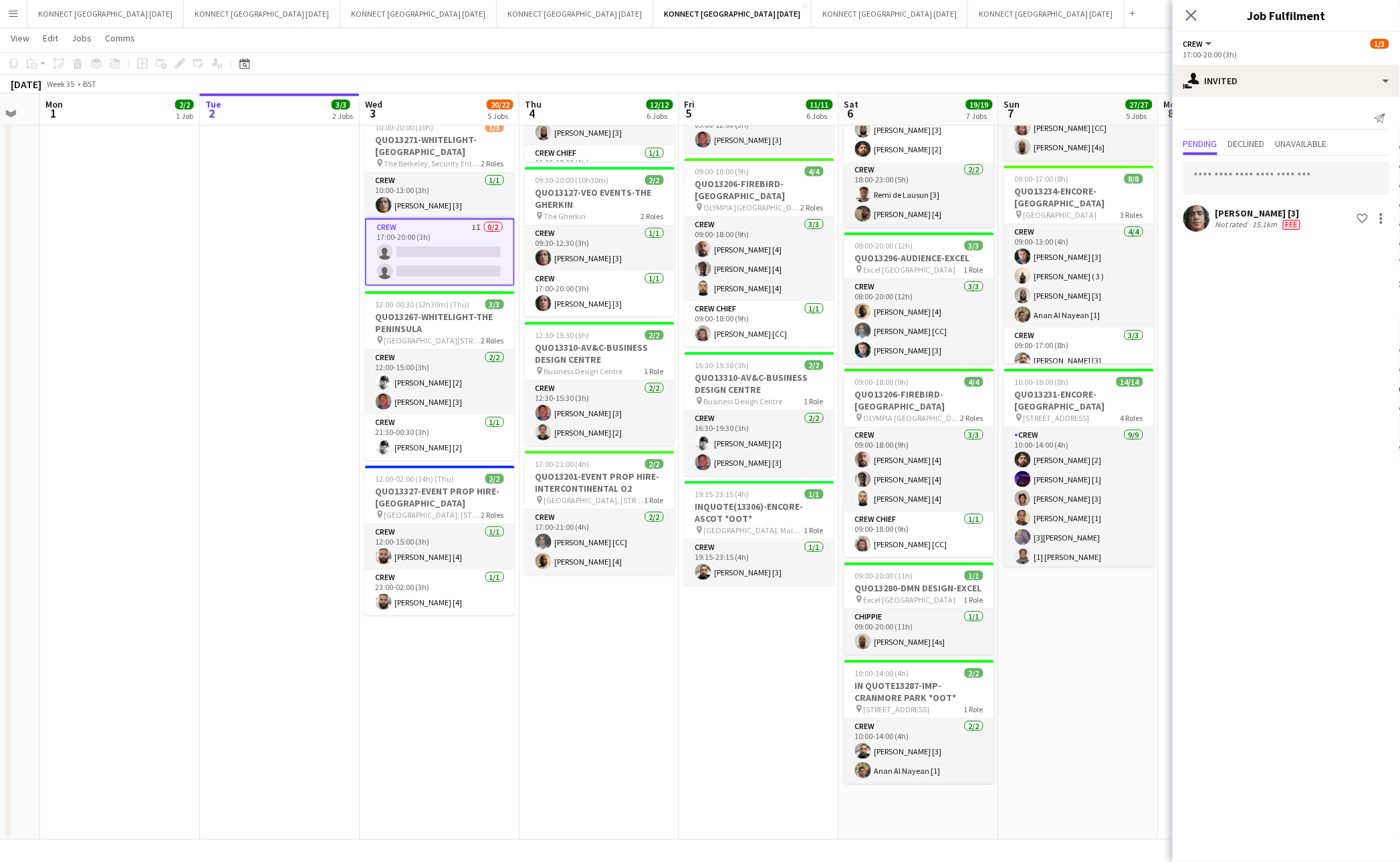
click at [712, 707] on app-date-cell "HAN OFF 08:00-18:00 (10h) 3/3 IN QUO(13257)-[PERSON_NAME]-EMERGE EAST pin Emerg…" at bounding box center [758, 340] width 160 height 998
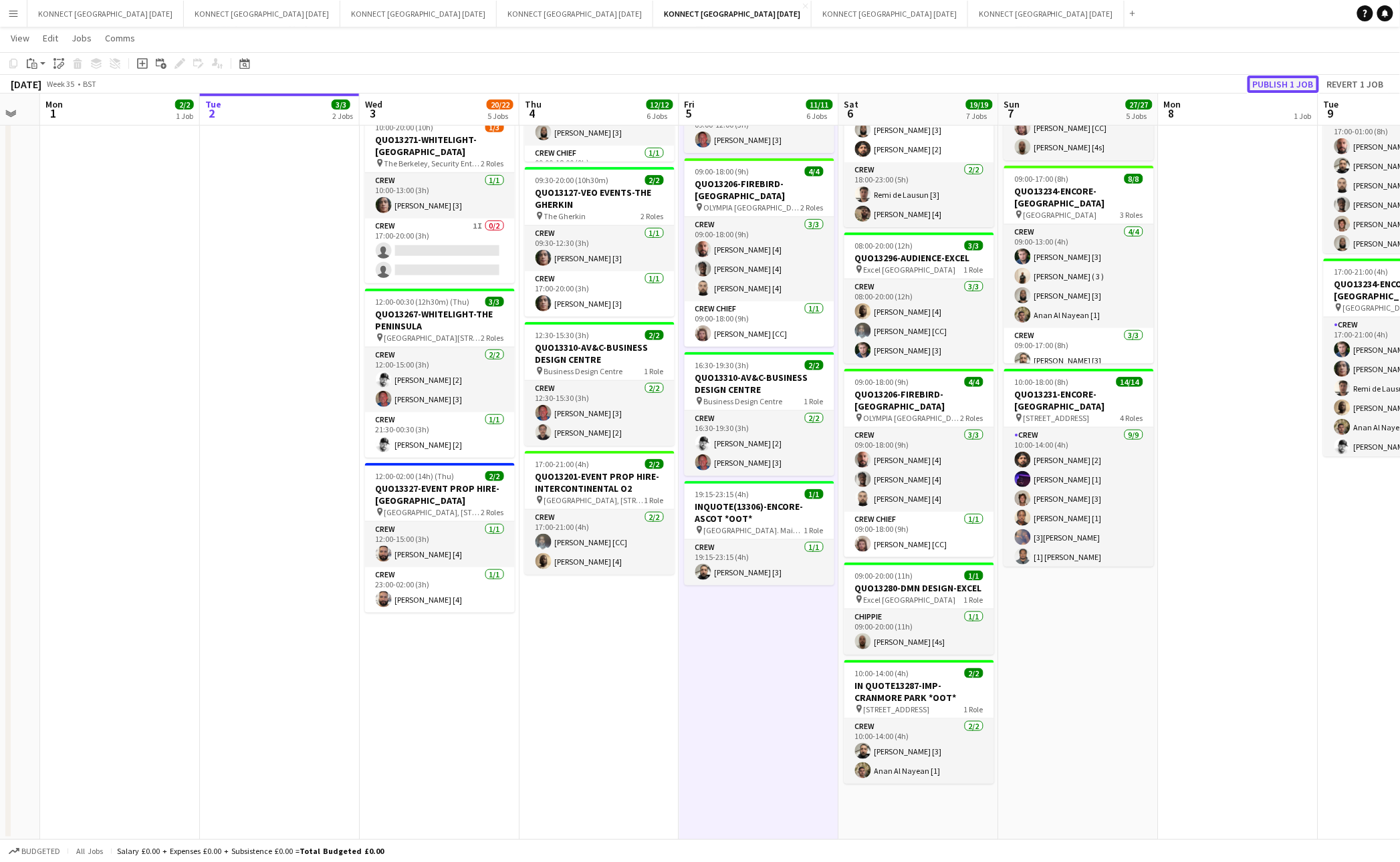
click at [1280, 79] on button "Publish 1 job" at bounding box center [1283, 84] width 71 height 17
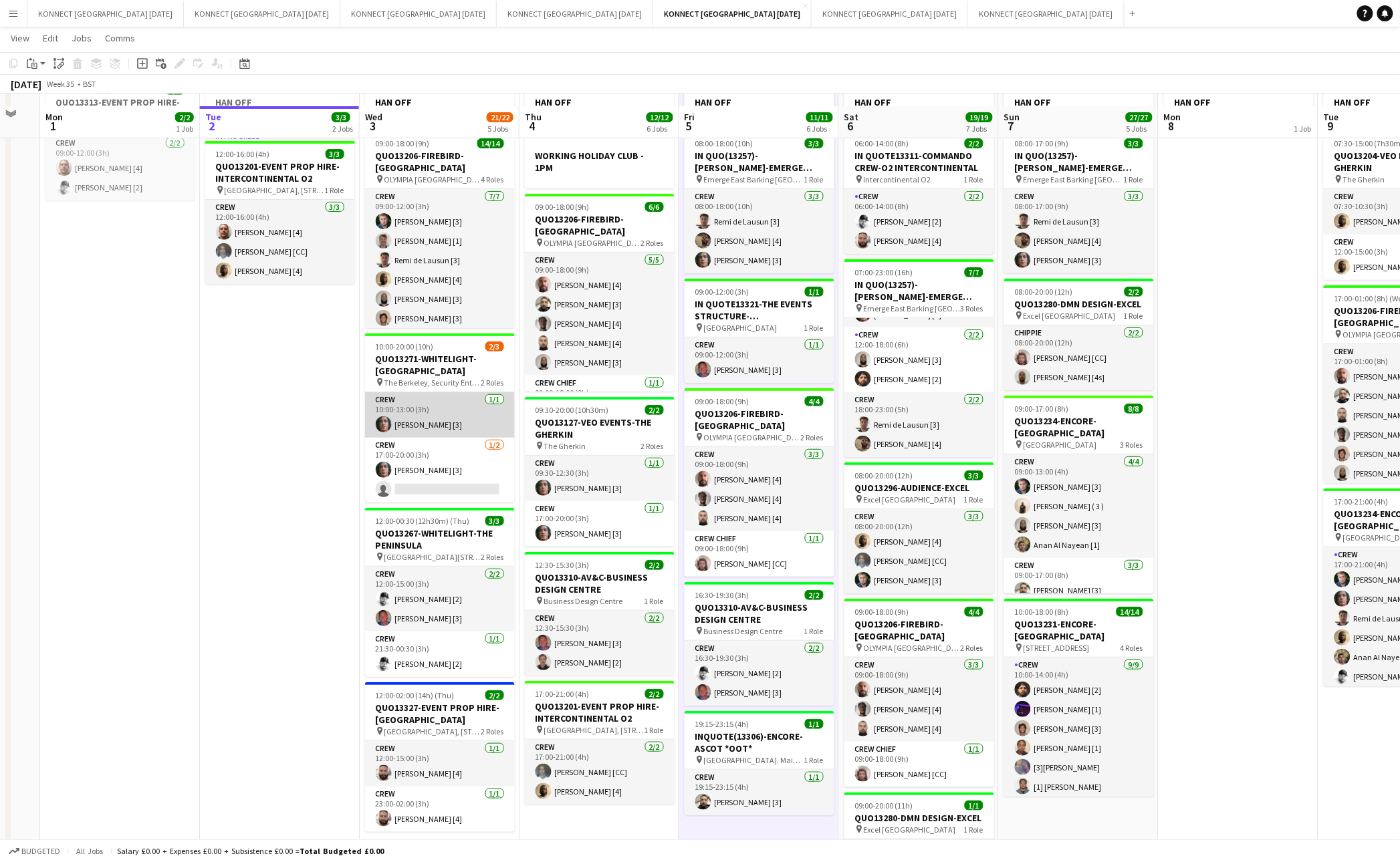
scroll to position [91, 0]
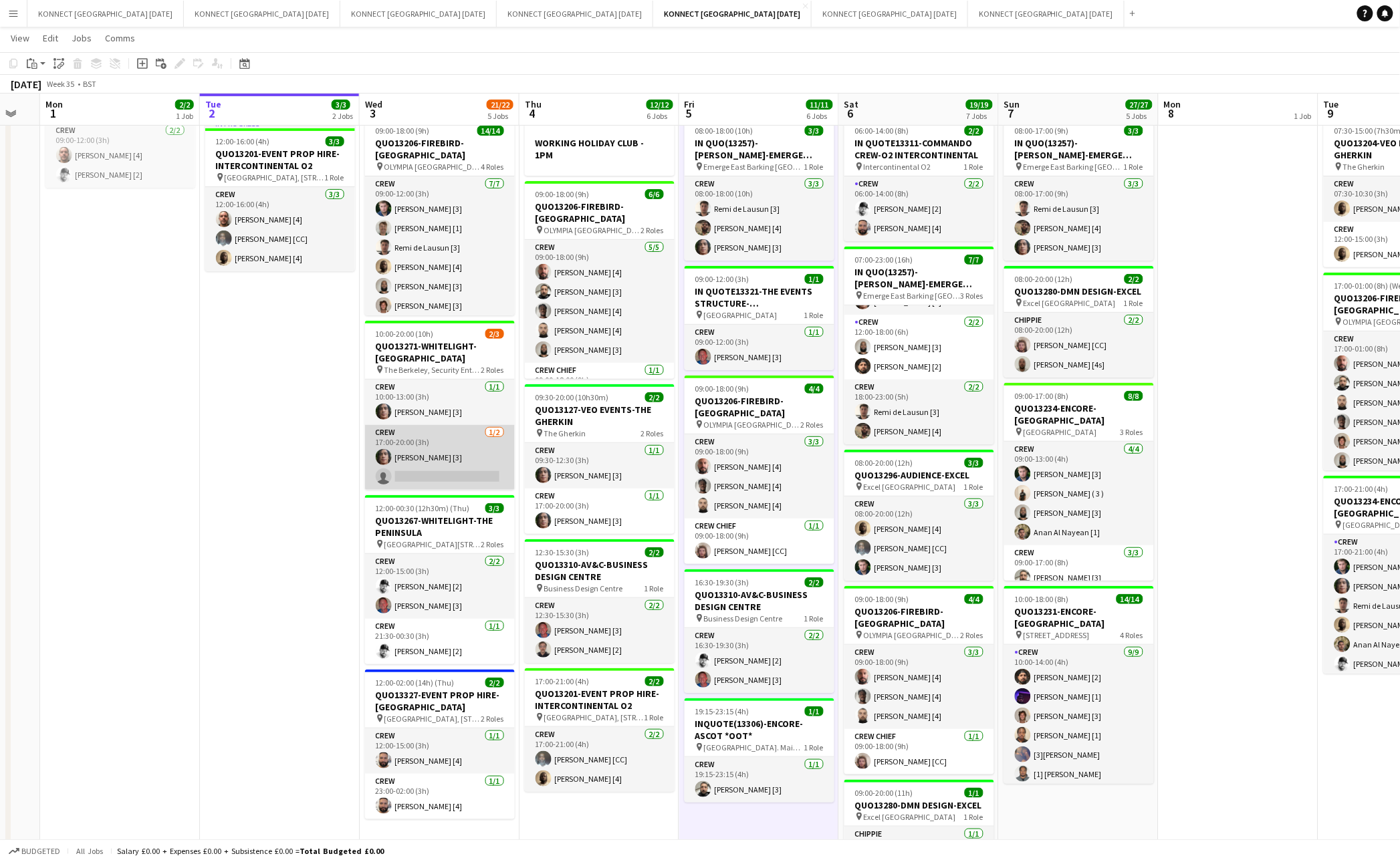
click at [440, 460] on app-card-role "Crew [DATE] 17:00-20:00 (3h) [PERSON_NAME] [3] single-neutral-actions" at bounding box center [440, 458] width 150 height 65
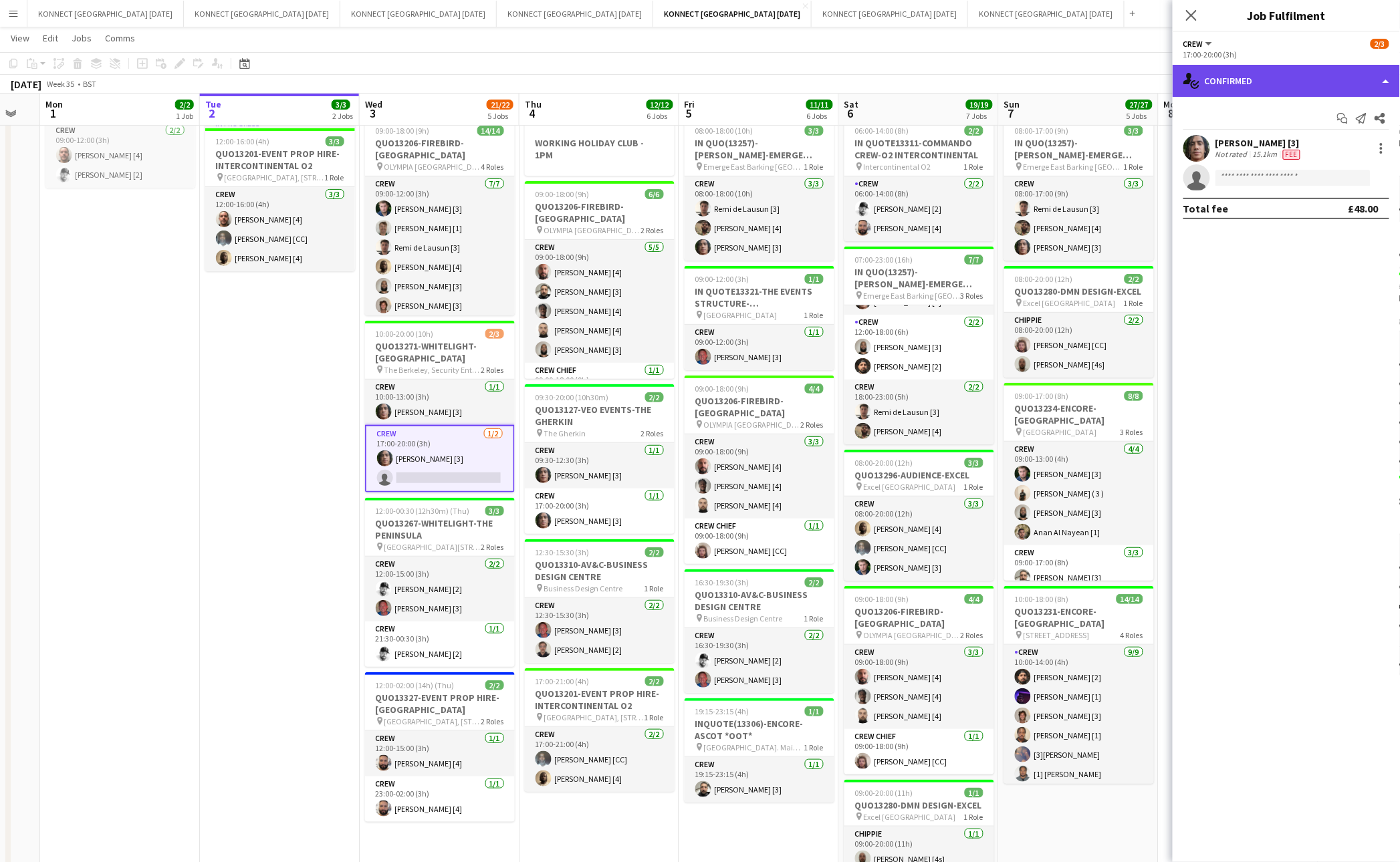
click at [1258, 73] on div "single-neutral-actions-check-2 Confirmed" at bounding box center [1286, 81] width 227 height 32
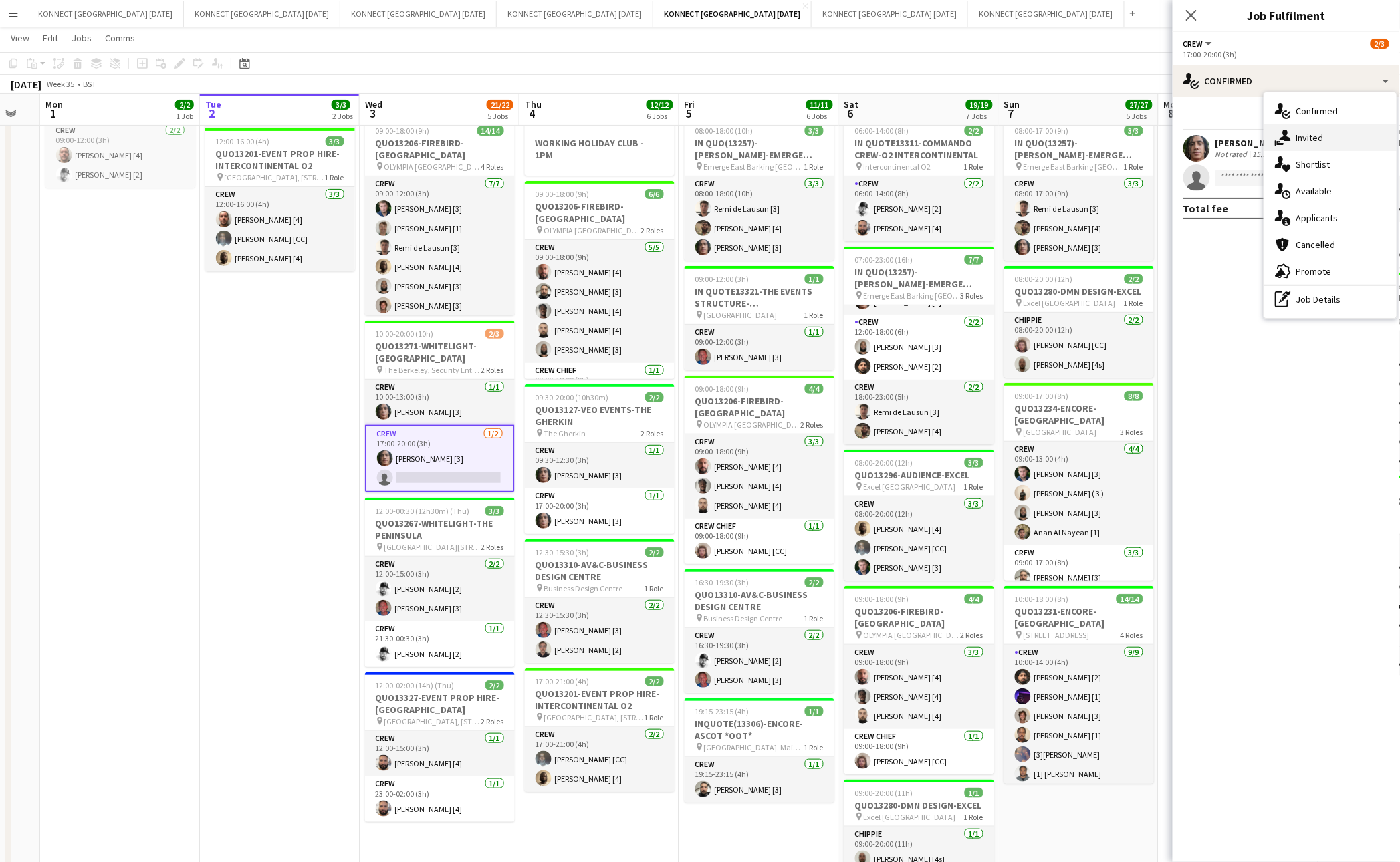
click at [1282, 129] on div "single-neutral-actions-share-1 Invited" at bounding box center [1330, 138] width 133 height 27
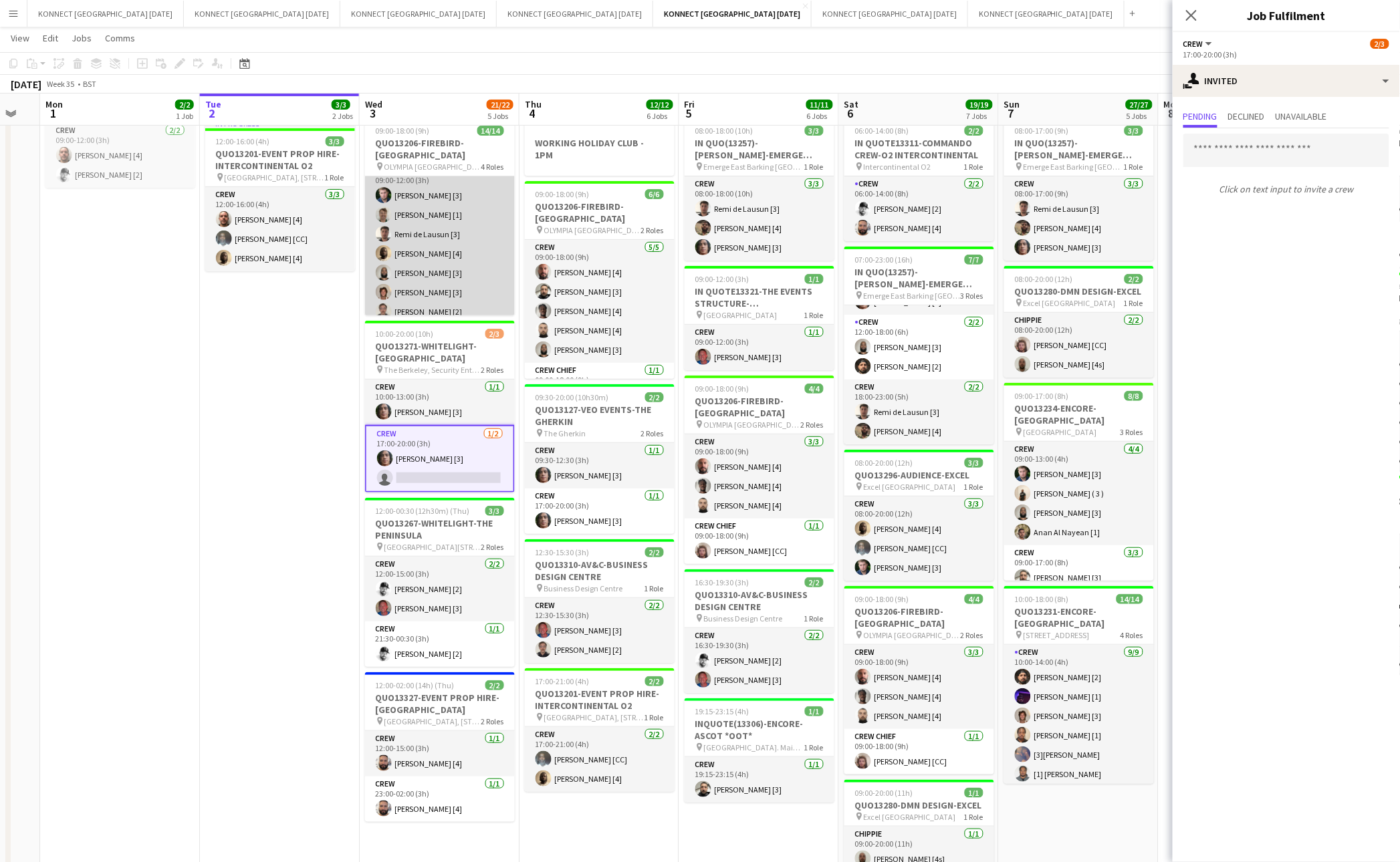
scroll to position [19, 0]
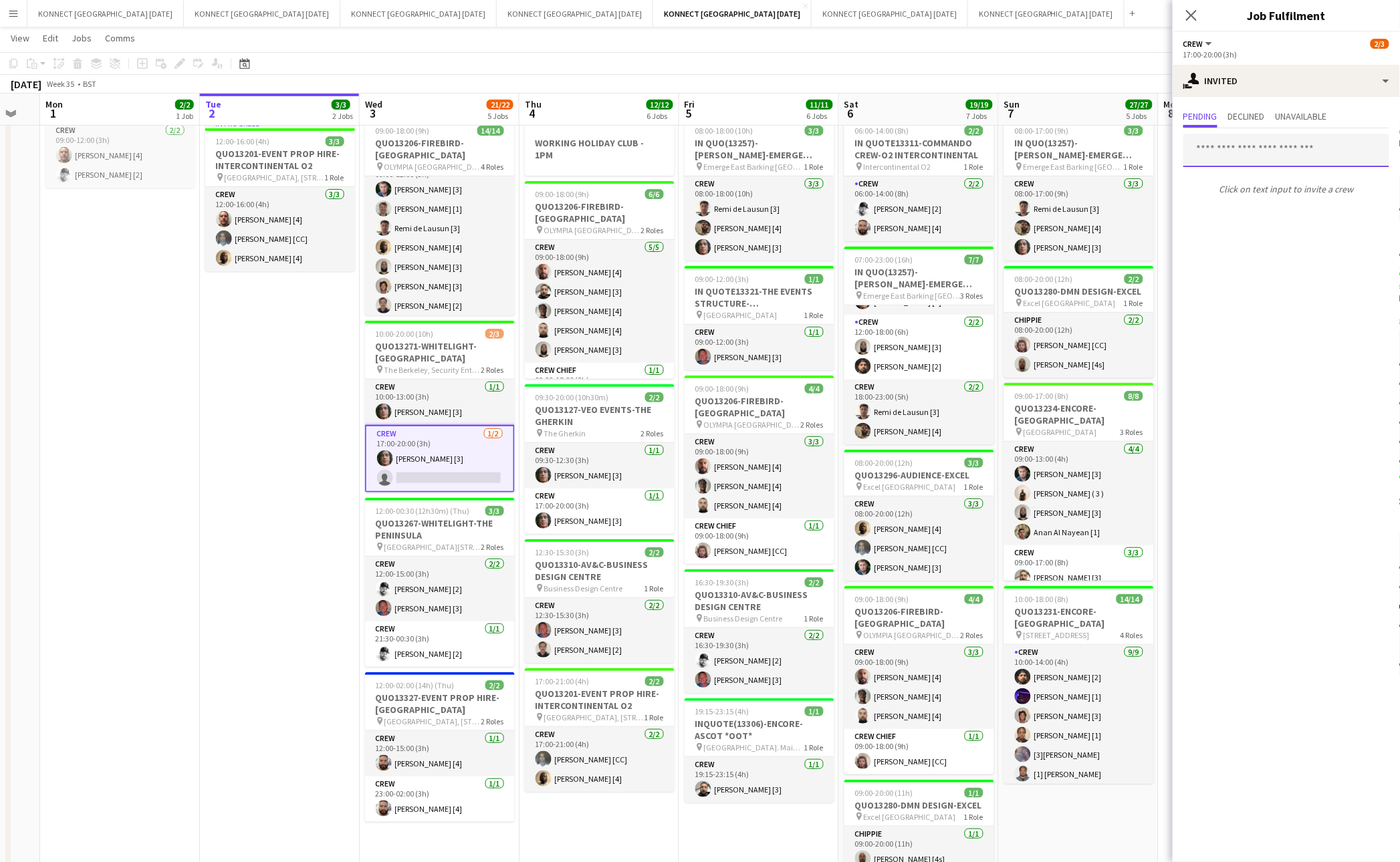
click at [1279, 144] on input "text" at bounding box center [1286, 150] width 206 height 33
click at [1244, 153] on input "*****" at bounding box center [1286, 150] width 206 height 33
type input "****"
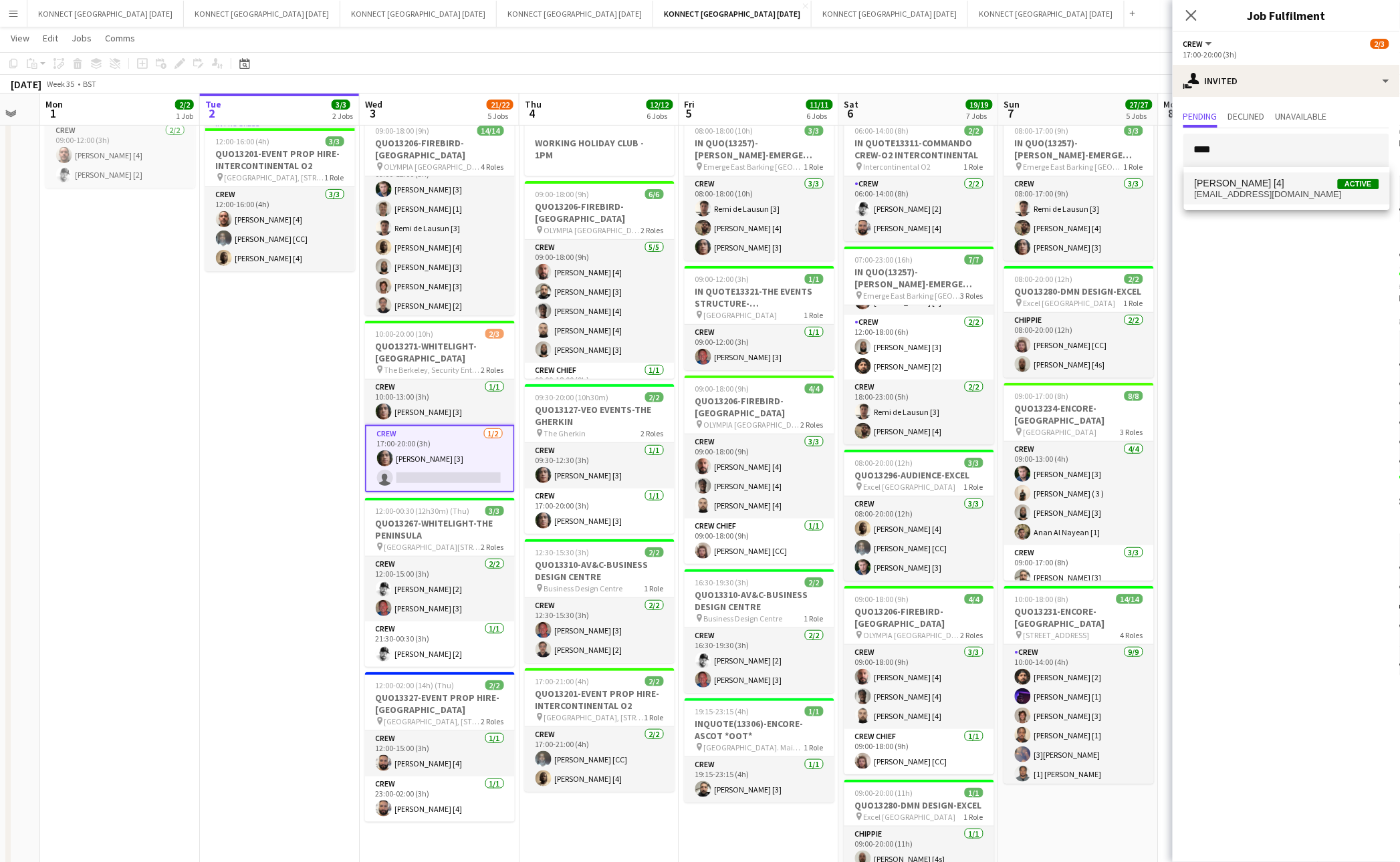
click at [1240, 184] on span "[PERSON_NAME] [4]" at bounding box center [1239, 183] width 90 height 12
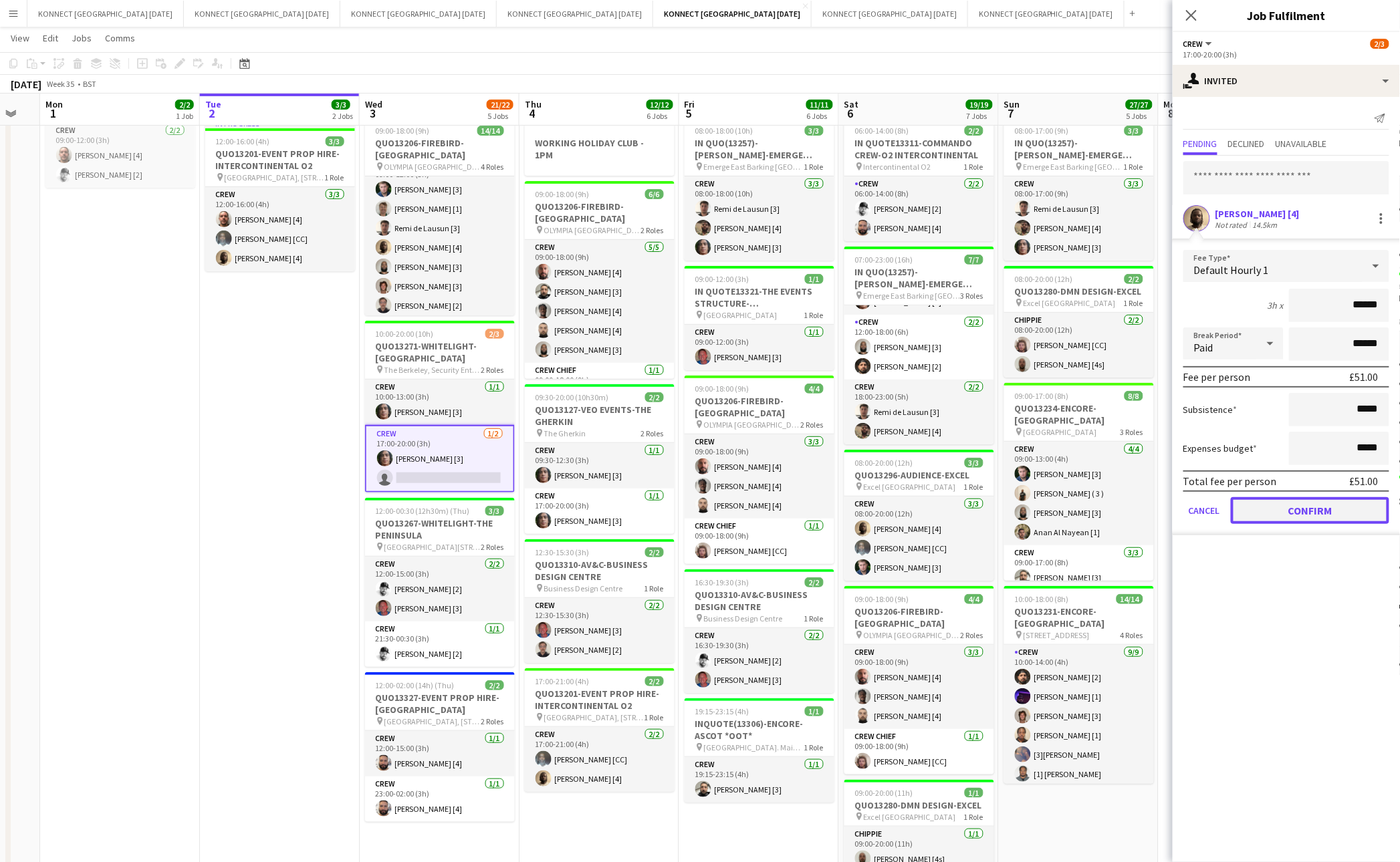
click at [1293, 519] on button "Confirm" at bounding box center [1310, 511] width 159 height 27
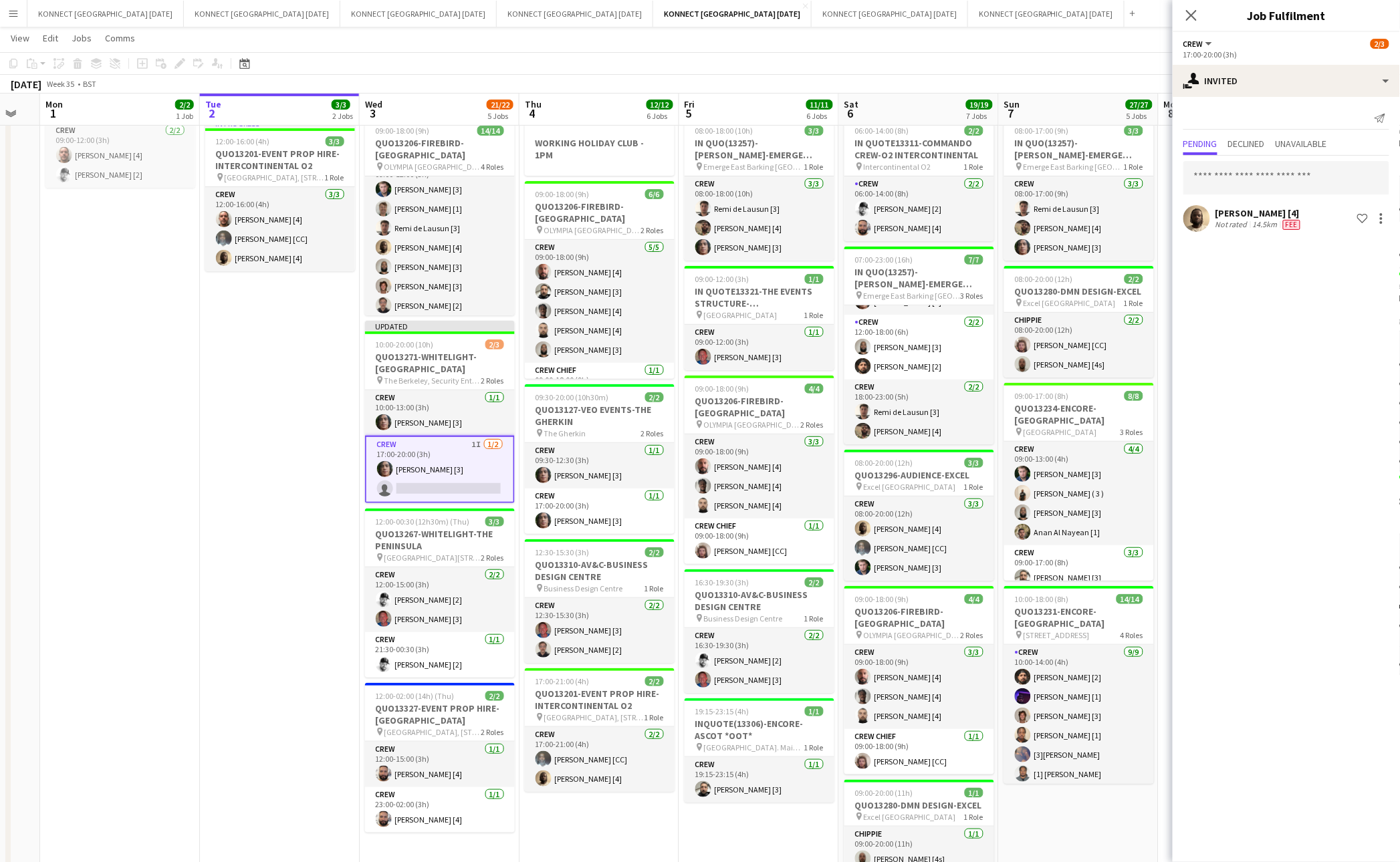
click at [988, 56] on app-toolbar "Copy Paste Paste Command V Paste with crew Command Shift V Paste linked Job [GE…" at bounding box center [700, 63] width 1400 height 23
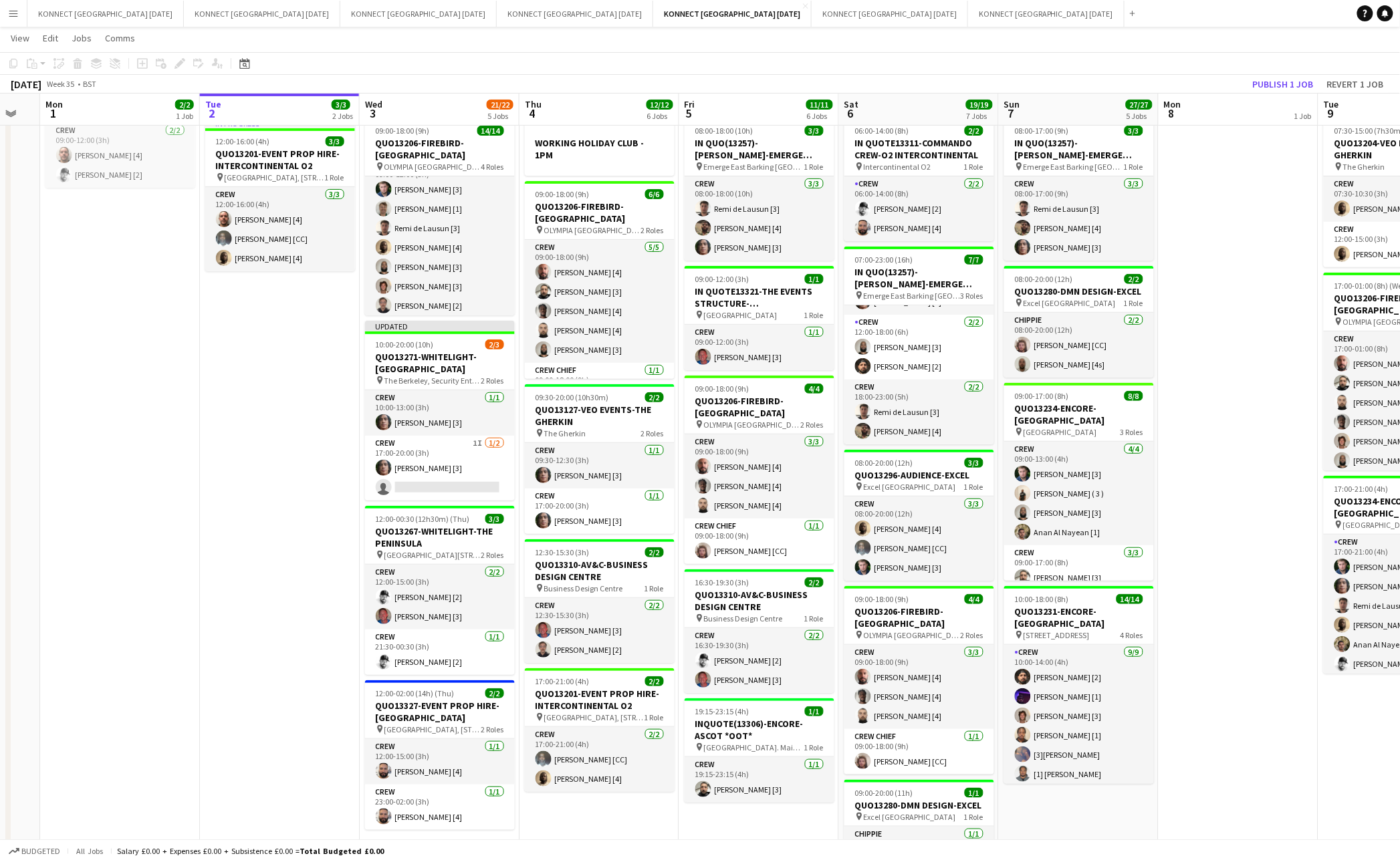
click at [1258, 73] on app-toolbar "Copy Paste Paste Command V Paste with crew Command Shift V Paste linked Job [GE…" at bounding box center [700, 63] width 1400 height 23
click at [1268, 80] on button "Publish 1 job" at bounding box center [1283, 84] width 71 height 17
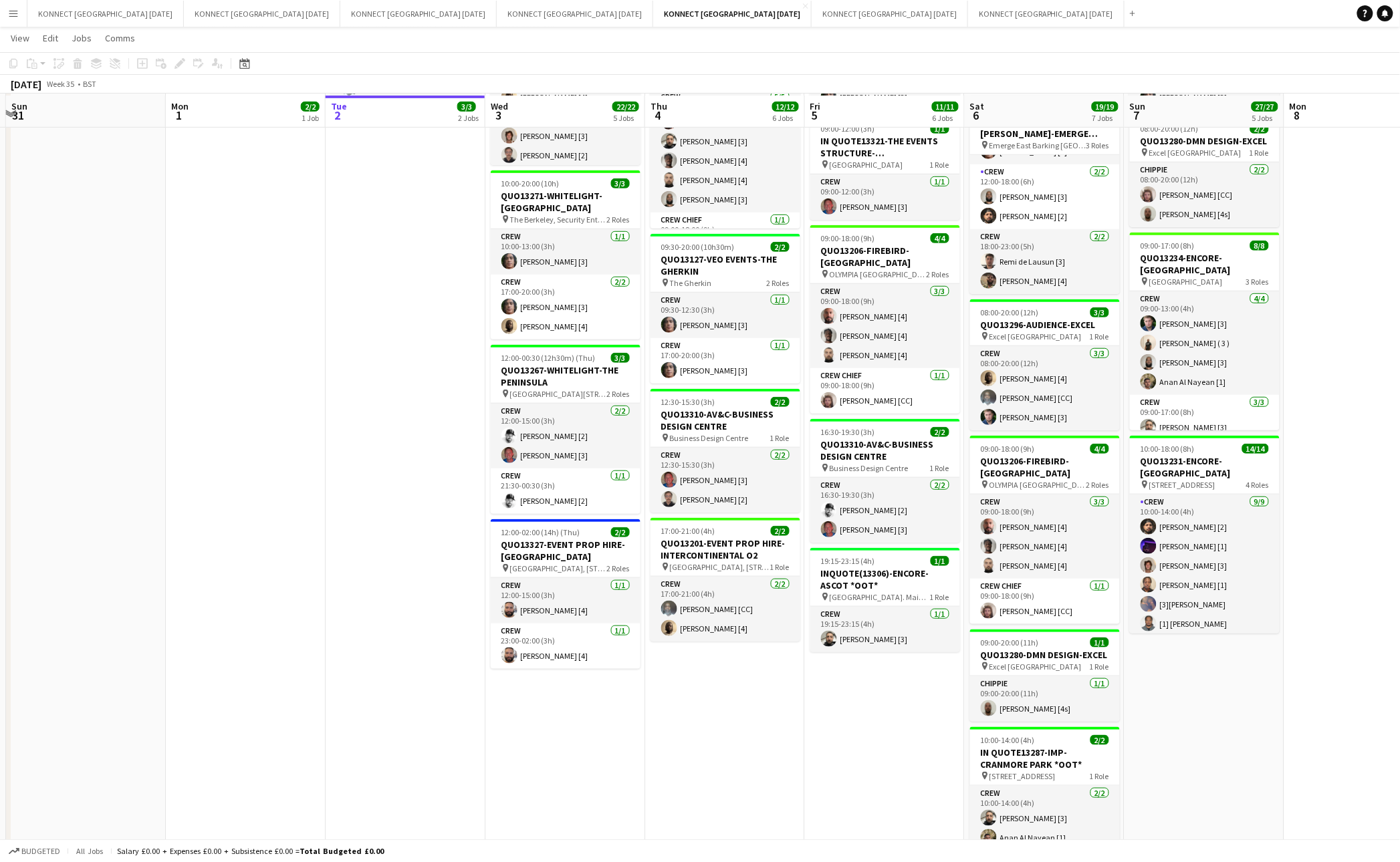
scroll to position [244, 0]
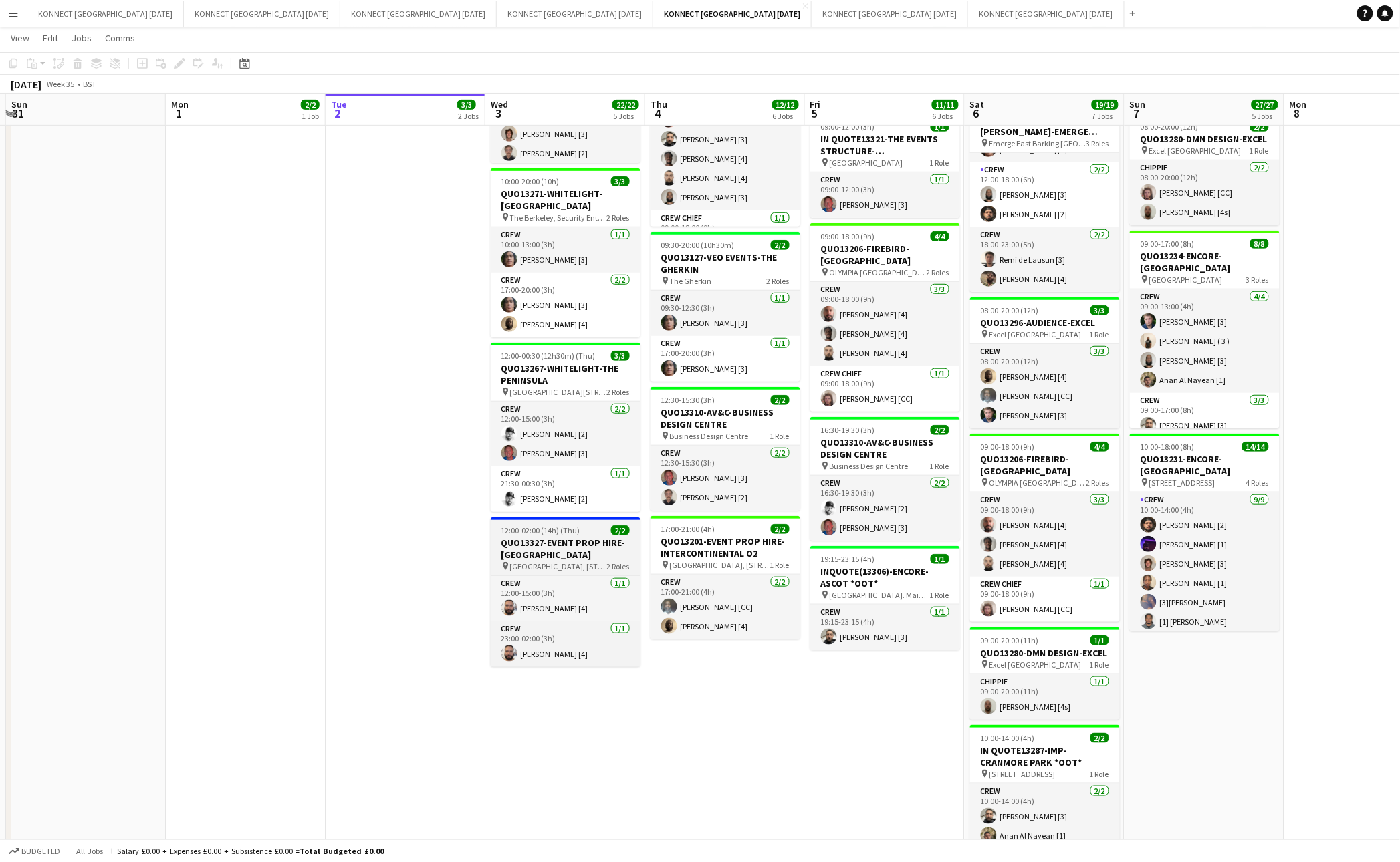
click at [534, 534] on span "12:00-02:00 (14h) (Thu)" at bounding box center [540, 530] width 79 height 10
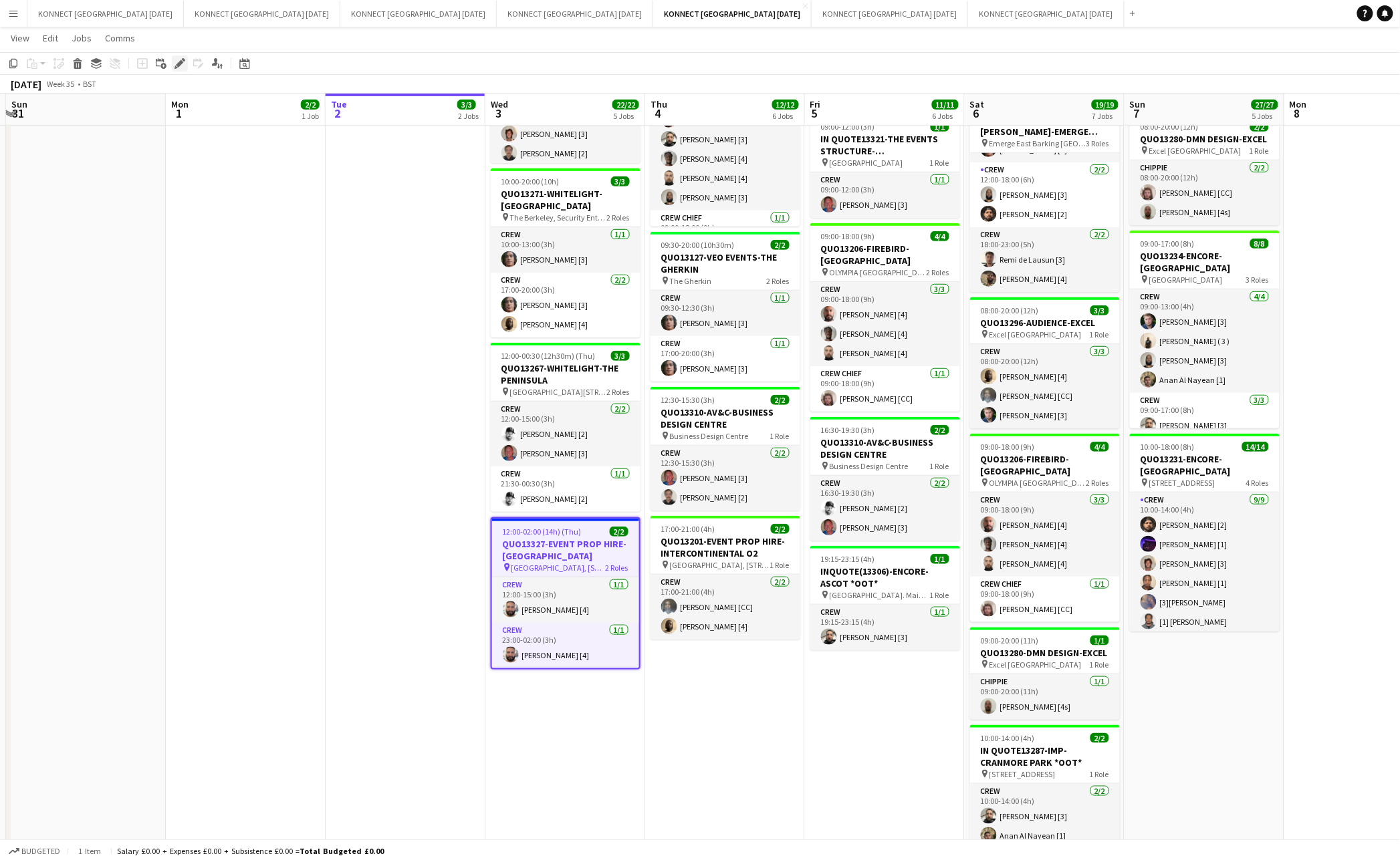
click at [180, 65] on icon at bounding box center [180, 64] width 7 height 7
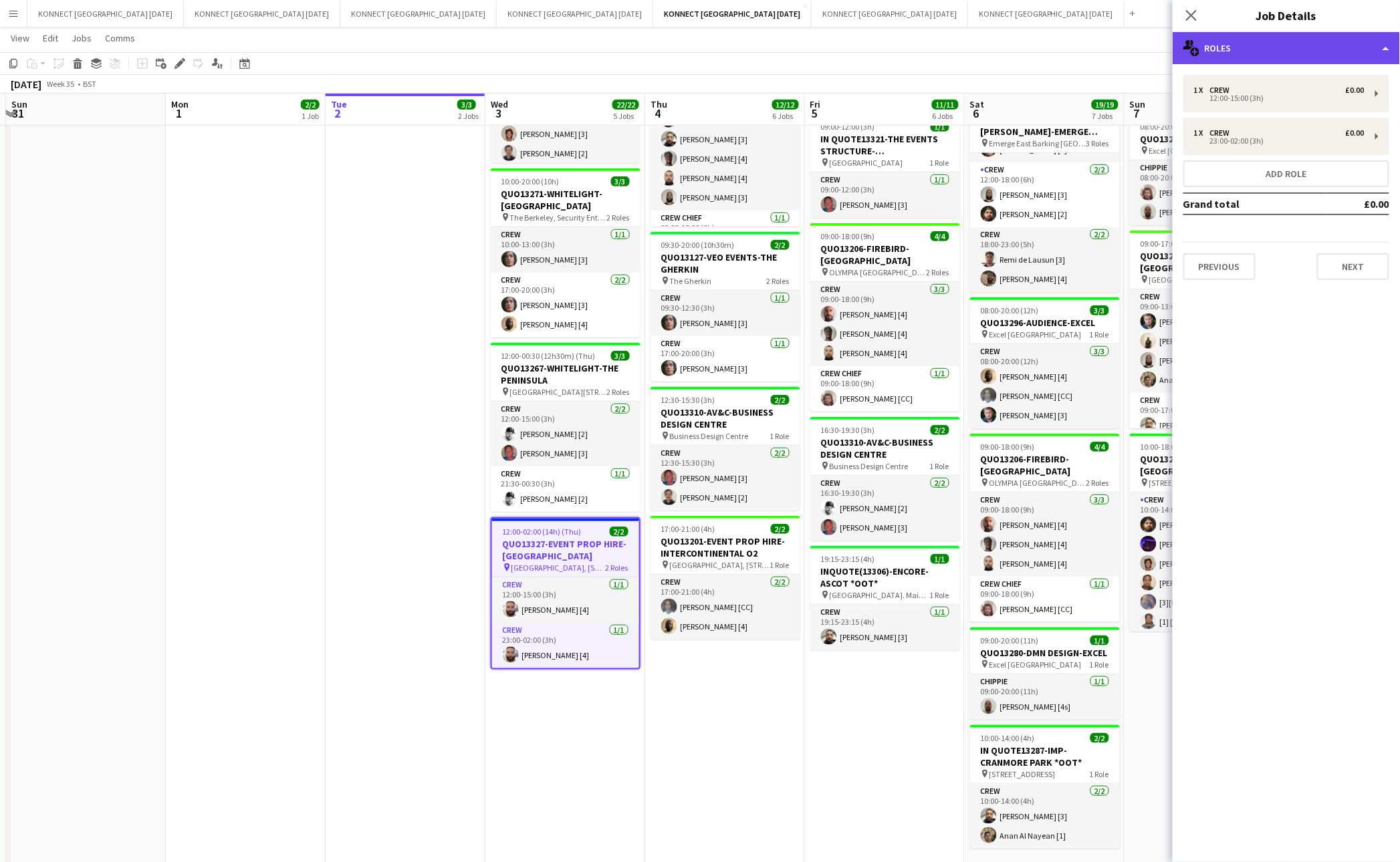
click at [1257, 53] on div "multiple-users-add Roles" at bounding box center [1286, 49] width 227 height 32
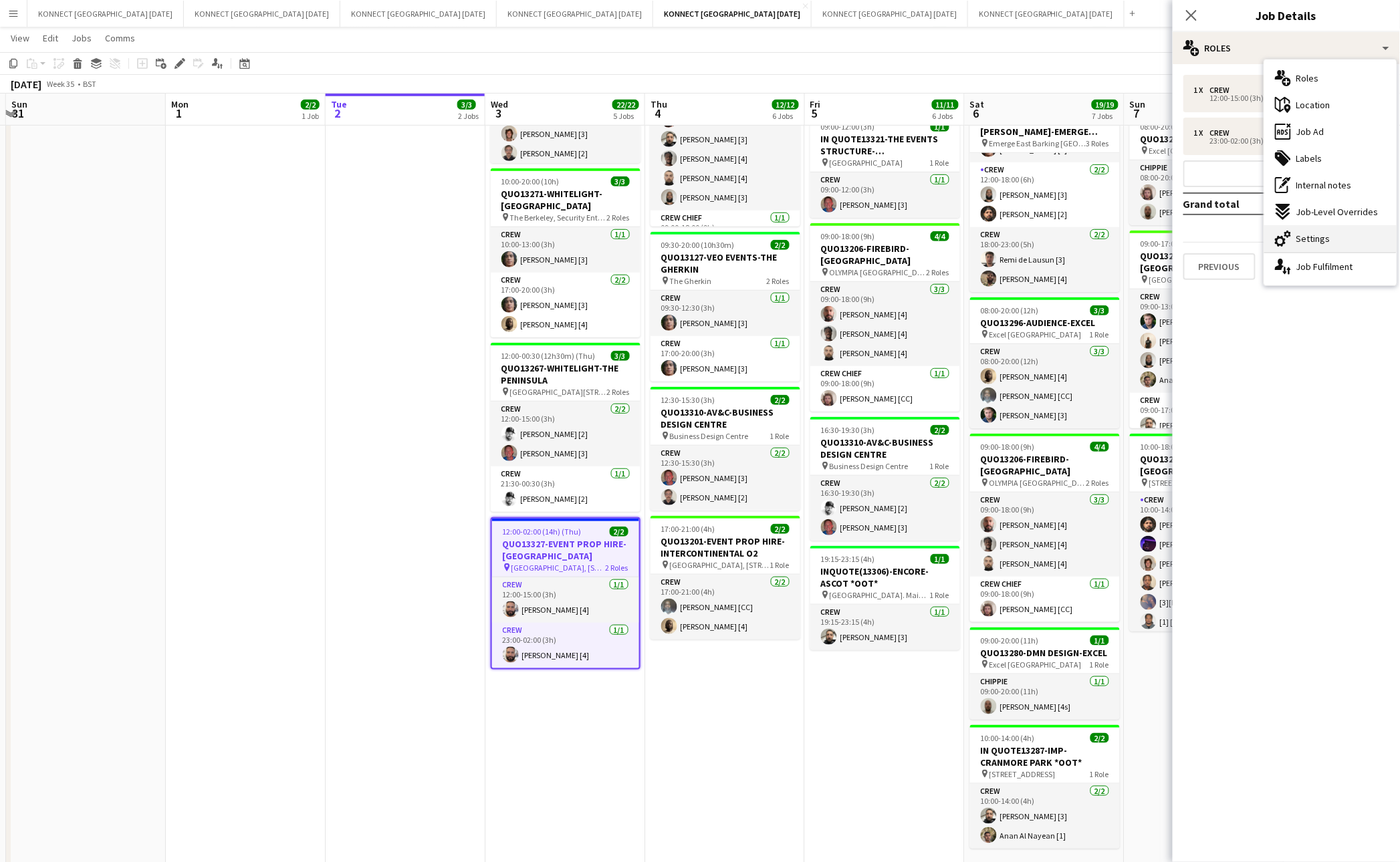
click at [1319, 236] on span "Settings" at bounding box center [1313, 238] width 34 height 12
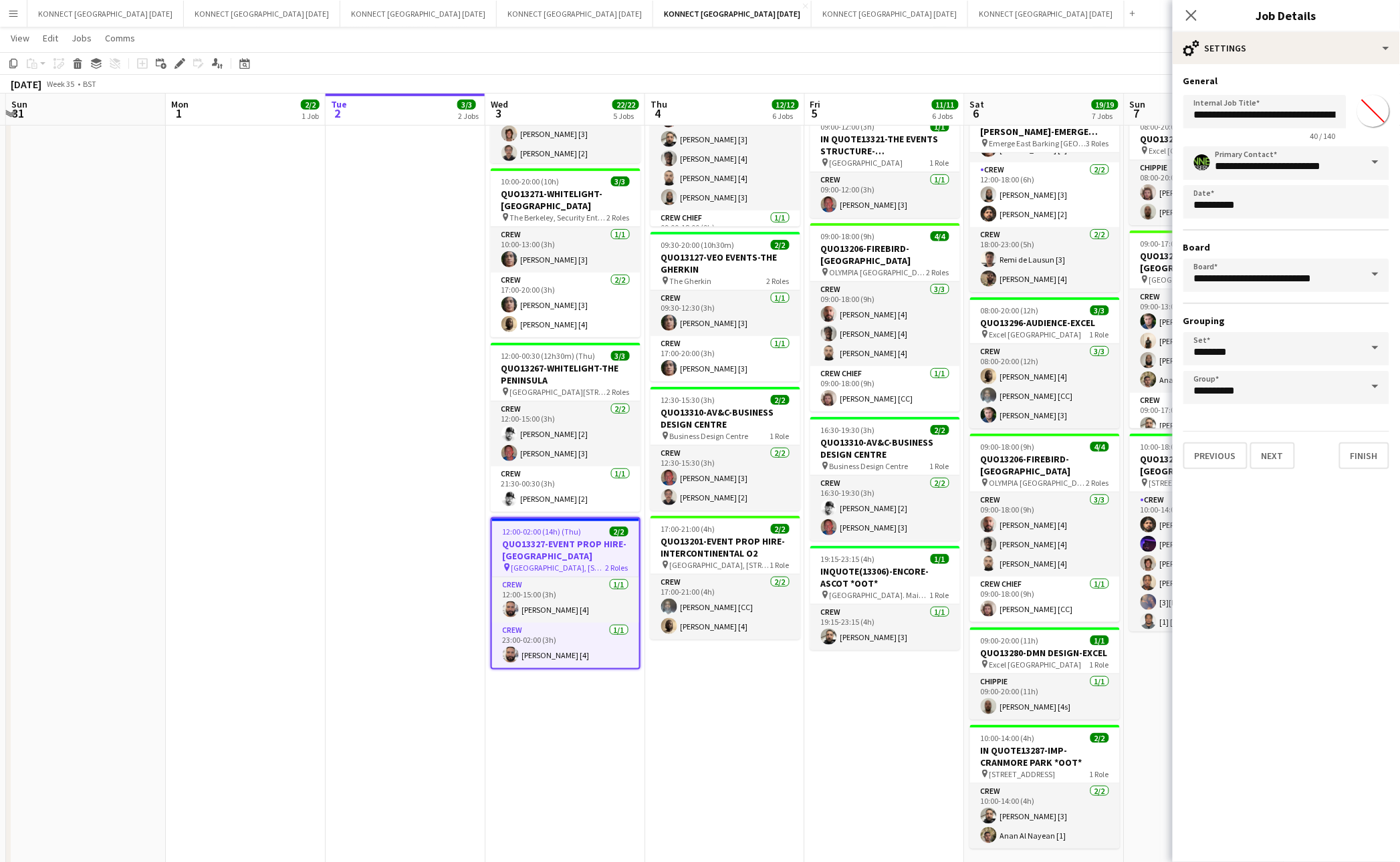
click at [1375, 122] on input "*******" at bounding box center [1372, 110] width 48 height 48
type input "*******"
click at [1259, 454] on button "Next" at bounding box center [1273, 456] width 45 height 27
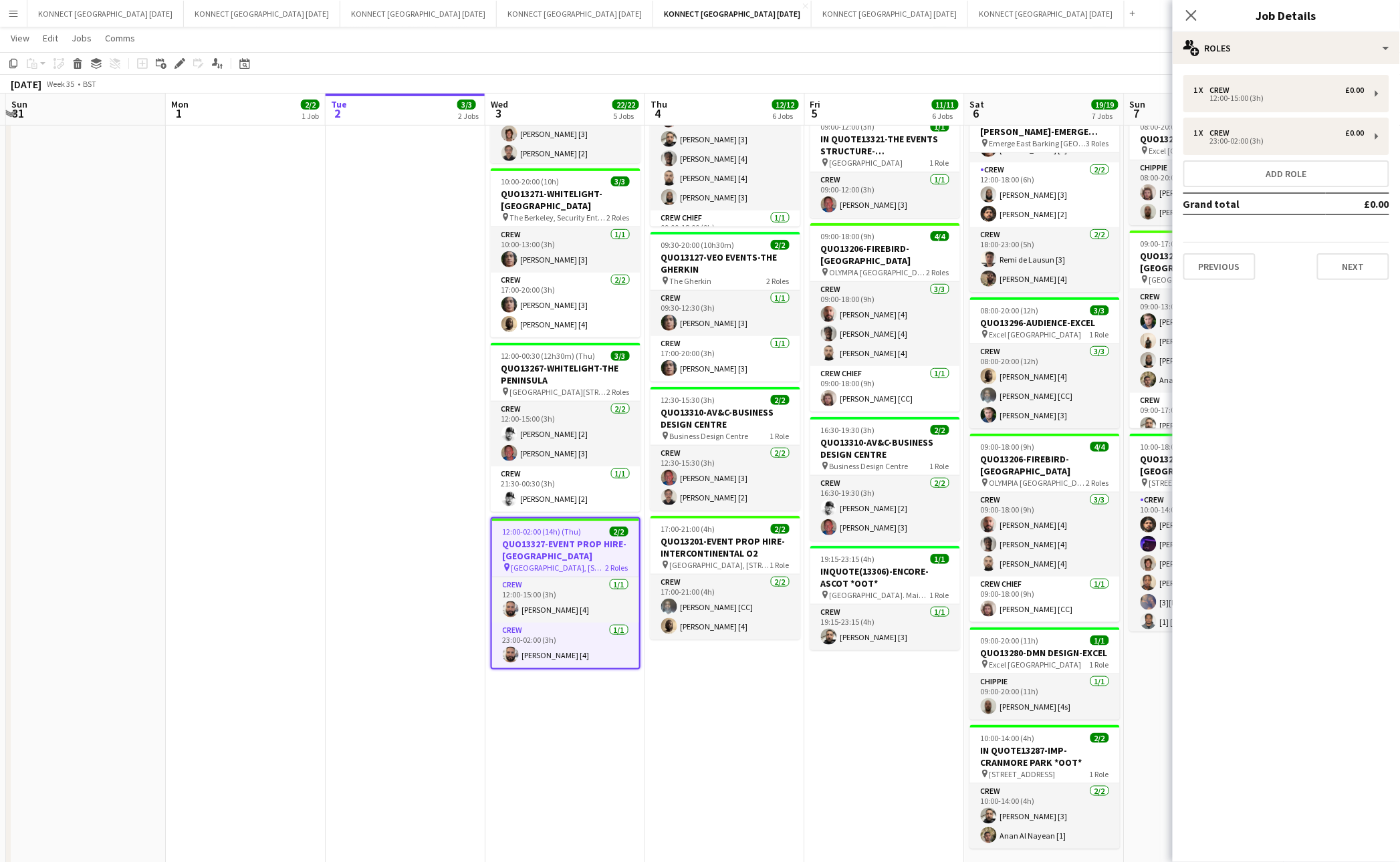
click at [779, 754] on app-date-cell "HAN OFF WORKING HOLIDAY CLUB - 1PM 09:00-18:00 (9h) 6/6 QUO13206-FIREBIRD-OLYMP…" at bounding box center [725, 405] width 160 height 998
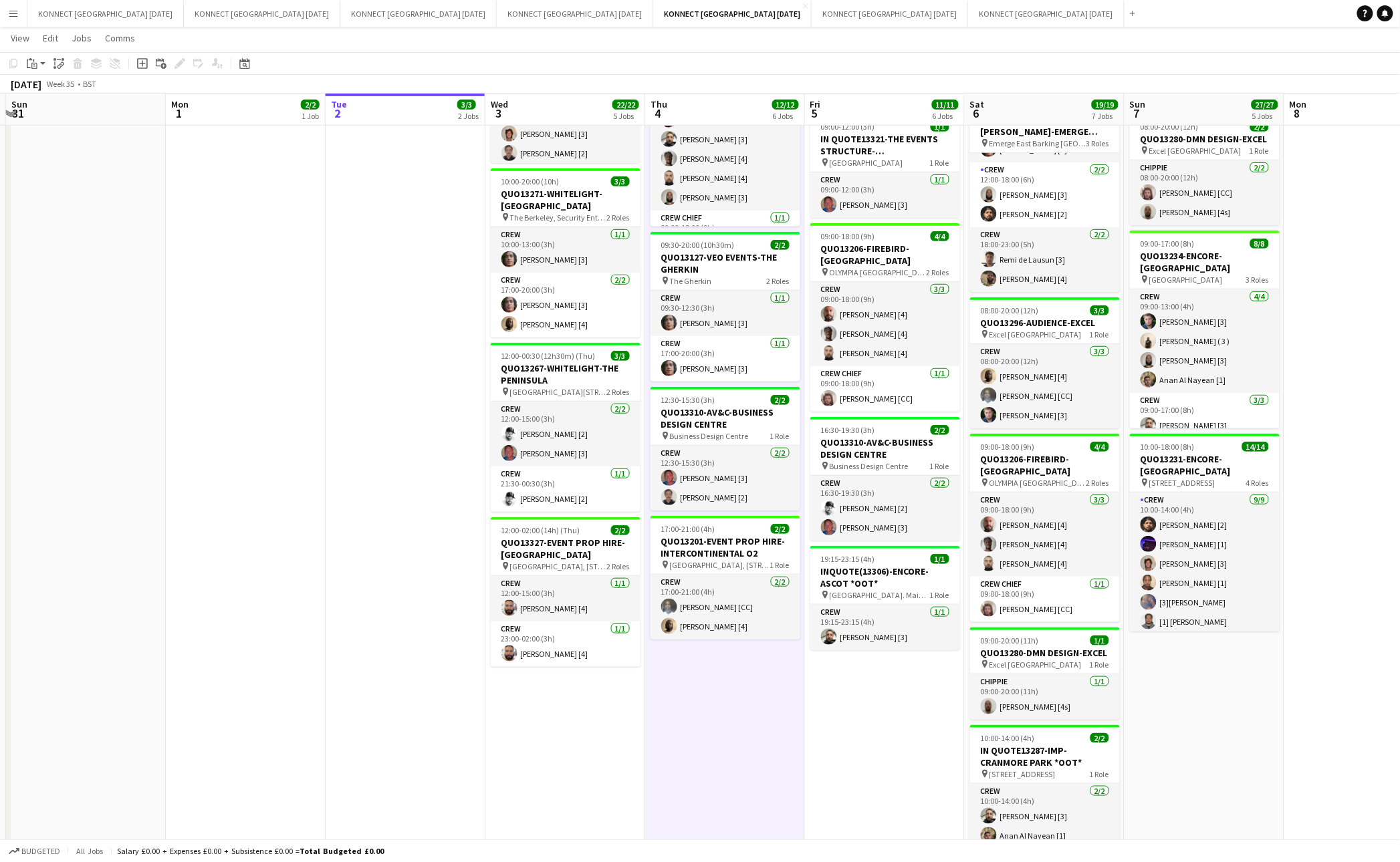
click at [359, 567] on app-date-cell "HAN OFF In progress 12:00-16:00 (4h) 3/3 QUO13201-EVENT PROP HIRE-INTERCONTINEN…" at bounding box center [405, 405] width 160 height 998
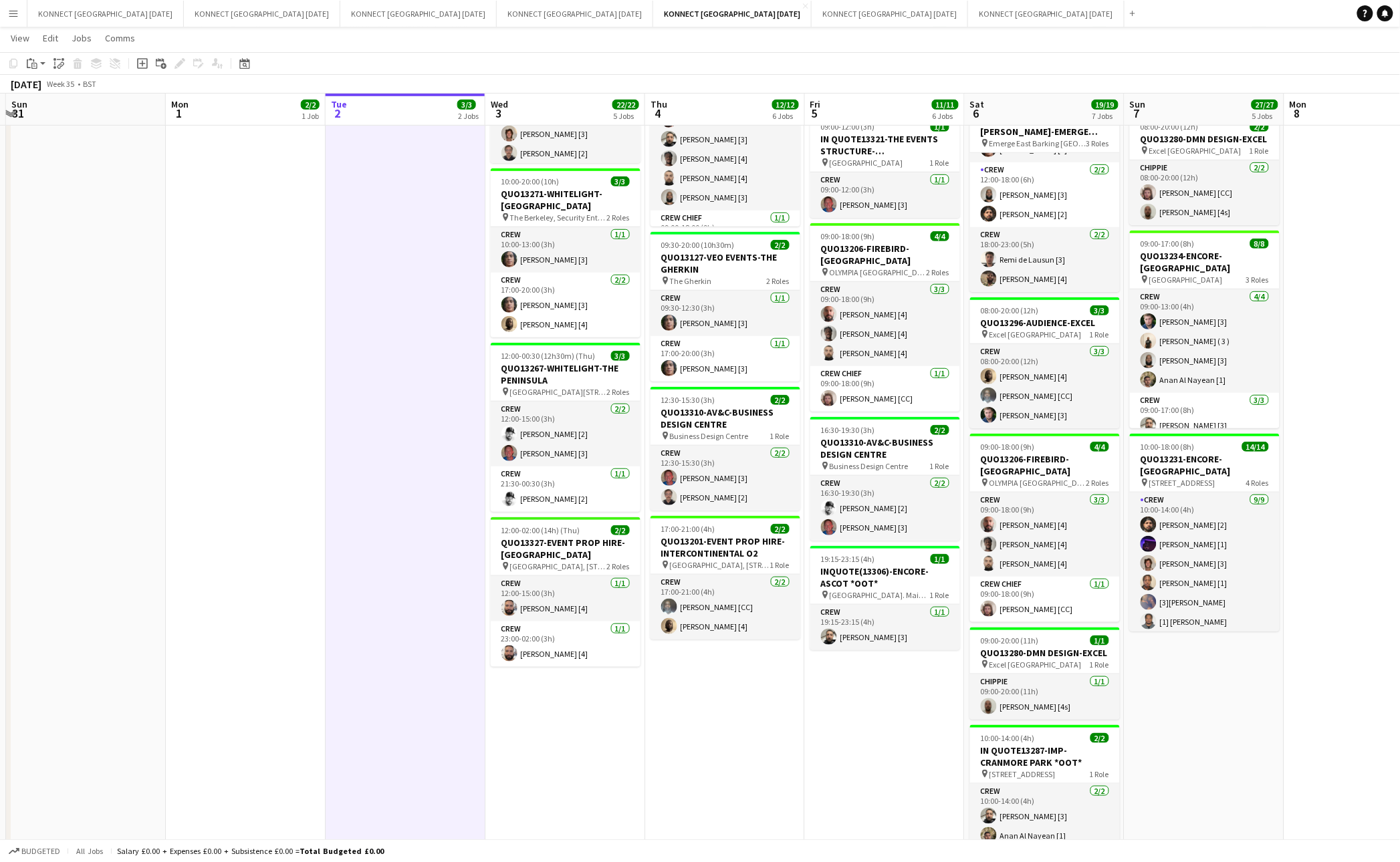
click at [385, 561] on app-date-cell "HAN OFF In progress 12:00-16:00 (4h) 3/3 QUO13201-EVENT PROP HIRE-INTERCONTINEN…" at bounding box center [405, 405] width 160 height 998
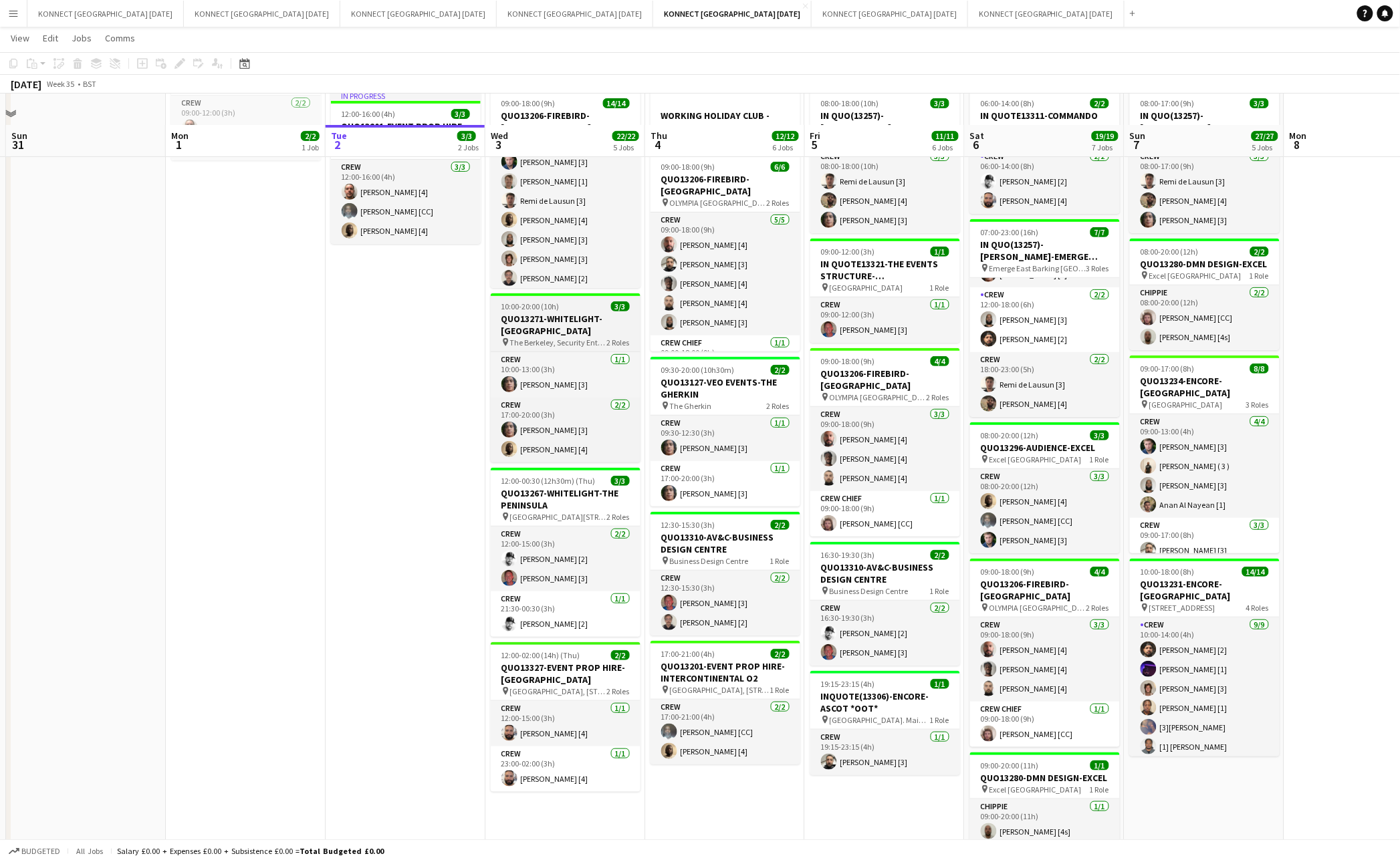
scroll to position [108, 0]
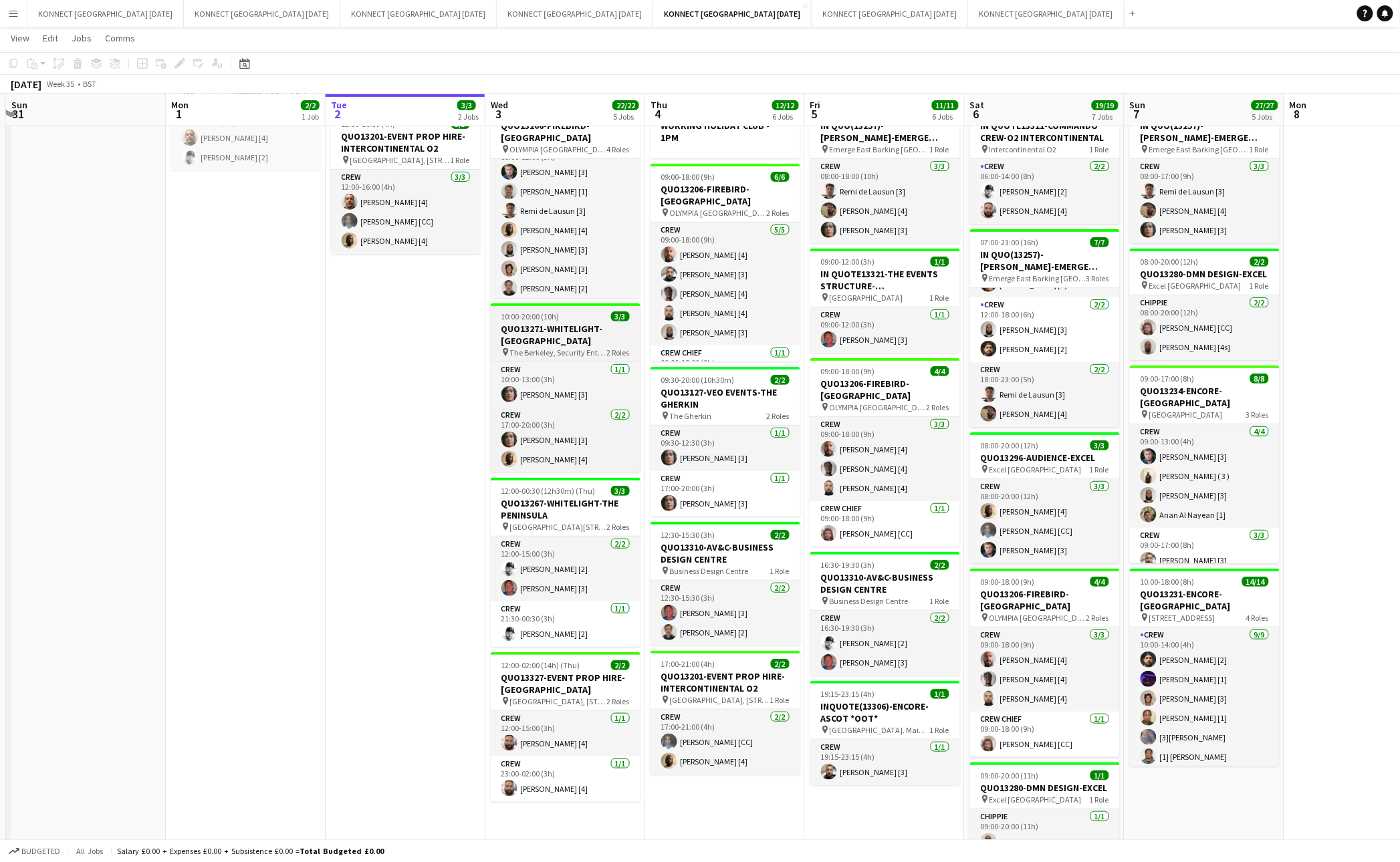
click at [568, 311] on div "10:00-20:00 (10h) 3/3" at bounding box center [566, 316] width 150 height 10
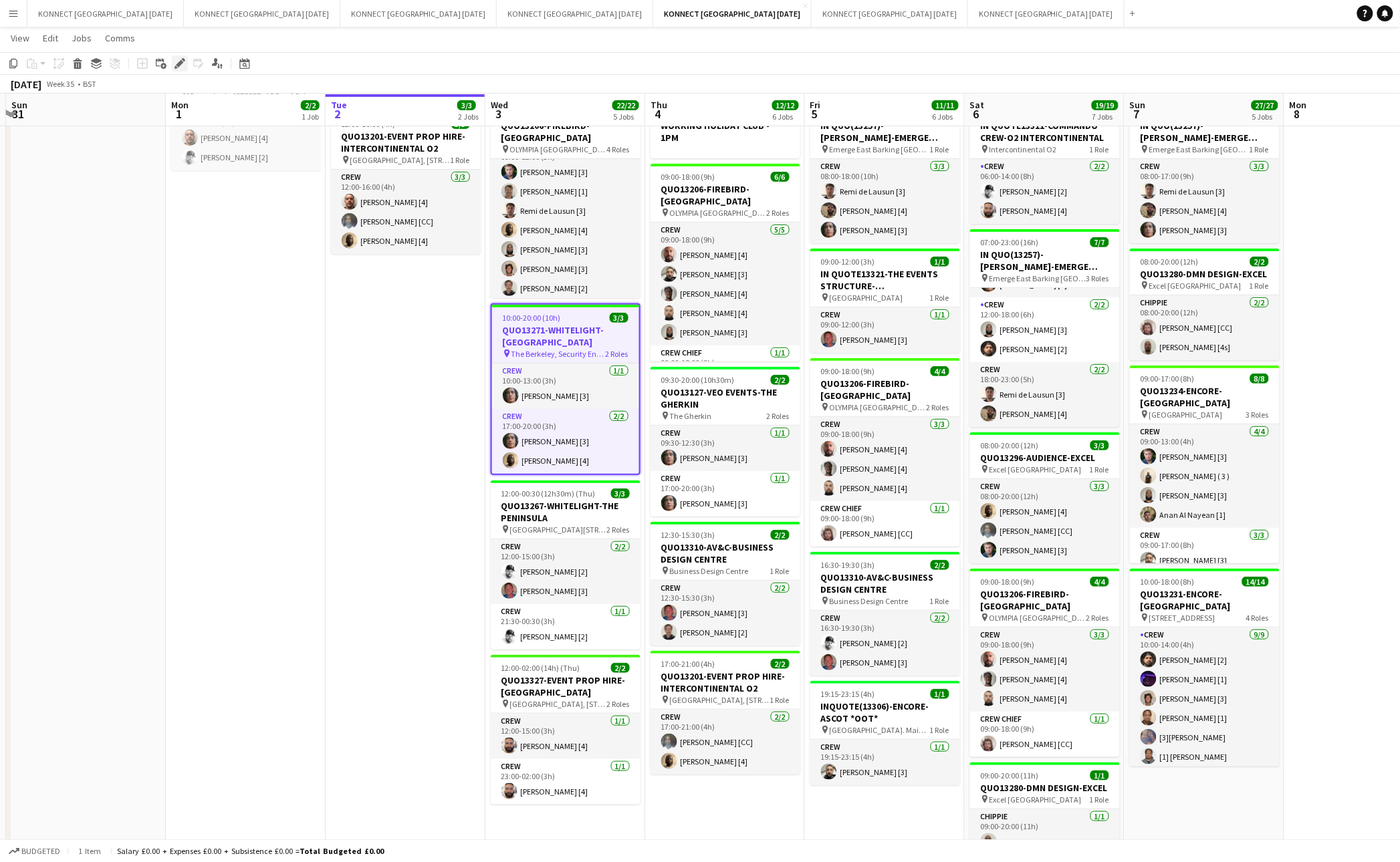
click at [179, 60] on icon "Edit" at bounding box center [180, 63] width 11 height 11
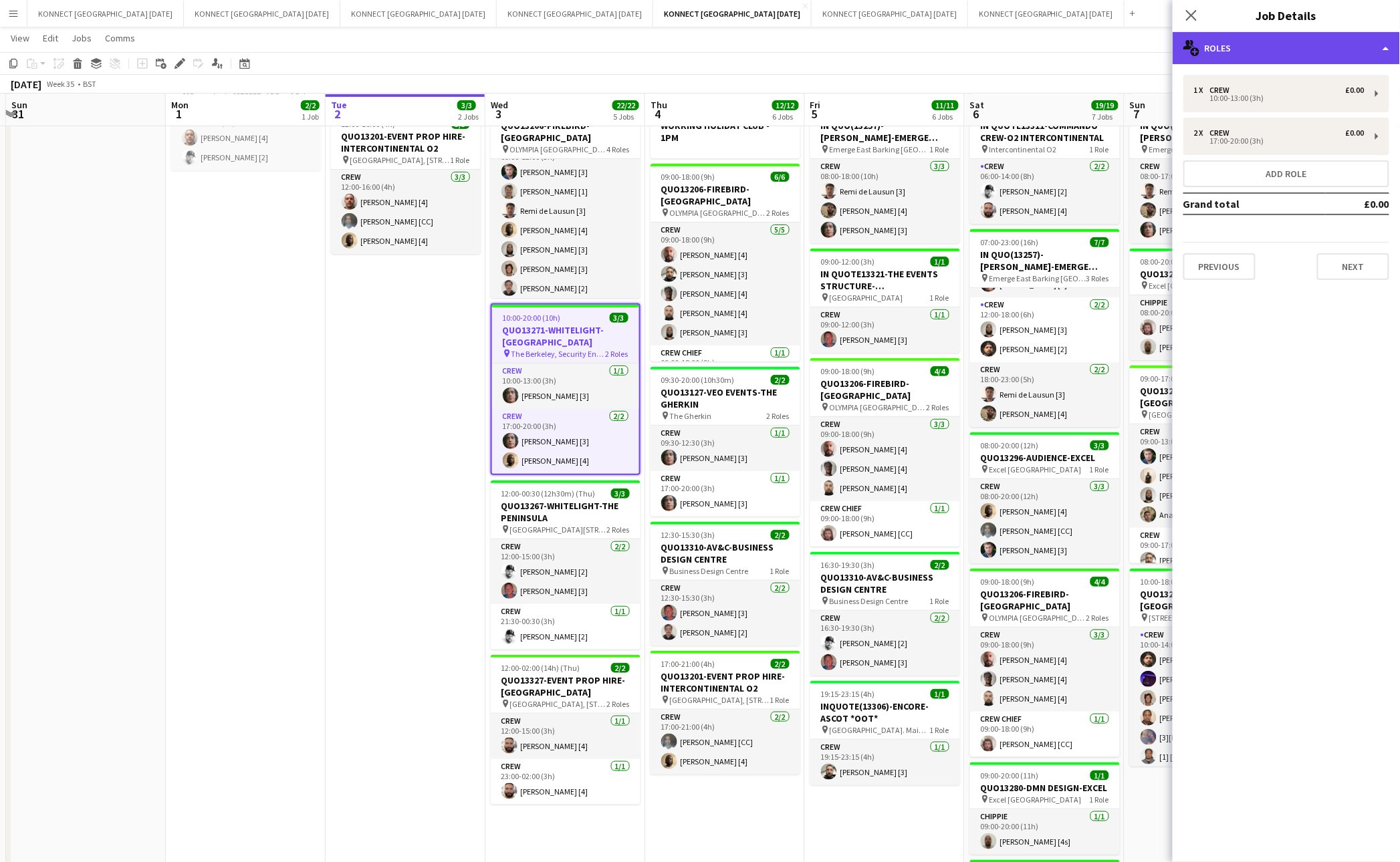
click at [1302, 48] on div "multiple-users-add Roles" at bounding box center [1286, 49] width 227 height 32
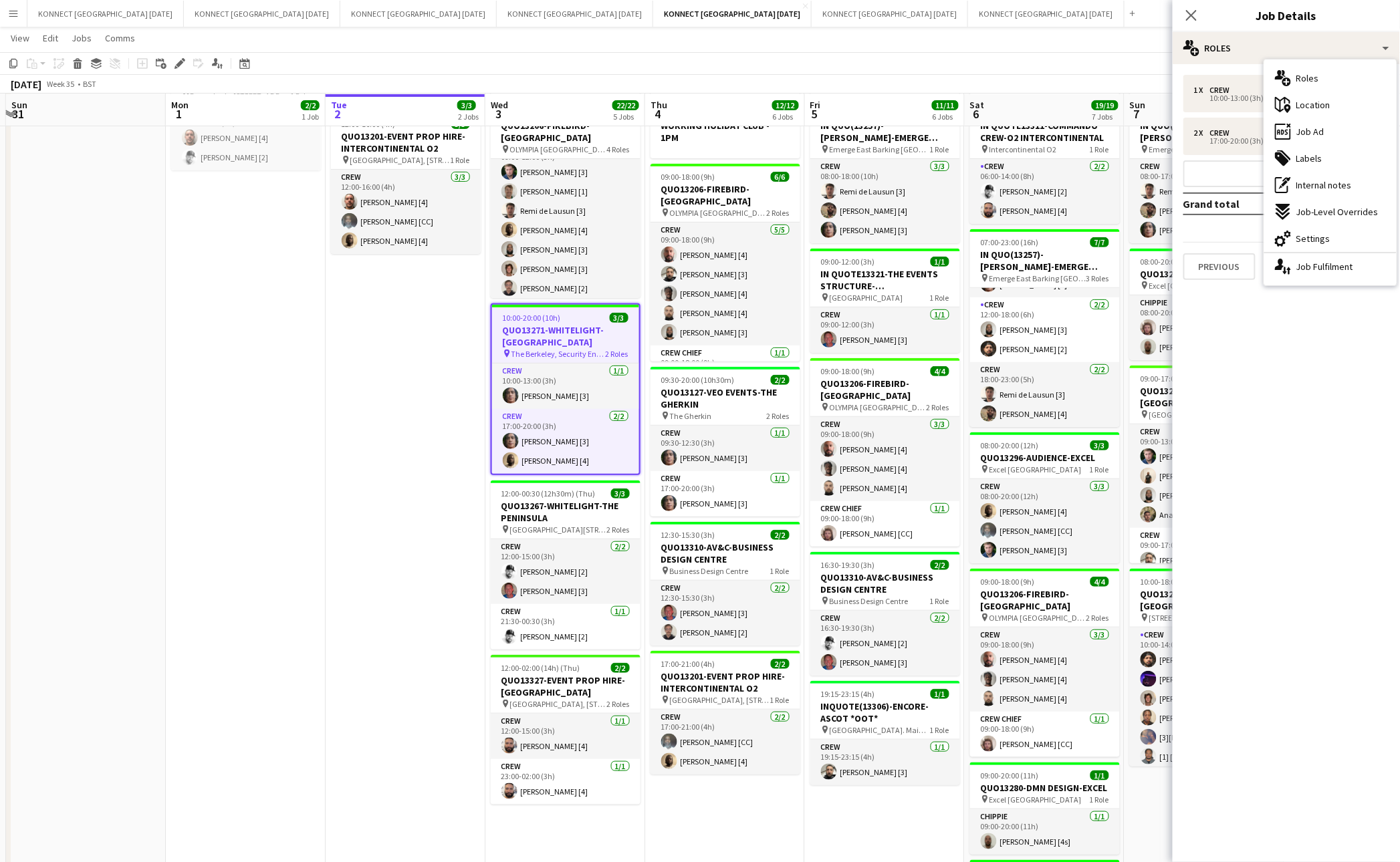
click at [1245, 348] on mat-expansion-panel "pencil3 General details 1 x Crew £0.00 10:00-13:00 (3h) 2 x Crew £0.00 17:00-20…" at bounding box center [1286, 463] width 227 height 798
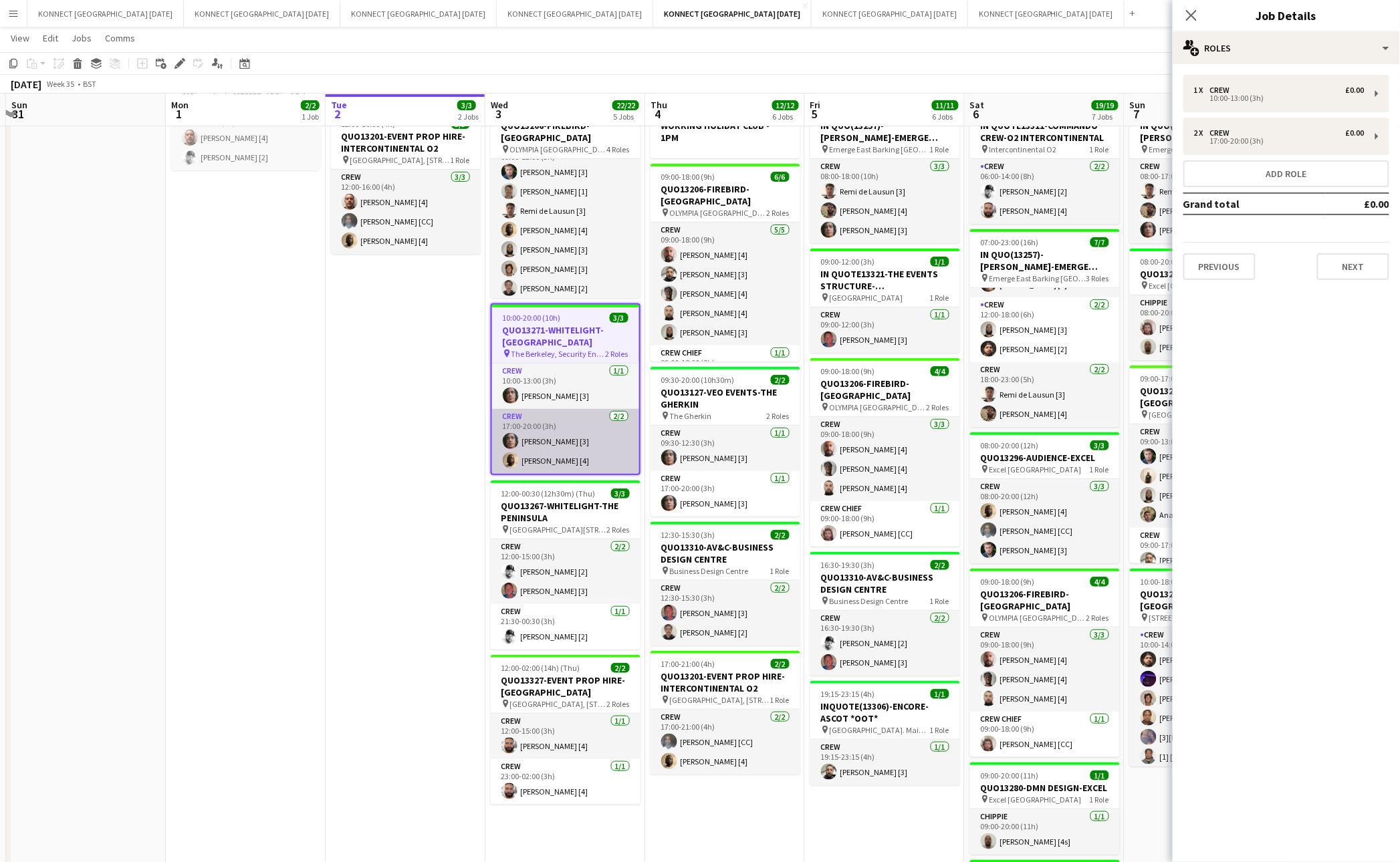
click at [548, 442] on app-card-role "Crew [DATE] 17:00-20:00 (3h) [PERSON_NAME] [3] [PERSON_NAME] [4]" at bounding box center [565, 441] width 147 height 65
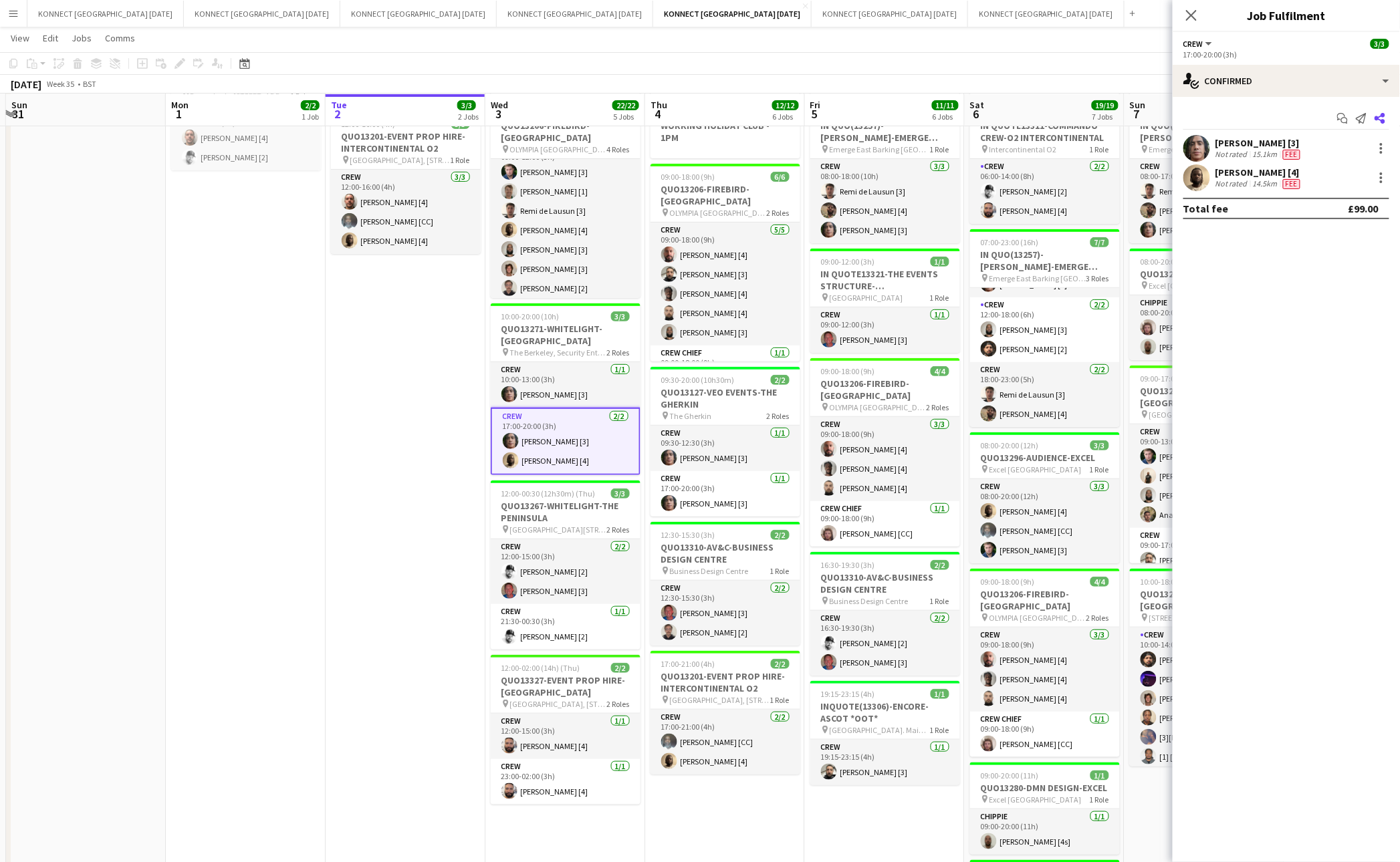
click at [1384, 123] on icon at bounding box center [1380, 118] width 11 height 11
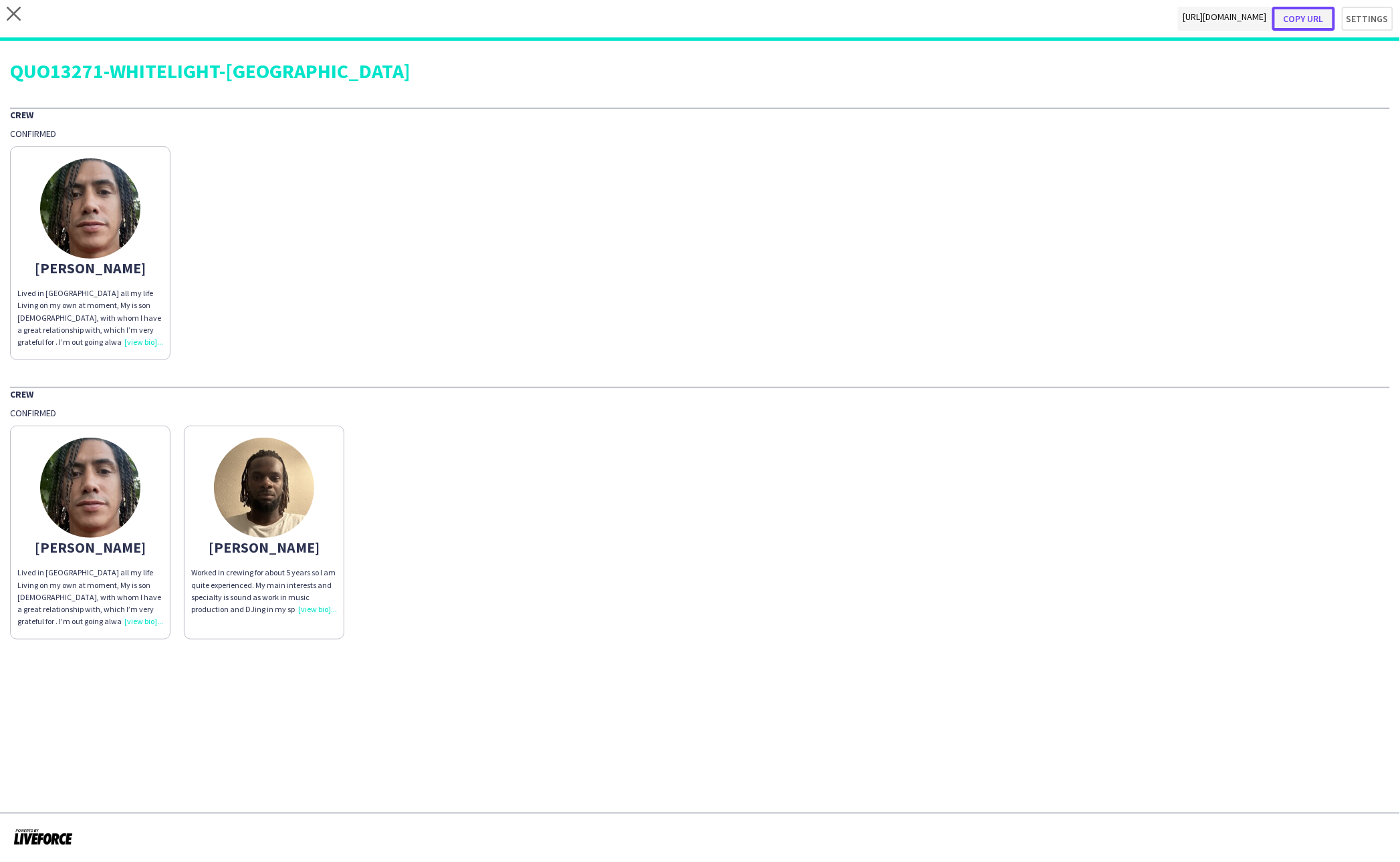
click at [1312, 17] on button "Copy url" at bounding box center [1303, 18] width 63 height 24
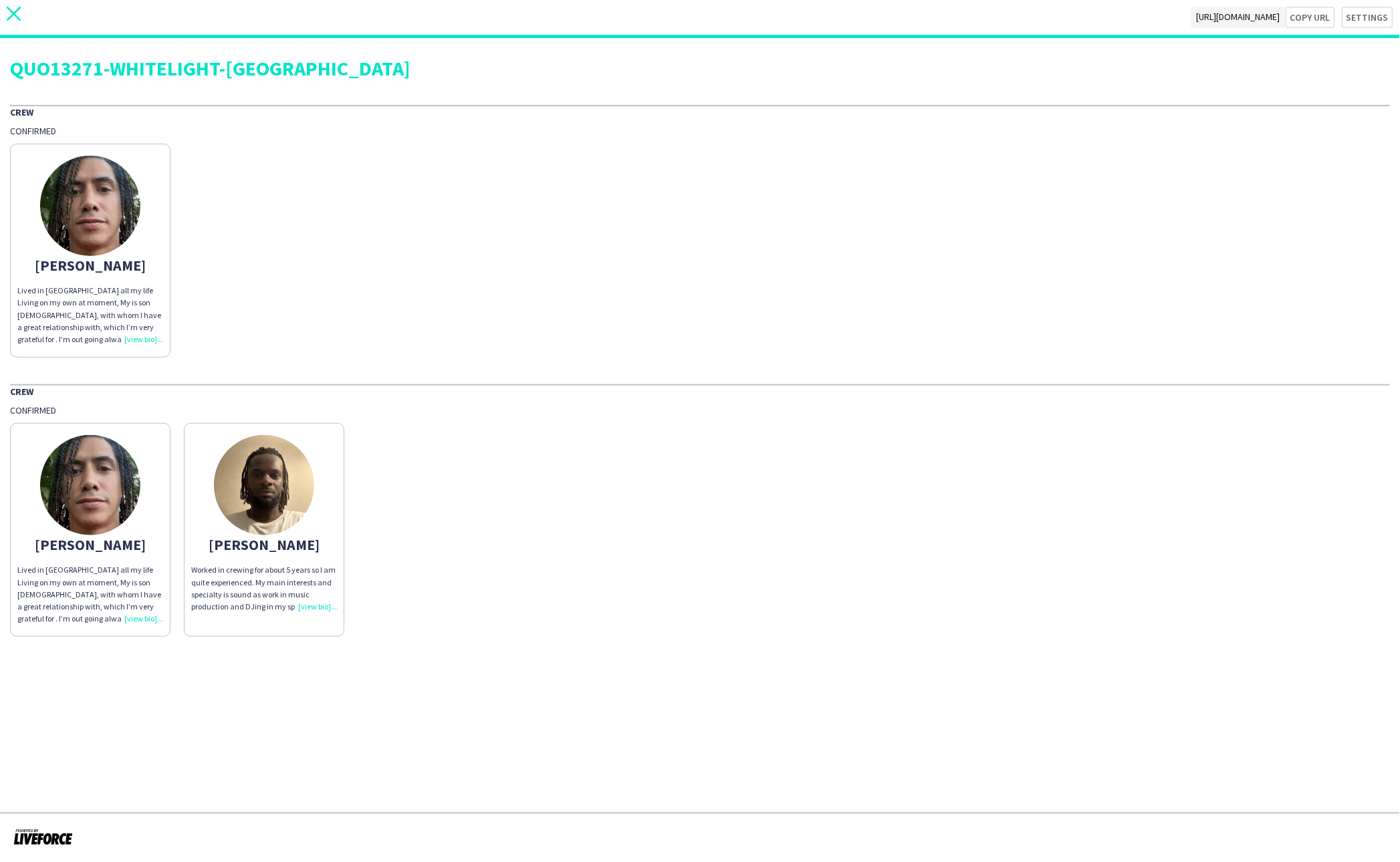
click at [8, 14] on icon "close" at bounding box center [14, 14] width 14 height 14
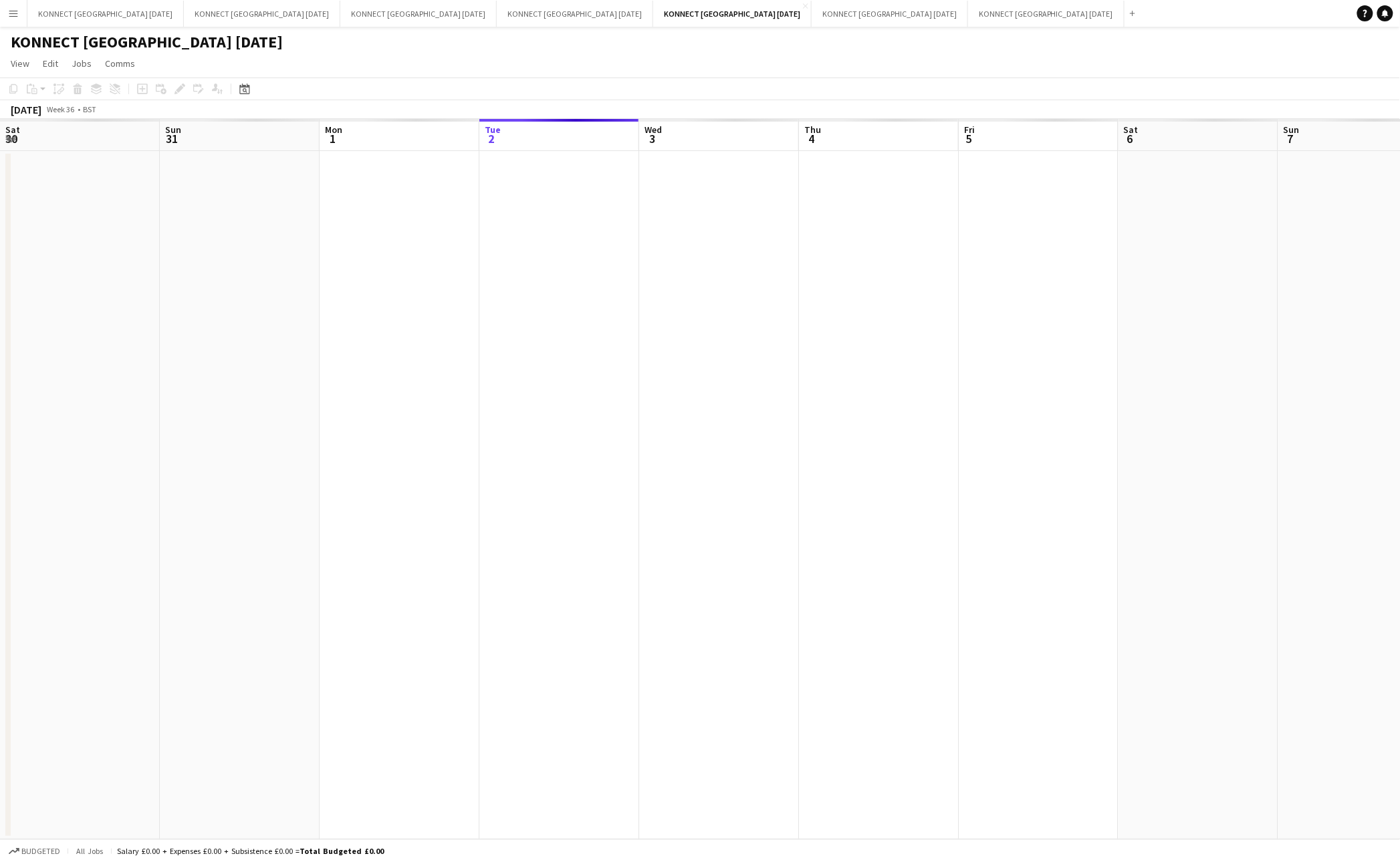
scroll to position [0, 320]
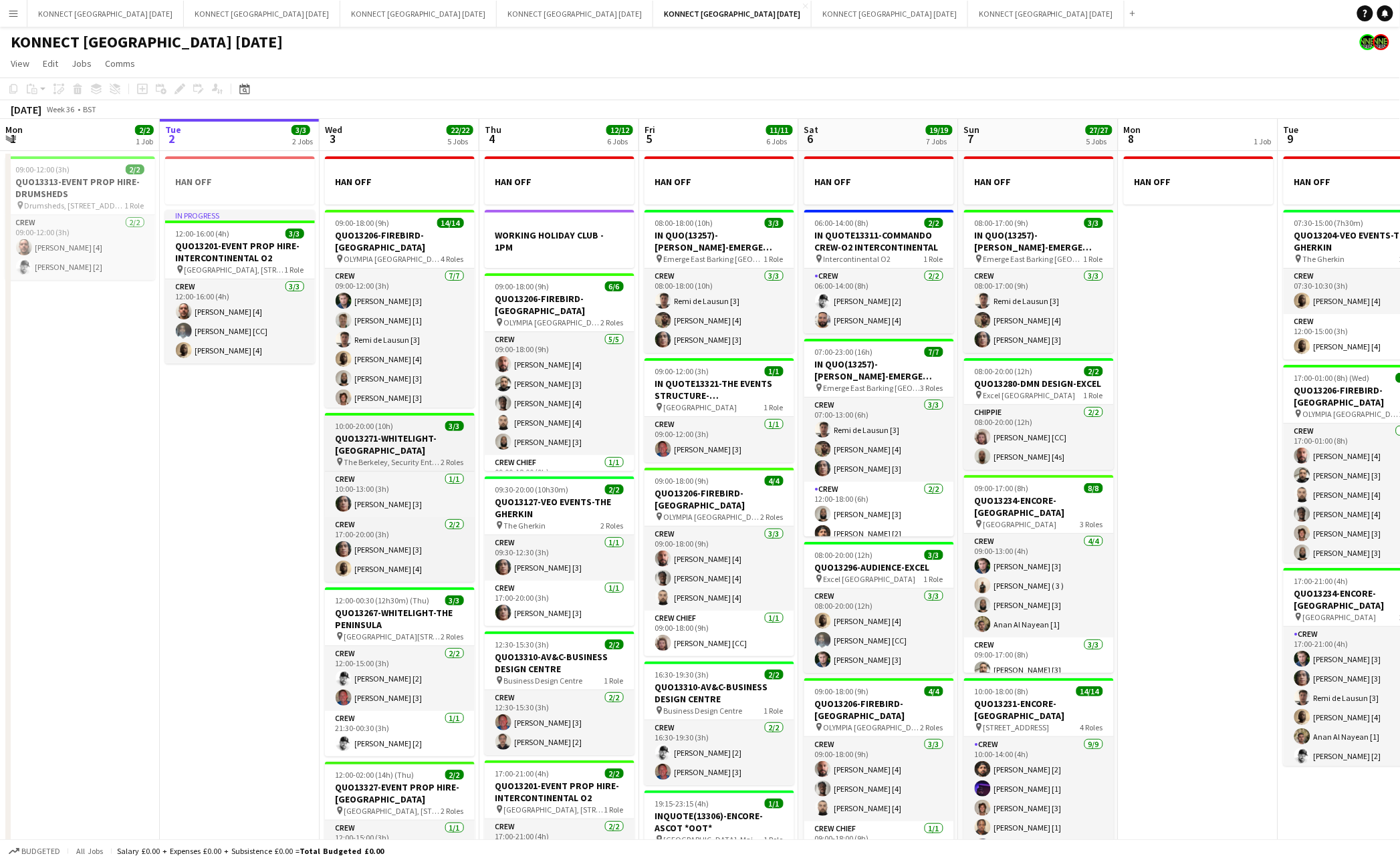
click at [398, 431] on app-job-card "10:00-20:00 (10h) 3/3 QUO13271-WHITELIGHT-[GEOGRAPHIC_DATA] pin The Berkeley, S…" at bounding box center [400, 497] width 150 height 169
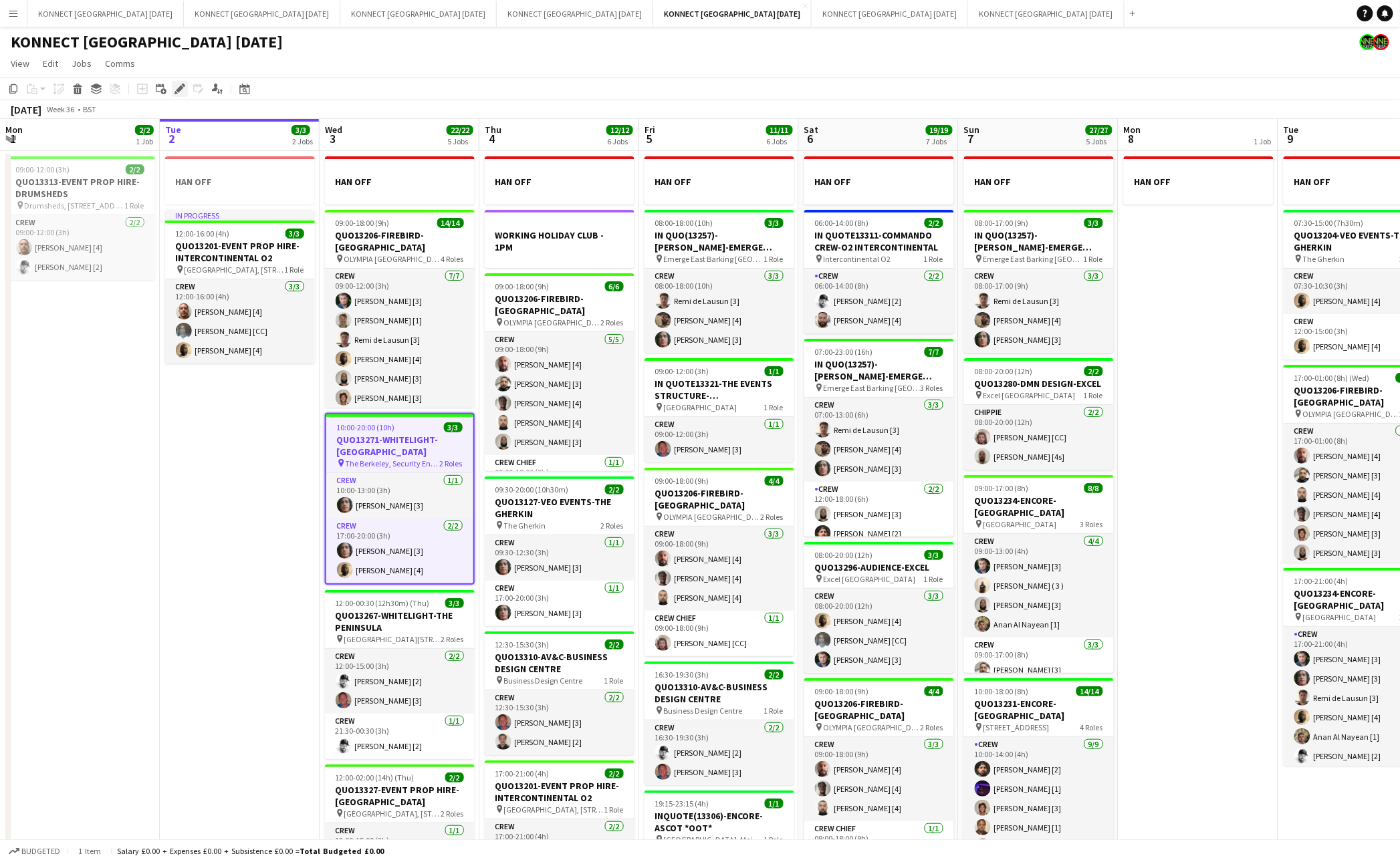
click at [182, 87] on icon at bounding box center [180, 89] width 7 height 7
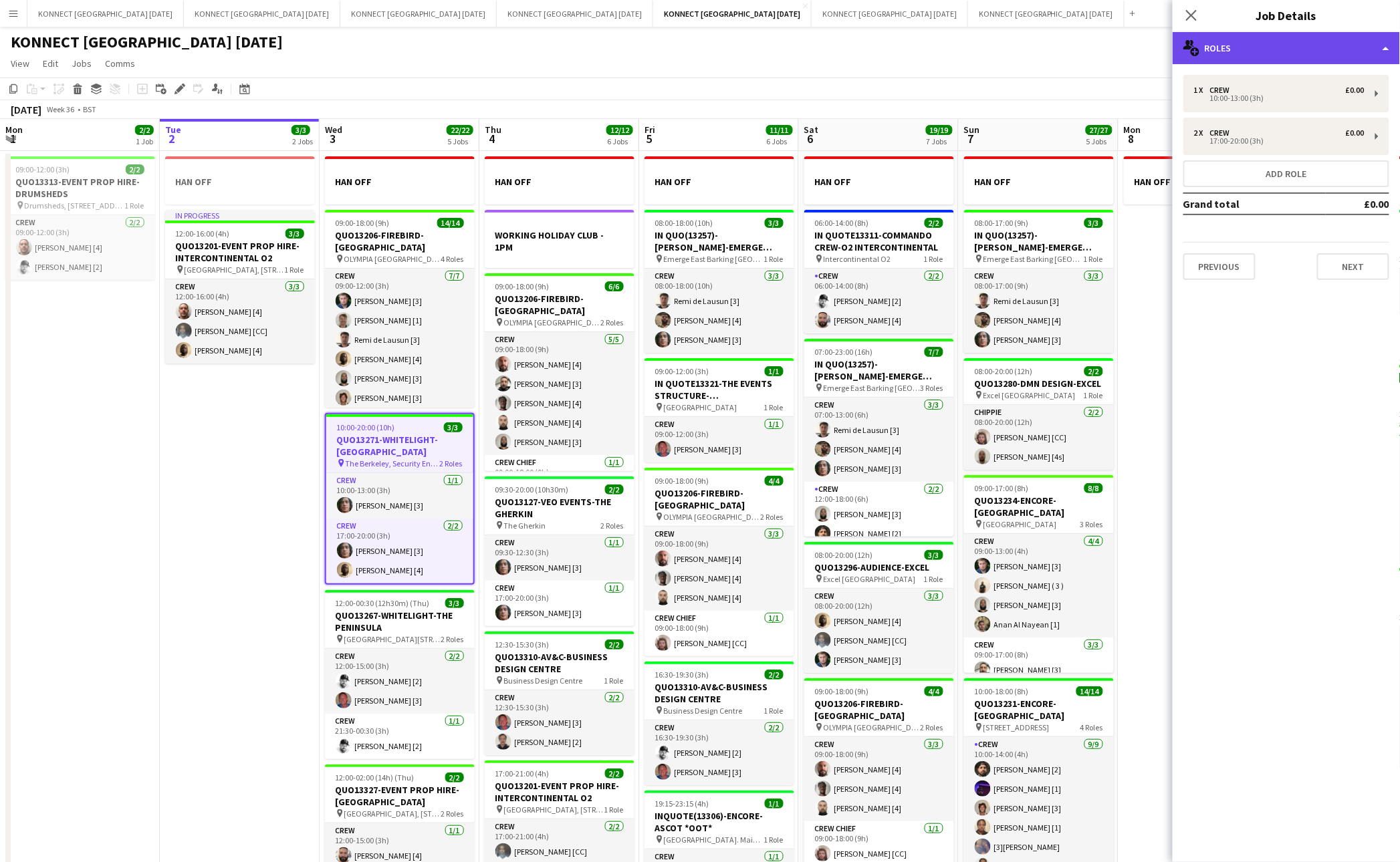
click at [1255, 60] on div "multiple-users-add Roles" at bounding box center [1286, 49] width 227 height 32
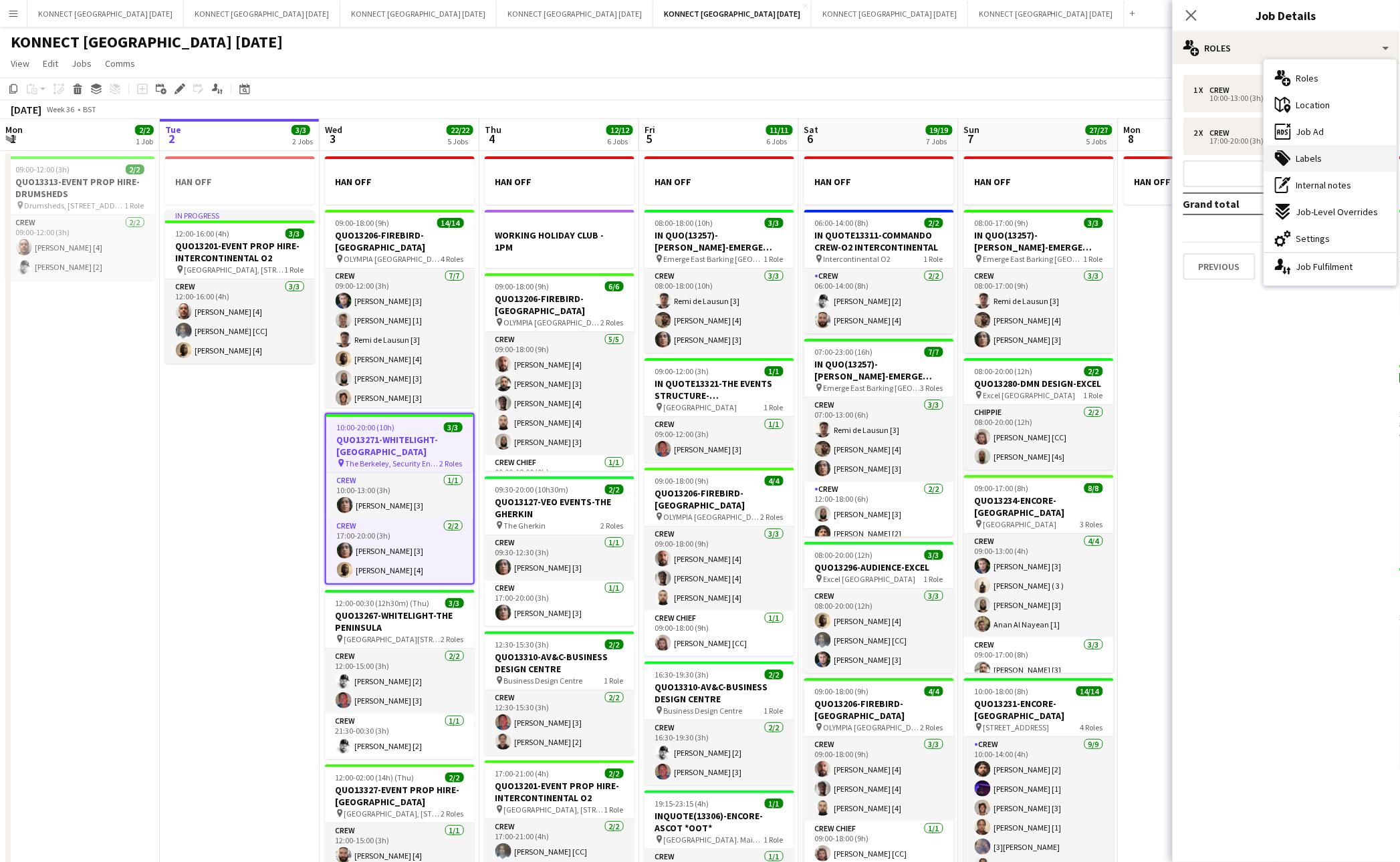
click at [1330, 145] on div "tags-double Labels" at bounding box center [1330, 159] width 133 height 27
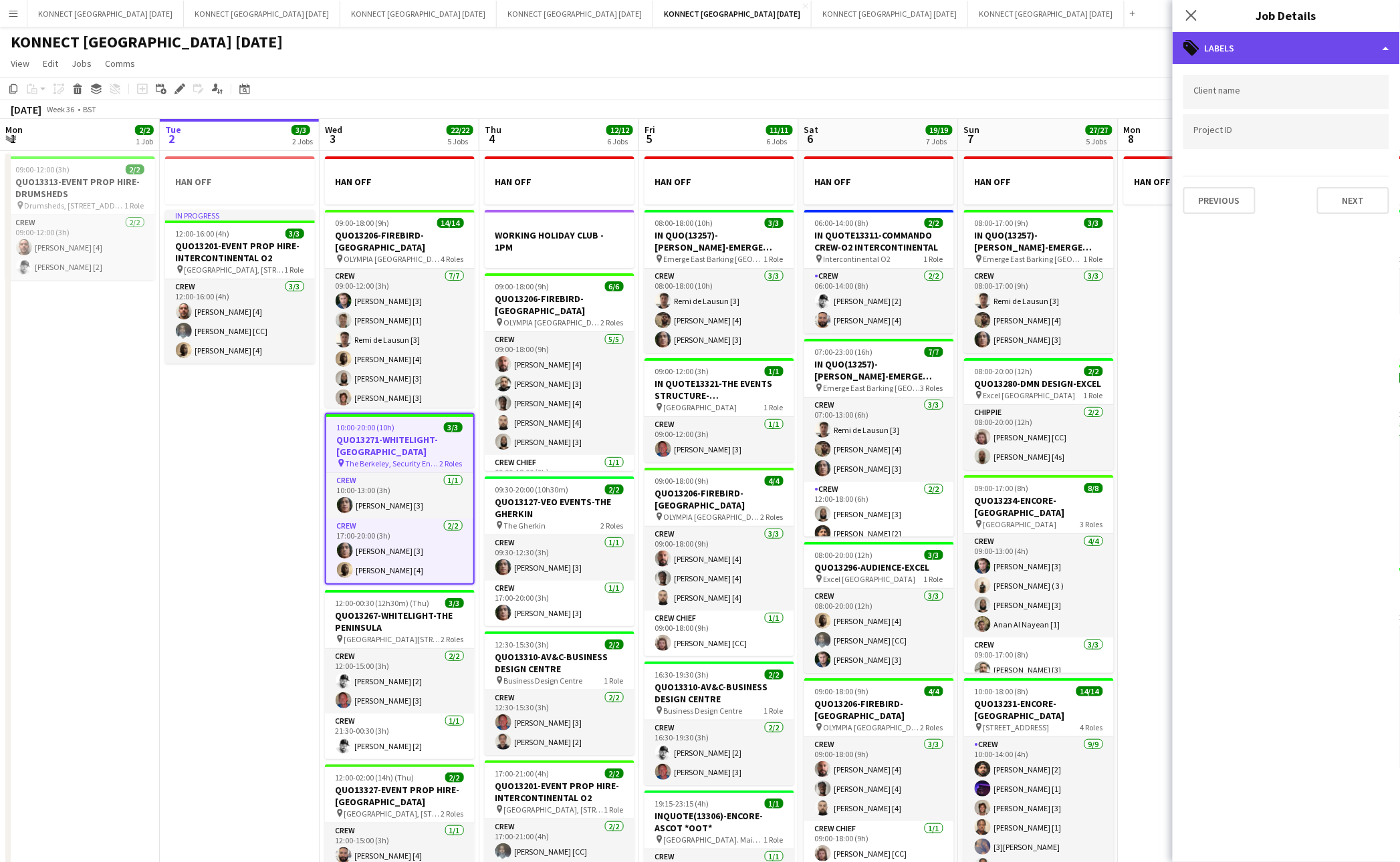
click at [1318, 60] on div "tags-double Labels" at bounding box center [1286, 49] width 227 height 32
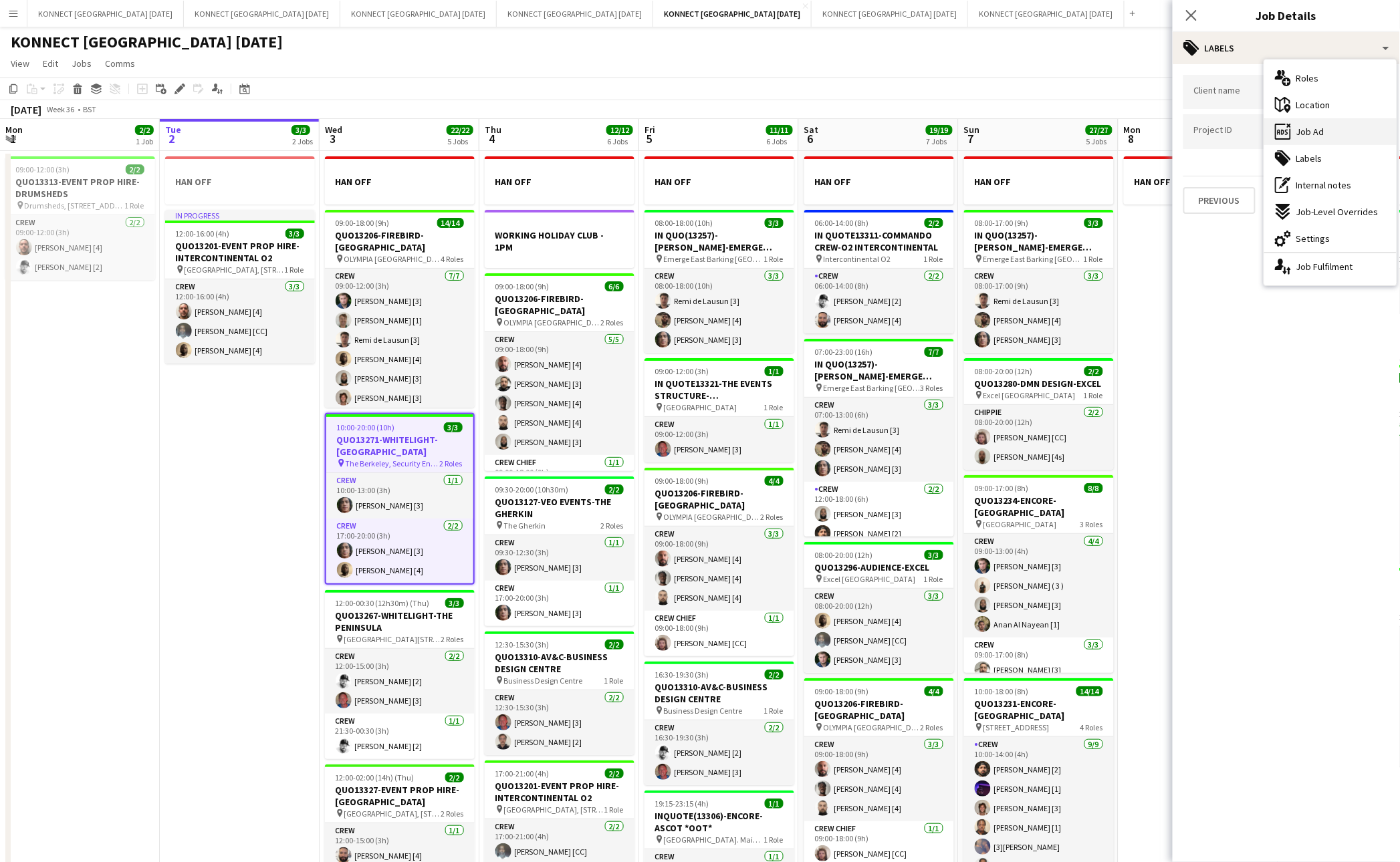
click at [1330, 133] on div "ads-window Job Ad" at bounding box center [1330, 132] width 133 height 27
